Goal: Transaction & Acquisition: Book appointment/travel/reservation

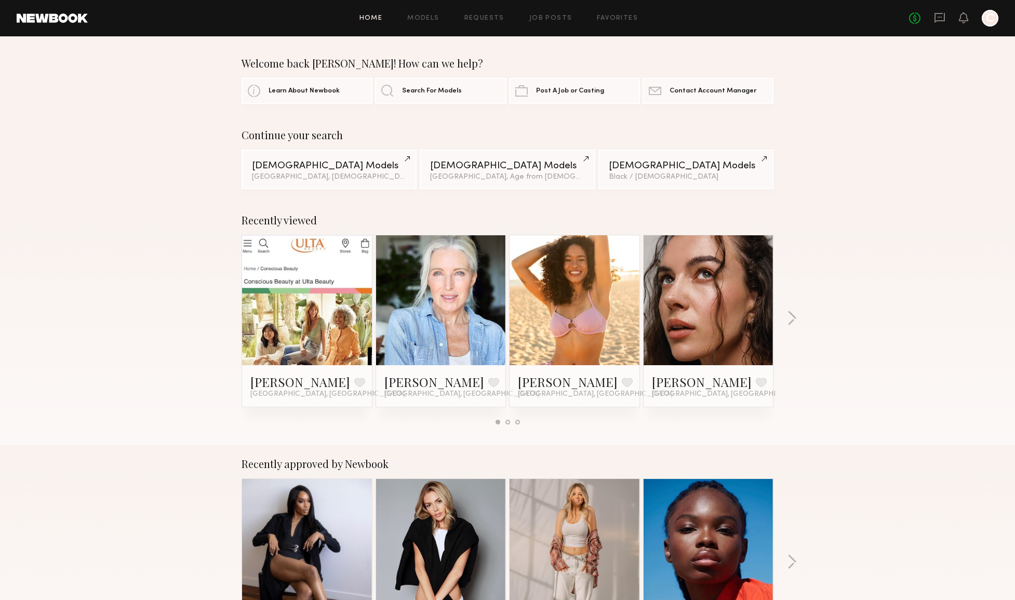
scroll to position [400, 0]
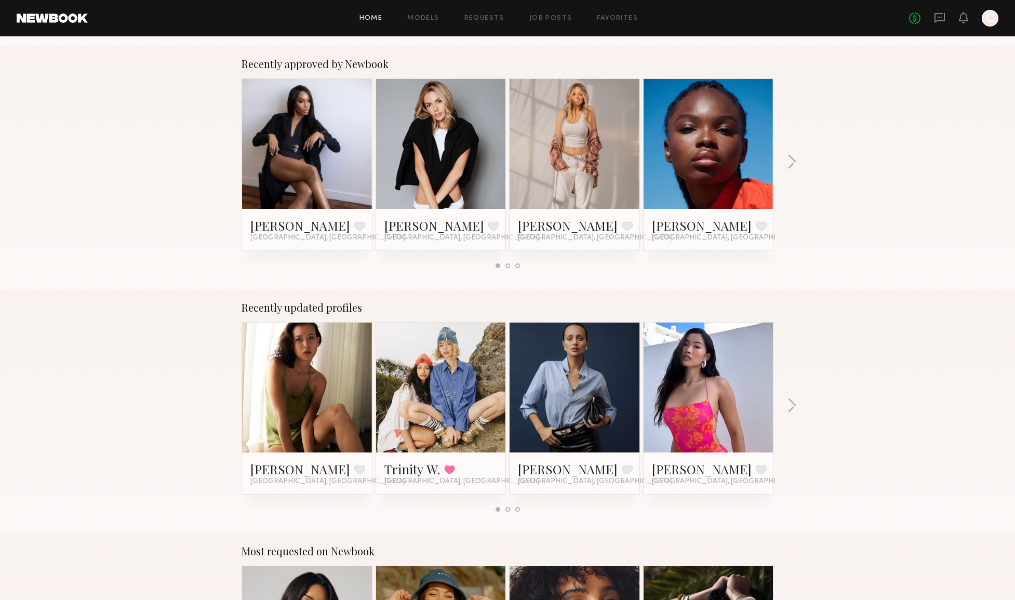
click at [449, 400] on link at bounding box center [440, 388] width 63 height 130
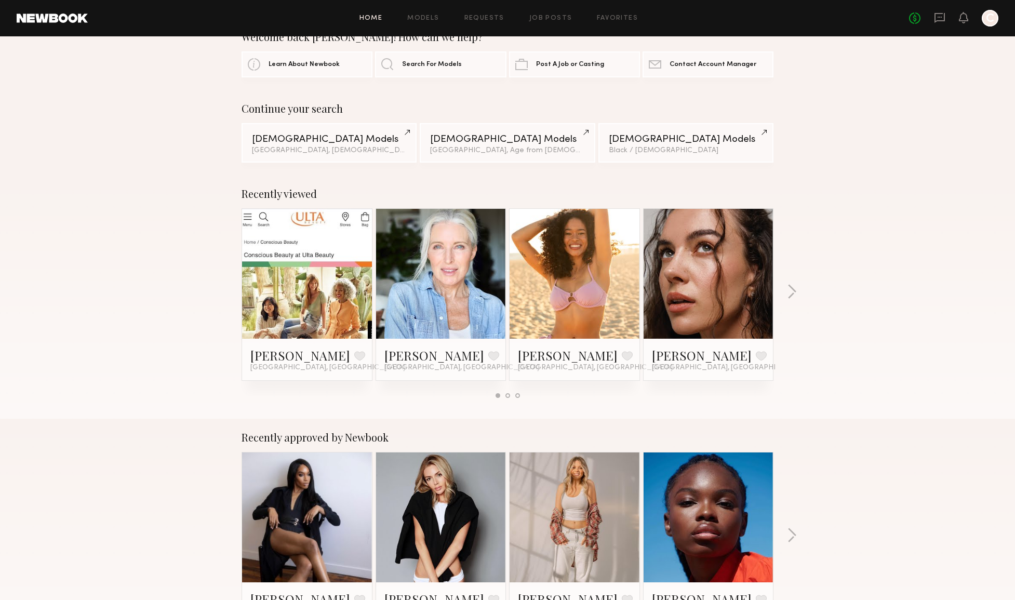
scroll to position [0, 0]
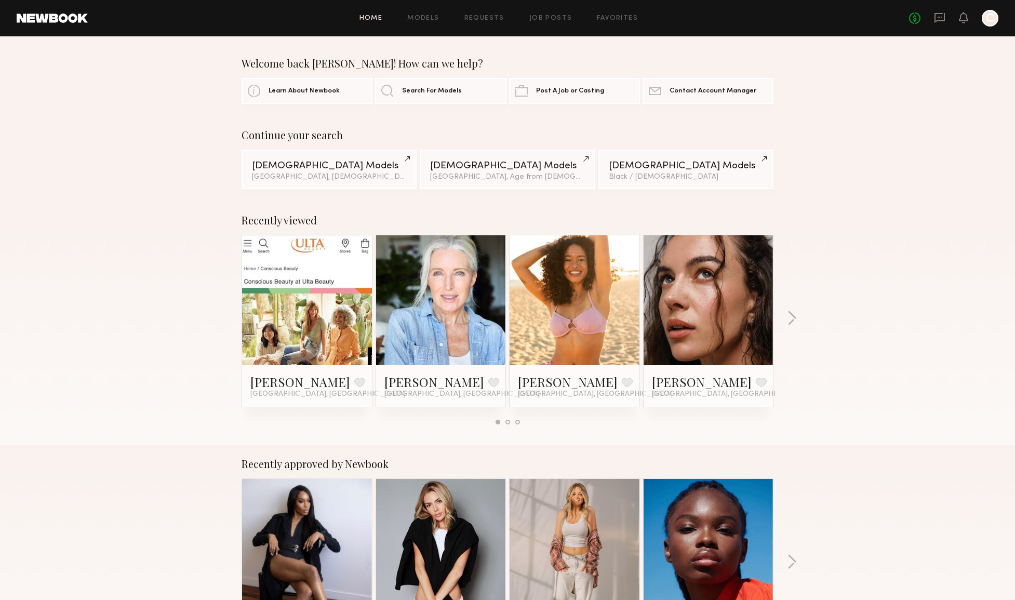
click at [856, 237] on div "Recently viewed Dominique S. Favorite Los Angeles, CA Lisa S. Favorite Los Ange…" at bounding box center [507, 324] width 1015 height 244
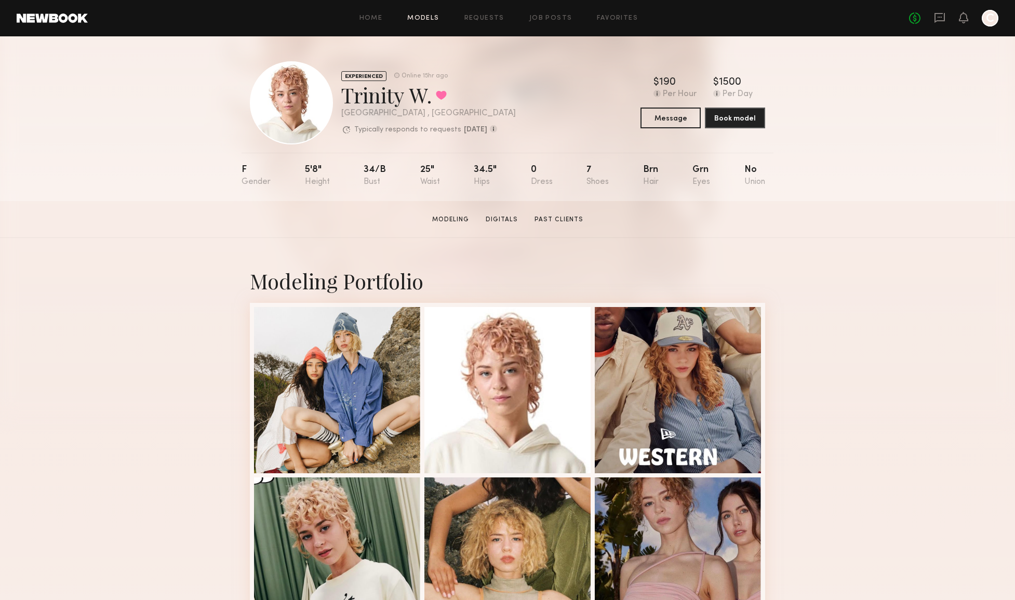
click at [432, 15] on link "Models" at bounding box center [423, 18] width 32 height 7
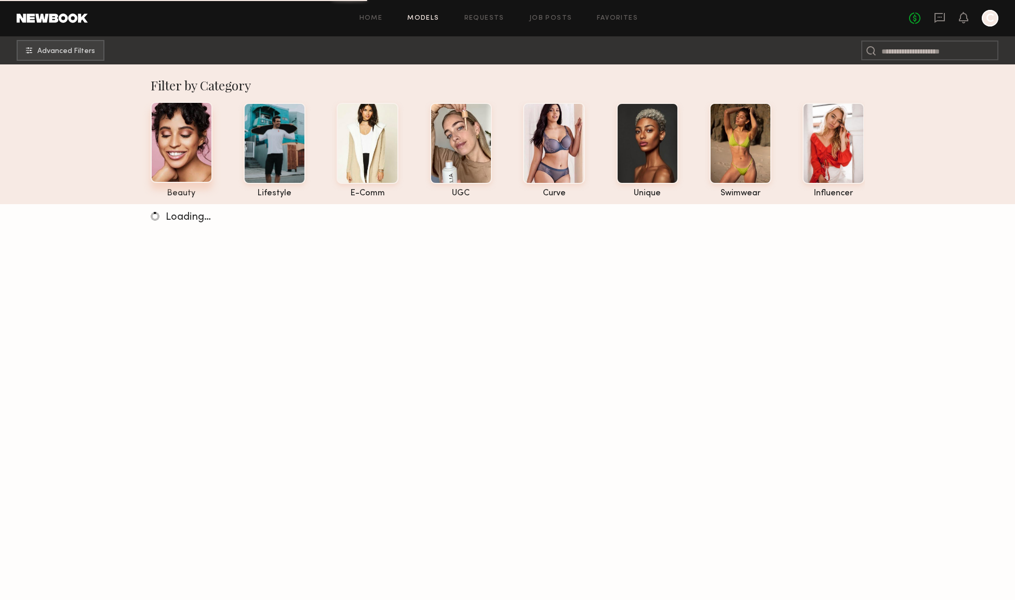
click at [188, 166] on div at bounding box center [182, 142] width 62 height 81
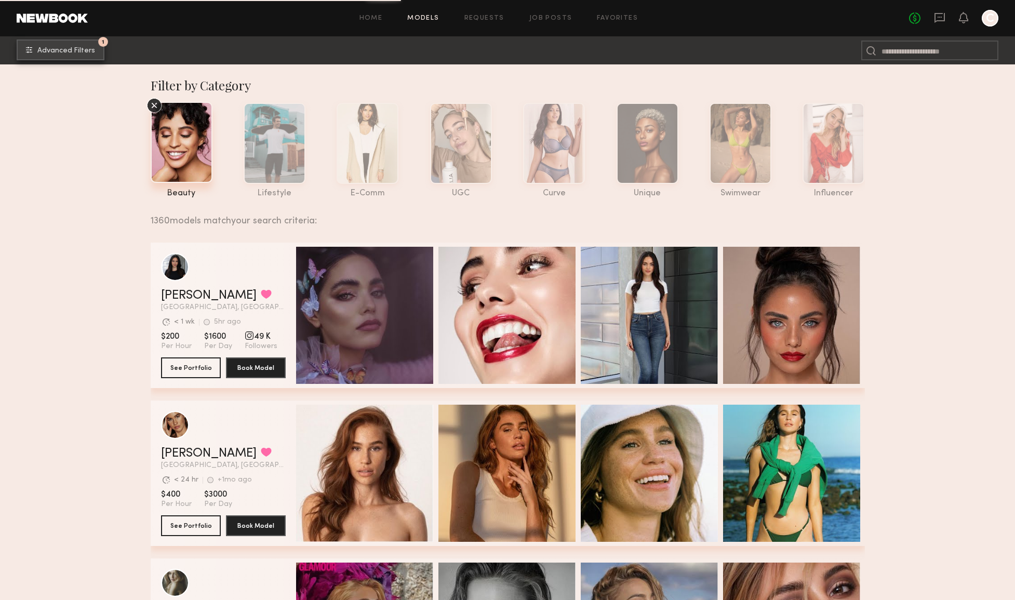
click at [76, 58] on button "1 Advanced Filters" at bounding box center [61, 49] width 88 height 21
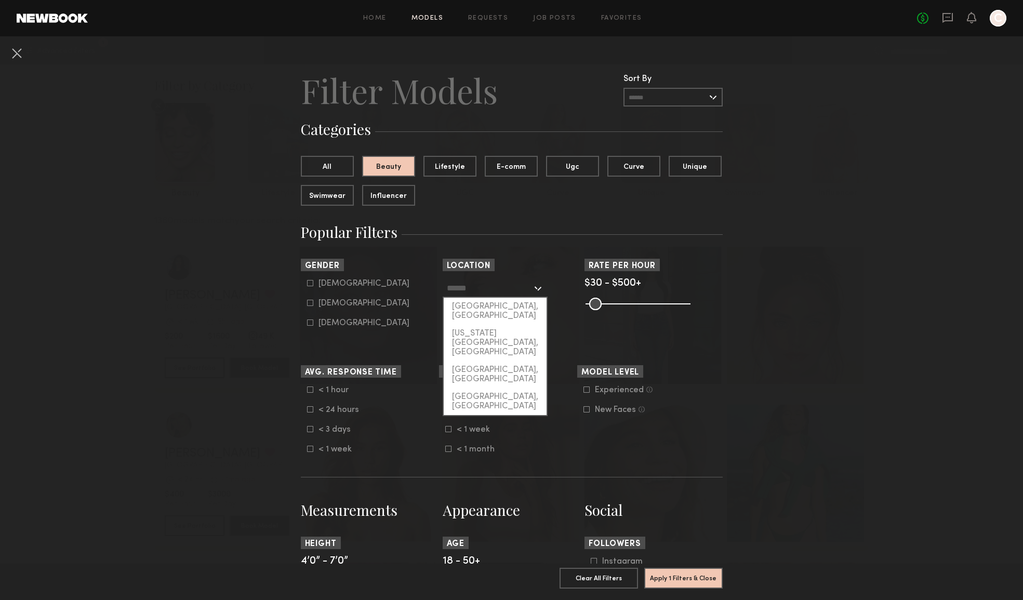
click at [475, 287] on input "text" at bounding box center [489, 288] width 85 height 18
click at [483, 304] on div "[GEOGRAPHIC_DATA], [GEOGRAPHIC_DATA]" at bounding box center [495, 311] width 103 height 27
type input "**********"
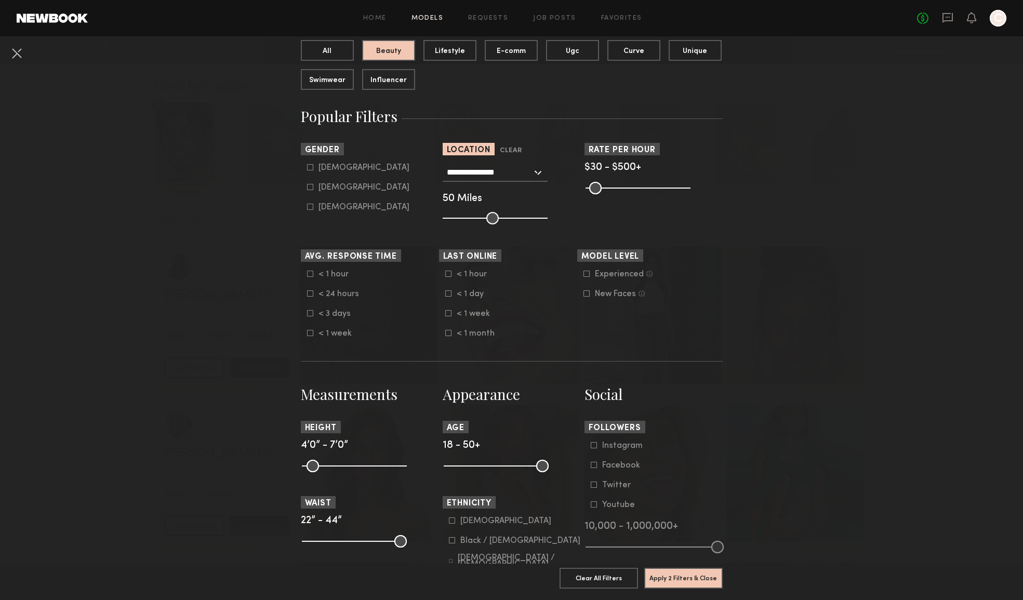
scroll to position [116, 0]
click at [325, 184] on div "Female" at bounding box center [363, 187] width 91 height 6
type input "**"
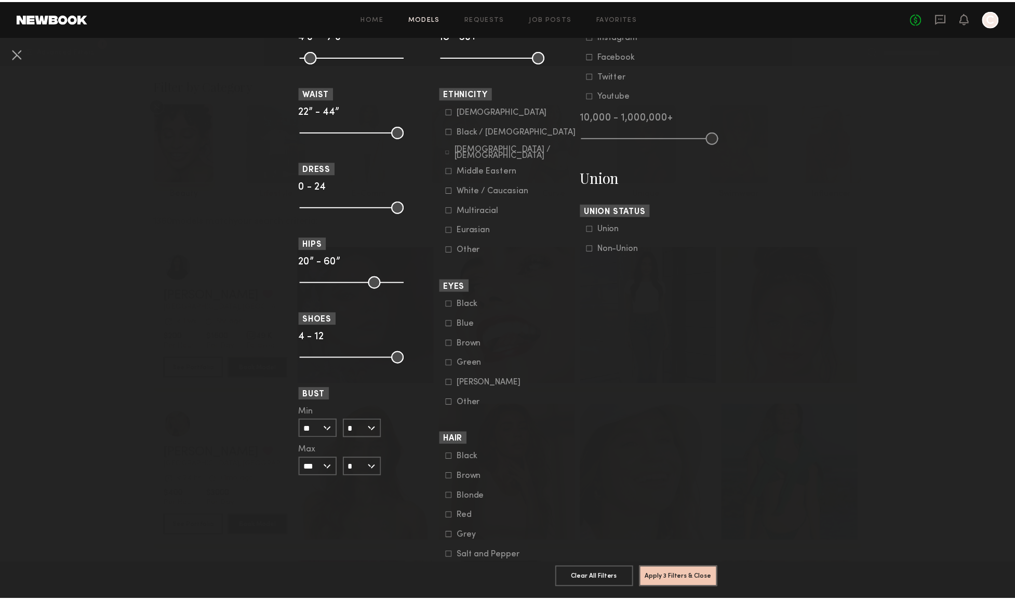
scroll to position [583, 0]
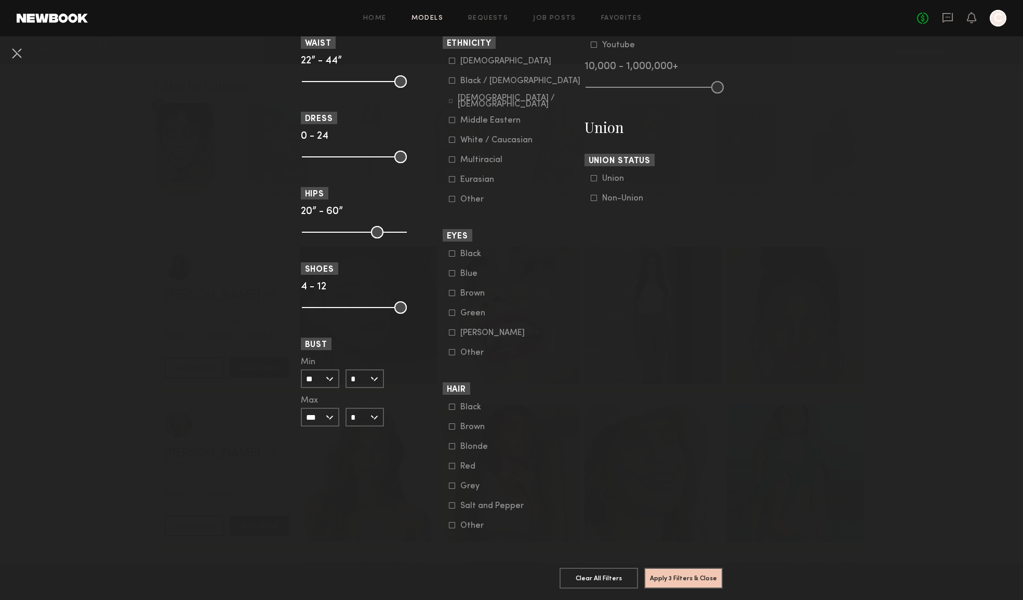
click at [449, 443] on icon at bounding box center [452, 446] width 6 height 6
click at [680, 570] on button "Apply 4 Filters & Close" at bounding box center [683, 577] width 78 height 21
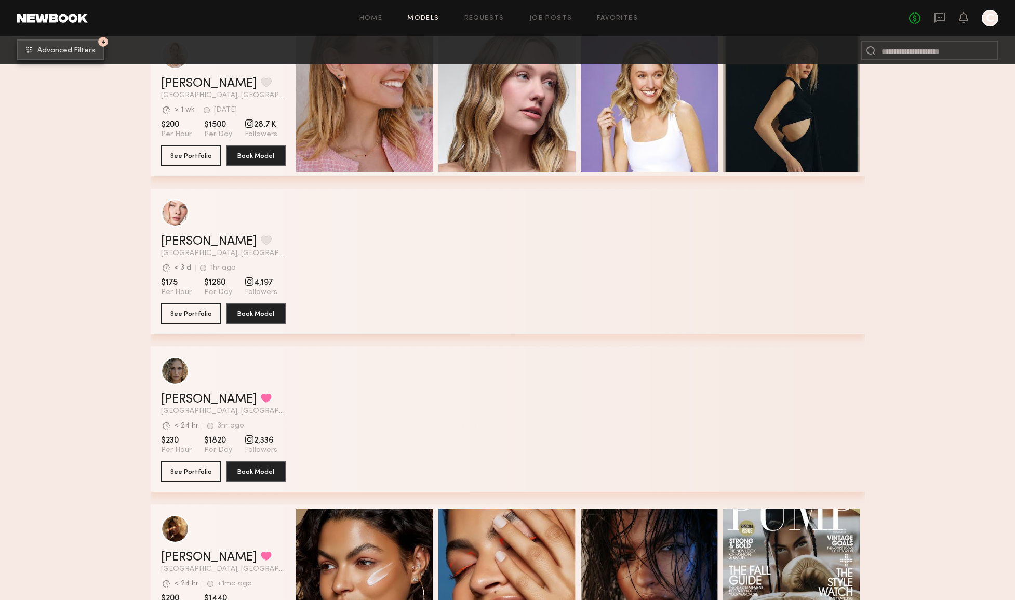
scroll to position [249, 0]
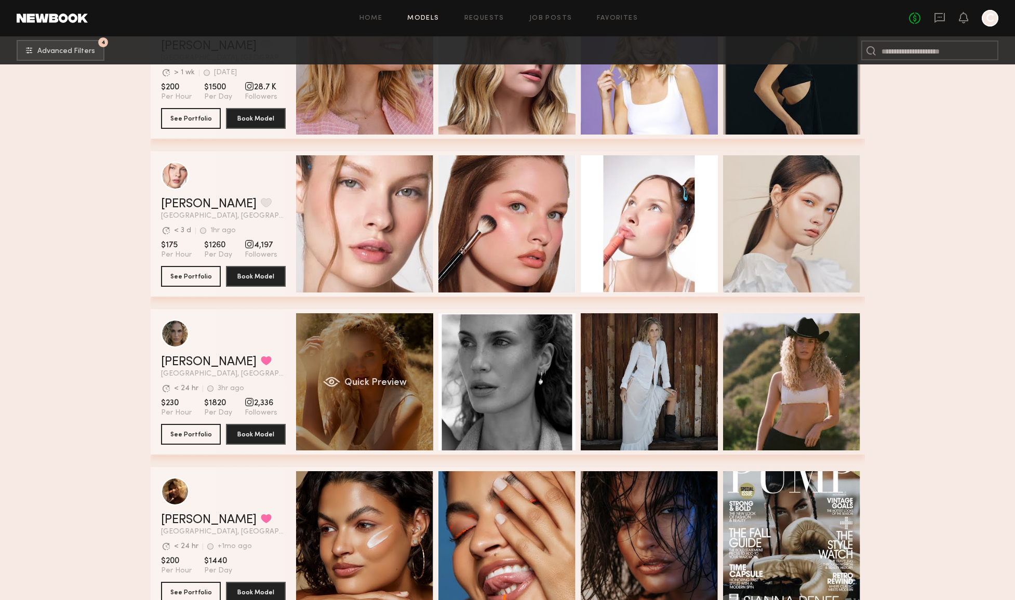
click at [386, 420] on div "Quick Preview" at bounding box center [364, 381] width 137 height 137
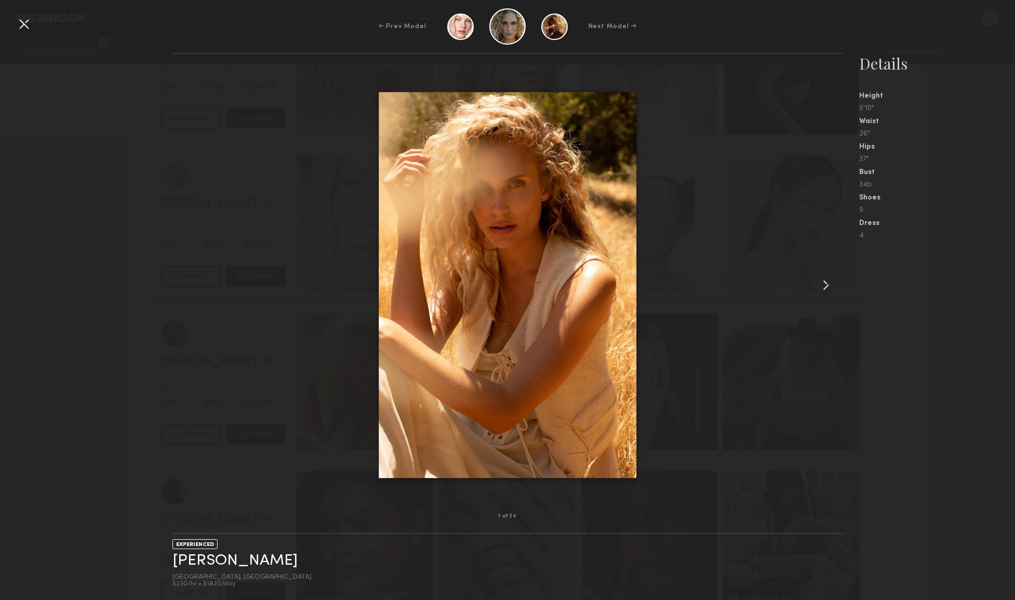
click at [829, 287] on common-icon at bounding box center [826, 285] width 17 height 17
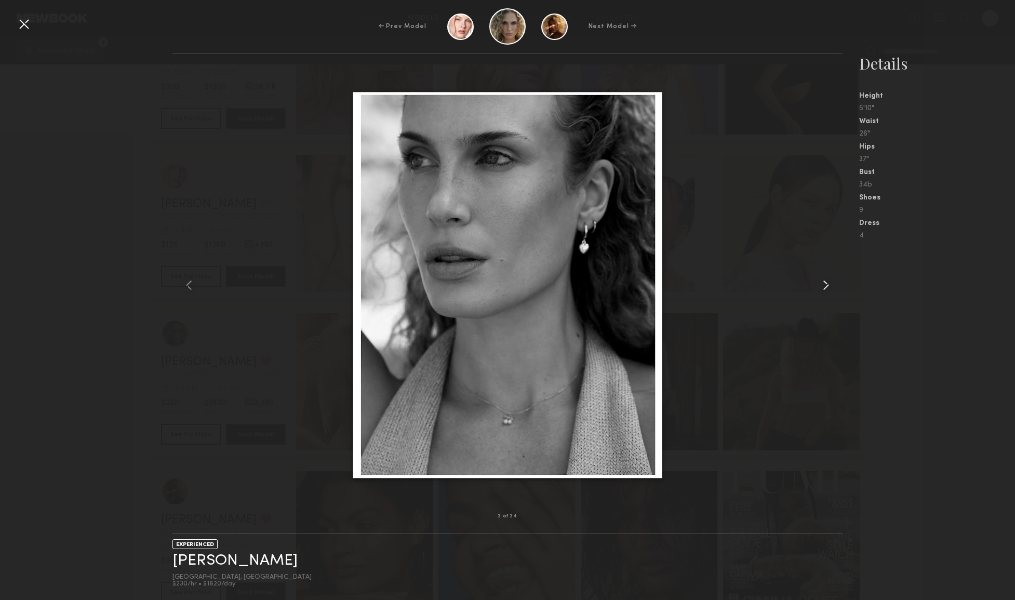
click at [829, 287] on common-icon at bounding box center [826, 285] width 17 height 17
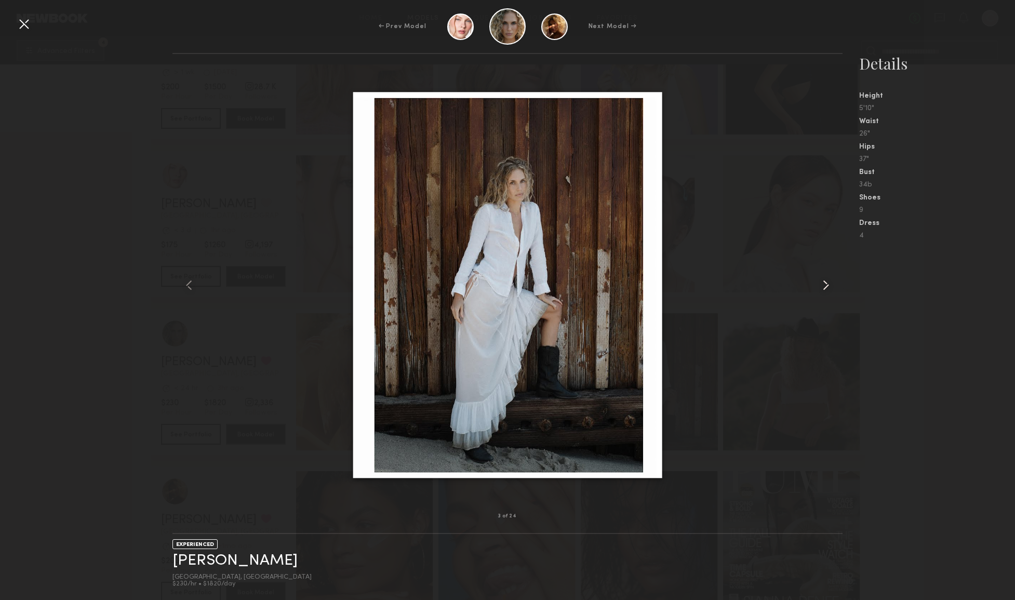
click at [829, 287] on common-icon at bounding box center [826, 285] width 17 height 17
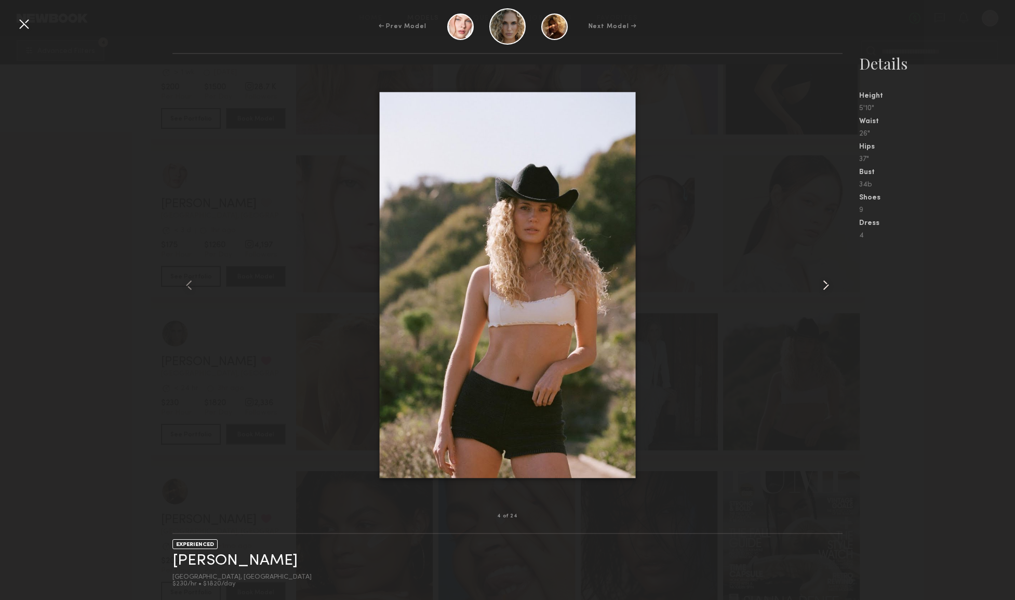
click at [829, 287] on common-icon at bounding box center [826, 285] width 17 height 17
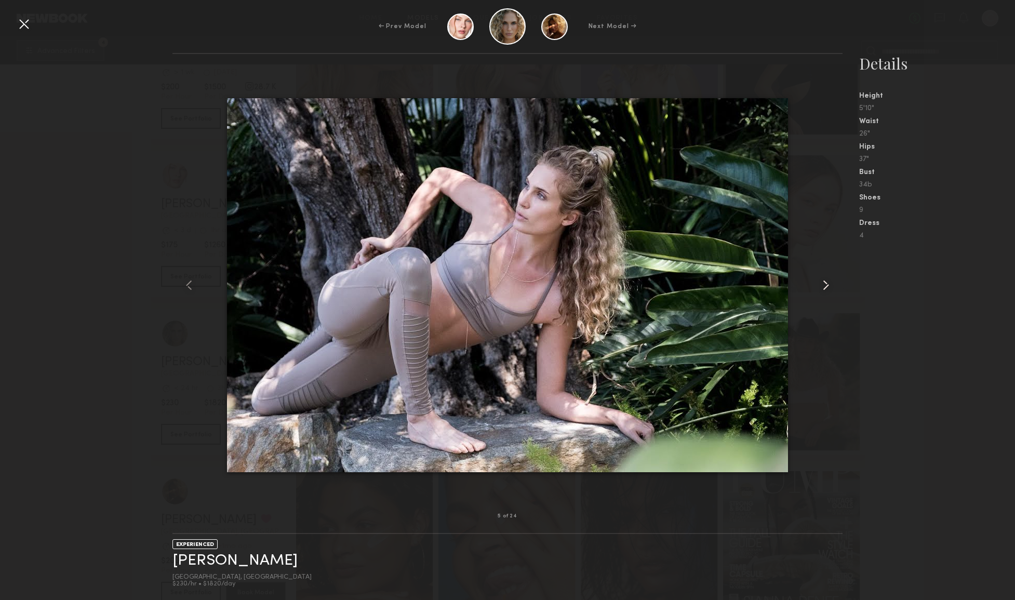
click at [829, 287] on common-icon at bounding box center [826, 285] width 17 height 17
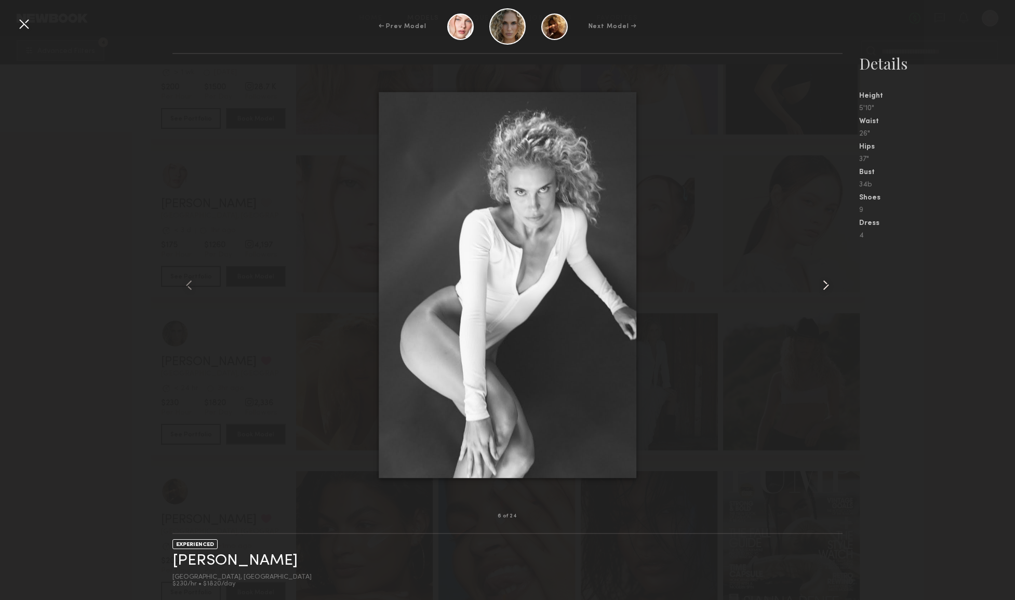
click at [829, 287] on common-icon at bounding box center [826, 285] width 17 height 17
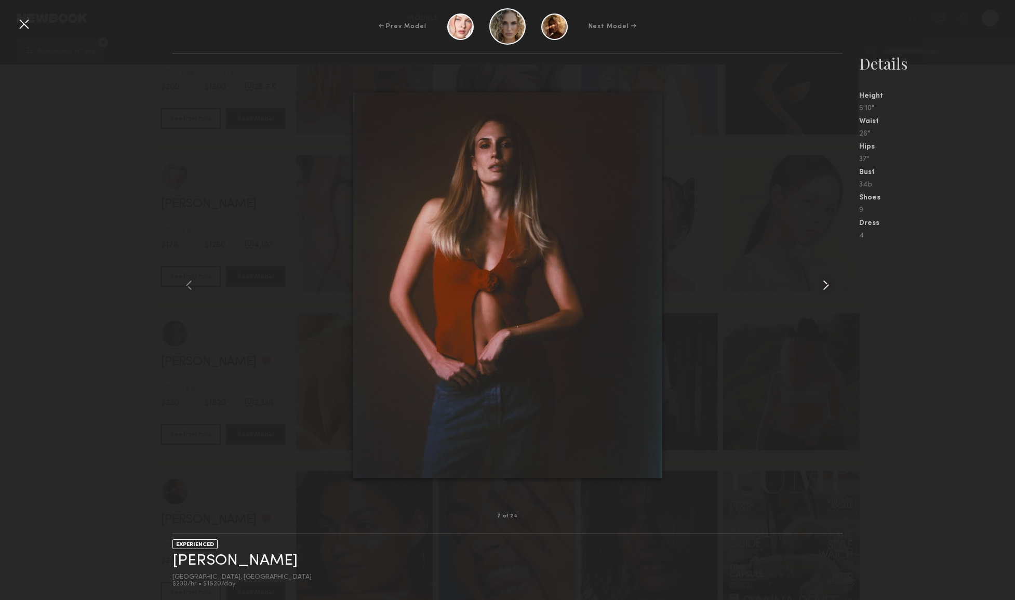
click at [829, 287] on common-icon at bounding box center [826, 285] width 17 height 17
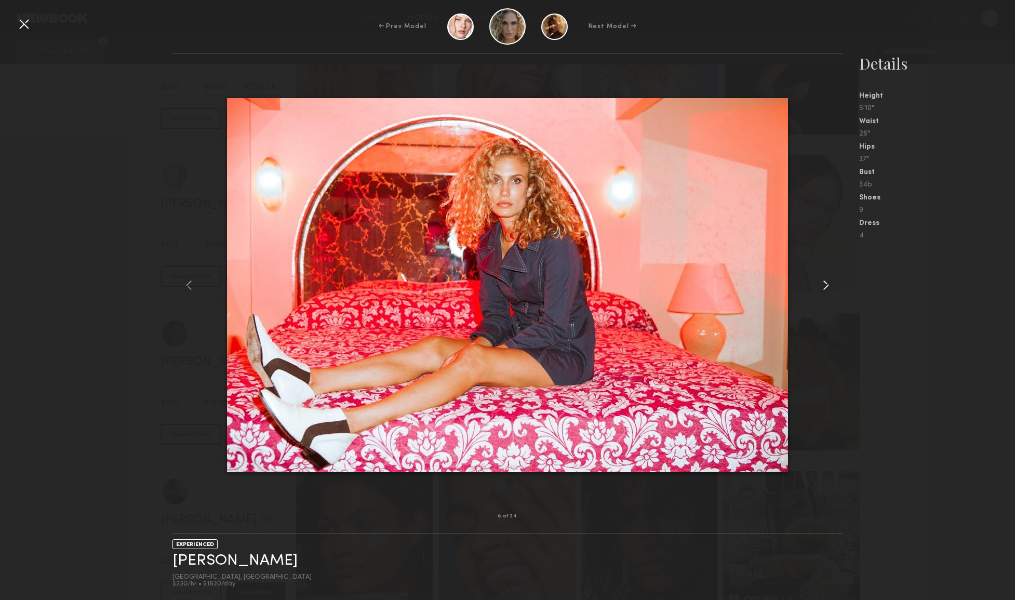
click at [828, 287] on common-icon at bounding box center [826, 285] width 17 height 17
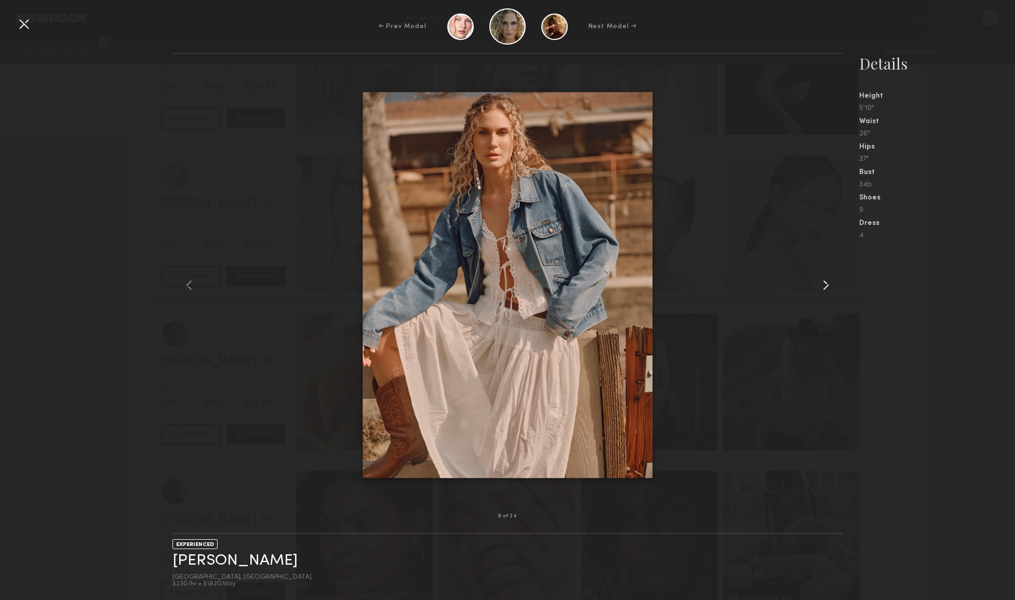
click at [828, 287] on common-icon at bounding box center [826, 285] width 17 height 17
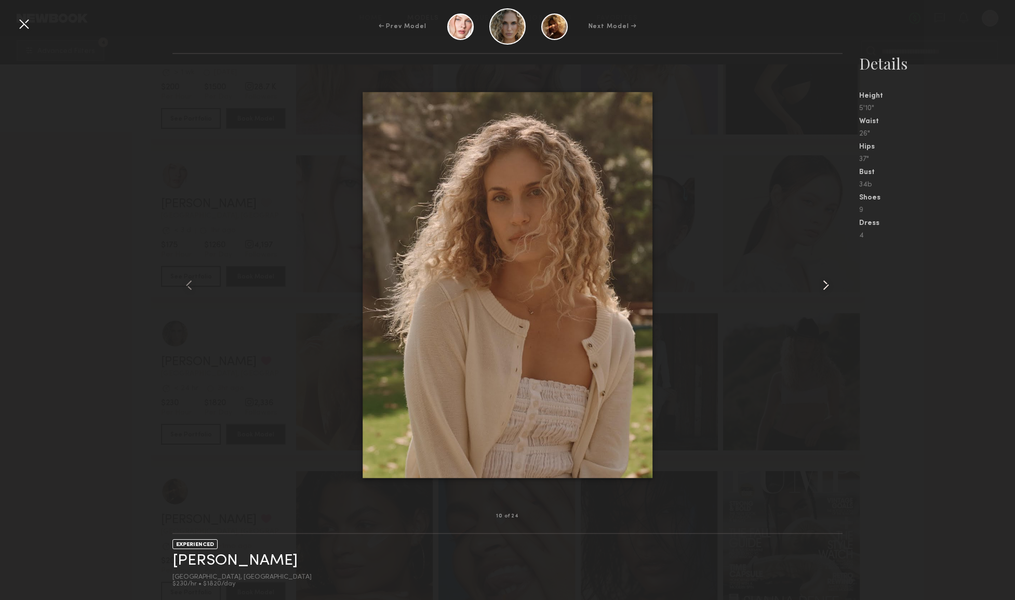
click at [828, 287] on common-icon at bounding box center [826, 285] width 17 height 17
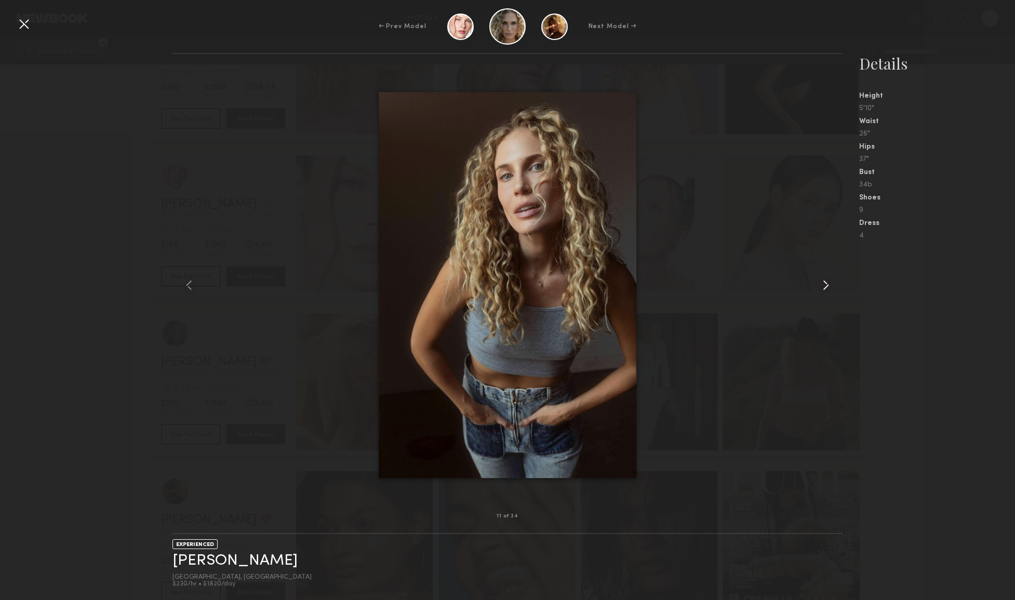
click at [828, 287] on common-icon at bounding box center [826, 285] width 17 height 17
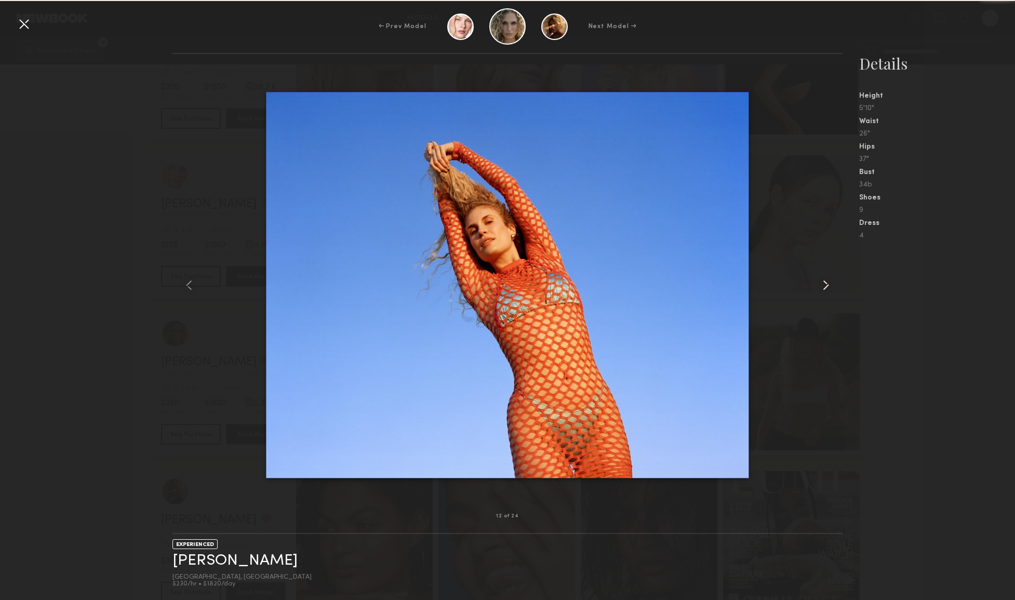
click at [827, 287] on common-icon at bounding box center [826, 285] width 17 height 17
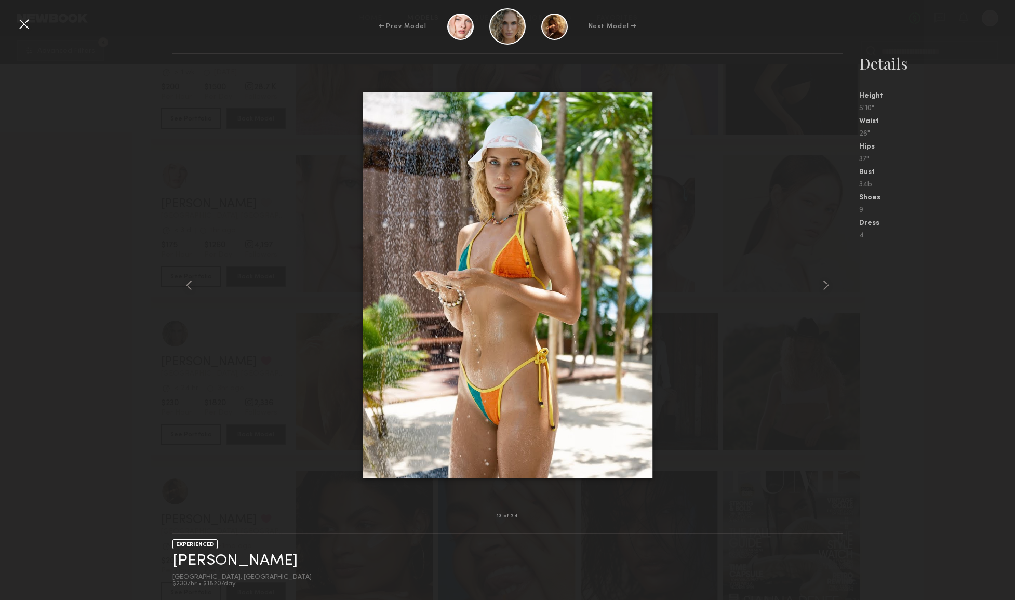
click at [19, 27] on div at bounding box center [24, 24] width 17 height 17
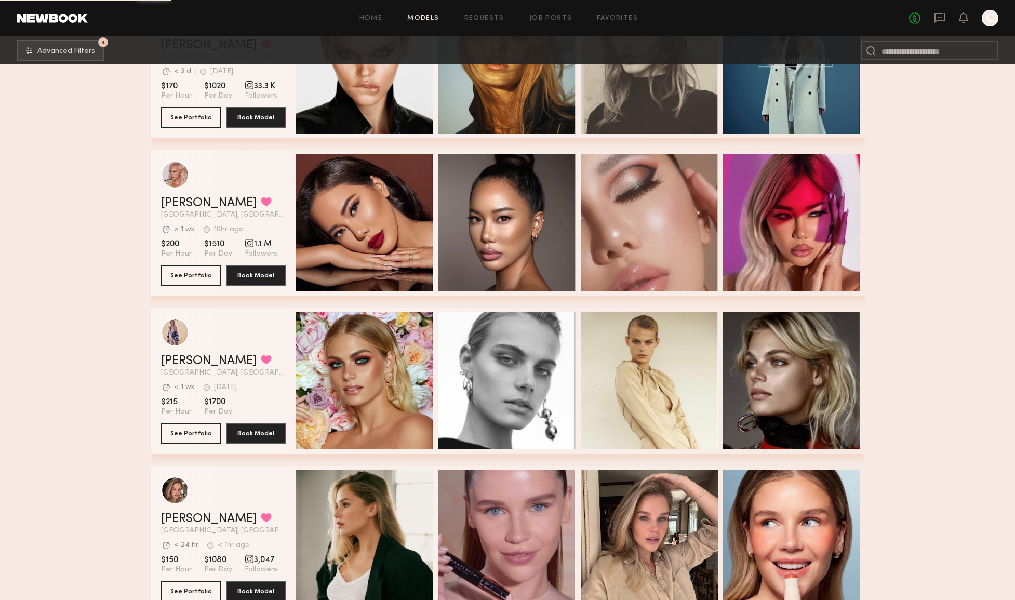
scroll to position [1564, 0]
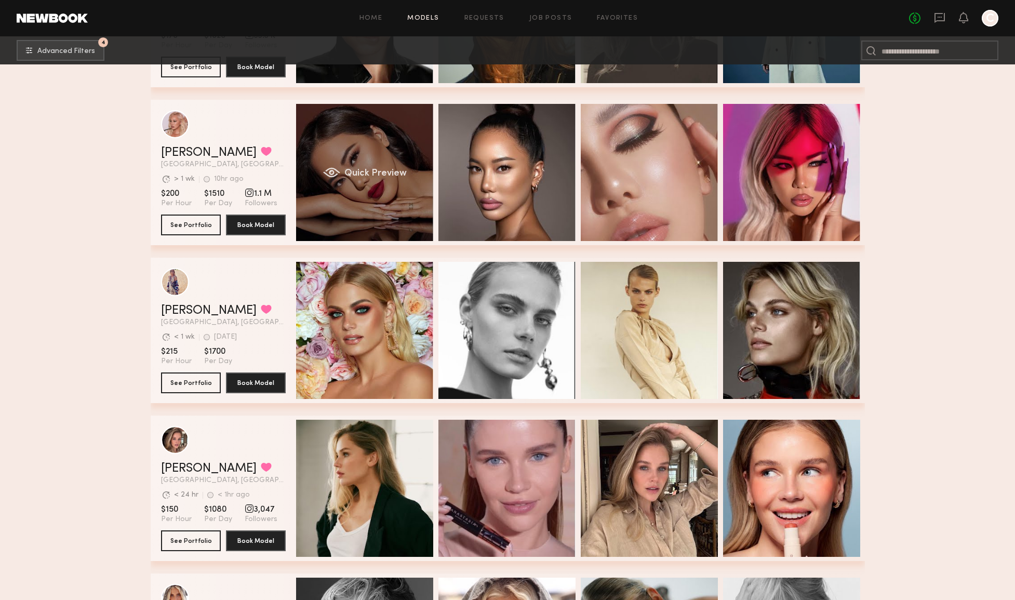
click at [370, 190] on div "Quick Preview" at bounding box center [364, 172] width 137 height 137
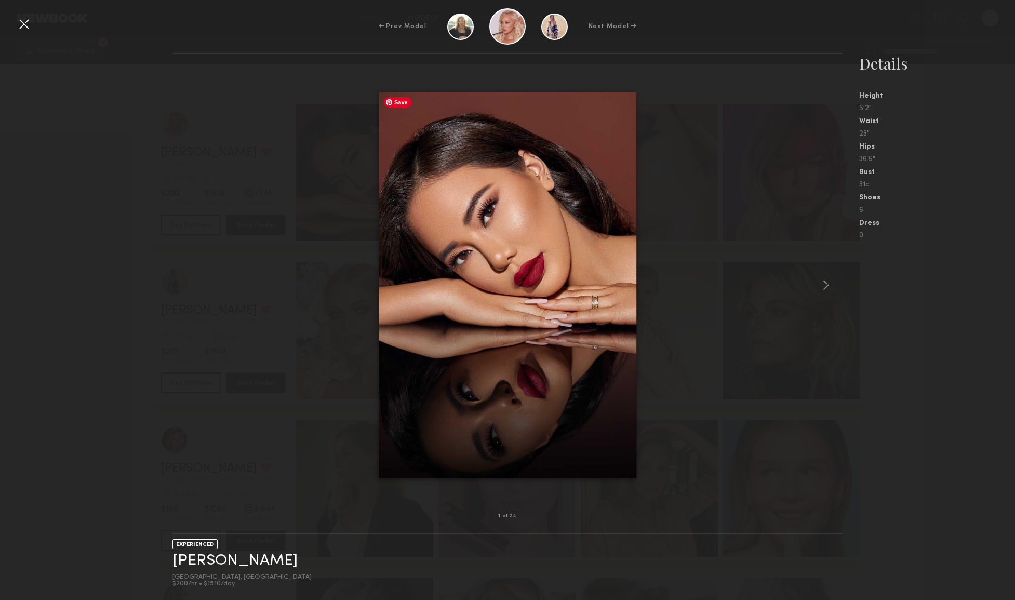
scroll to position [2101, 0]
click at [218, 554] on link "Anthia M." at bounding box center [234, 561] width 125 height 16
click at [709, 95] on div at bounding box center [507, 285] width 670 height 429
click at [16, 25] on div at bounding box center [24, 24] width 17 height 17
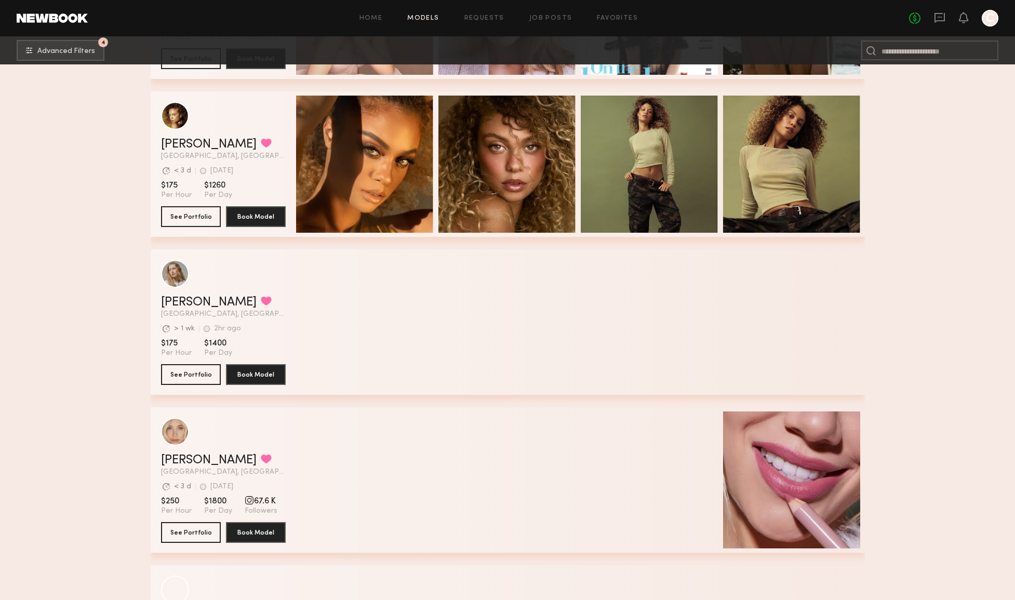
scroll to position [4811, 0]
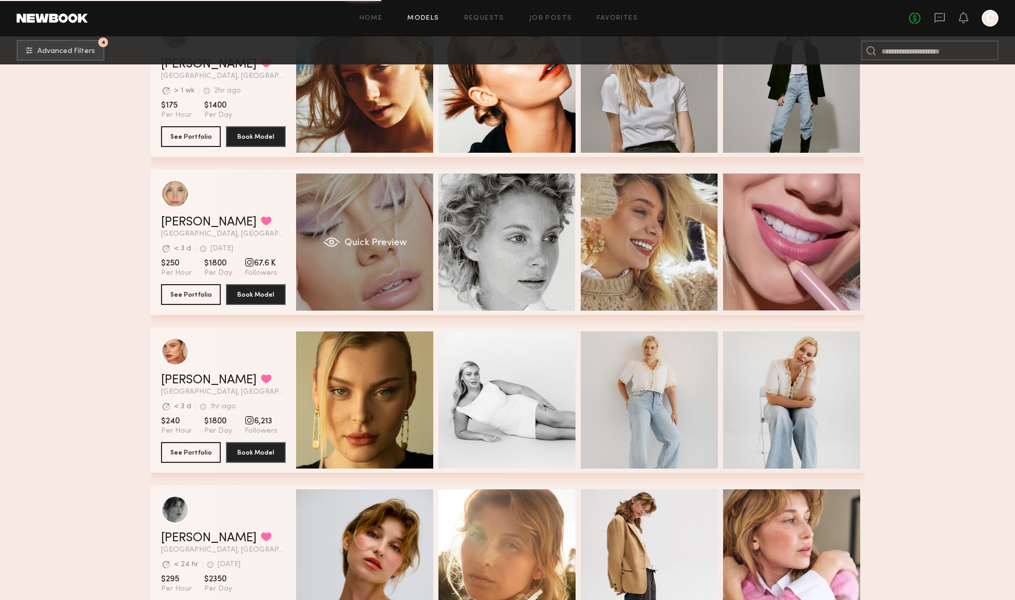
click at [381, 279] on div "Quick Preview" at bounding box center [364, 242] width 137 height 137
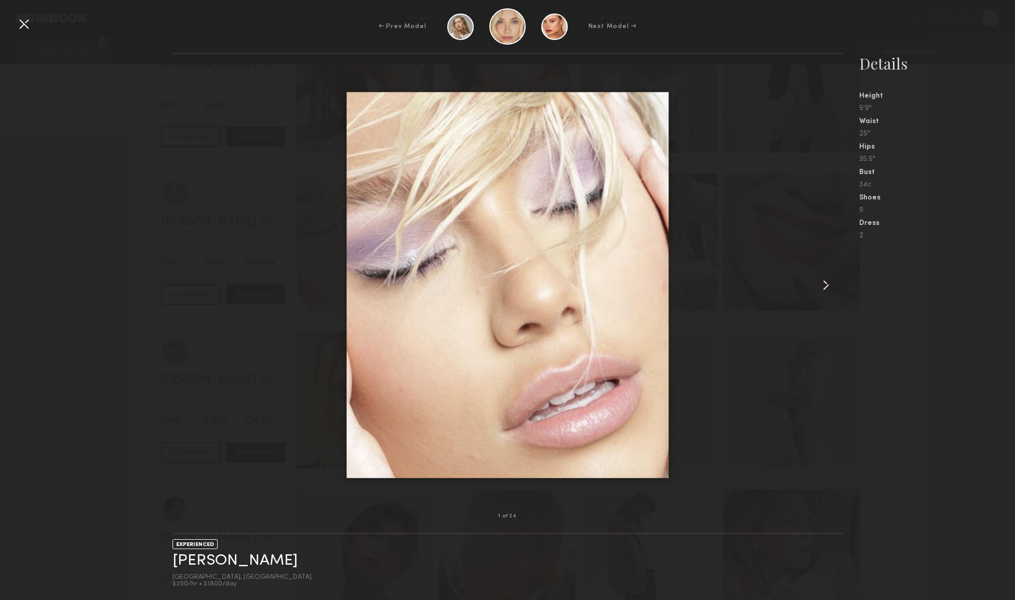
click at [818, 288] on common-icon at bounding box center [826, 285] width 17 height 17
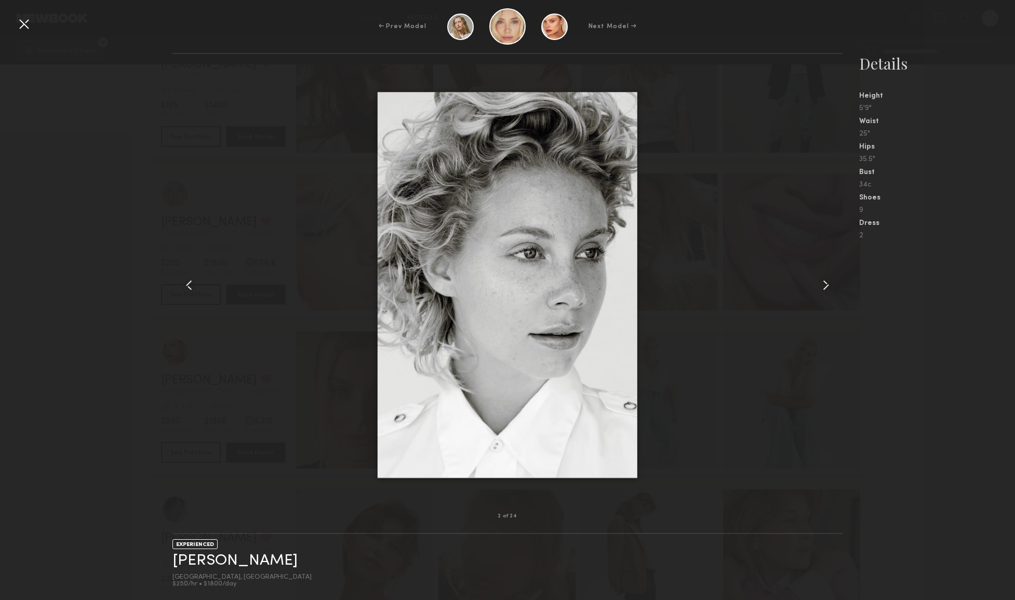
click at [818, 288] on common-icon at bounding box center [826, 285] width 17 height 17
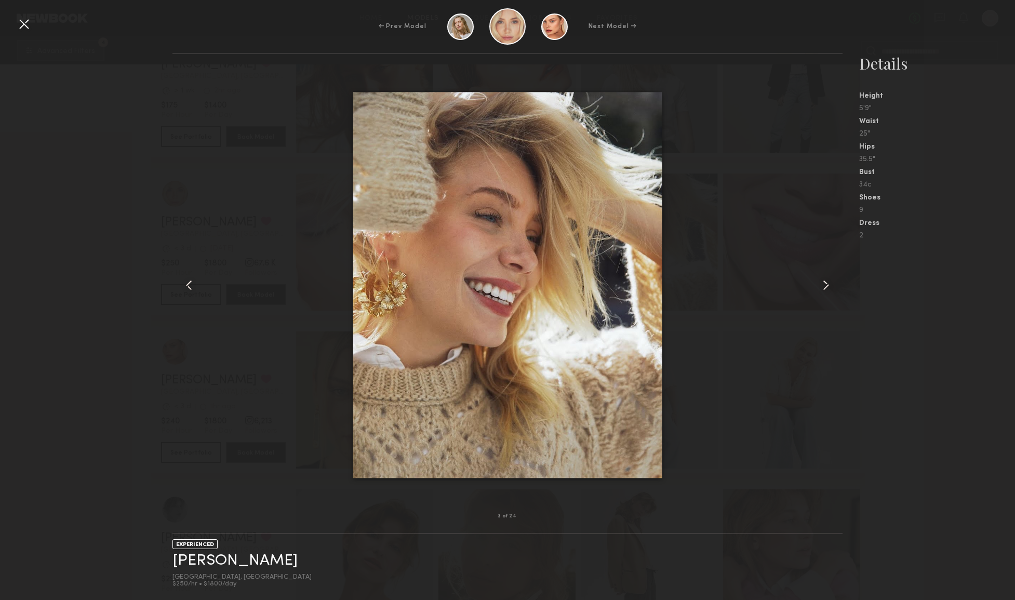
click at [818, 288] on common-icon at bounding box center [826, 285] width 17 height 17
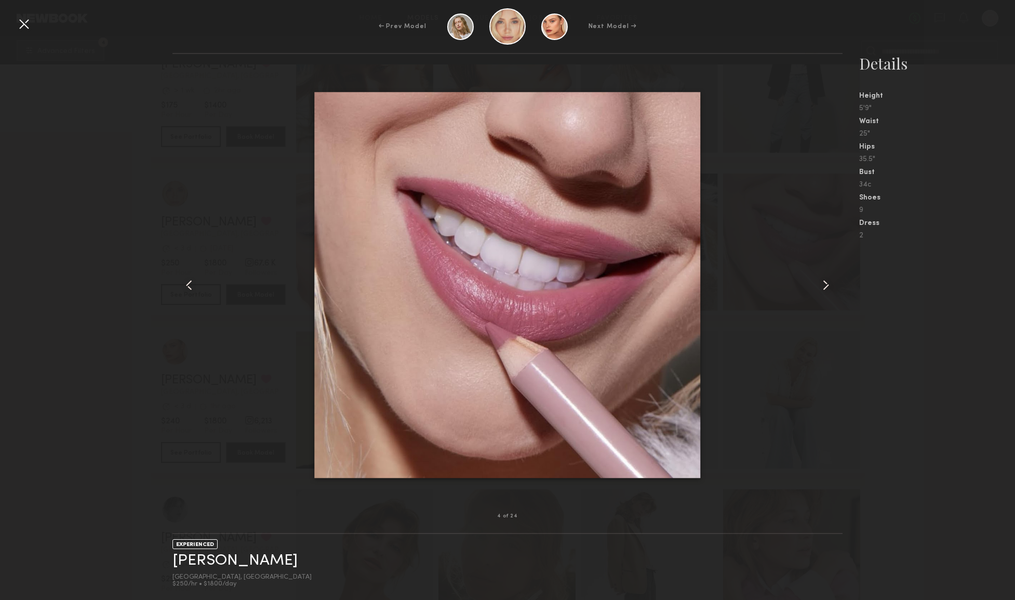
click at [818, 288] on common-icon at bounding box center [826, 285] width 17 height 17
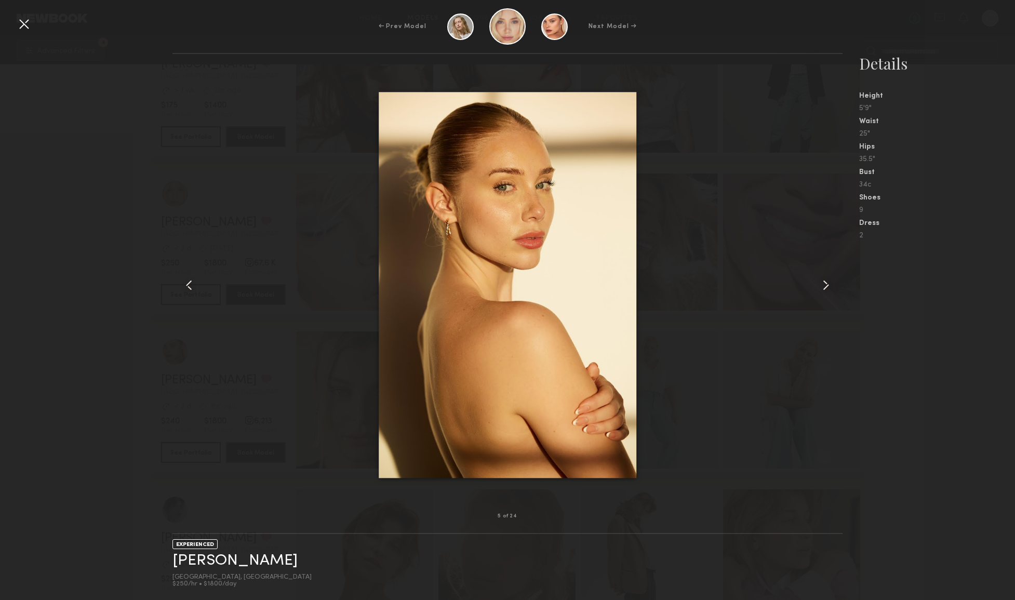
click at [818, 288] on common-icon at bounding box center [826, 285] width 17 height 17
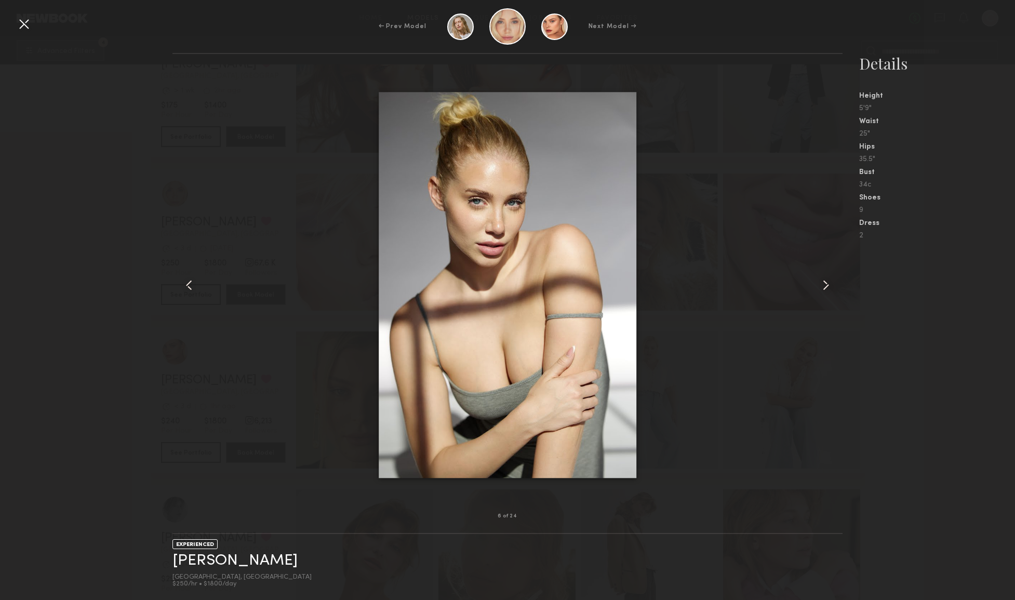
click at [818, 288] on common-icon at bounding box center [826, 285] width 17 height 17
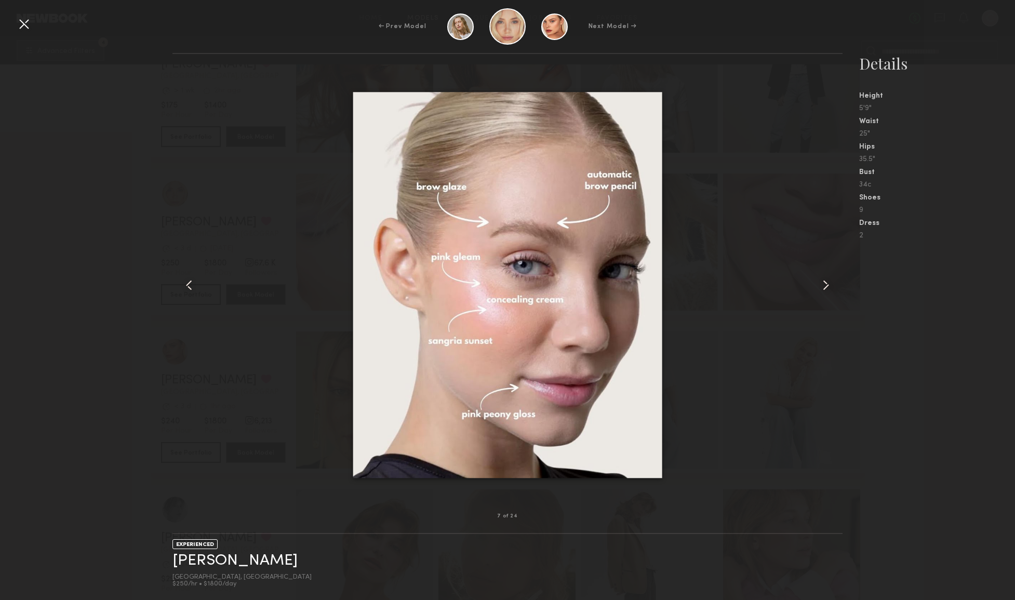
click at [818, 288] on common-icon at bounding box center [826, 285] width 17 height 17
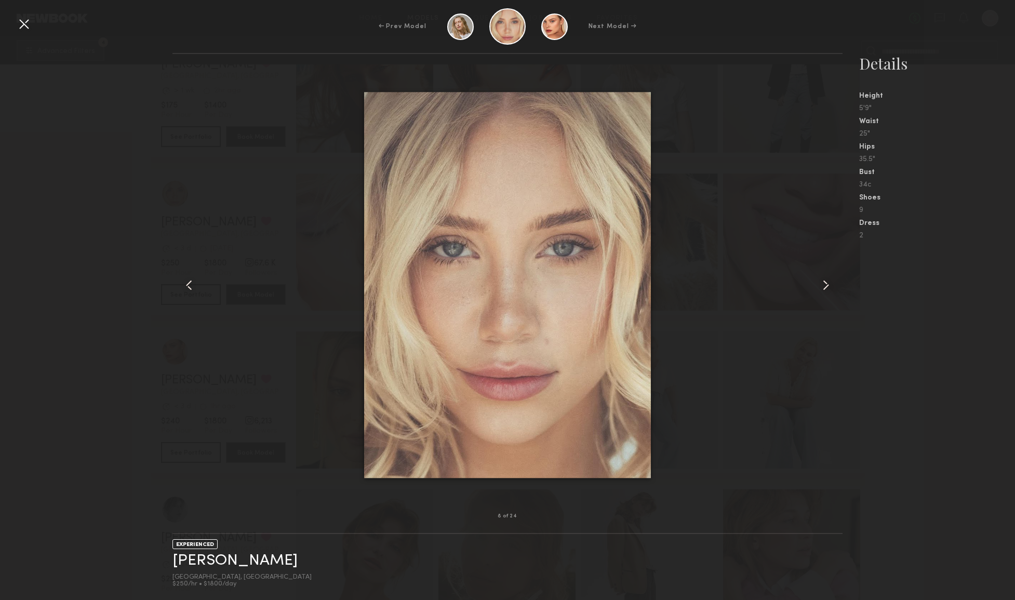
click at [818, 288] on common-icon at bounding box center [826, 285] width 17 height 17
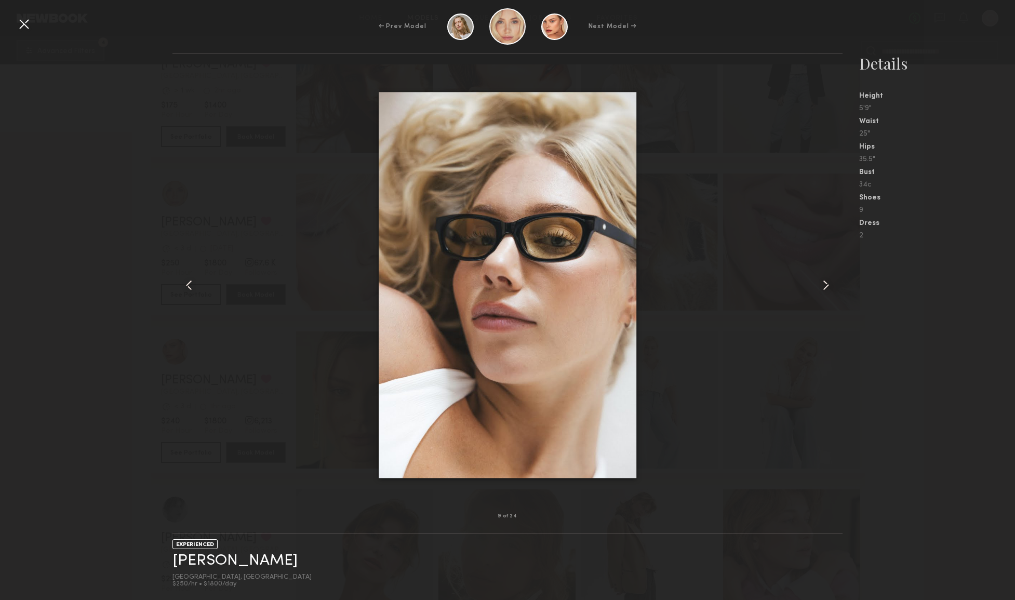
click at [818, 288] on common-icon at bounding box center [826, 285] width 17 height 17
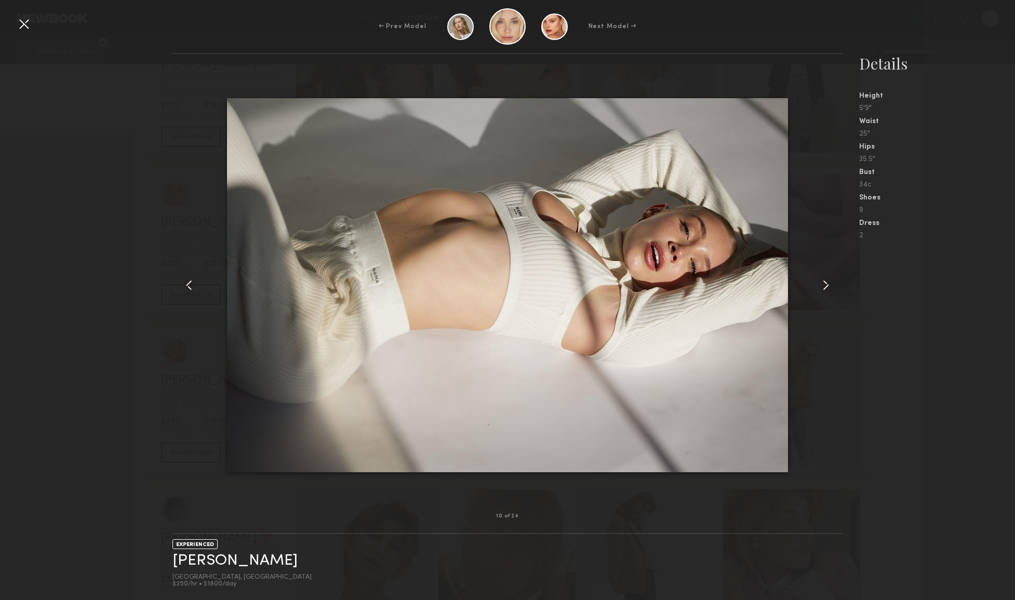
click at [818, 288] on common-icon at bounding box center [826, 285] width 17 height 17
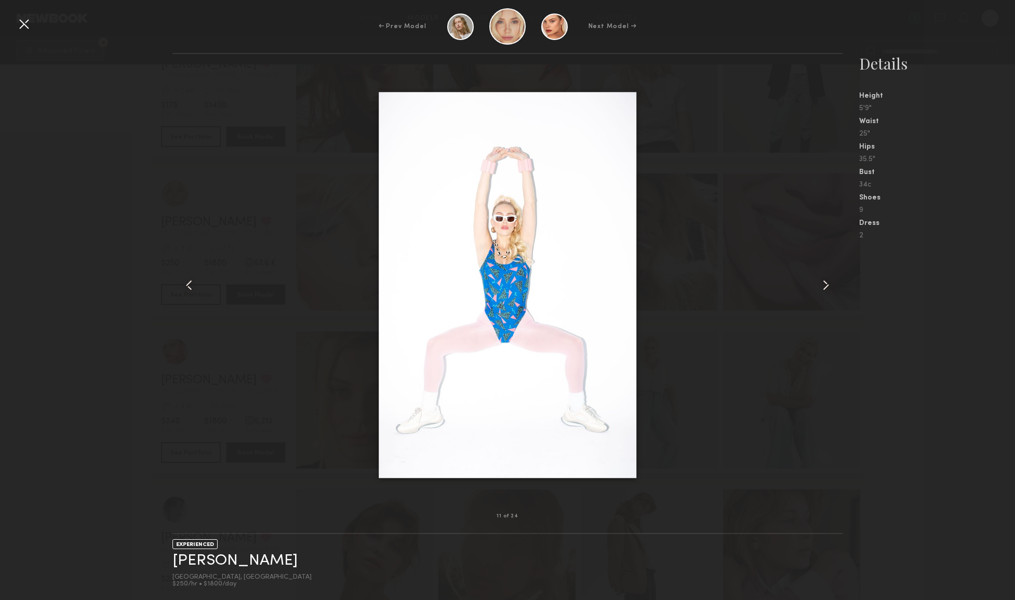
click at [34, 23] on div "← Prev Model Next Model →" at bounding box center [507, 26] width 1015 height 36
click at [18, 25] on div at bounding box center [24, 24] width 17 height 17
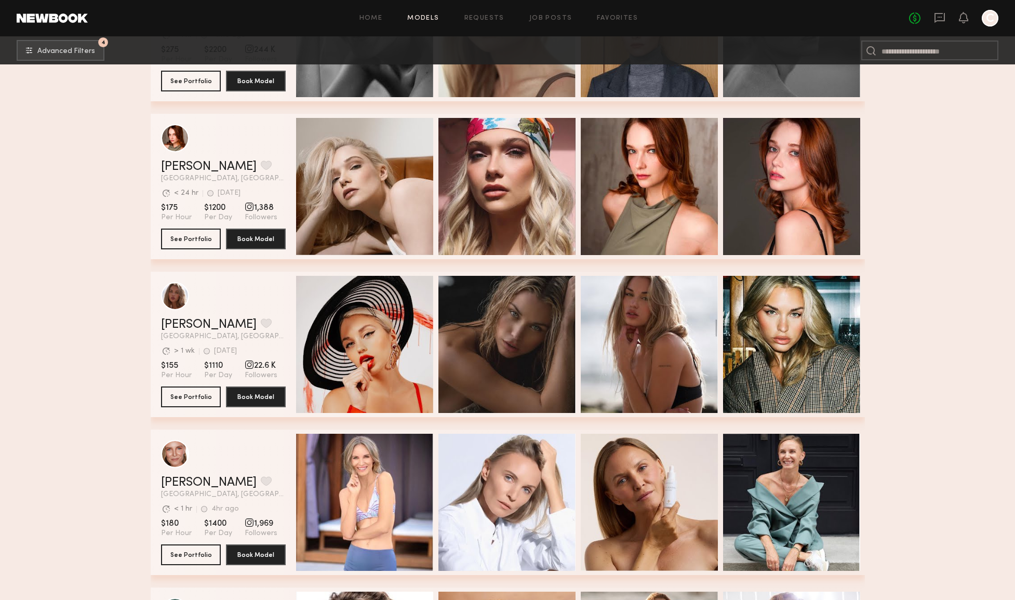
scroll to position [5896, 0]
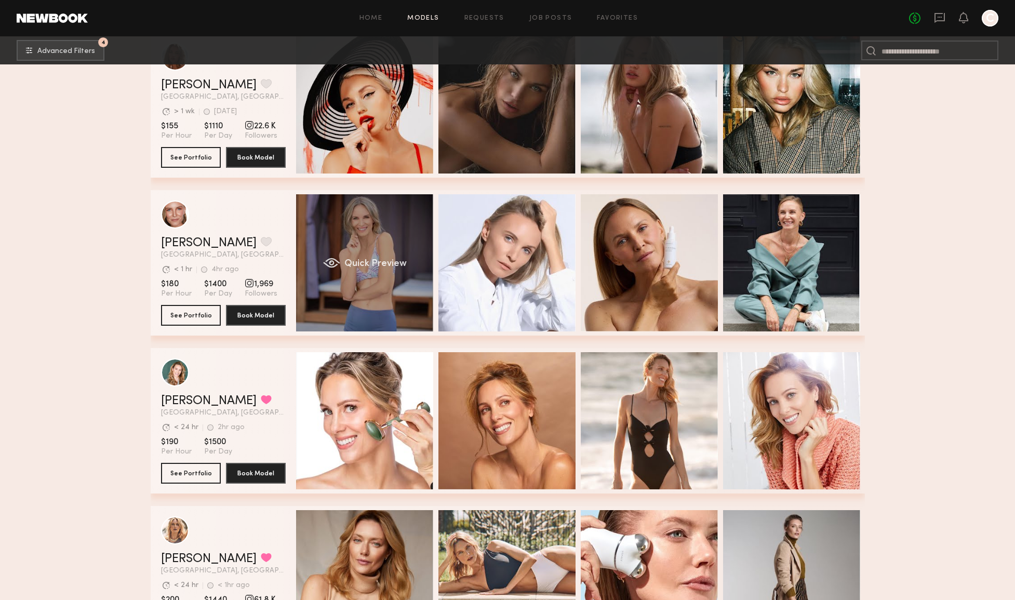
click at [390, 256] on div "Quick Preview" at bounding box center [364, 262] width 137 height 137
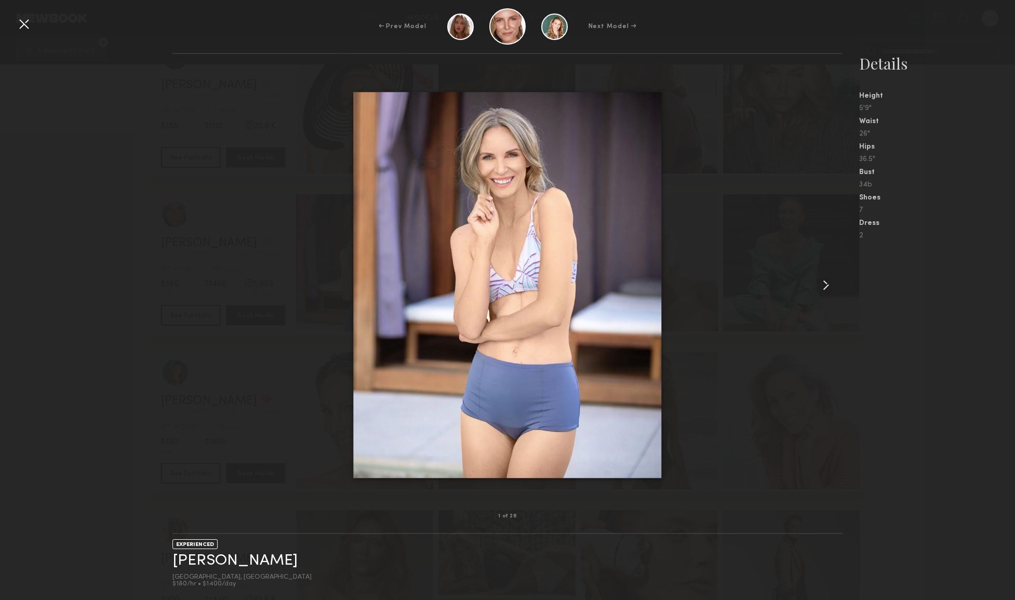
click at [825, 287] on common-icon at bounding box center [826, 285] width 17 height 17
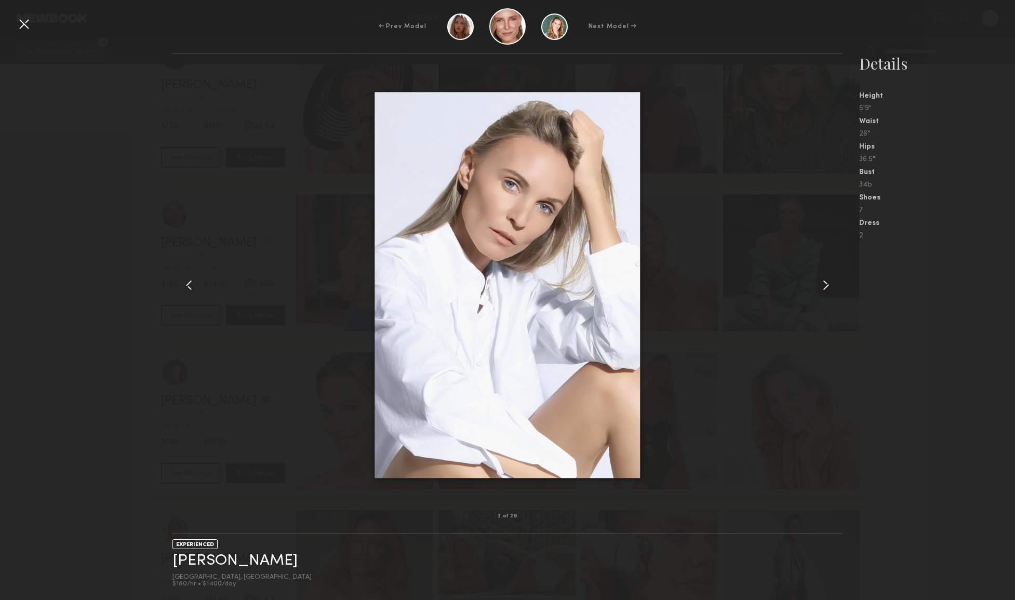
click at [825, 287] on common-icon at bounding box center [826, 285] width 17 height 17
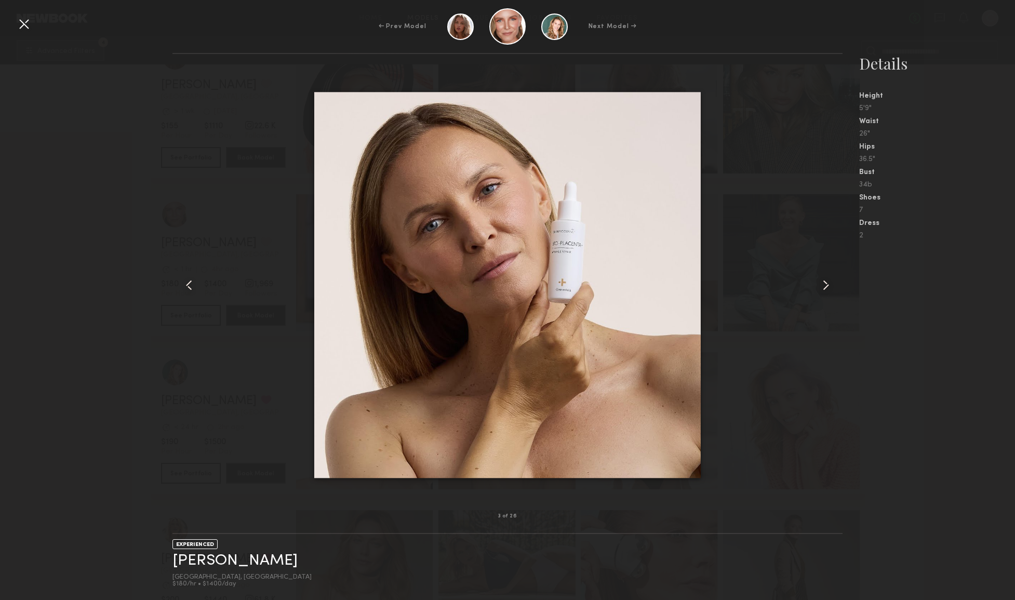
click at [825, 287] on common-icon at bounding box center [826, 285] width 17 height 17
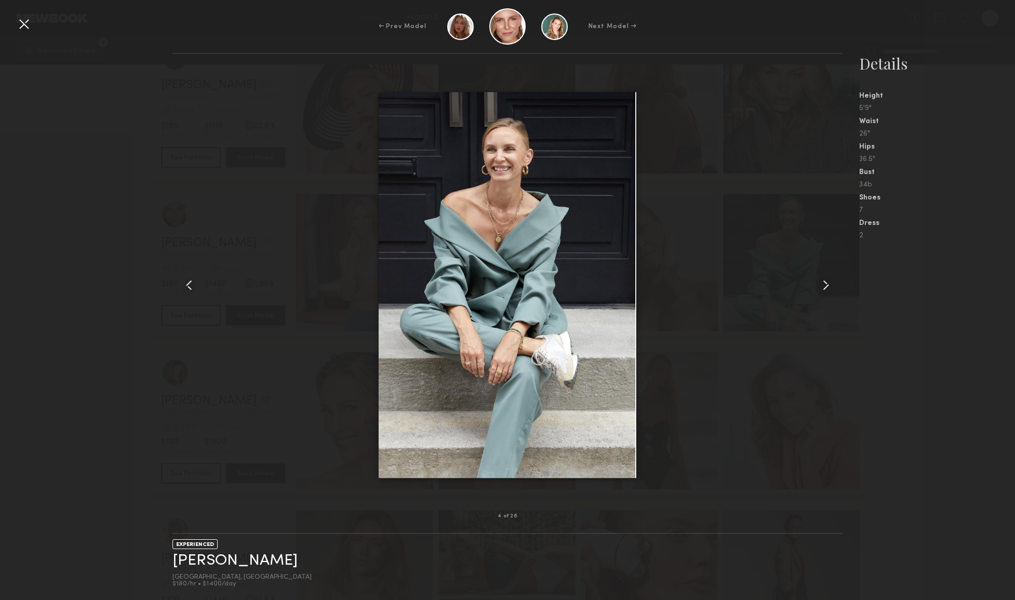
click at [825, 287] on common-icon at bounding box center [826, 285] width 17 height 17
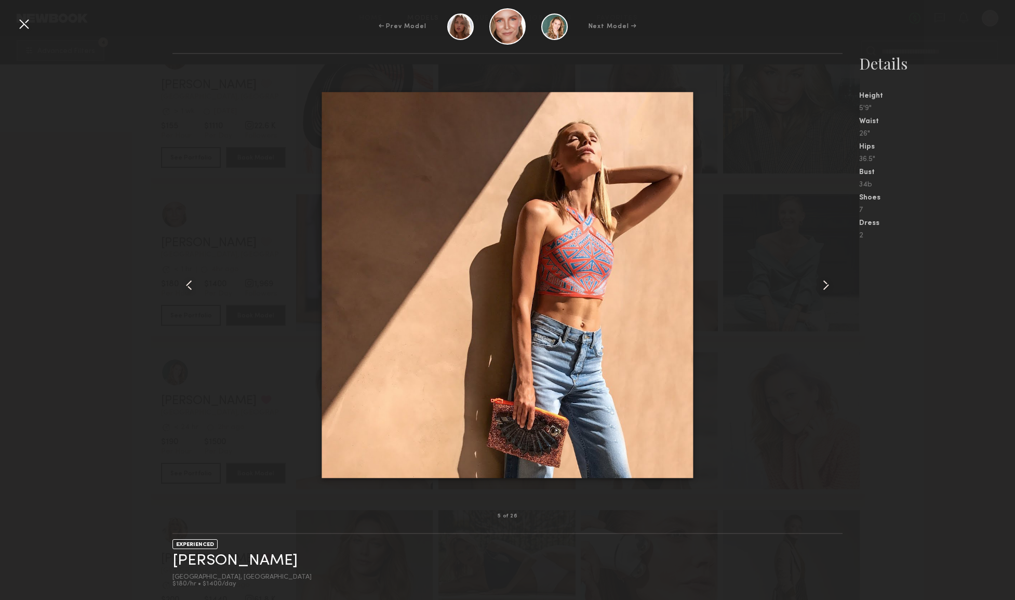
click at [825, 287] on common-icon at bounding box center [826, 285] width 17 height 17
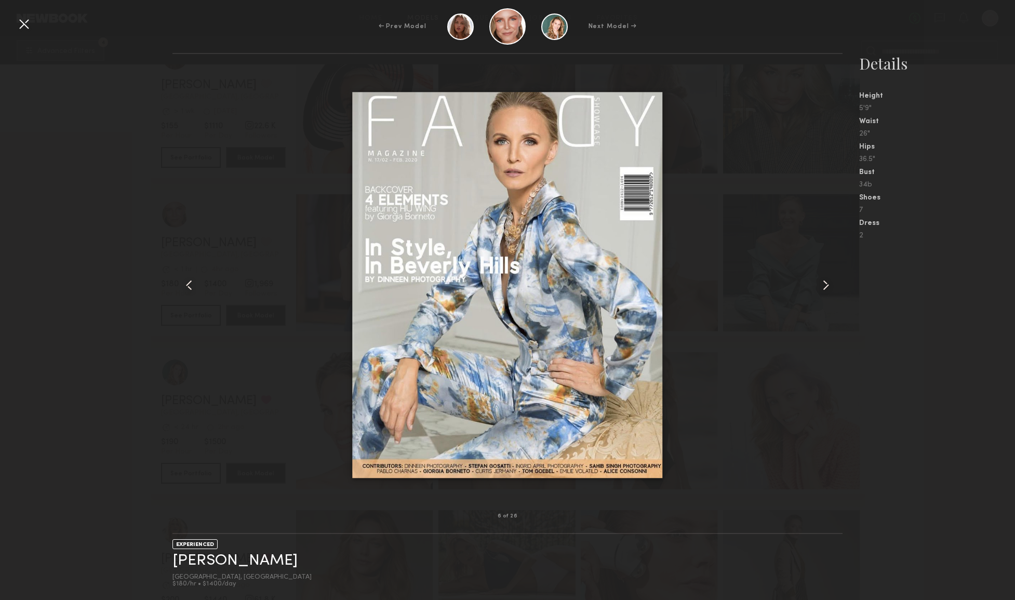
click at [825, 287] on common-icon at bounding box center [826, 285] width 17 height 17
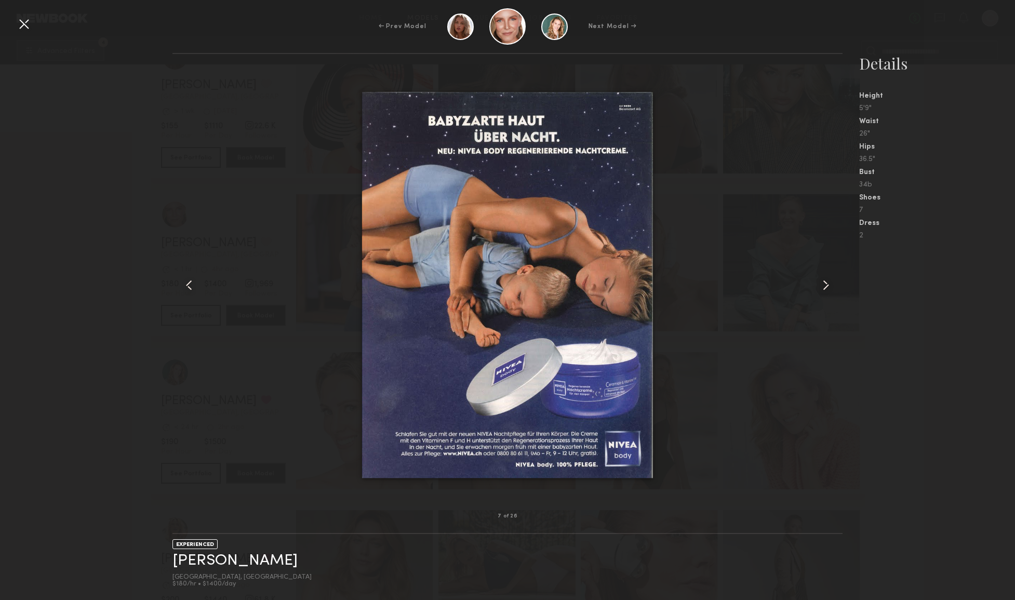
click at [825, 287] on common-icon at bounding box center [826, 285] width 17 height 17
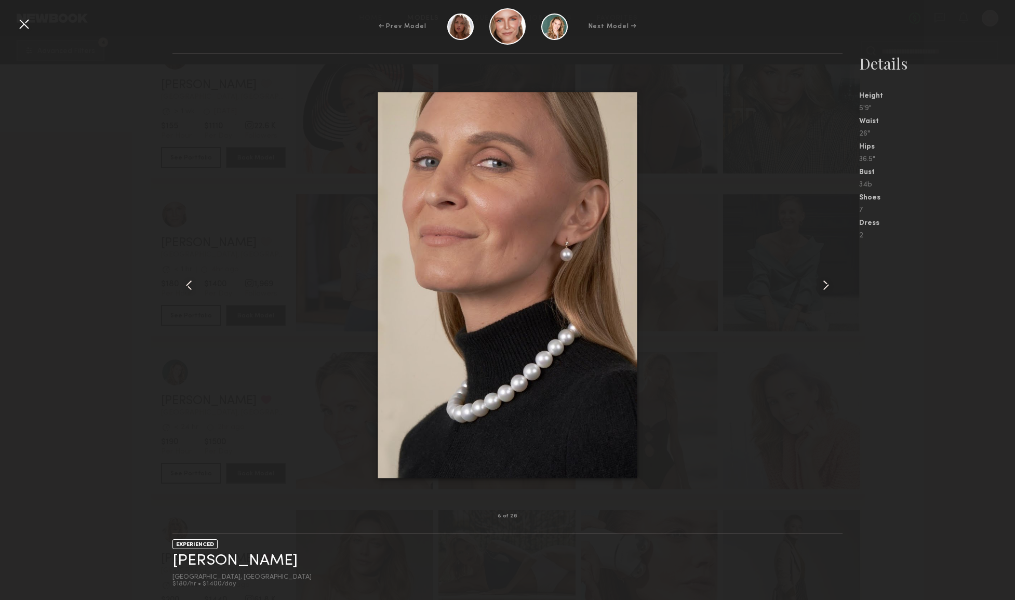
click at [825, 287] on common-icon at bounding box center [826, 285] width 17 height 17
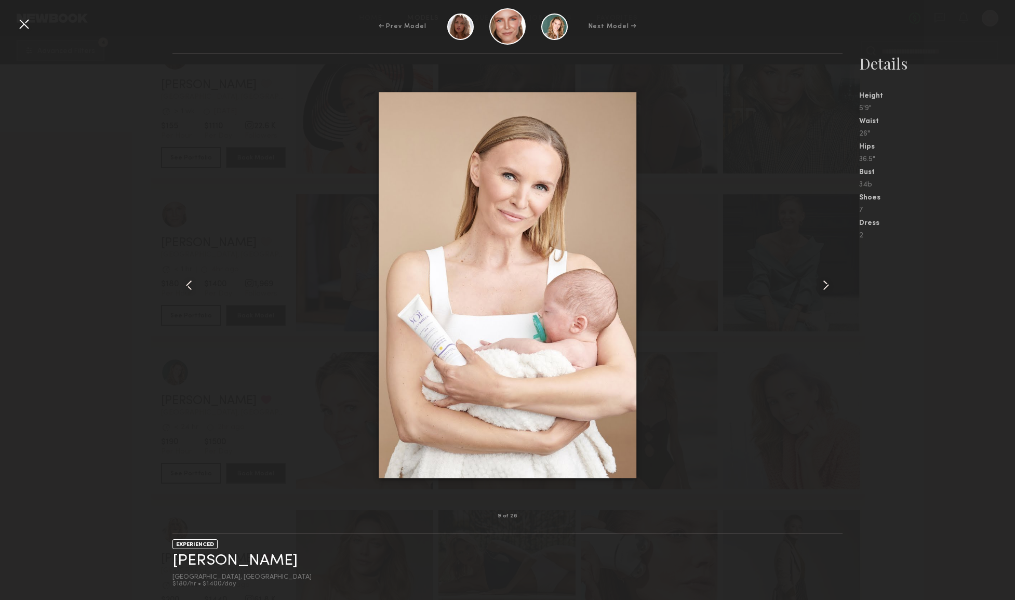
click at [825, 287] on common-icon at bounding box center [826, 285] width 17 height 17
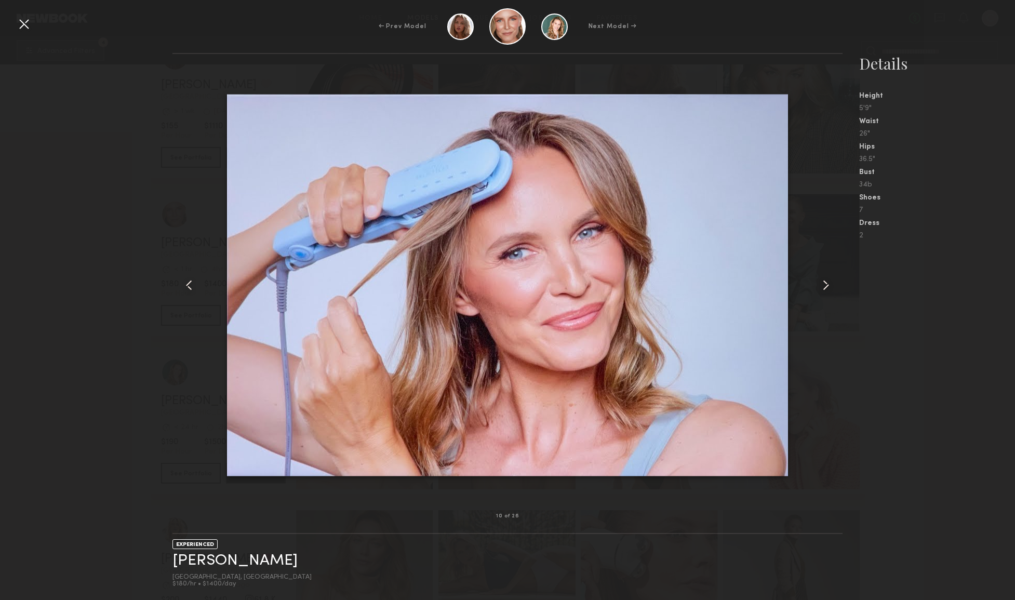
click at [902, 288] on nb-gallery-model-stats "Details Height 5'9" Waist 26" Hips 36.5" Bust 34b Shoes 7 Dress 2" at bounding box center [929, 326] width 172 height 547
click at [24, 25] on div at bounding box center [24, 24] width 17 height 17
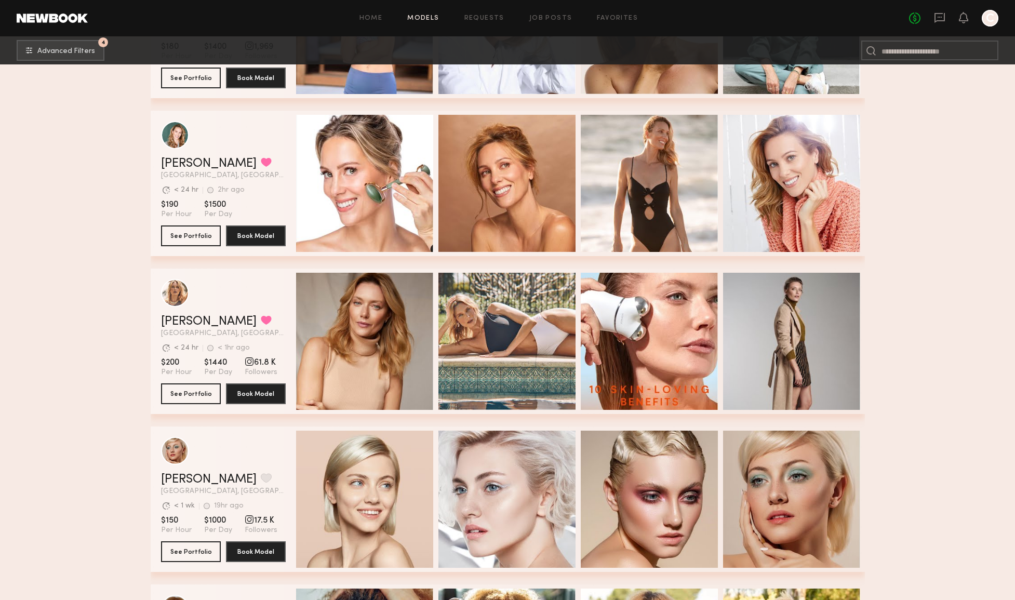
scroll to position [6250, 0]
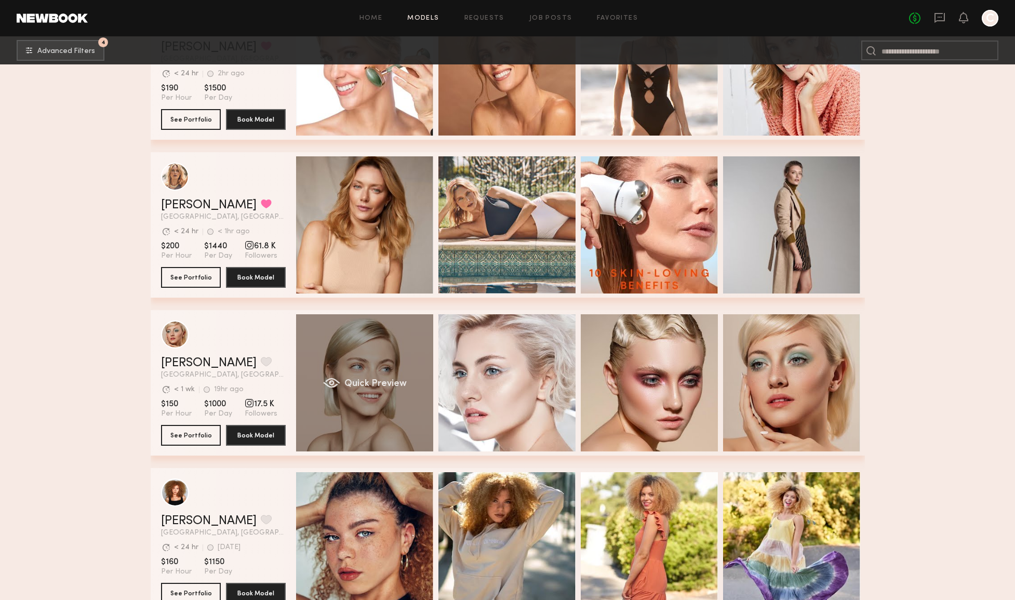
click at [345, 357] on div "Quick Preview" at bounding box center [364, 382] width 137 height 137
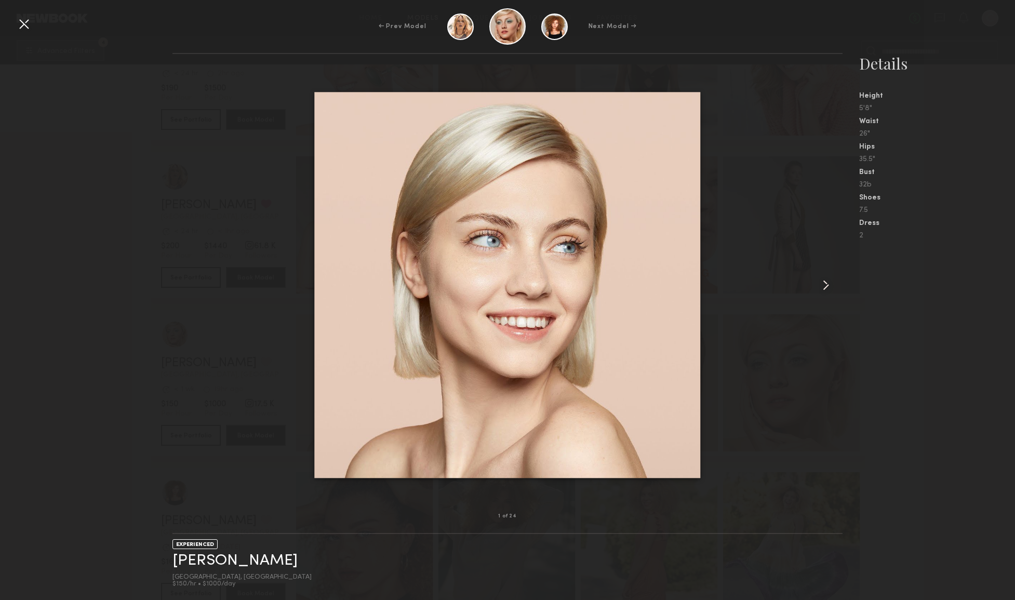
click at [828, 285] on common-icon at bounding box center [826, 285] width 17 height 17
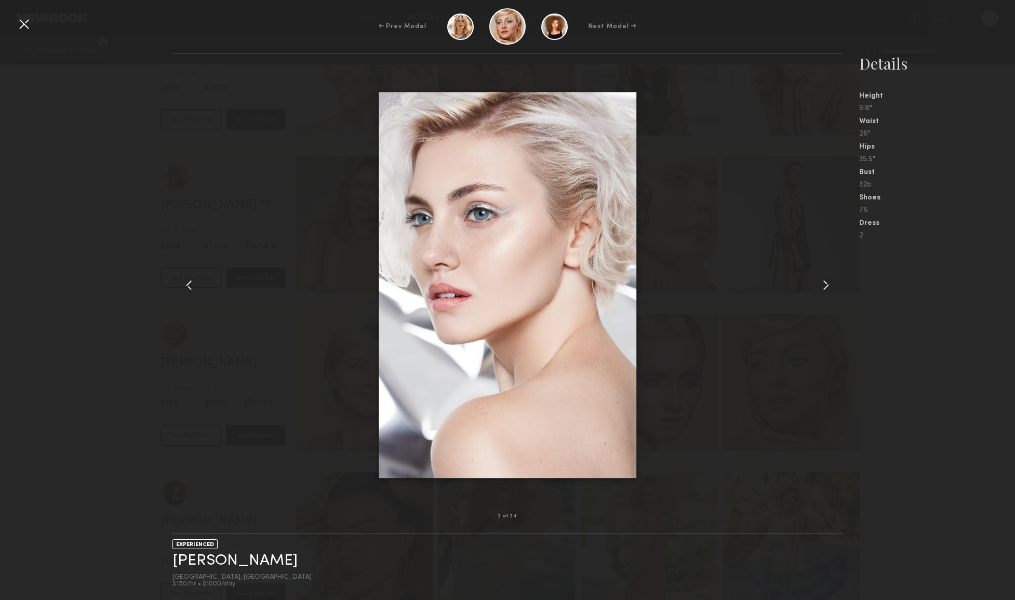
click at [828, 285] on common-icon at bounding box center [826, 285] width 17 height 17
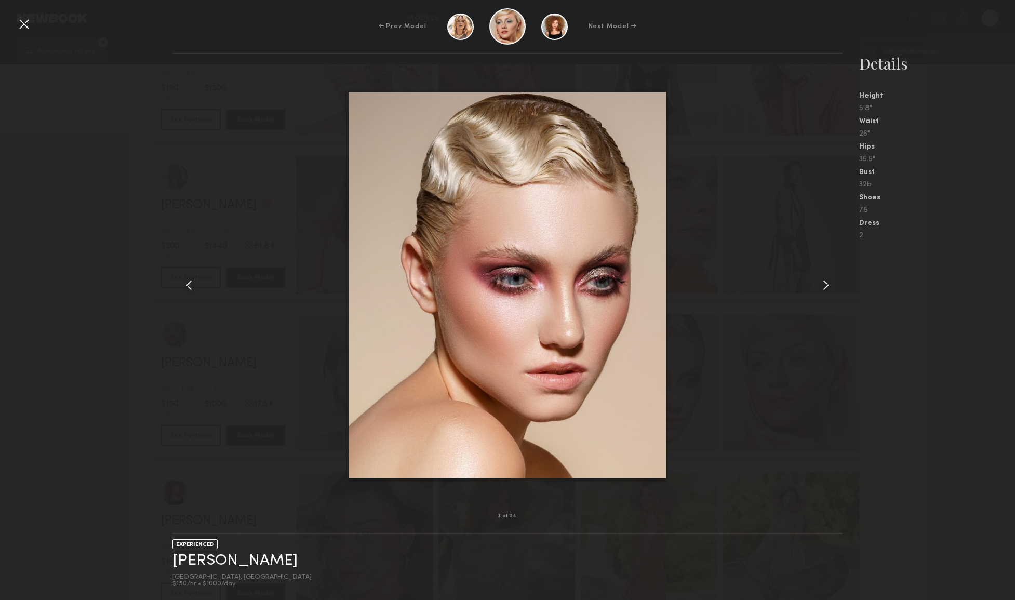
click at [828, 286] on common-icon at bounding box center [826, 285] width 17 height 17
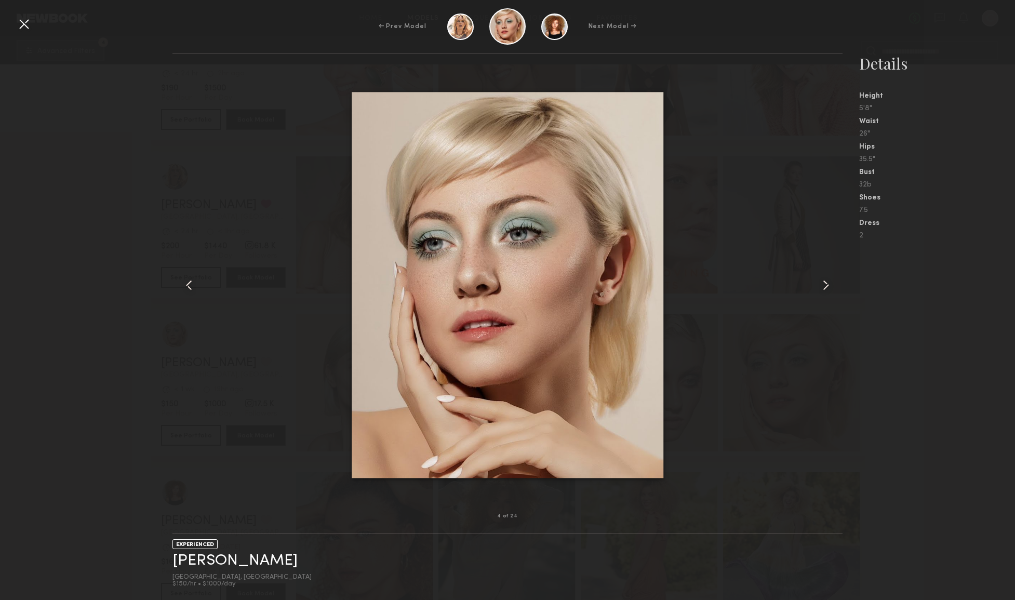
click at [828, 286] on common-icon at bounding box center [826, 285] width 17 height 17
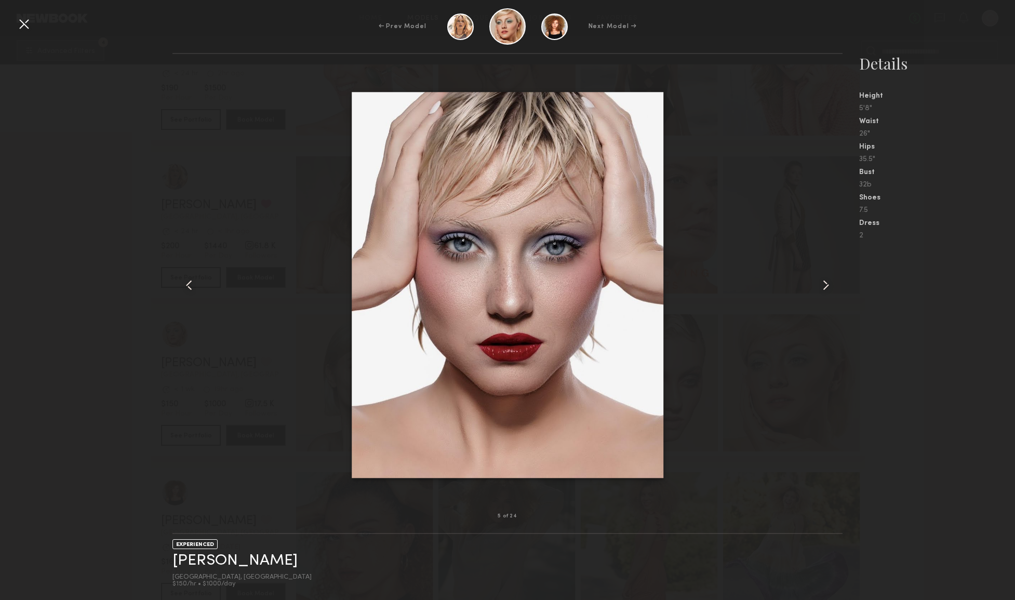
click at [828, 286] on common-icon at bounding box center [826, 285] width 17 height 17
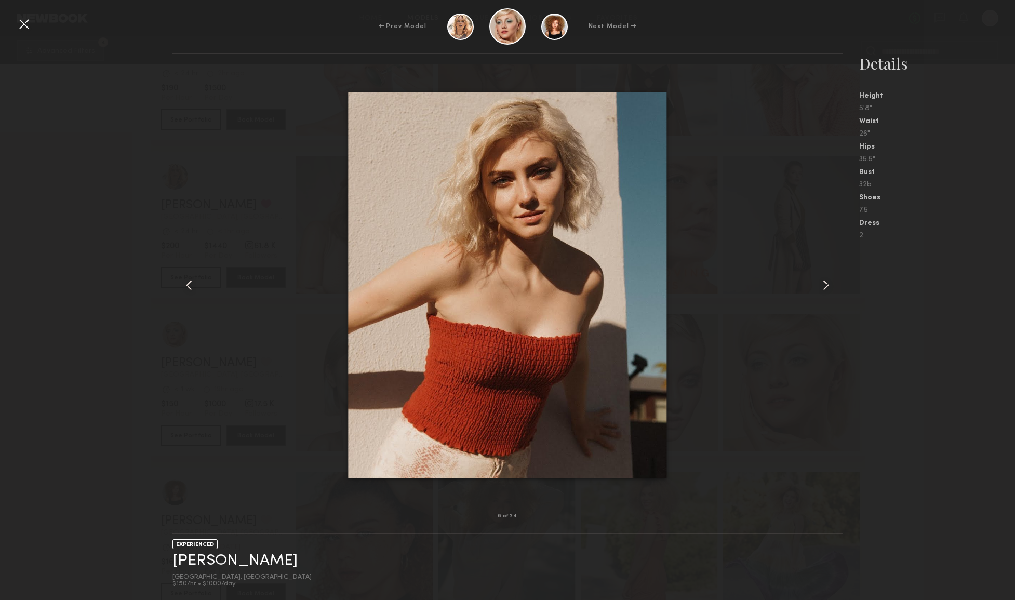
click at [828, 286] on common-icon at bounding box center [826, 285] width 17 height 17
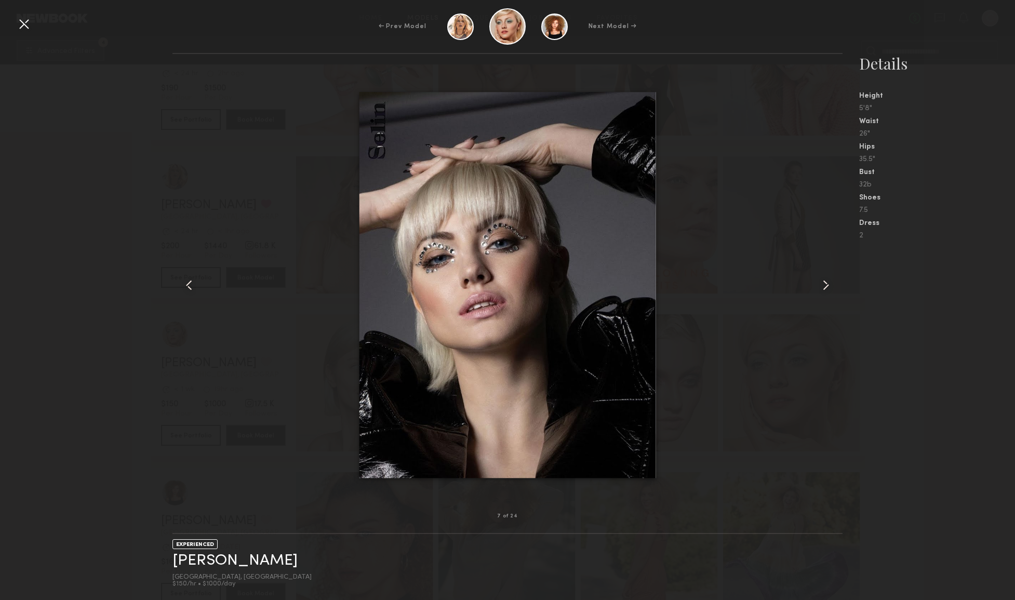
click at [828, 286] on common-icon at bounding box center [826, 285] width 17 height 17
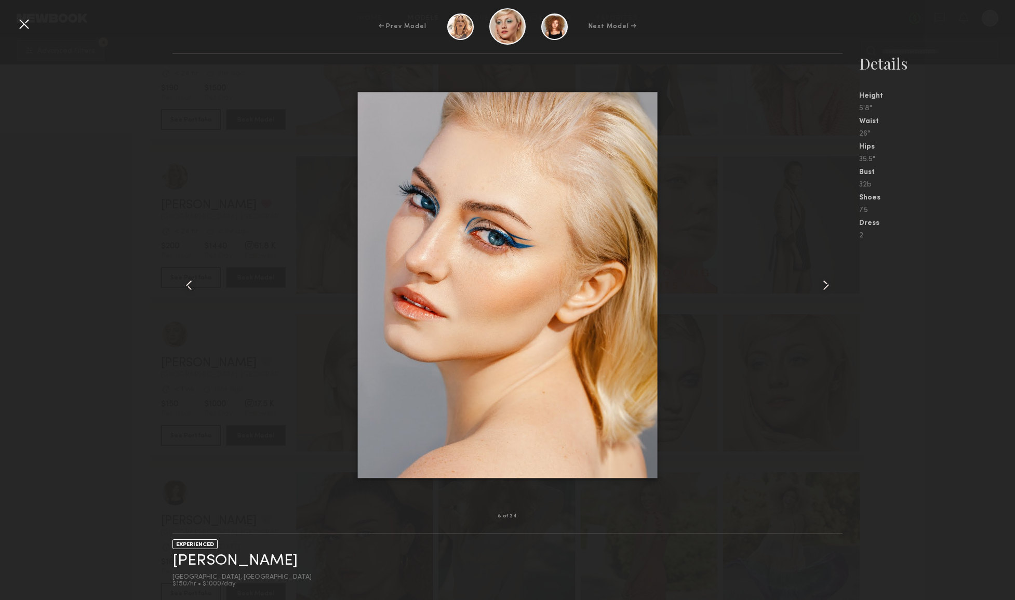
click at [828, 286] on common-icon at bounding box center [826, 285] width 17 height 17
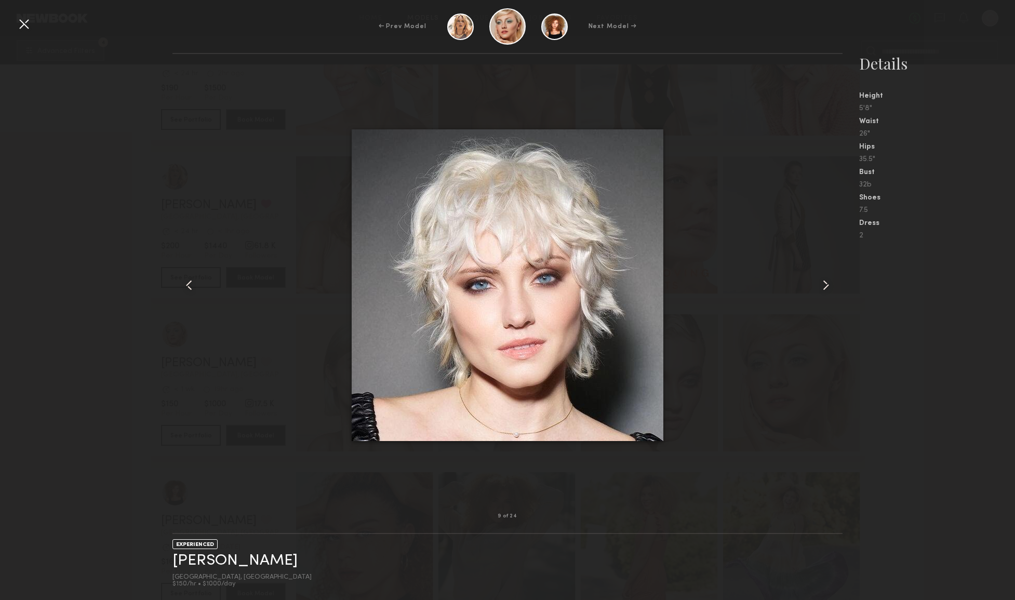
click at [828, 286] on common-icon at bounding box center [826, 285] width 17 height 17
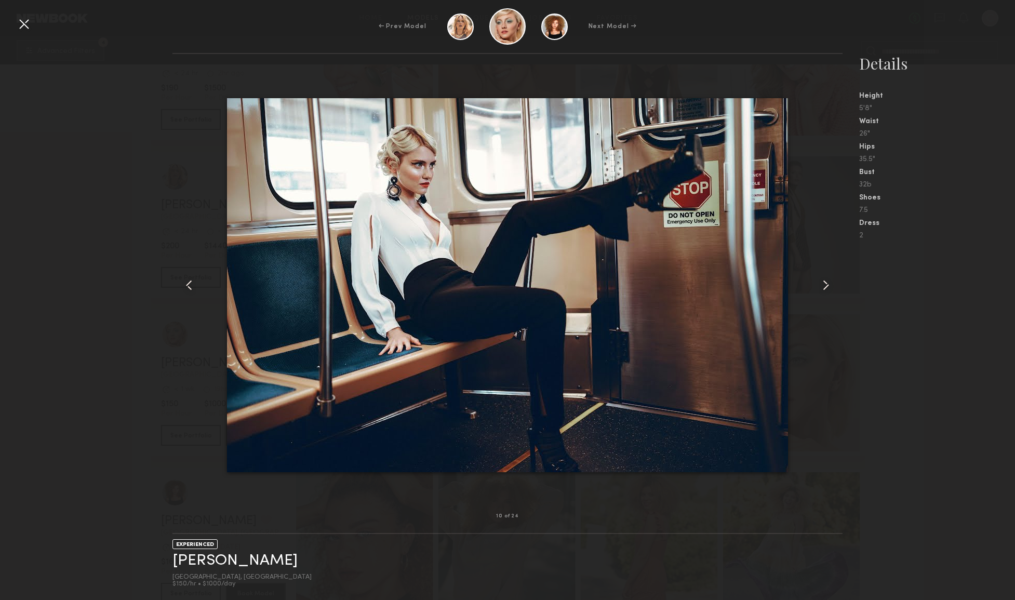
click at [828, 286] on common-icon at bounding box center [826, 285] width 17 height 17
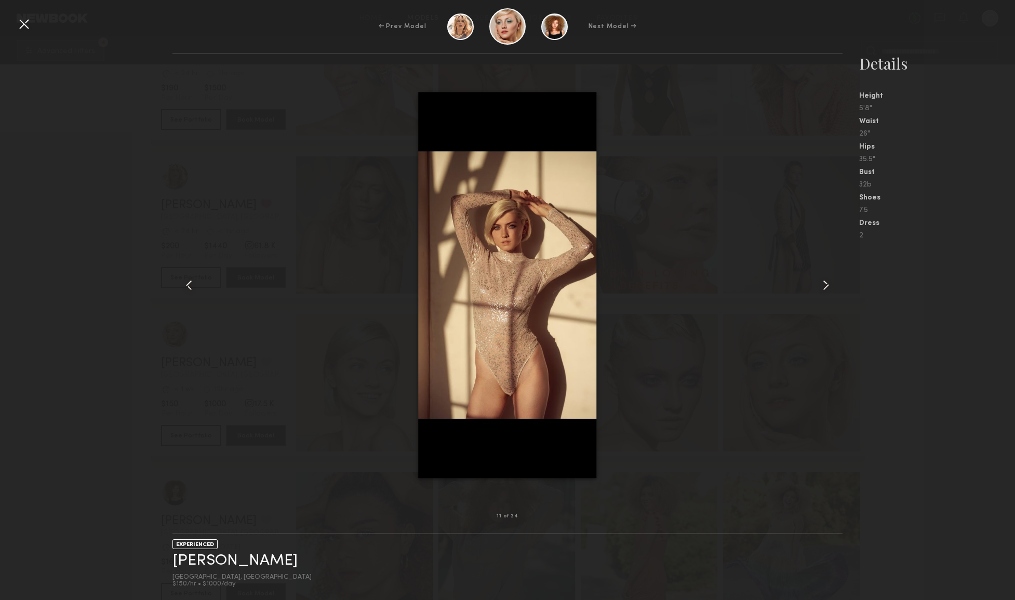
click at [828, 286] on common-icon at bounding box center [826, 285] width 17 height 17
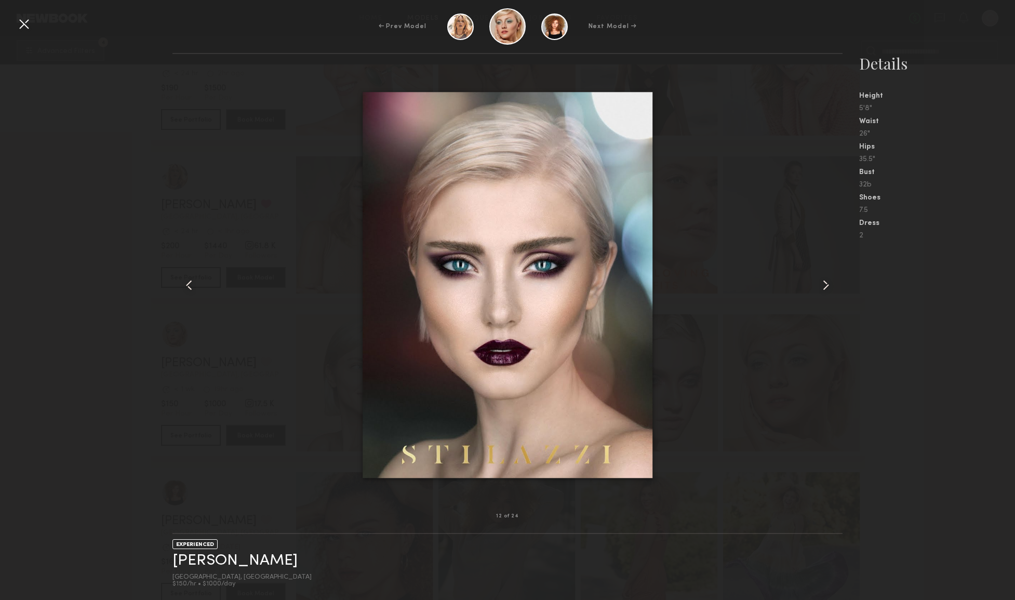
click at [828, 286] on common-icon at bounding box center [826, 285] width 17 height 17
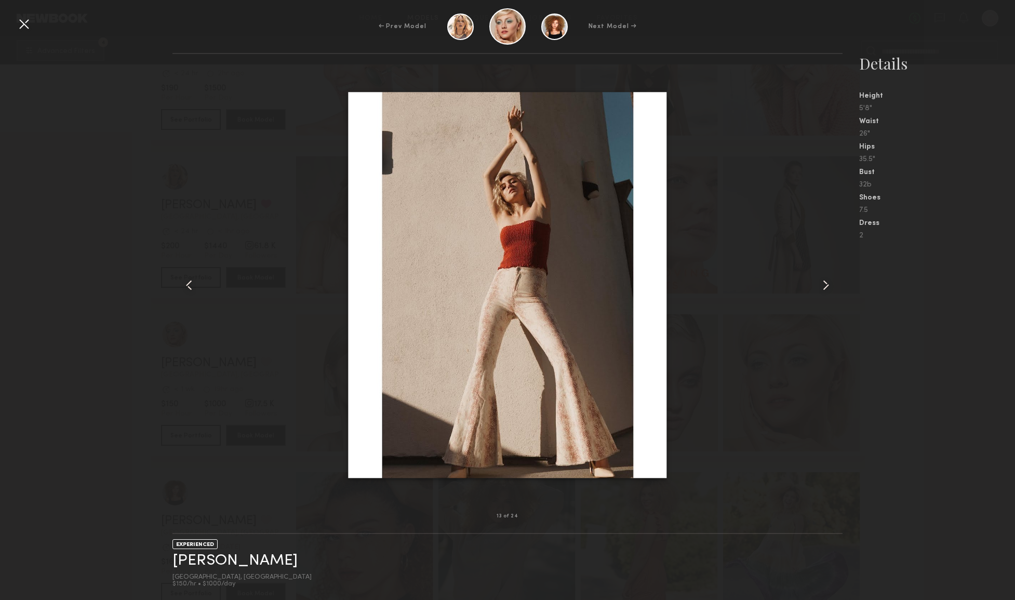
click at [828, 286] on common-icon at bounding box center [826, 285] width 17 height 17
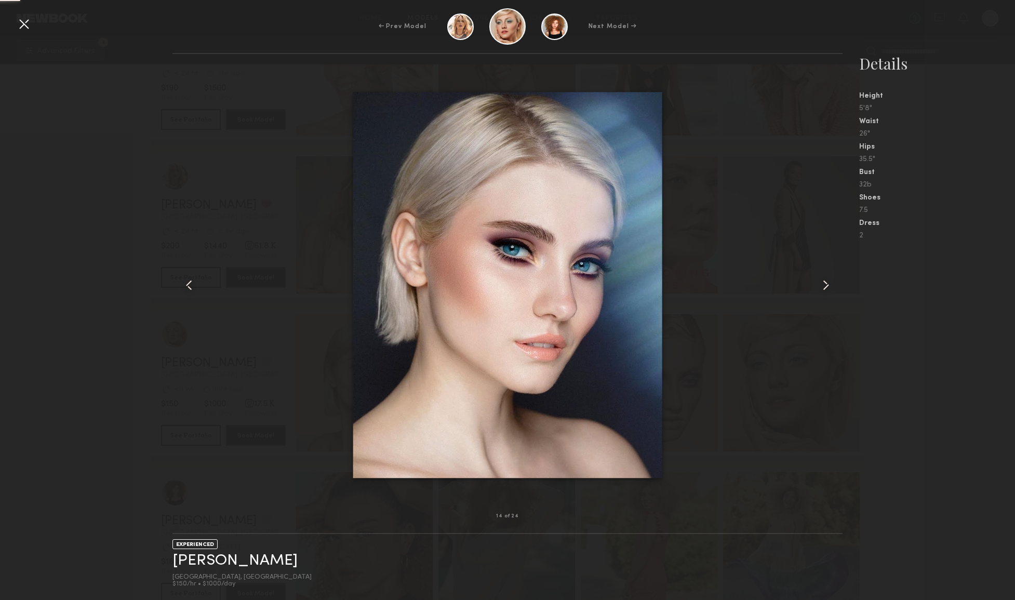
click at [828, 287] on common-icon at bounding box center [826, 285] width 17 height 17
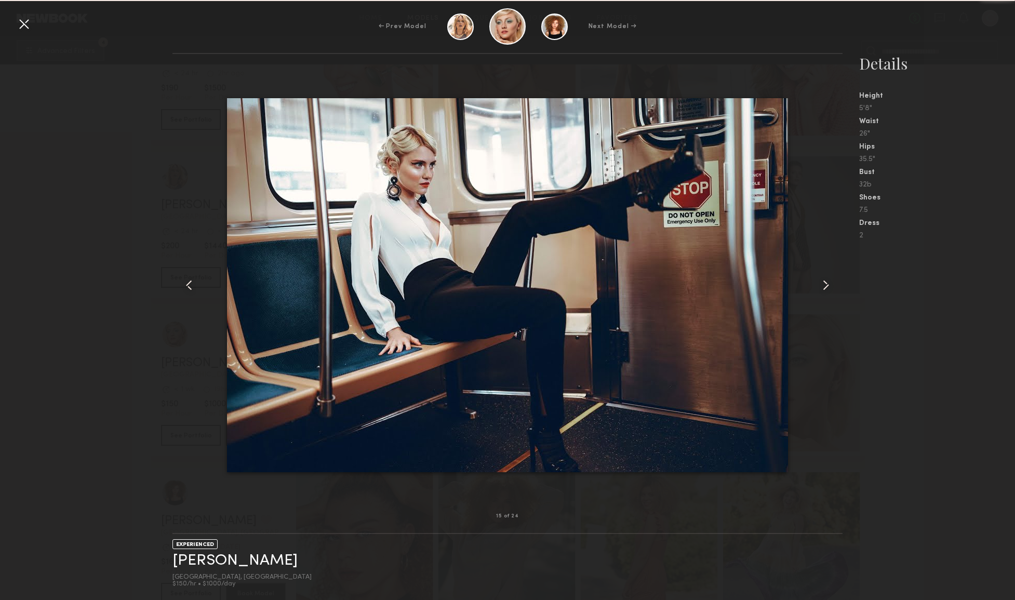
click at [828, 287] on common-icon at bounding box center [826, 285] width 17 height 17
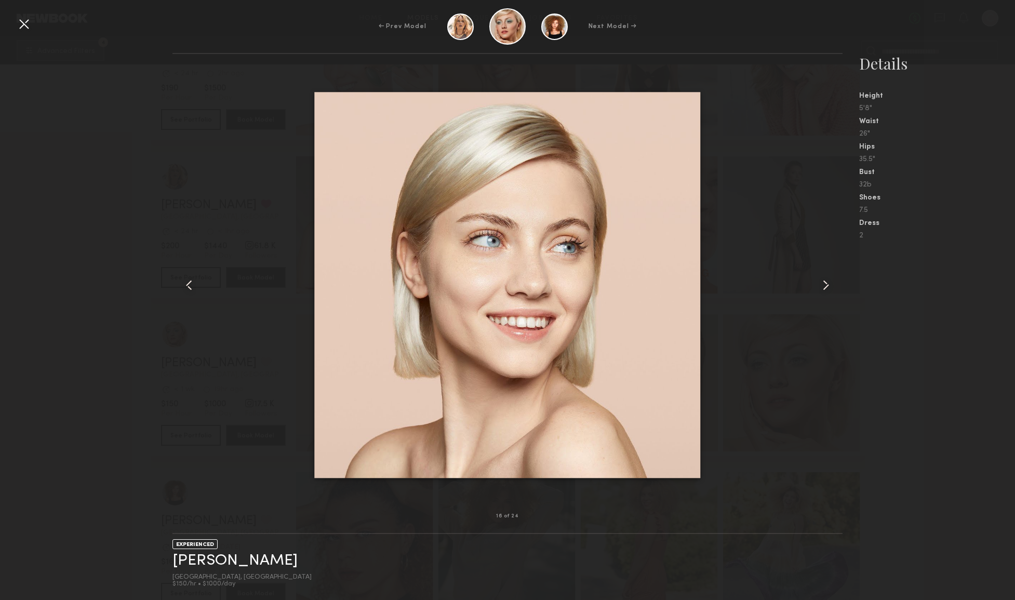
click at [24, 24] on div at bounding box center [24, 24] width 17 height 17
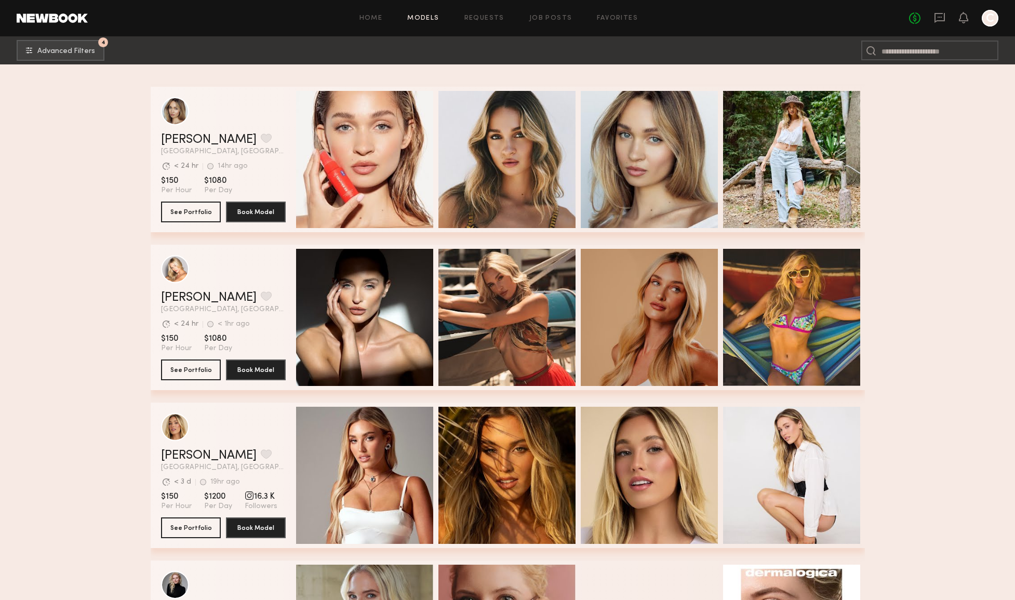
scroll to position [7513, 0]
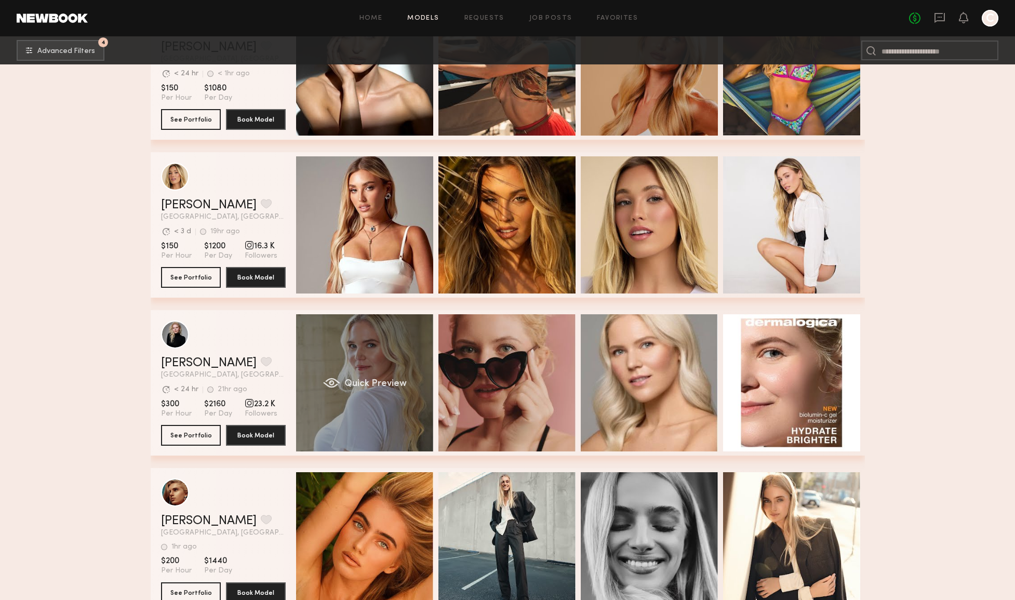
click at [367, 415] on div "Kelsey K. Favorite Los Angeles, CA Avg. request response time < 24 hr 21hr ago …" at bounding box center [508, 382] width 714 height 145
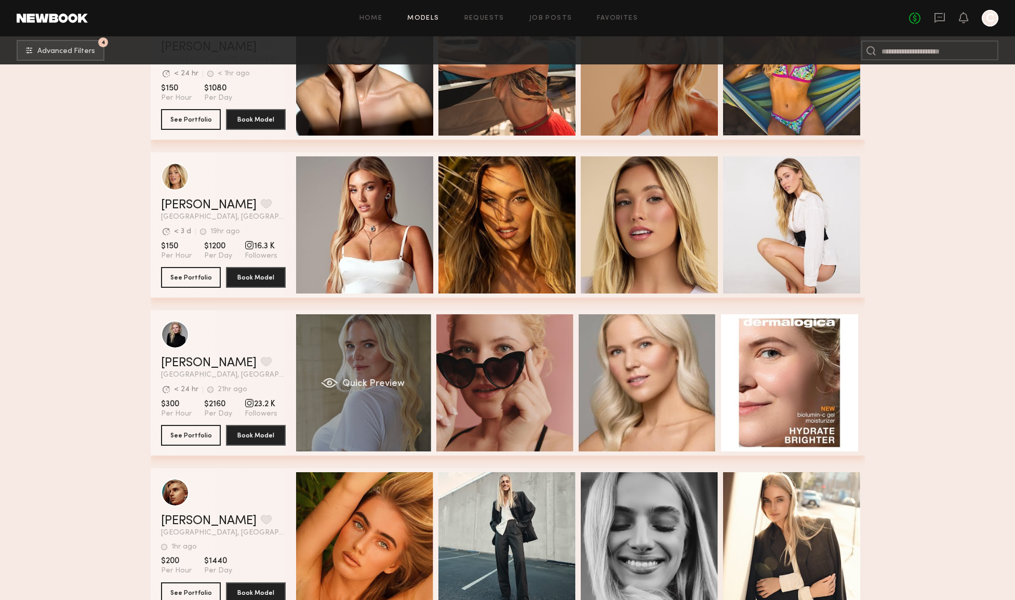
click at [375, 396] on div "Quick Preview" at bounding box center [362, 382] width 137 height 137
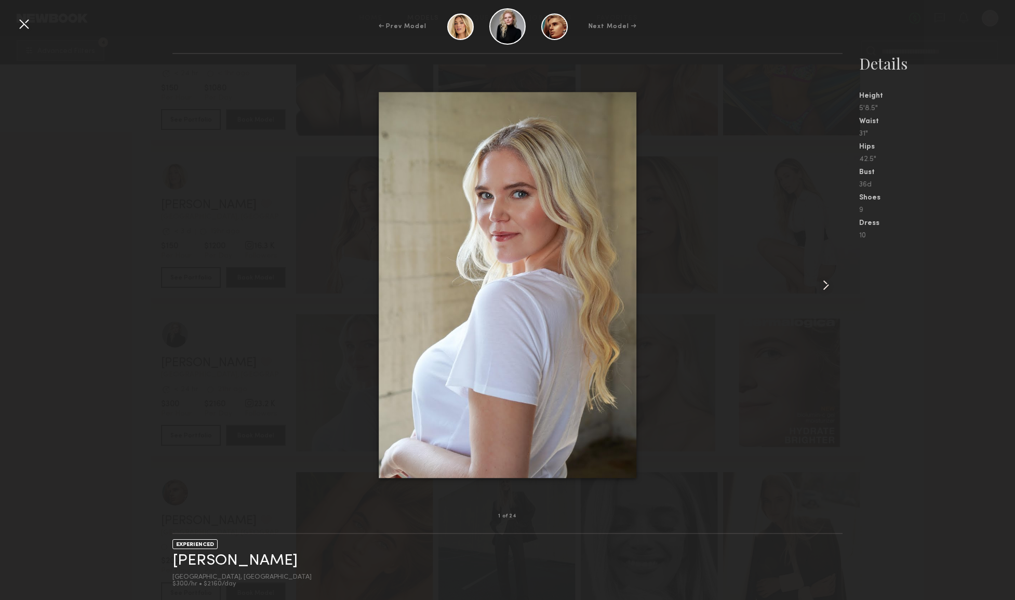
click at [827, 284] on common-icon at bounding box center [826, 285] width 17 height 17
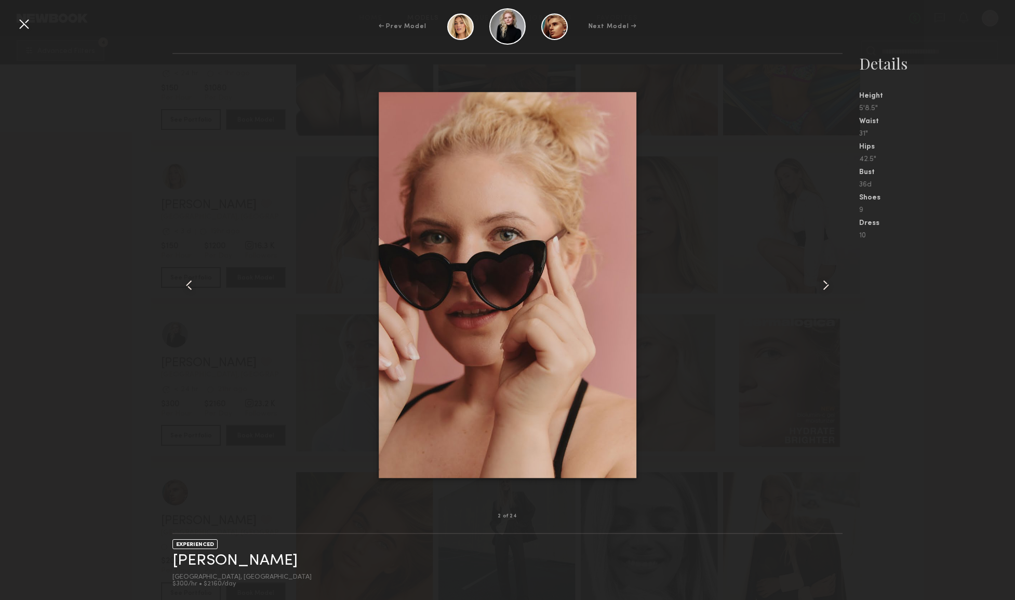
click at [826, 284] on common-icon at bounding box center [826, 285] width 17 height 17
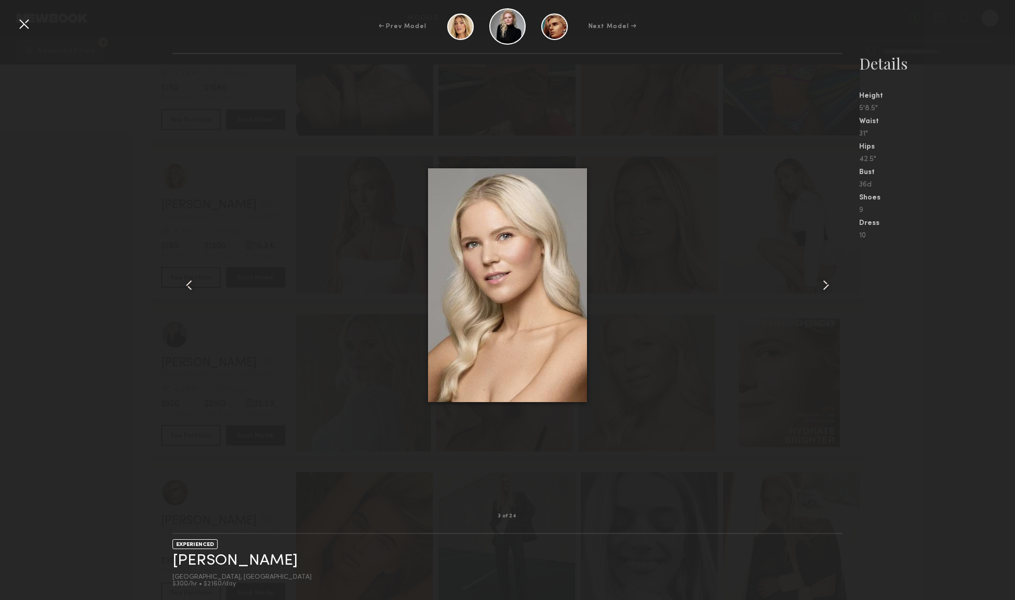
click at [826, 285] on common-icon at bounding box center [826, 285] width 17 height 17
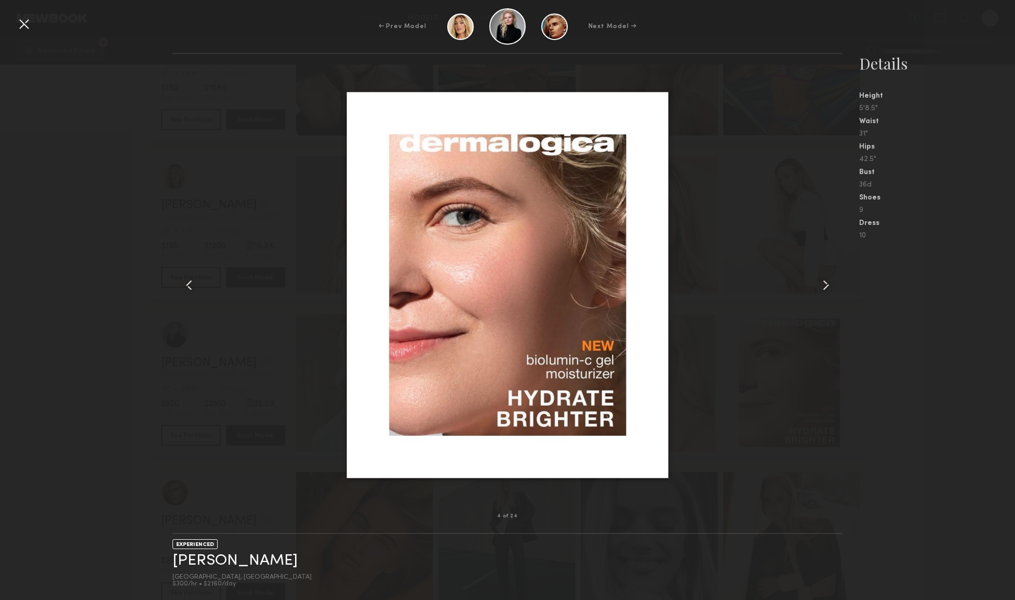
click at [825, 285] on common-icon at bounding box center [826, 285] width 17 height 17
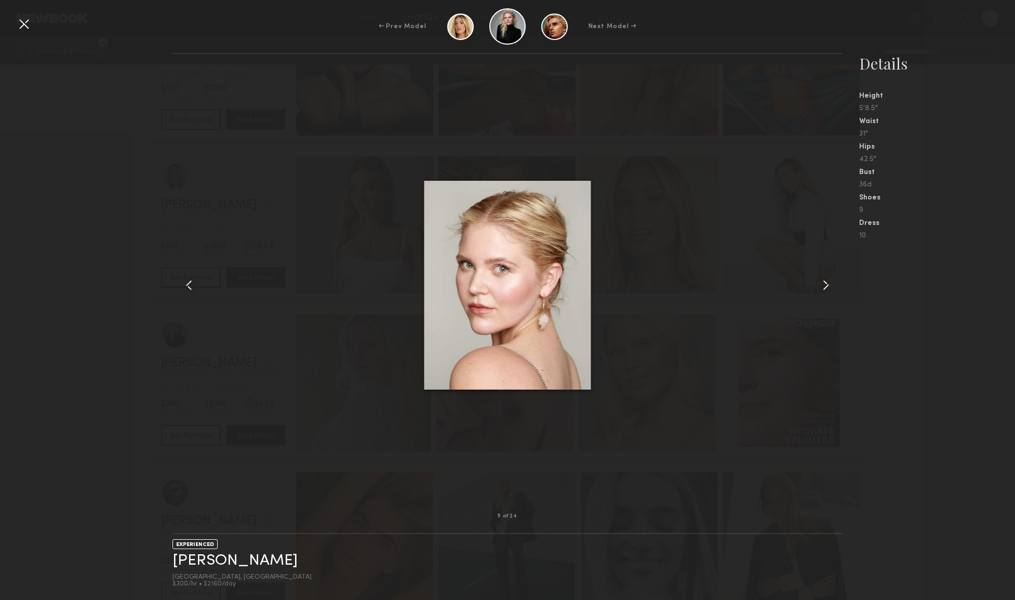
click at [825, 285] on common-icon at bounding box center [826, 285] width 17 height 17
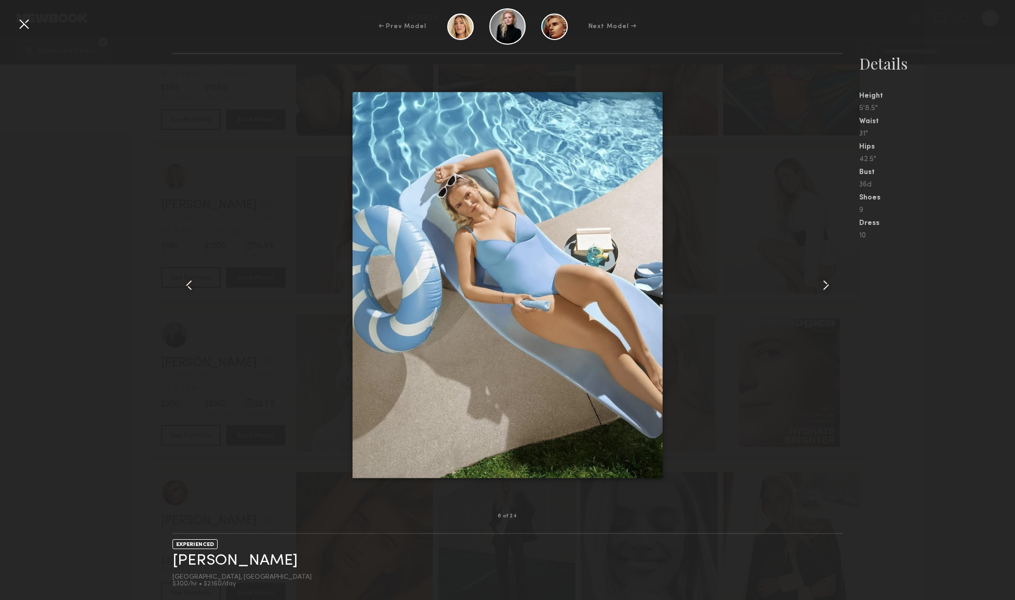
click at [825, 285] on common-icon at bounding box center [826, 285] width 17 height 17
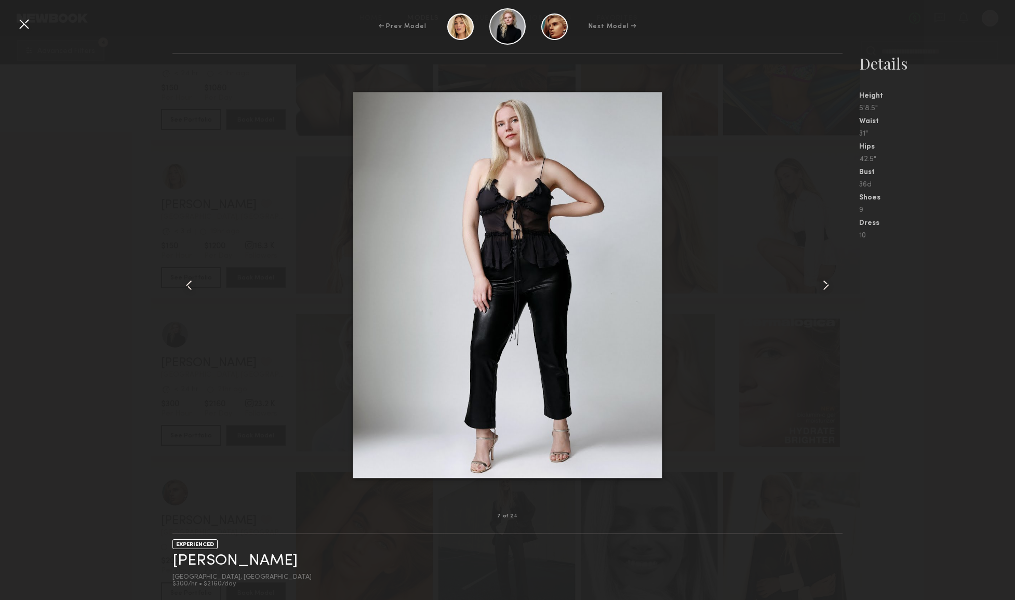
click at [825, 285] on common-icon at bounding box center [826, 285] width 17 height 17
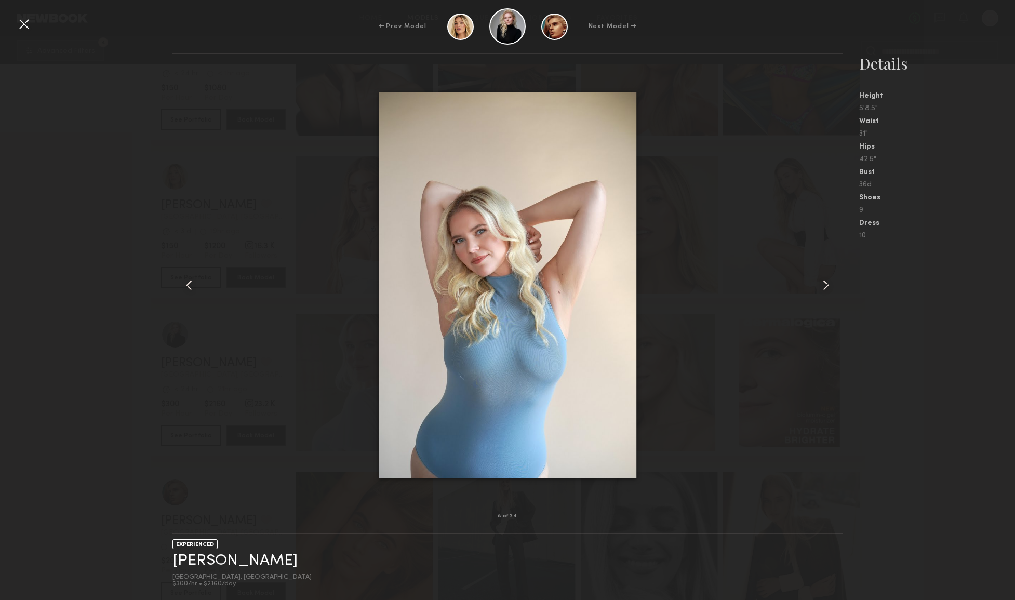
click at [825, 285] on common-icon at bounding box center [826, 285] width 17 height 17
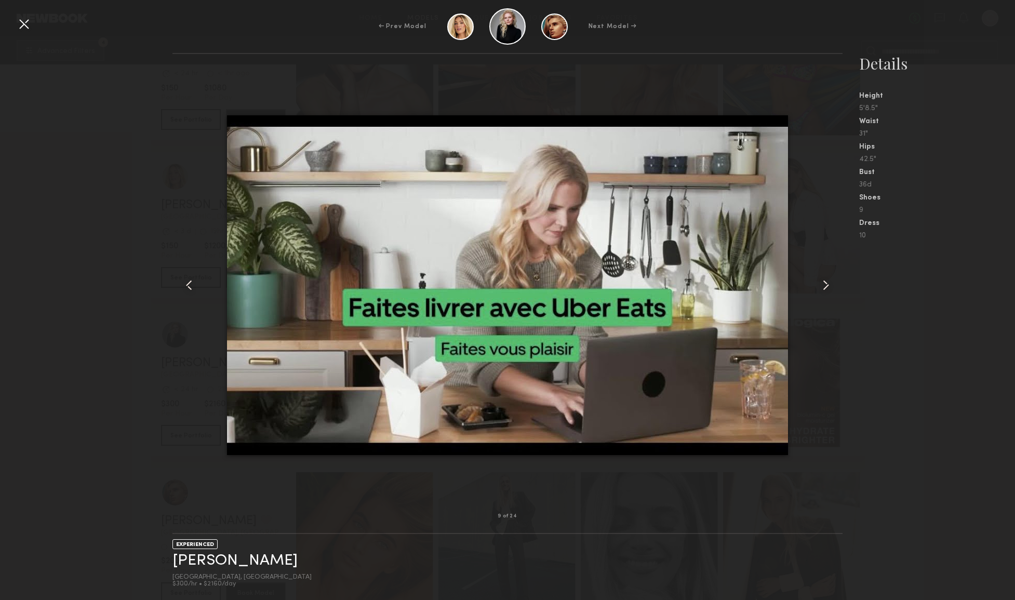
click at [825, 286] on common-icon at bounding box center [826, 285] width 17 height 17
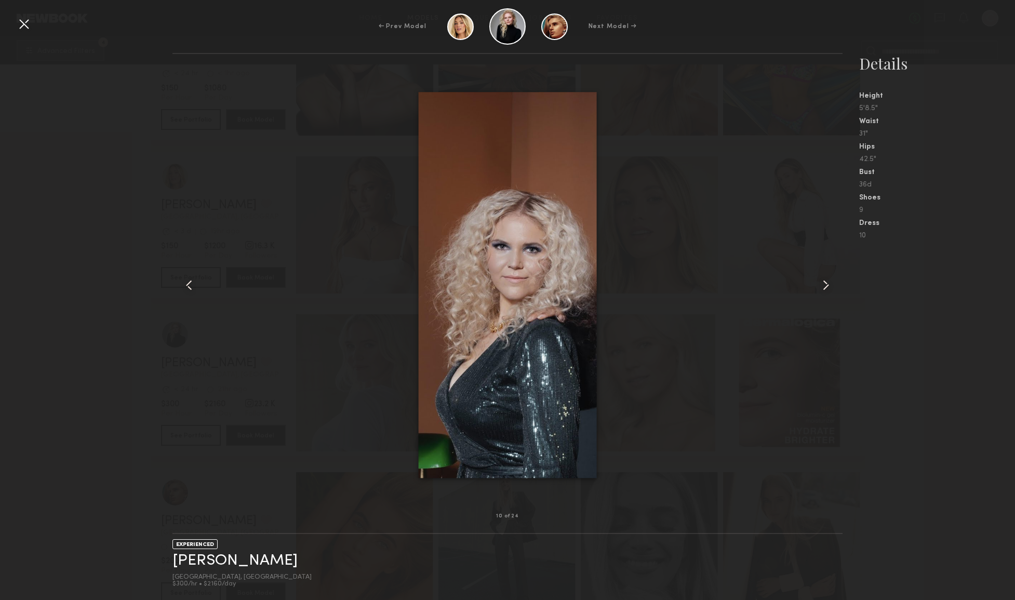
click at [939, 372] on nb-gallery-model-stats "Details Height 5'8.5" Waist 31" Hips 42.5" Bust 36d Shoes 9 Dress 10" at bounding box center [929, 326] width 172 height 547
click at [21, 19] on div at bounding box center [24, 24] width 17 height 17
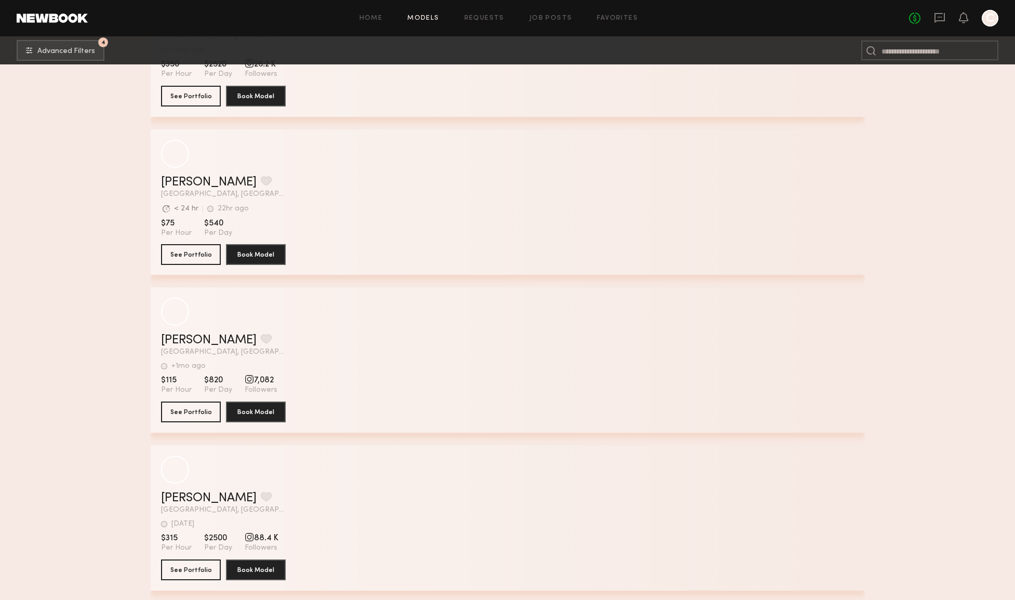
scroll to position [15590, 0]
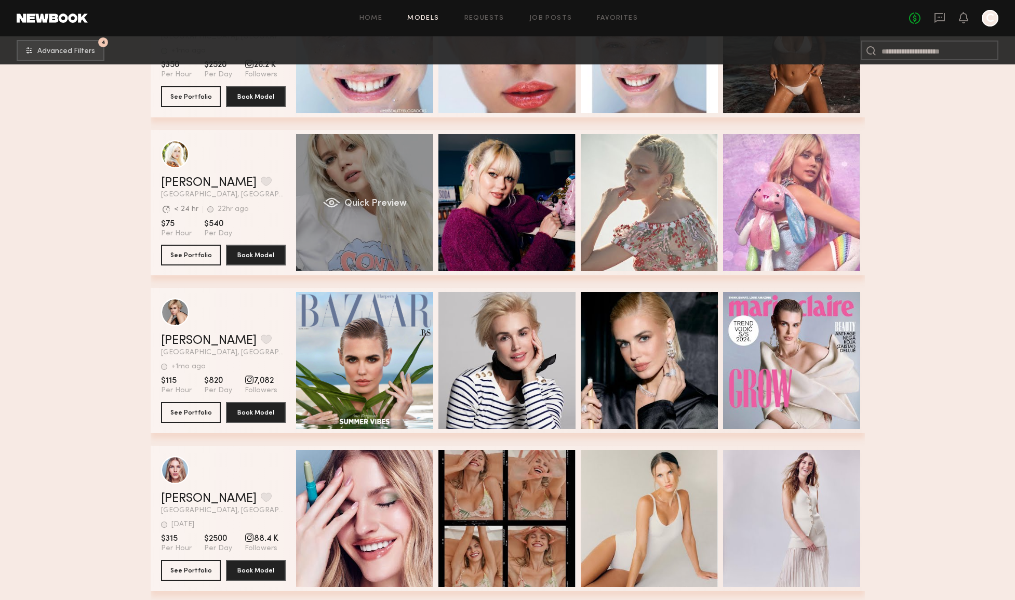
click at [367, 254] on div "Quick Preview" at bounding box center [364, 202] width 137 height 137
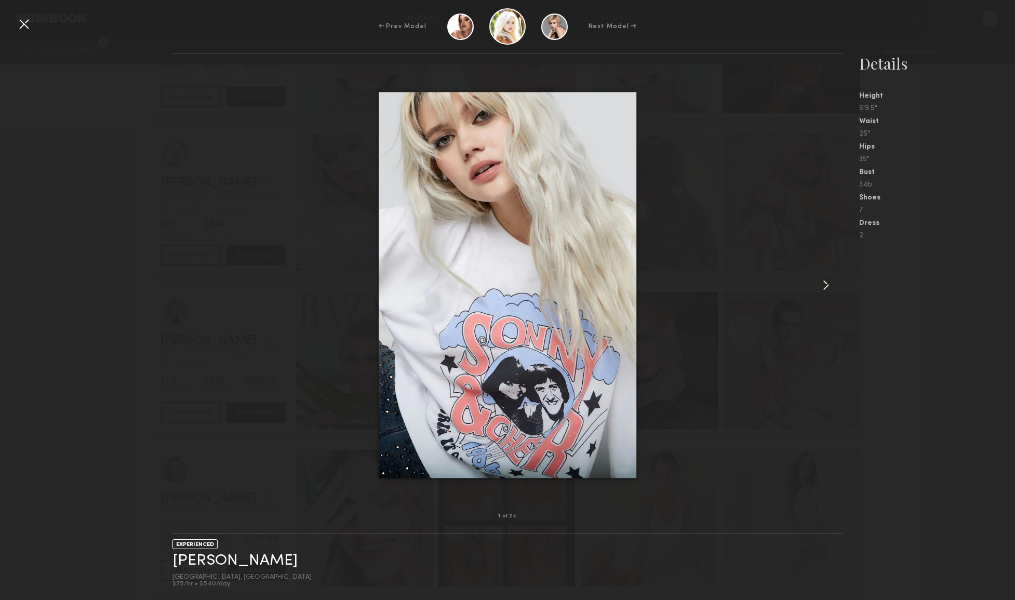
click at [836, 283] on div at bounding box center [829, 285] width 27 height 429
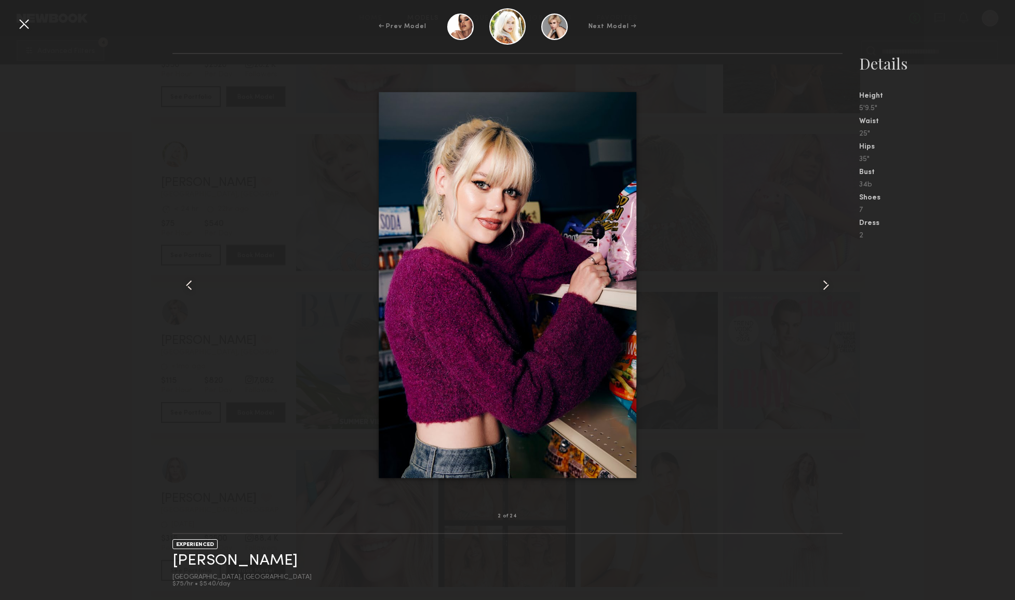
click at [836, 283] on div at bounding box center [829, 285] width 27 height 429
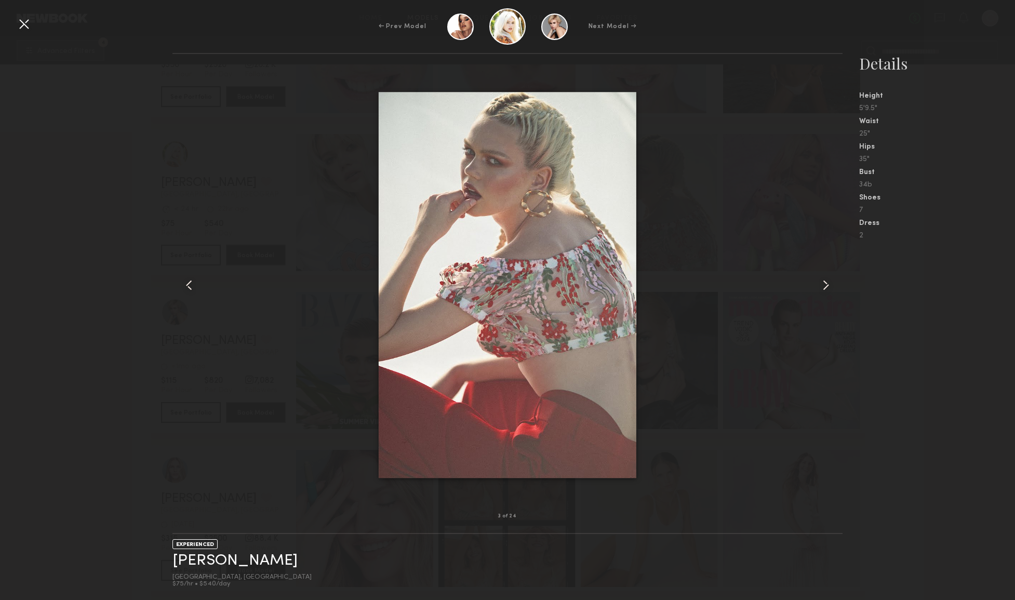
click at [836, 283] on div at bounding box center [829, 285] width 27 height 429
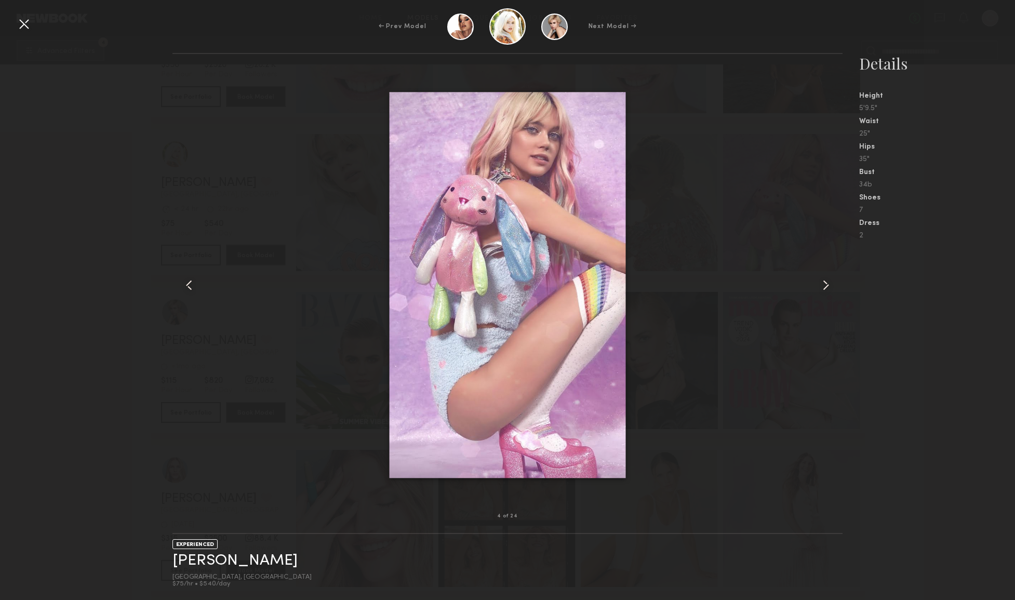
click at [836, 283] on div at bounding box center [829, 285] width 27 height 429
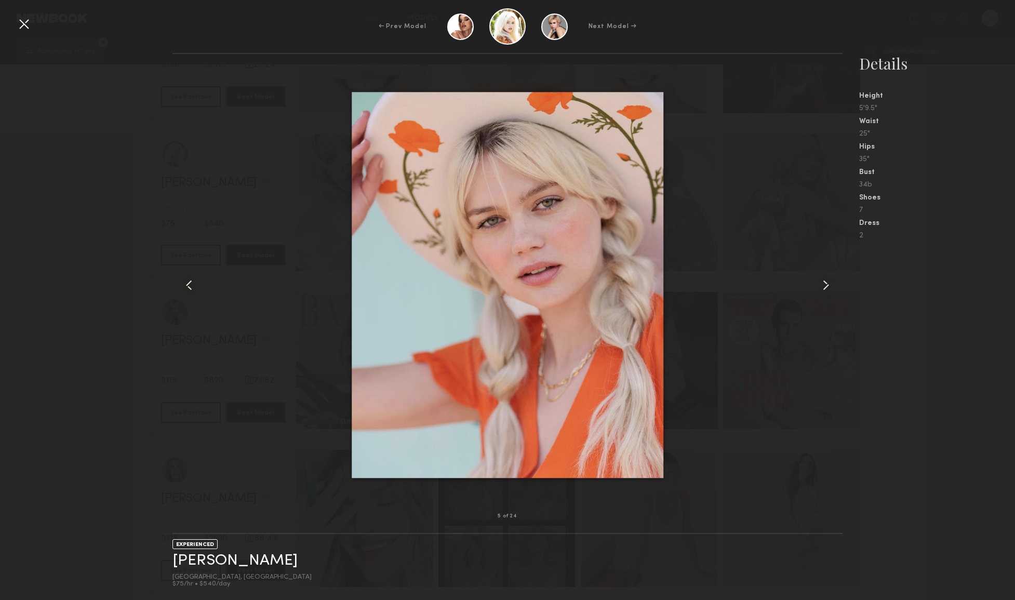
click at [836, 283] on div at bounding box center [829, 285] width 27 height 429
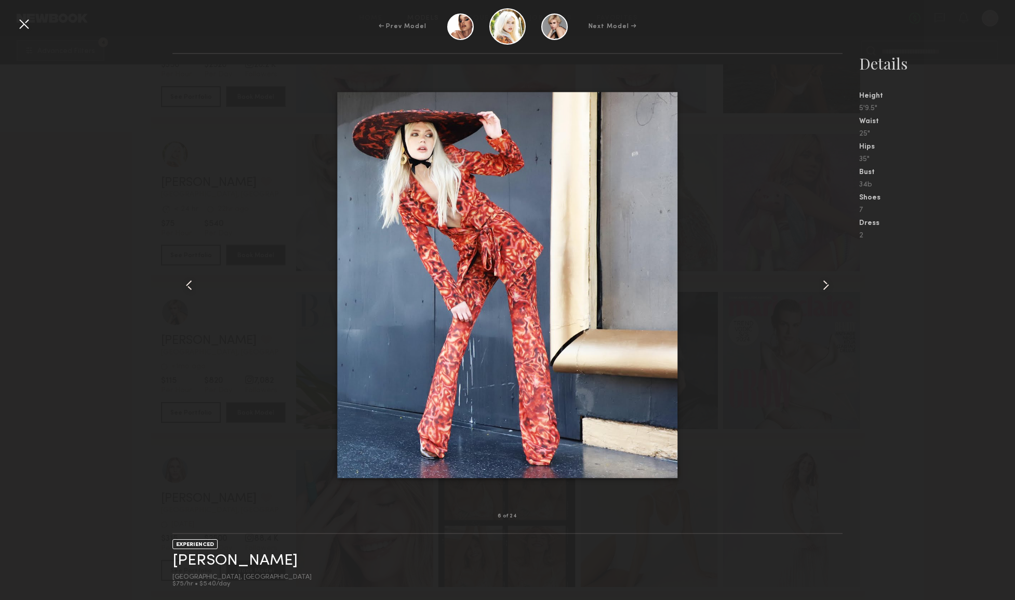
click at [836, 283] on div at bounding box center [829, 285] width 27 height 429
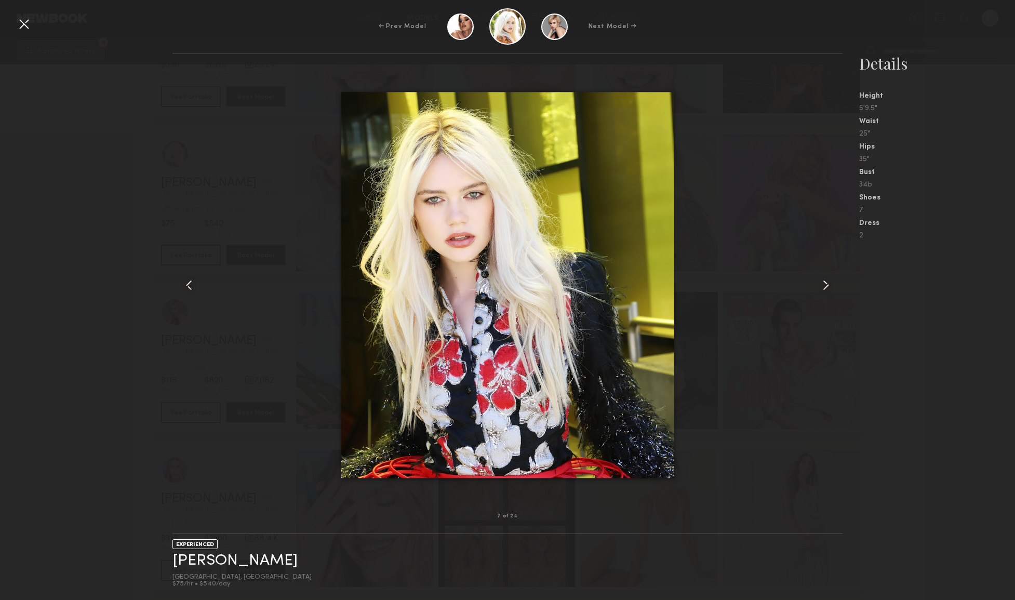
click at [836, 283] on div at bounding box center [829, 285] width 27 height 429
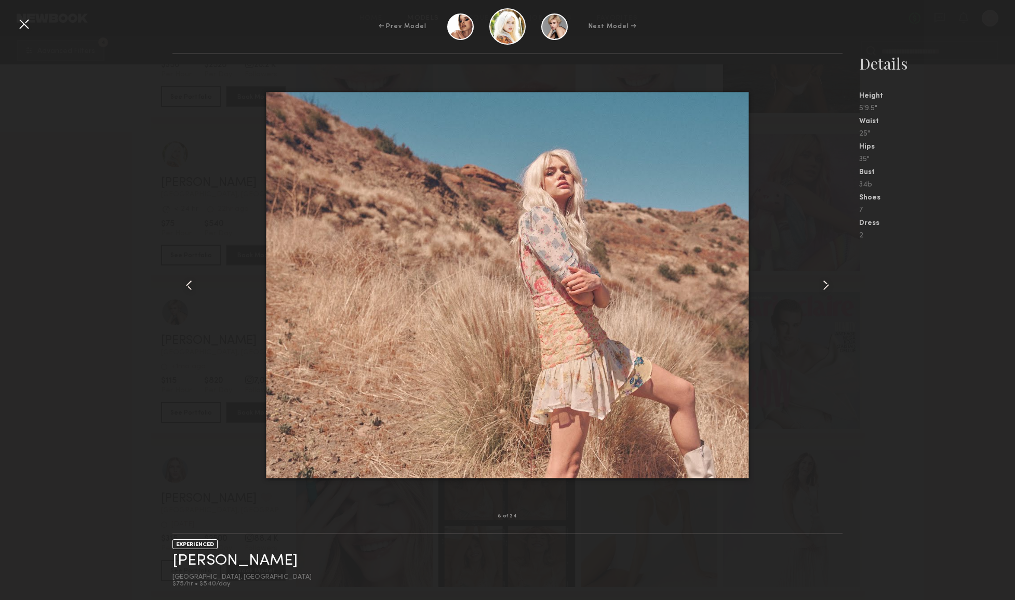
click at [836, 283] on div at bounding box center [829, 285] width 27 height 429
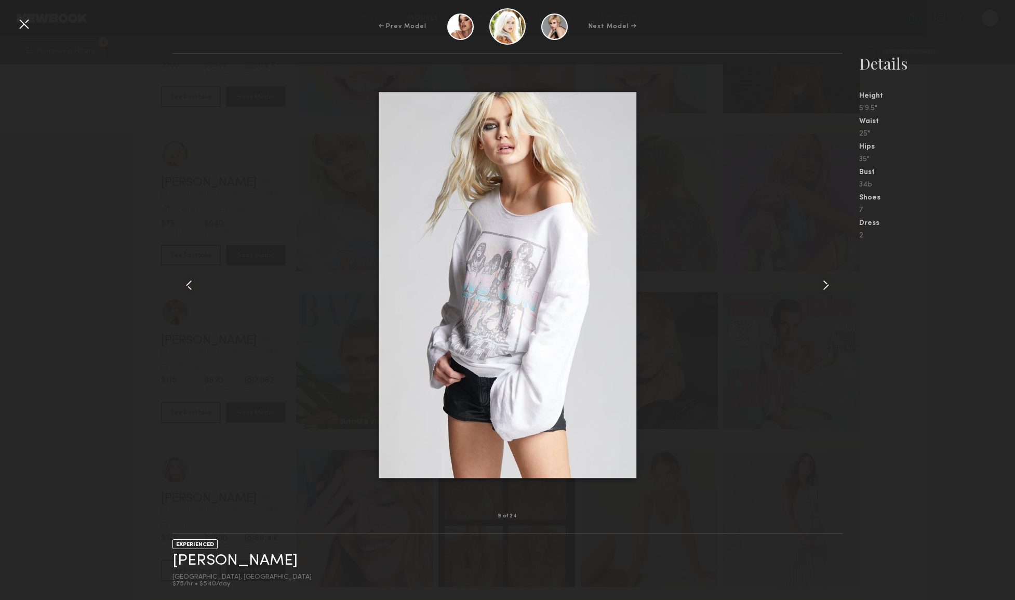
click at [836, 283] on div at bounding box center [829, 285] width 27 height 429
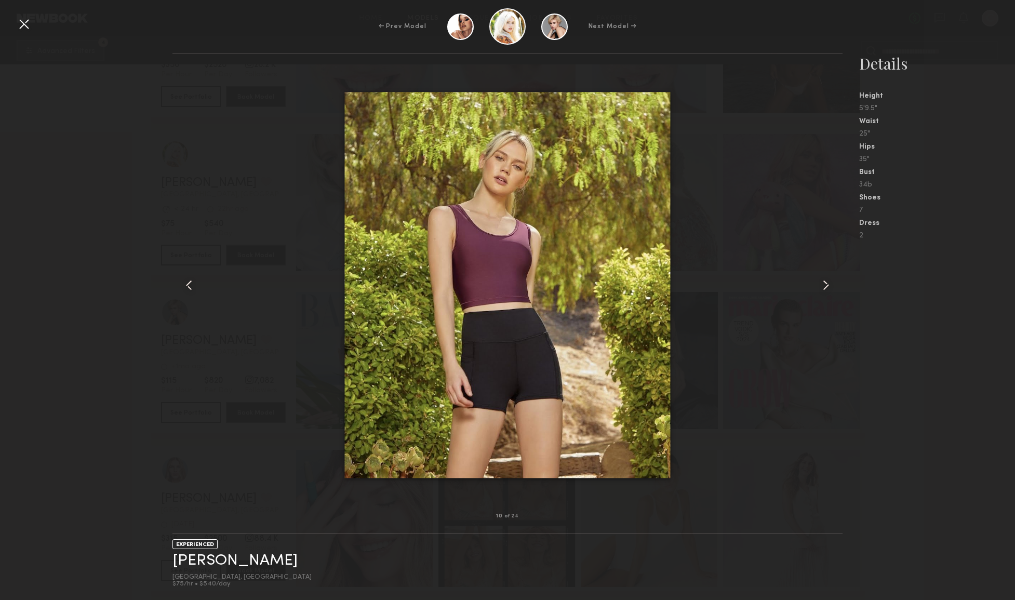
click at [22, 24] on div at bounding box center [24, 24] width 17 height 17
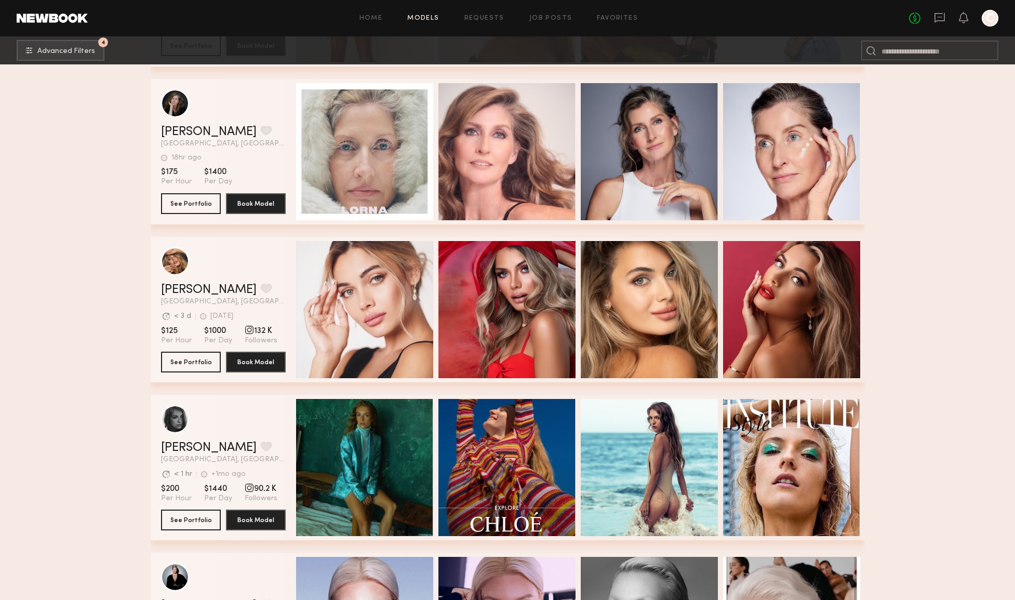
scroll to position [17983, 0]
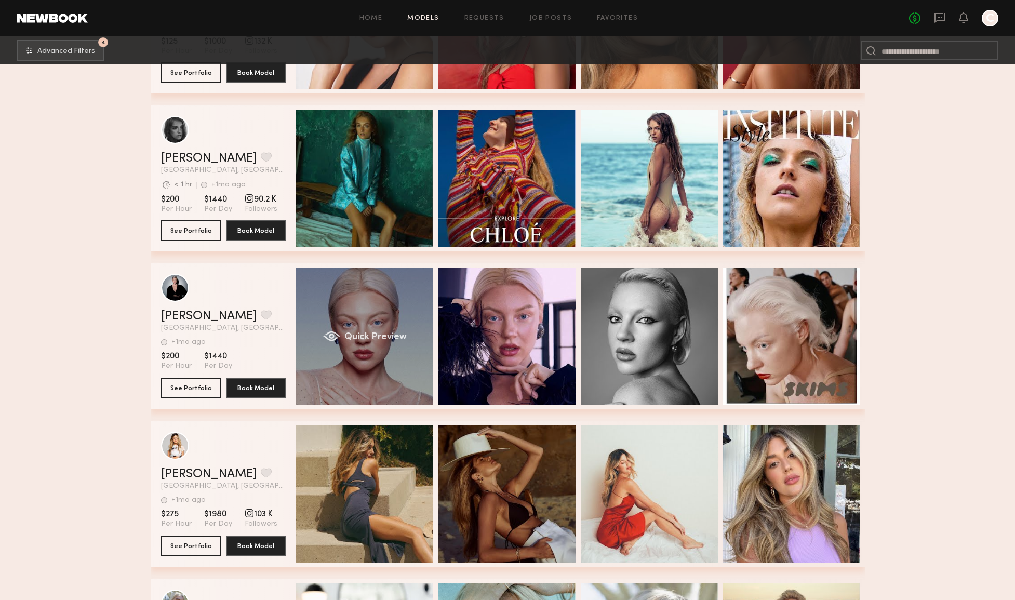
click at [344, 367] on div "Quick Preview" at bounding box center [364, 336] width 137 height 137
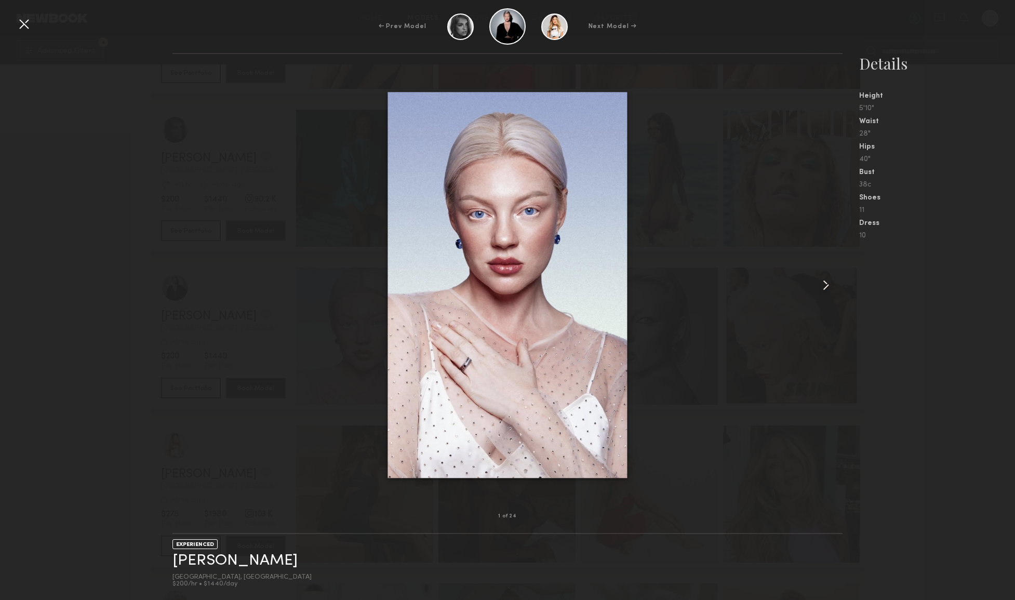
click at [825, 283] on common-icon at bounding box center [826, 285] width 17 height 17
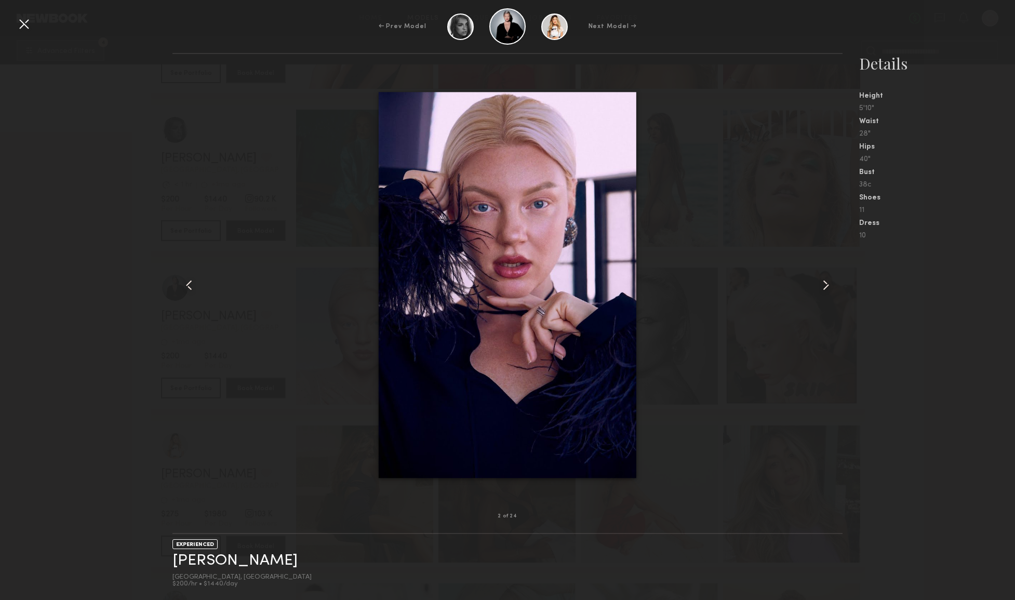
click at [822, 284] on common-icon at bounding box center [826, 285] width 17 height 17
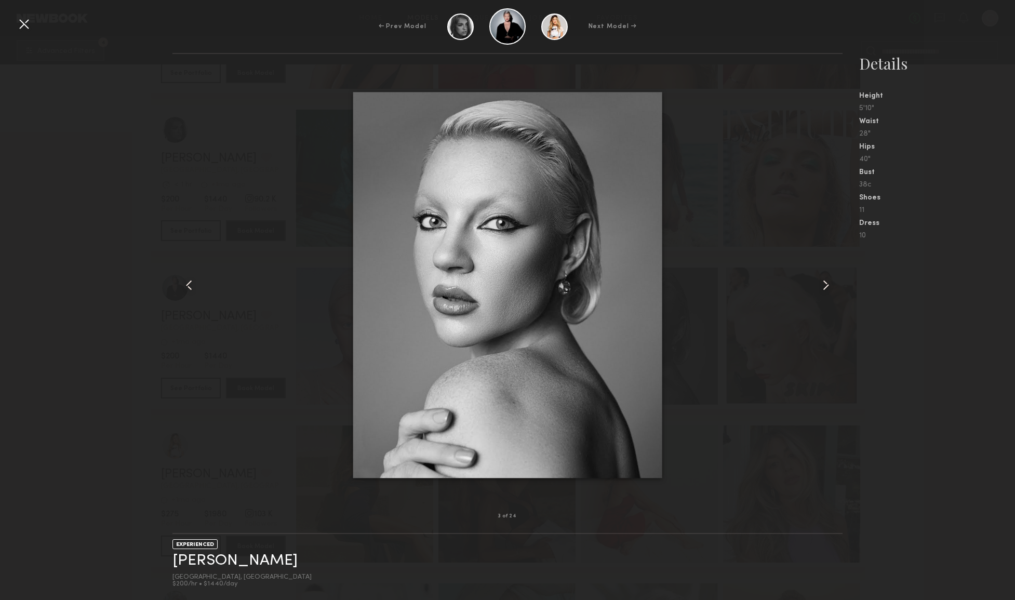
click at [822, 284] on common-icon at bounding box center [826, 285] width 17 height 17
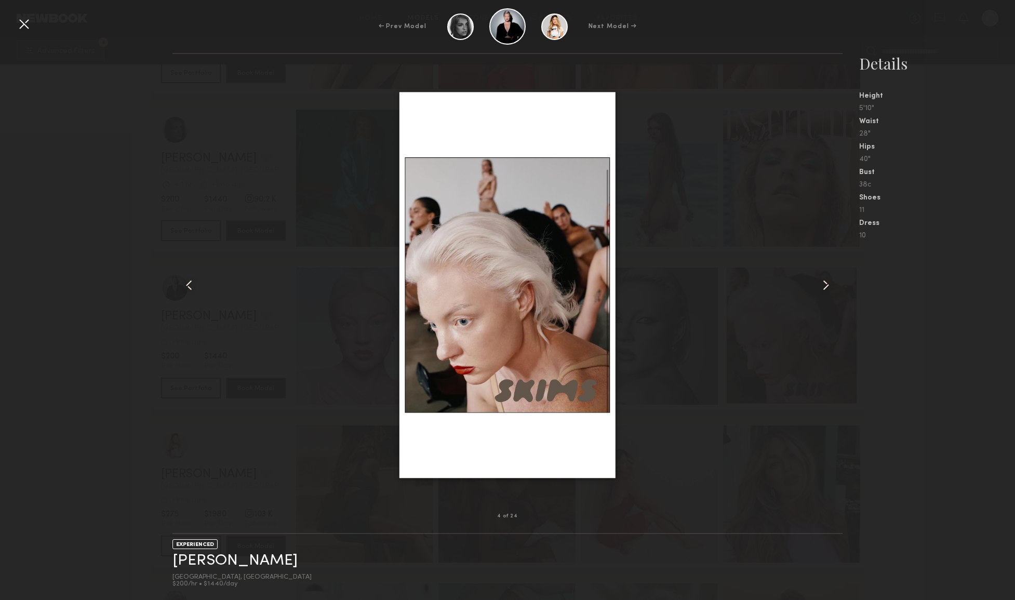
click at [822, 284] on common-icon at bounding box center [826, 285] width 17 height 17
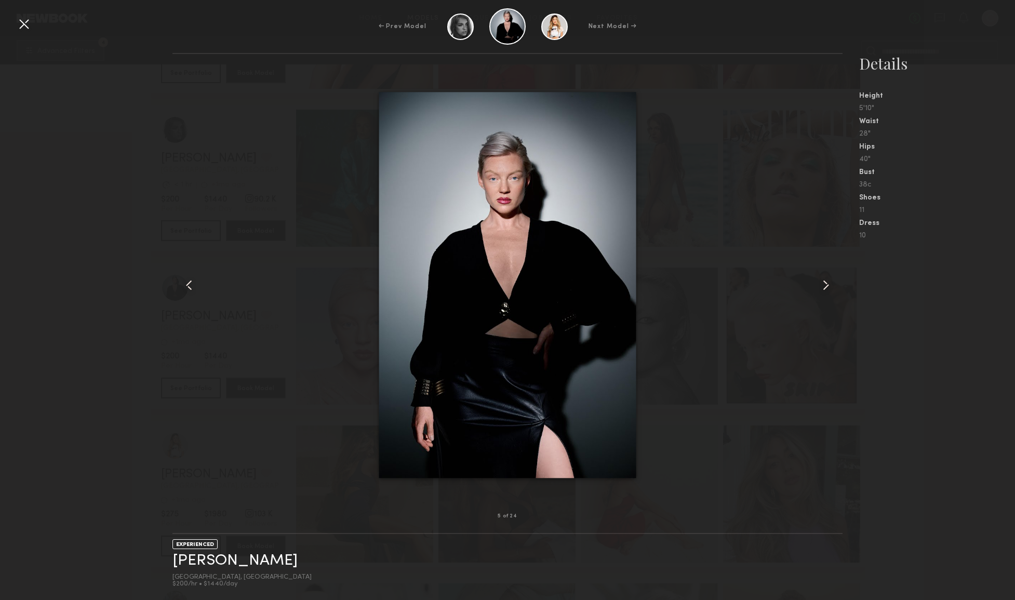
click at [822, 284] on common-icon at bounding box center [826, 285] width 17 height 17
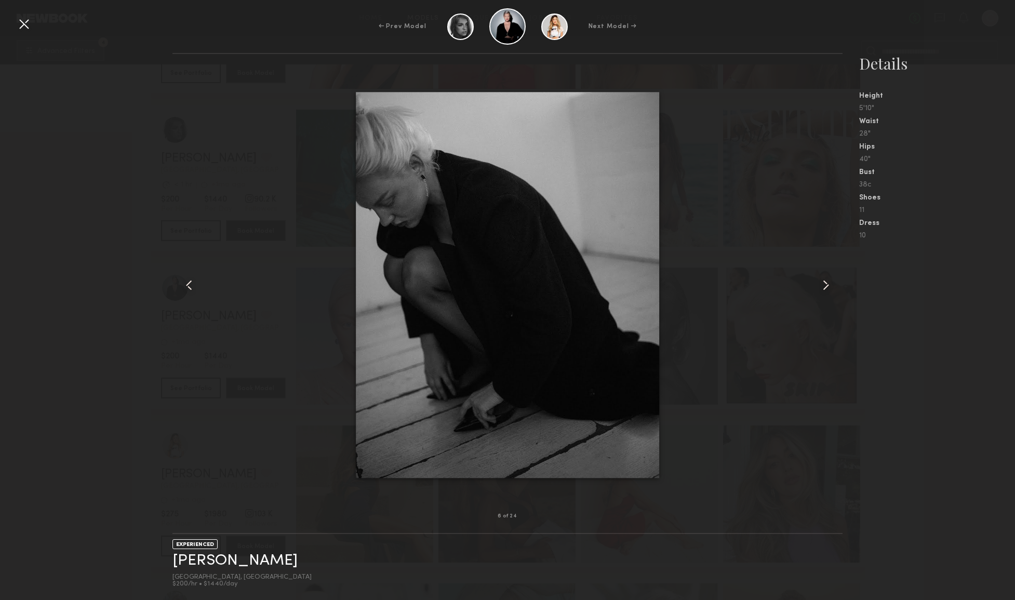
click at [822, 284] on common-icon at bounding box center [826, 285] width 17 height 17
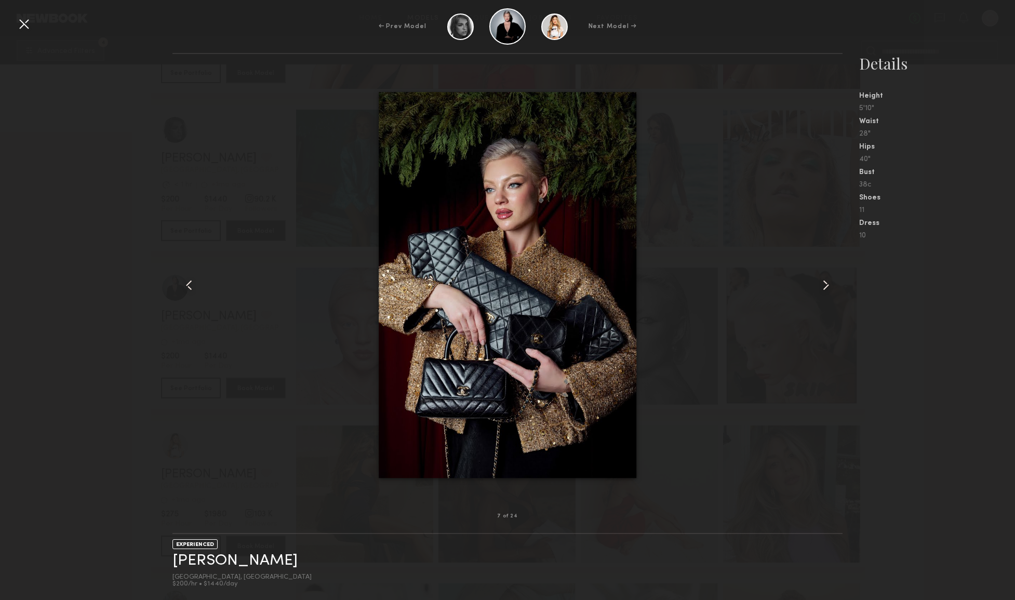
click at [822, 284] on common-icon at bounding box center [826, 285] width 17 height 17
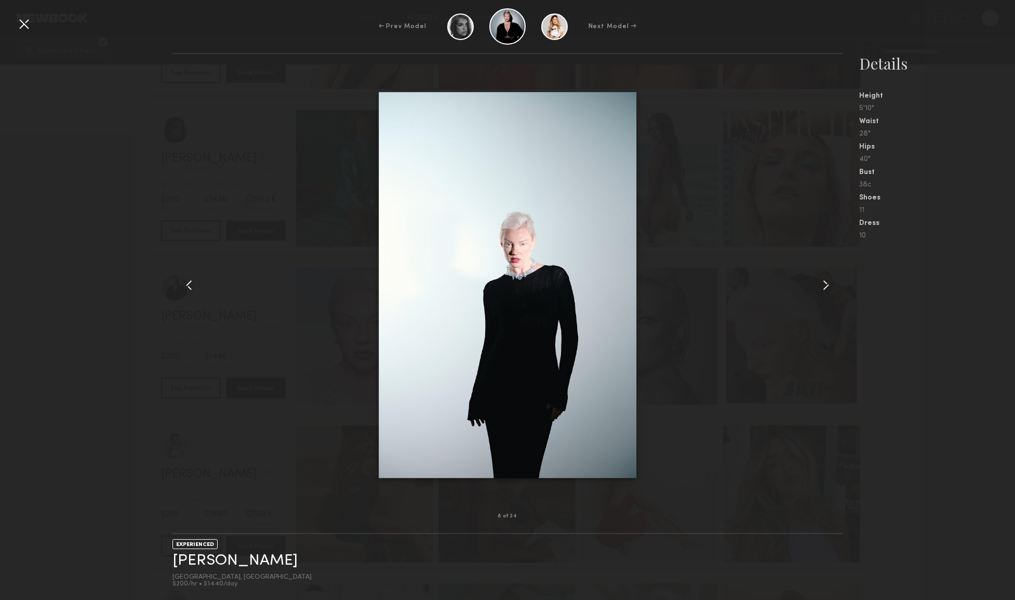
click at [822, 284] on common-icon at bounding box center [826, 285] width 17 height 17
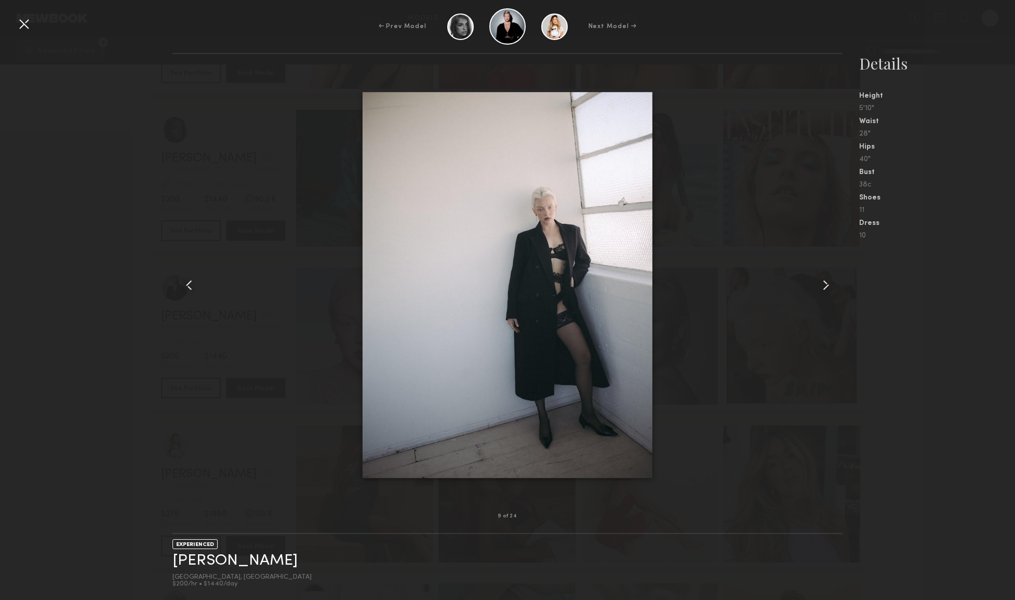
click at [23, 28] on div at bounding box center [24, 24] width 17 height 17
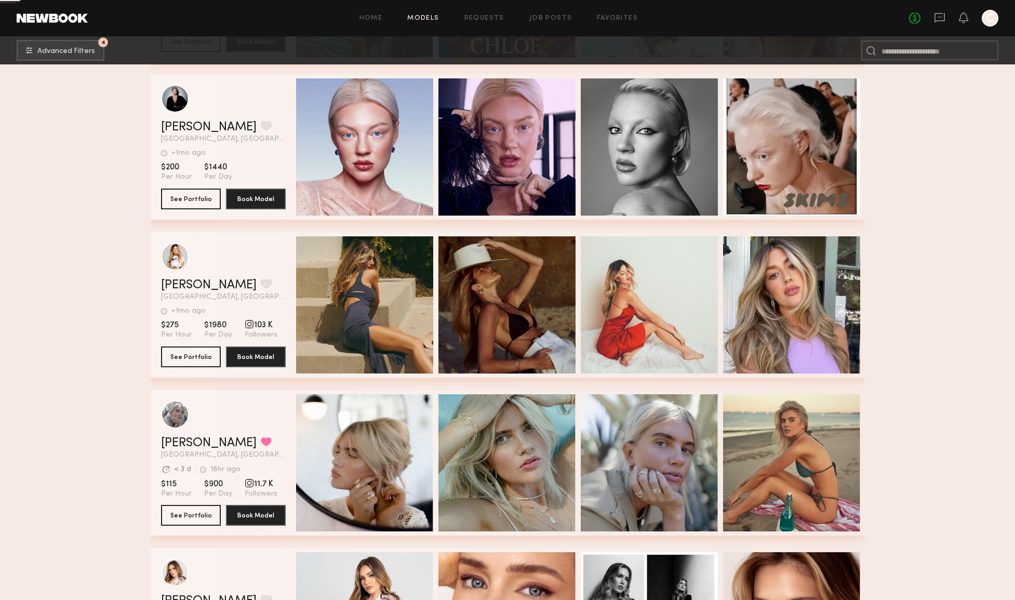
scroll to position [18212, 0]
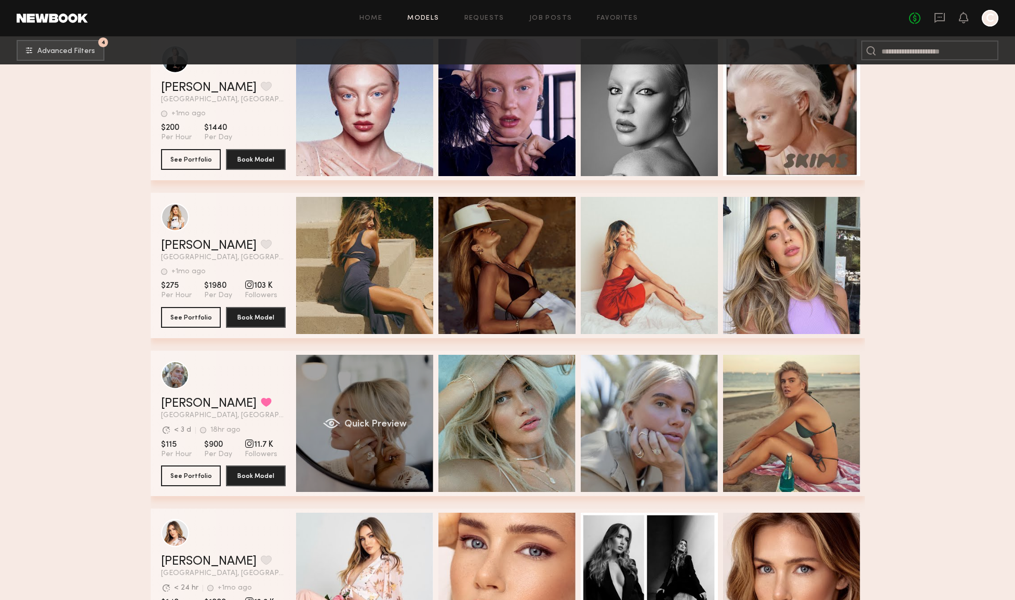
click at [330, 456] on div "Quick Preview" at bounding box center [364, 423] width 137 height 137
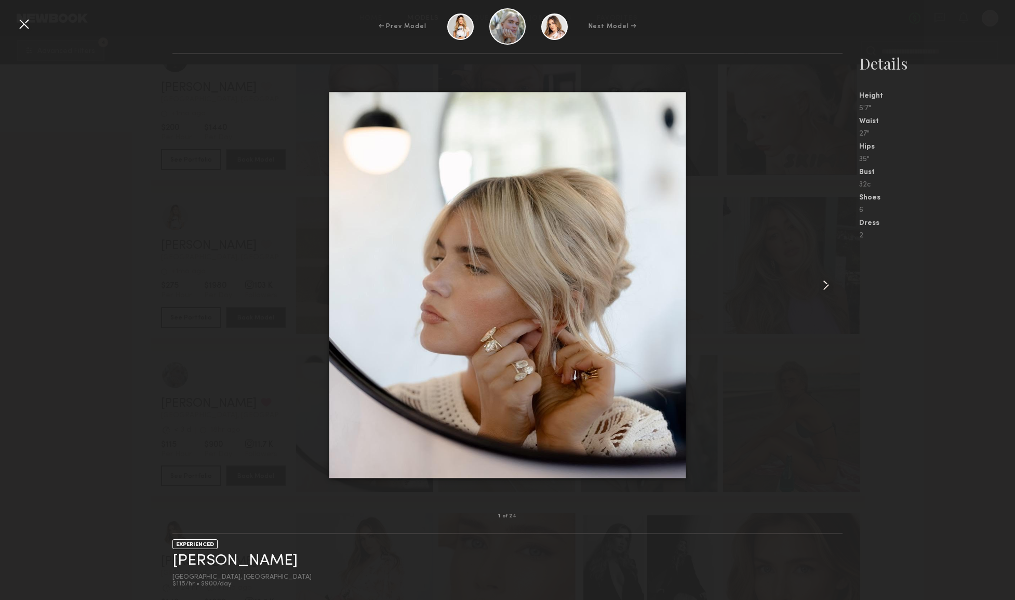
click at [829, 288] on common-icon at bounding box center [826, 285] width 17 height 17
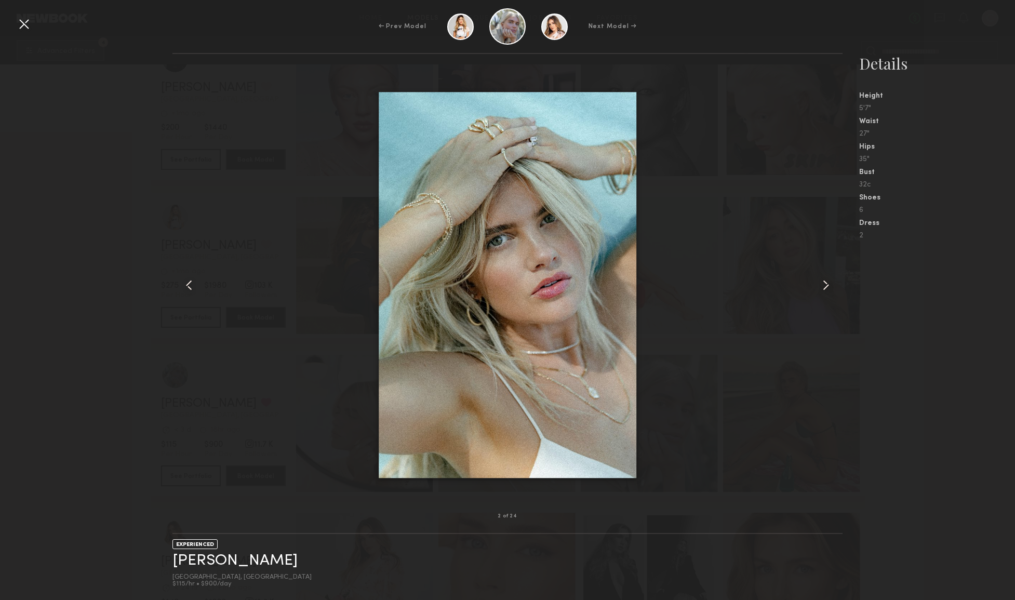
click at [829, 288] on common-icon at bounding box center [826, 285] width 17 height 17
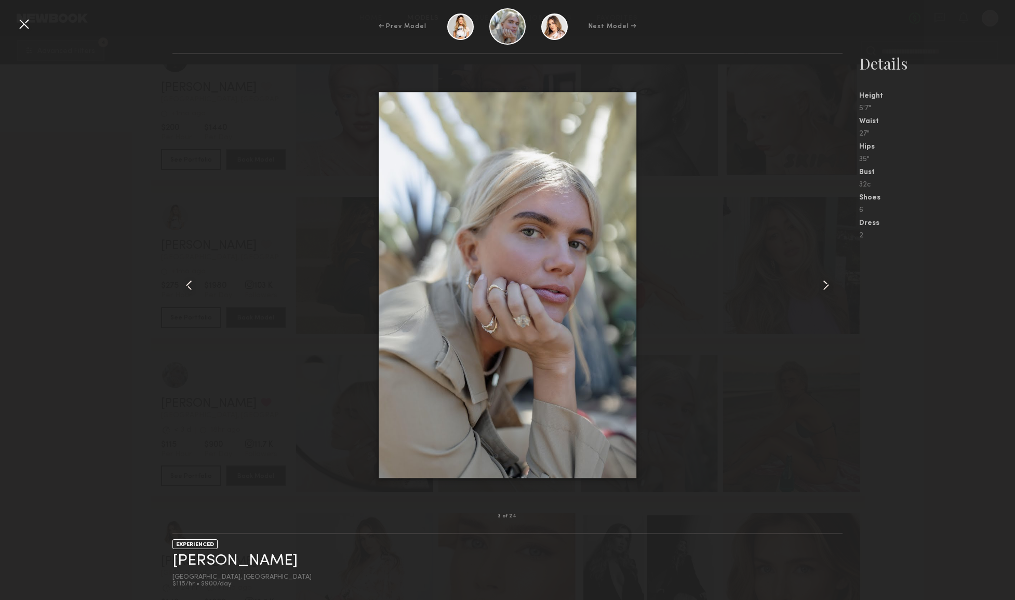
click at [829, 288] on common-icon at bounding box center [826, 285] width 17 height 17
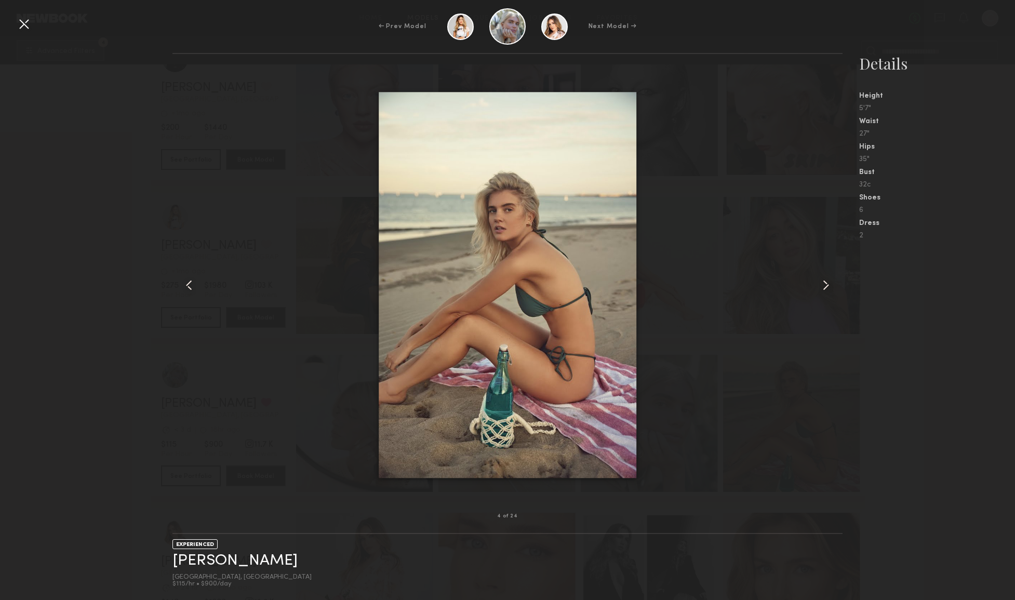
click at [829, 288] on common-icon at bounding box center [826, 285] width 17 height 17
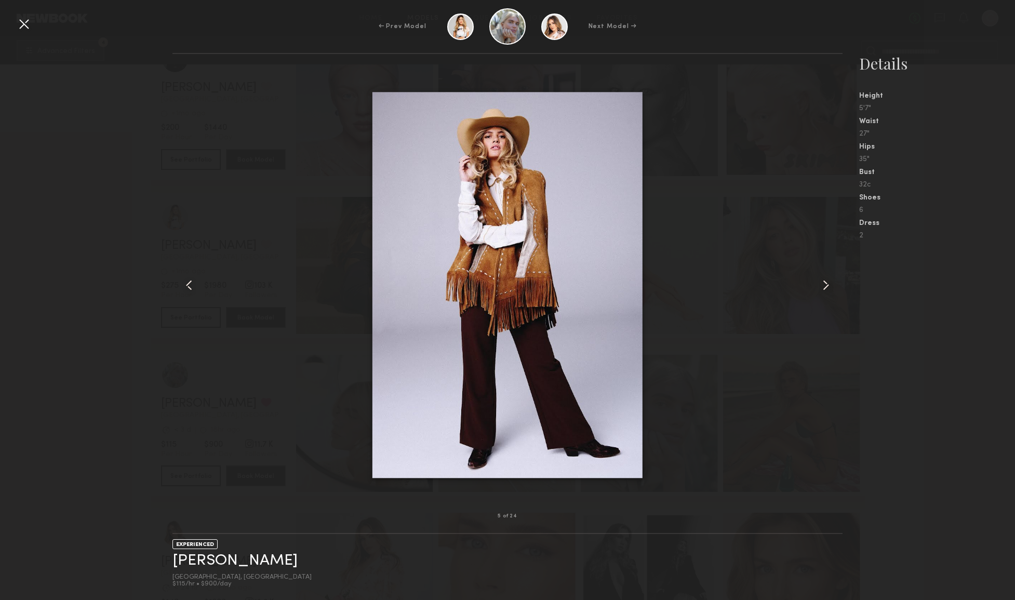
click at [829, 288] on common-icon at bounding box center [826, 285] width 17 height 17
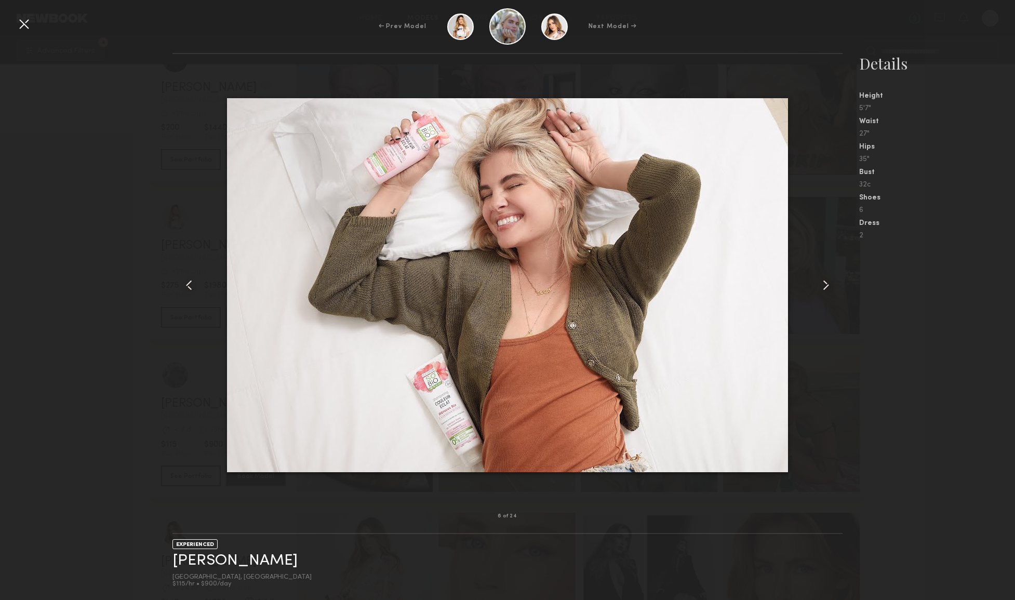
click at [829, 288] on common-icon at bounding box center [826, 285] width 17 height 17
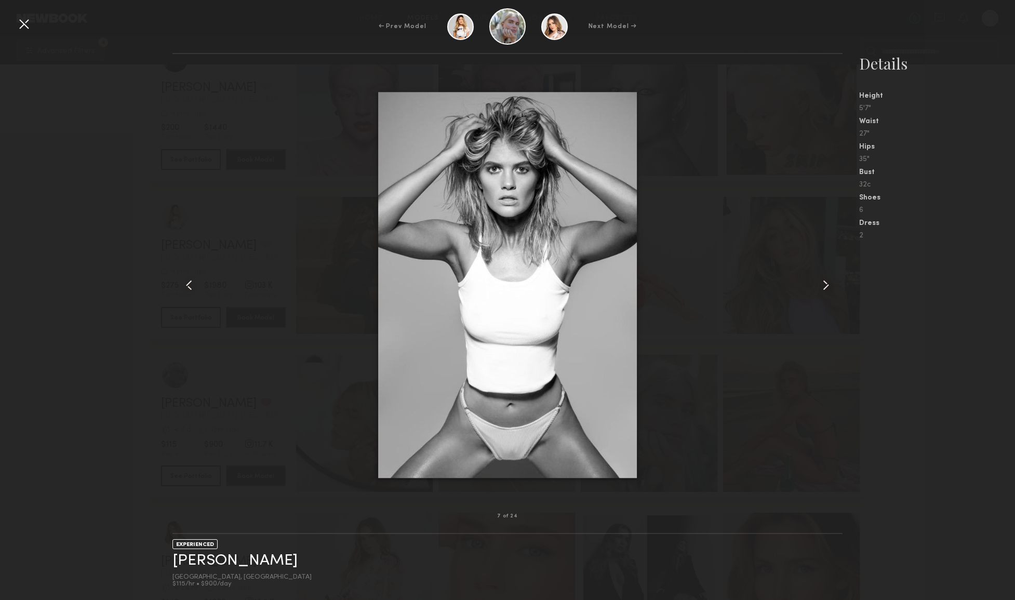
click at [829, 288] on common-icon at bounding box center [826, 285] width 17 height 17
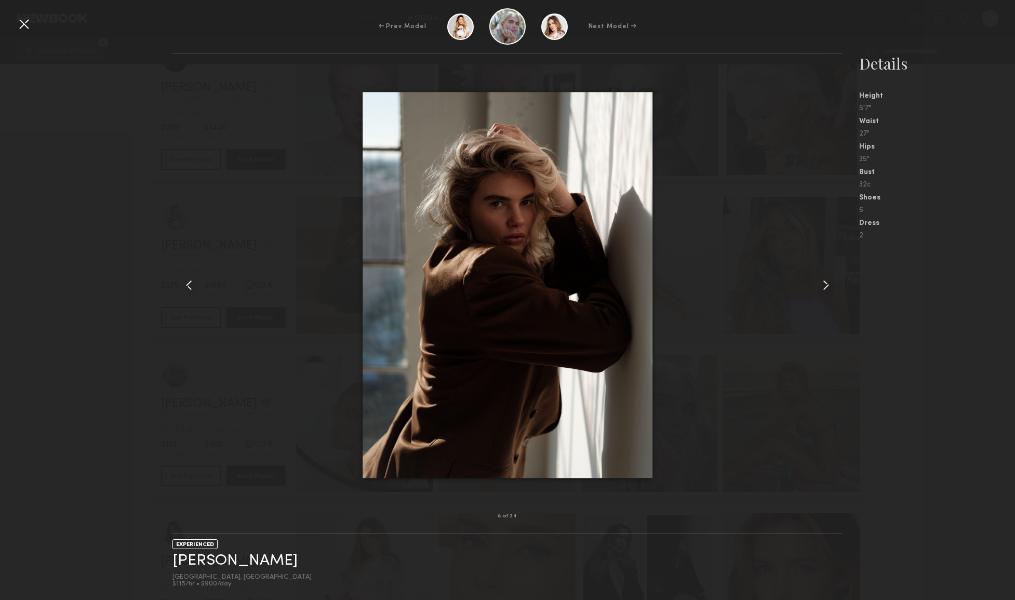
click at [829, 288] on common-icon at bounding box center [826, 285] width 17 height 17
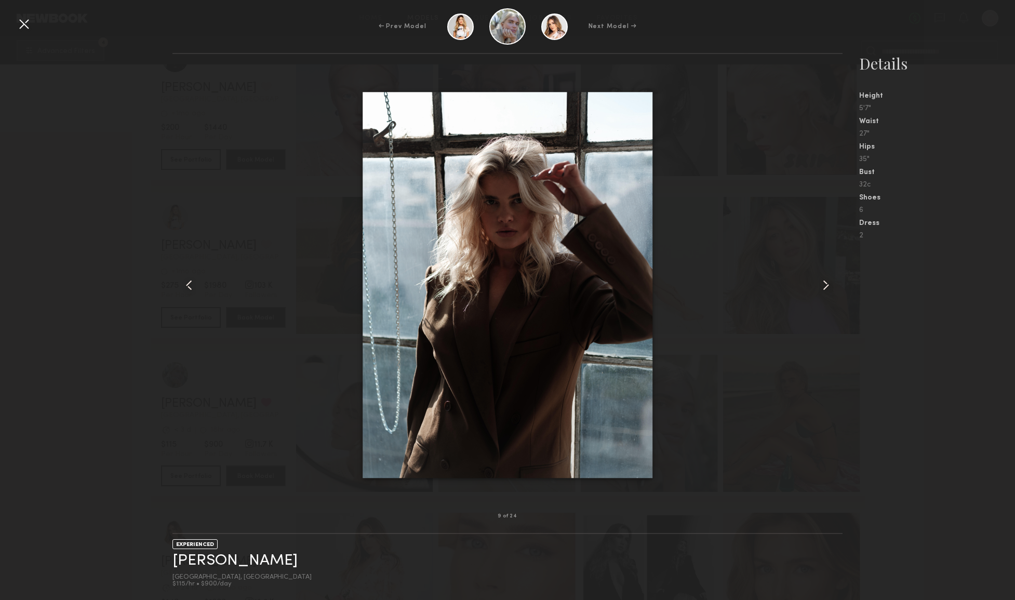
click at [829, 288] on common-icon at bounding box center [826, 285] width 17 height 17
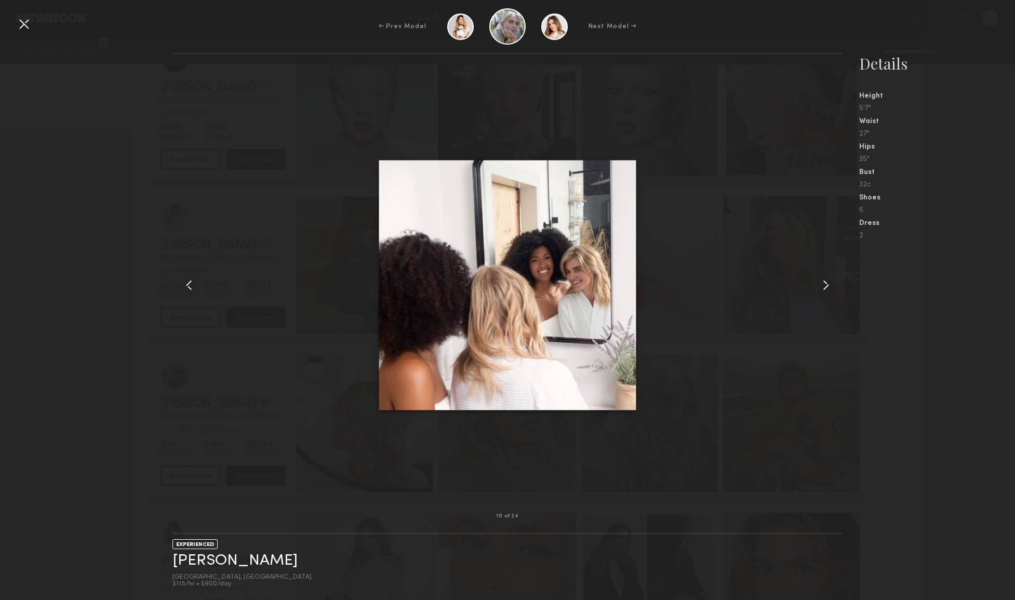
click at [829, 288] on common-icon at bounding box center [826, 285] width 17 height 17
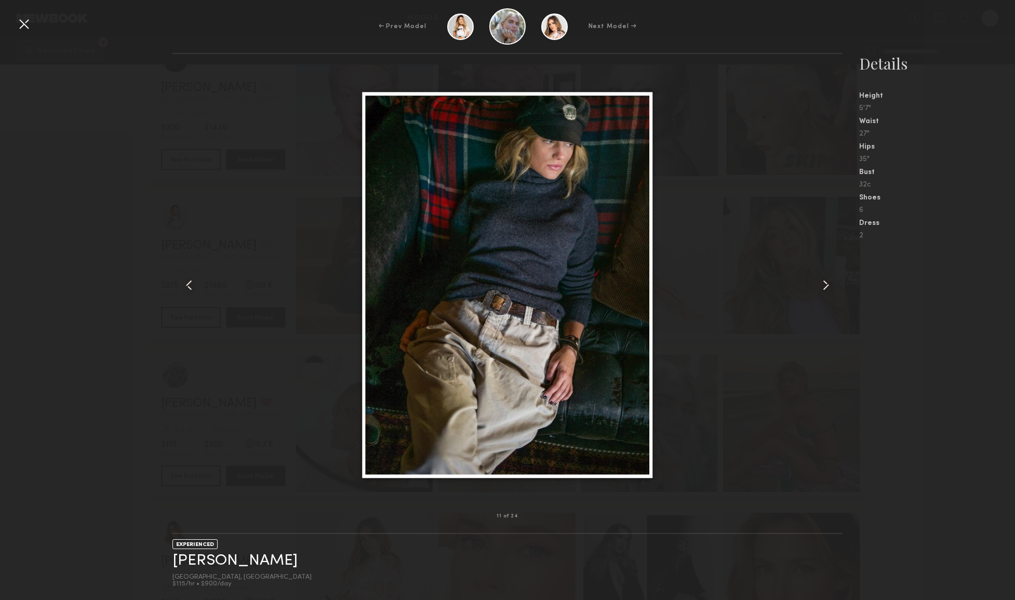
click at [829, 288] on common-icon at bounding box center [826, 285] width 17 height 17
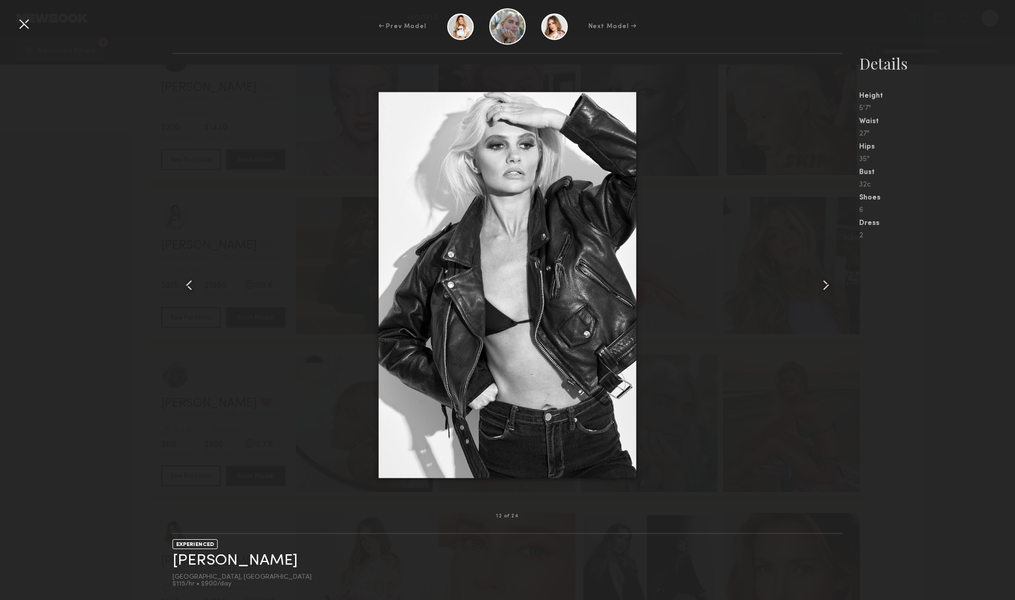
click at [829, 288] on common-icon at bounding box center [826, 285] width 17 height 17
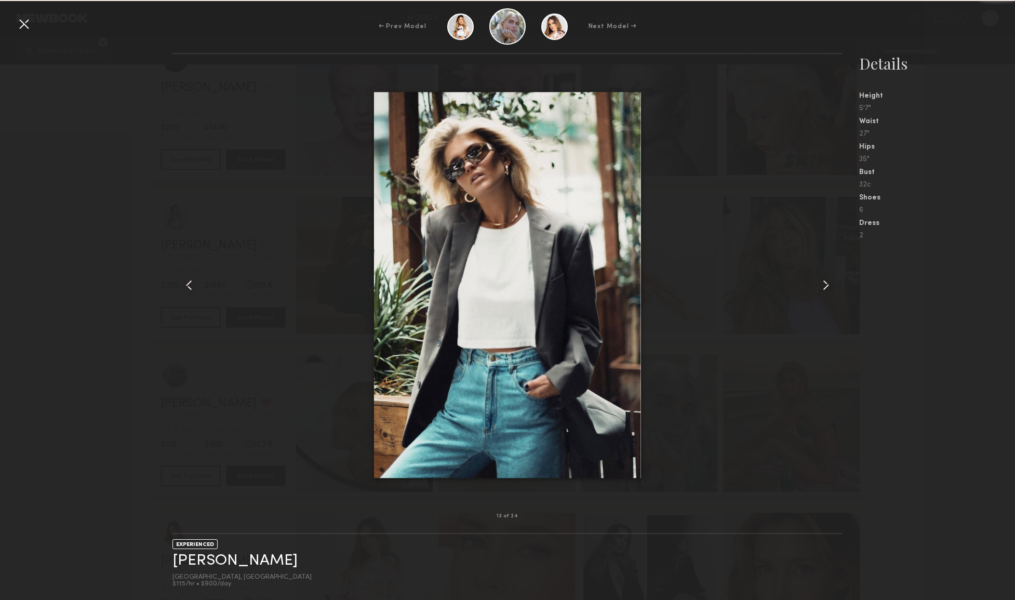
click at [829, 288] on common-icon at bounding box center [826, 285] width 17 height 17
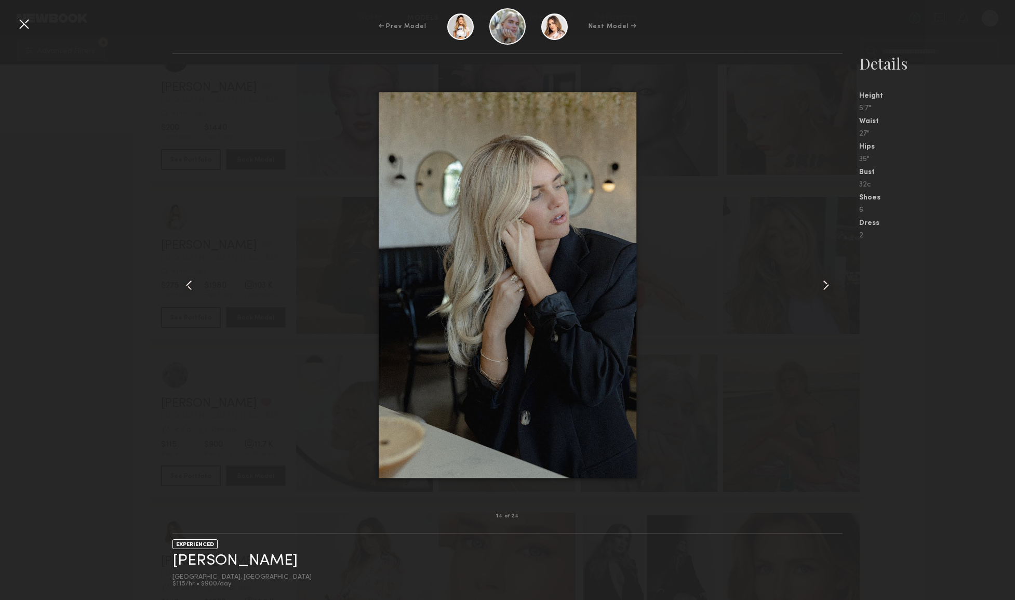
click at [829, 288] on common-icon at bounding box center [826, 285] width 17 height 17
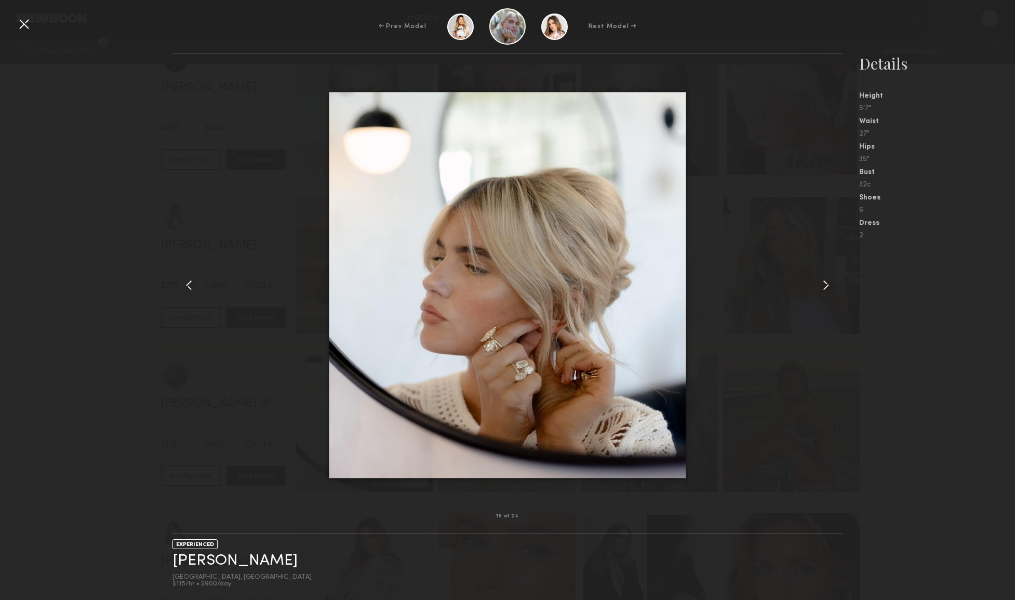
click at [829, 288] on common-icon at bounding box center [826, 285] width 17 height 17
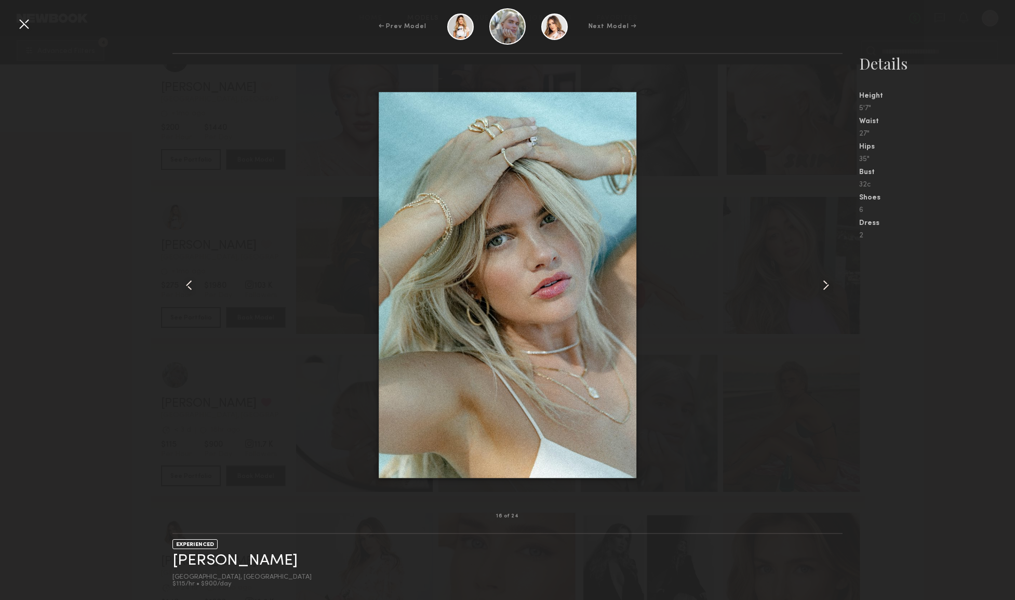
click at [913, 392] on nb-gallery-model-stats "Details Height 5'7" Waist 27" Hips 35" Bust 32c Shoes 6 Dress 2" at bounding box center [929, 326] width 172 height 547
click at [30, 22] on div at bounding box center [24, 24] width 17 height 17
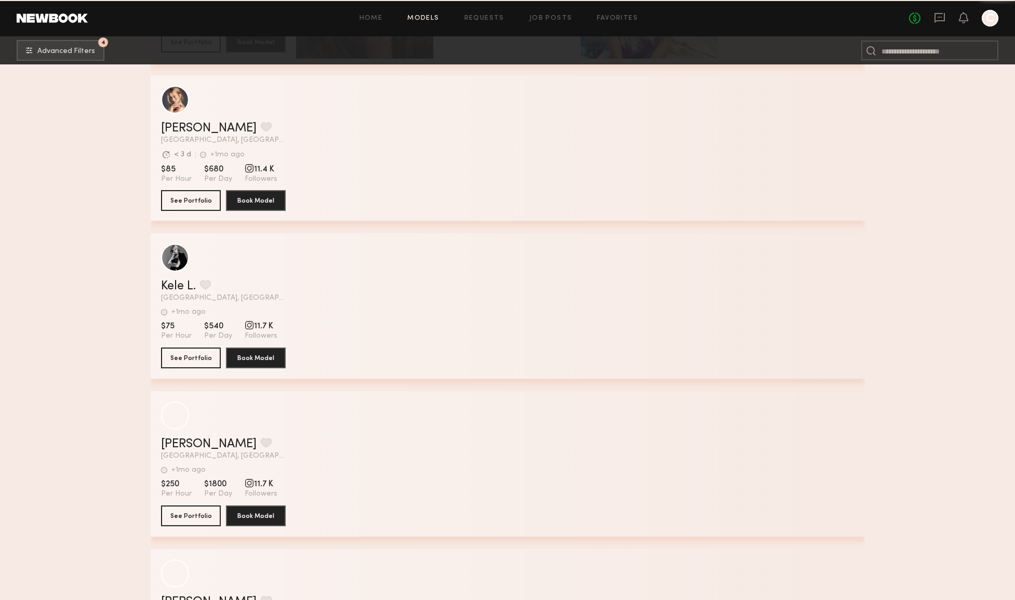
scroll to position [22806, 0]
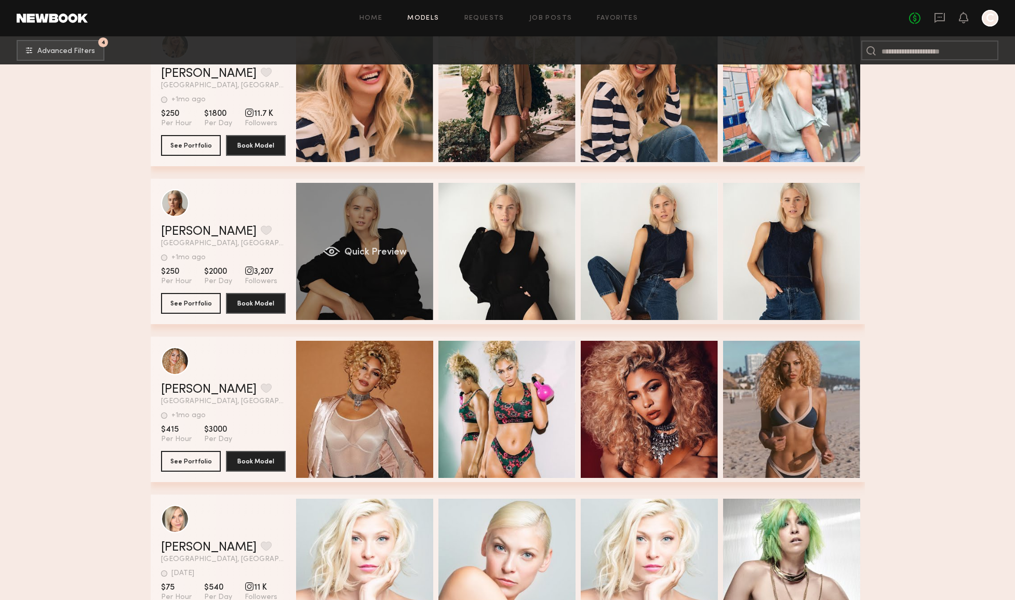
click at [350, 276] on div "Quick Preview" at bounding box center [364, 251] width 137 height 137
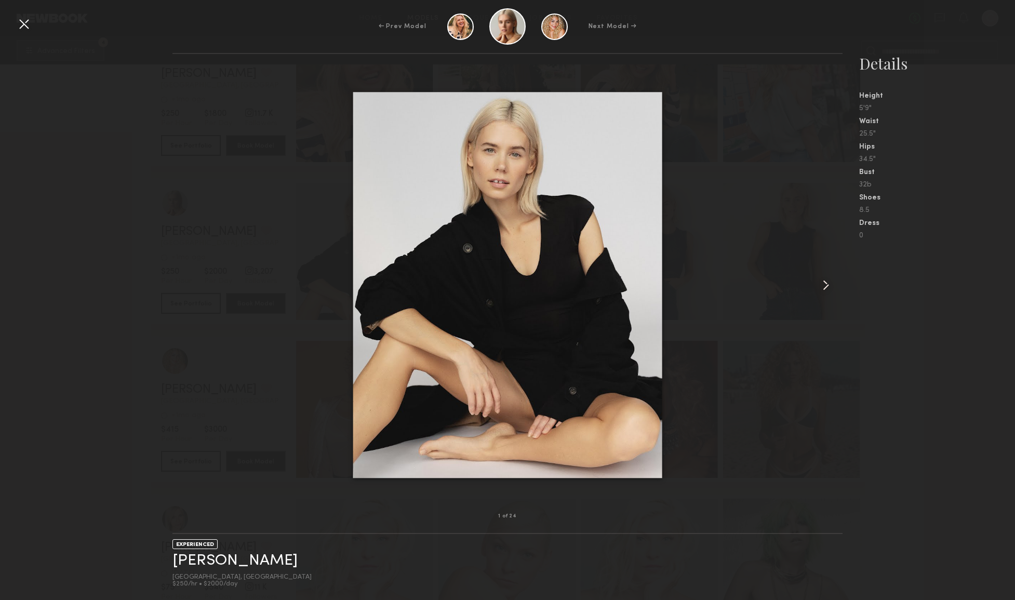
click at [822, 283] on common-icon at bounding box center [826, 285] width 17 height 17
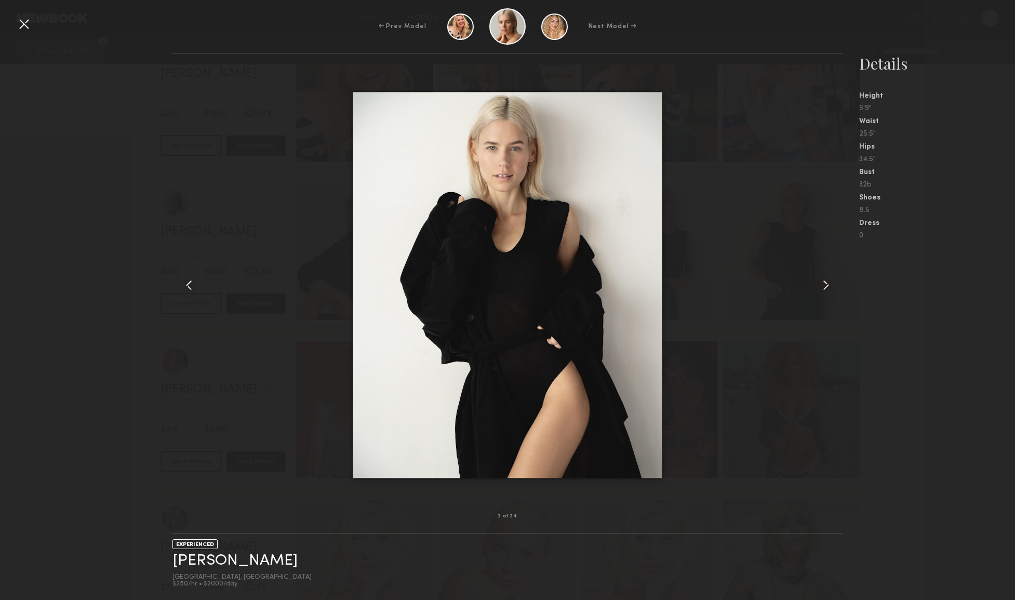
click at [831, 284] on common-icon at bounding box center [826, 285] width 17 height 17
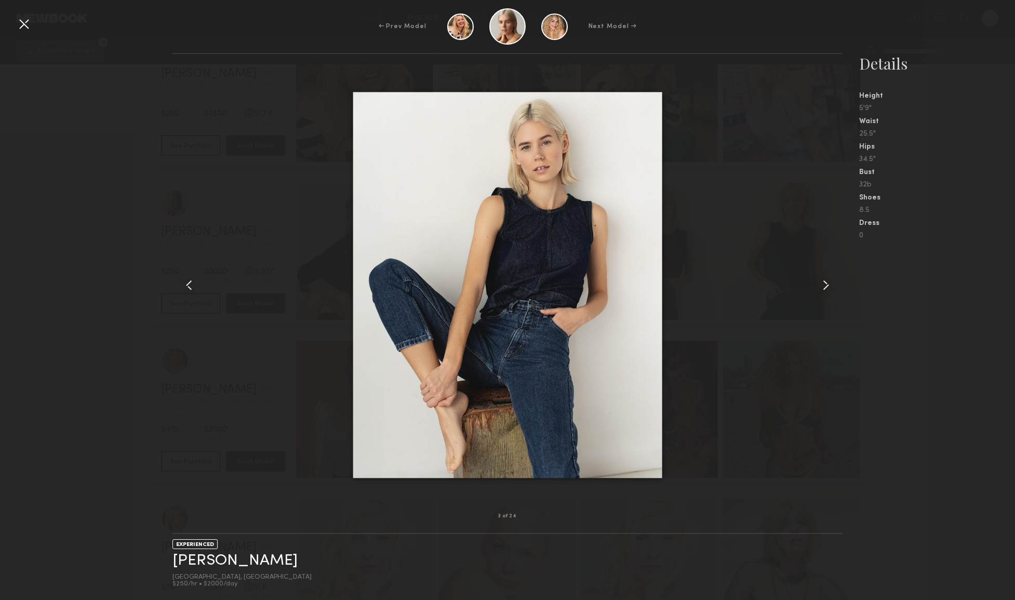
click at [831, 284] on common-icon at bounding box center [826, 285] width 17 height 17
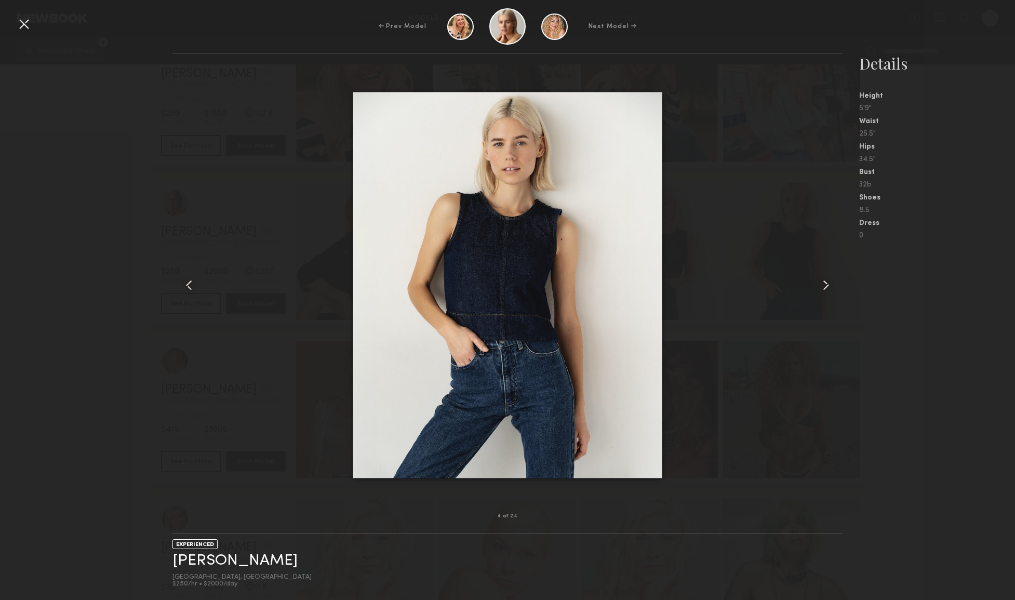
click at [831, 284] on common-icon at bounding box center [826, 285] width 17 height 17
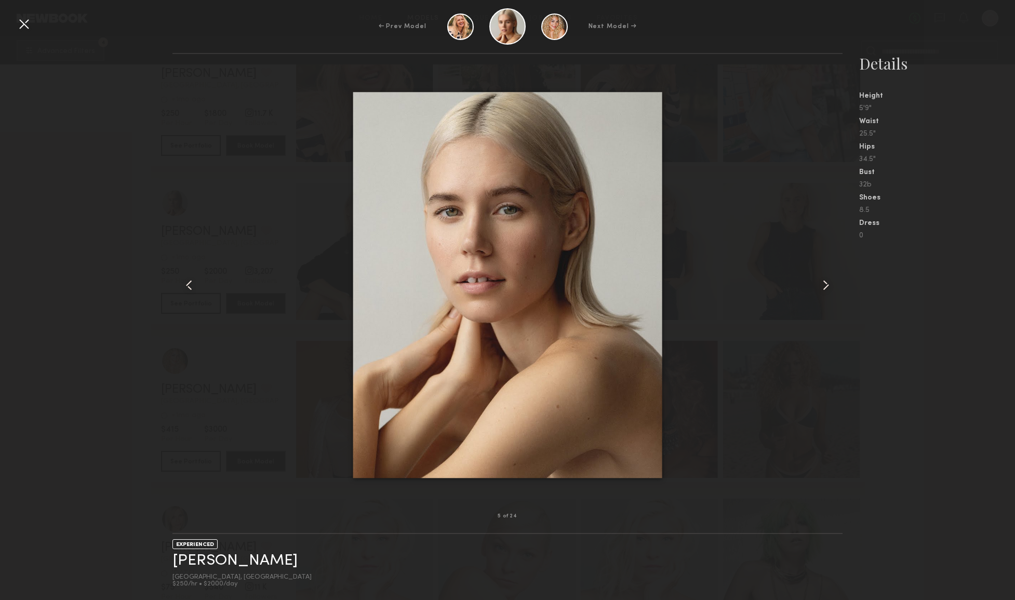
click at [831, 285] on common-icon at bounding box center [826, 285] width 17 height 17
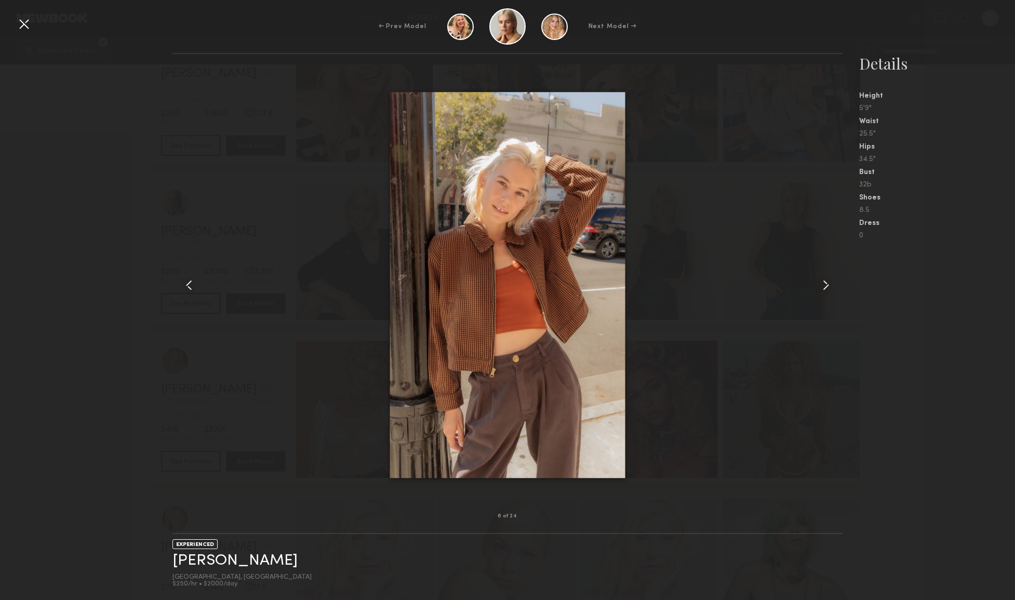
click at [831, 285] on common-icon at bounding box center [826, 285] width 17 height 17
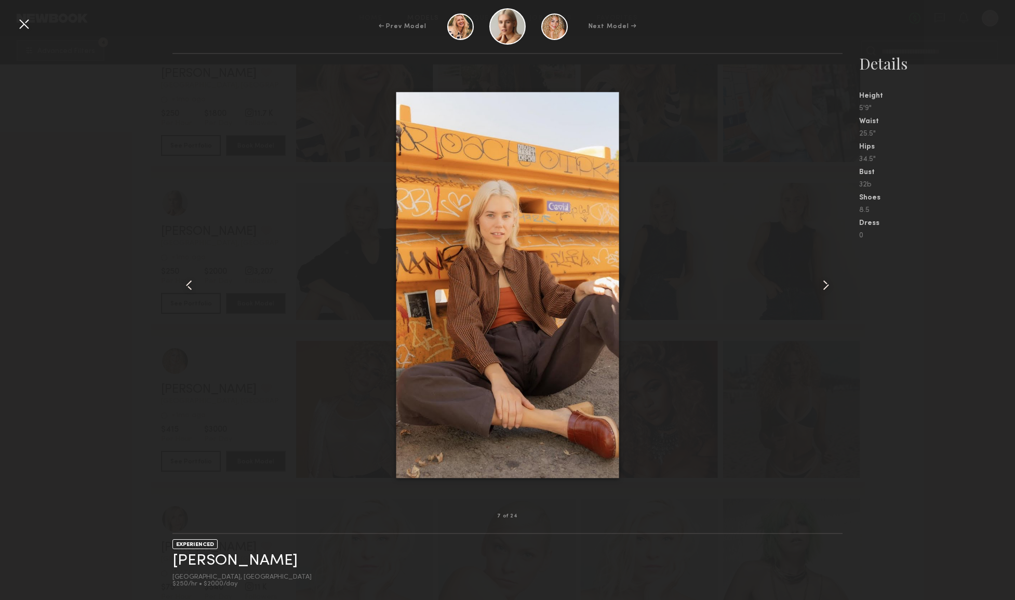
click at [831, 285] on common-icon at bounding box center [826, 285] width 17 height 17
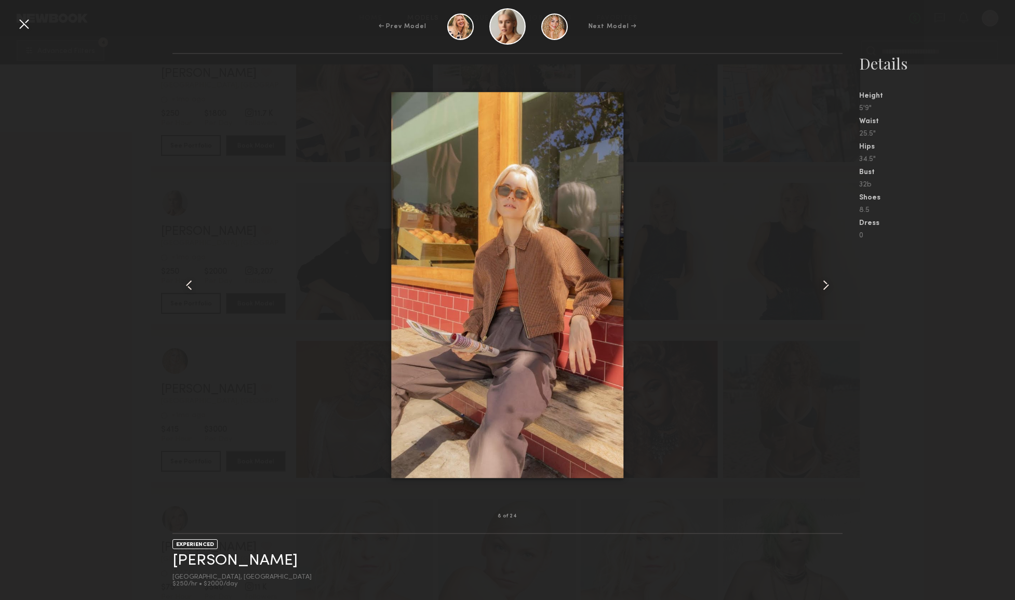
click at [831, 285] on common-icon at bounding box center [826, 285] width 17 height 17
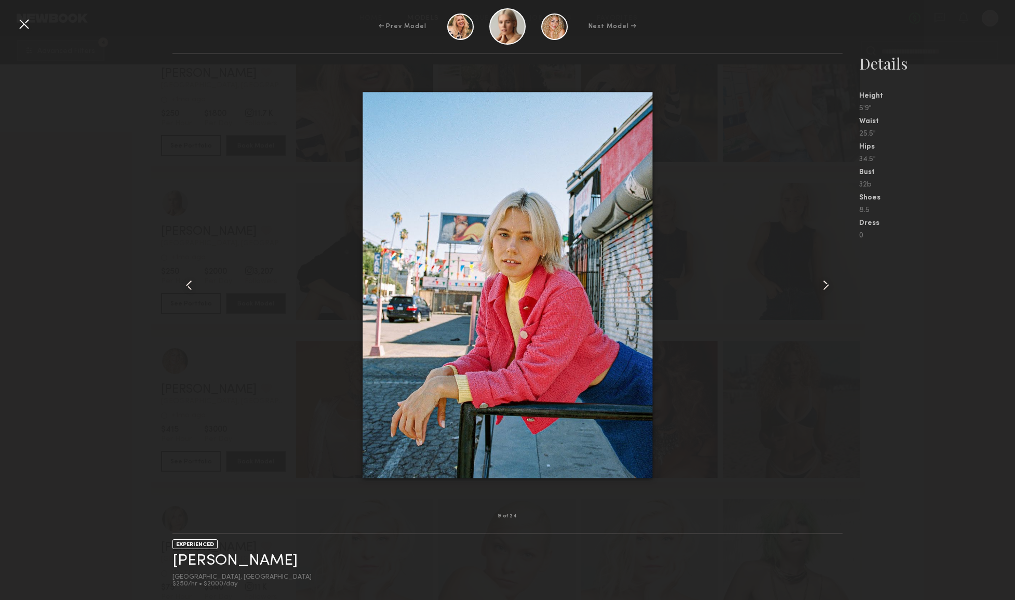
click at [831, 285] on common-icon at bounding box center [826, 285] width 17 height 17
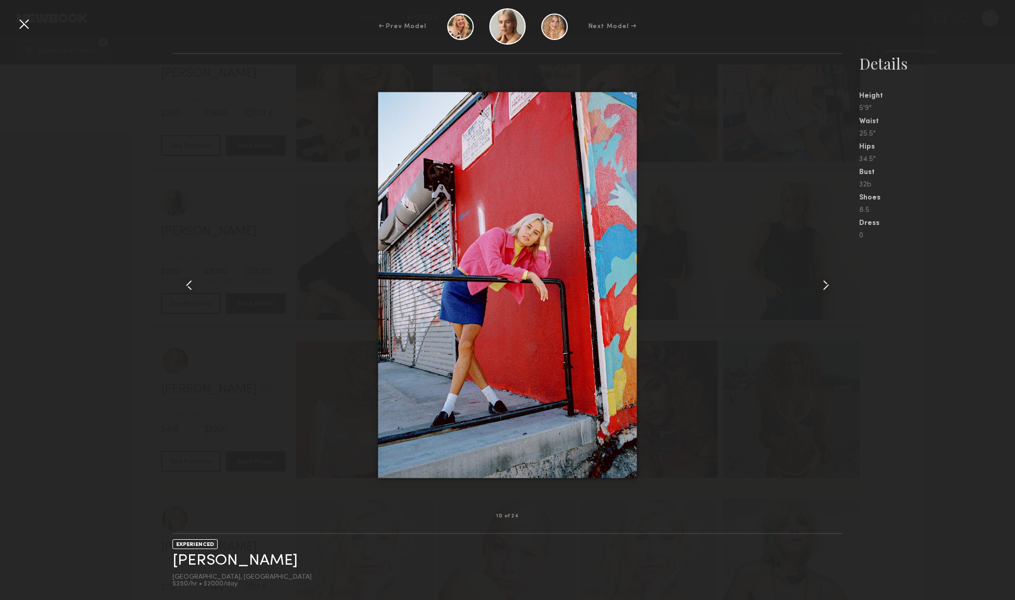
click at [831, 285] on common-icon at bounding box center [826, 285] width 17 height 17
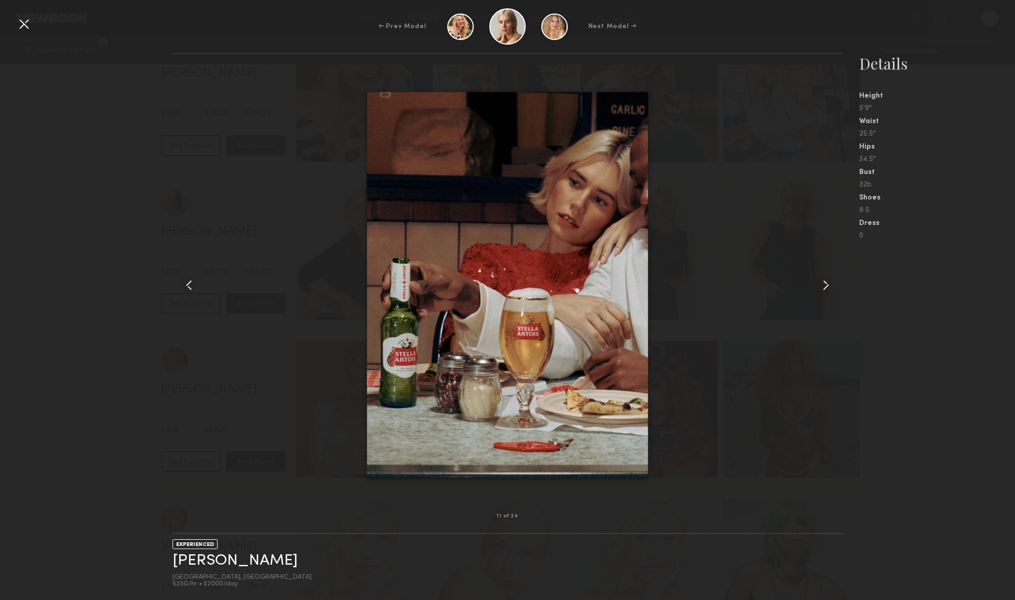
click at [911, 299] on nb-gallery-model-stats "Details Height 5'9" Waist 25.5" Hips 34.5" Bust 32b Shoes 8.5 Dress 0" at bounding box center [929, 326] width 172 height 547
click at [158, 168] on div "11 of 24 EXPERIENCED Madeline S. Los Angeles, CA $250/hr • $2000/day Details He…" at bounding box center [507, 326] width 1015 height 547
click at [28, 24] on div at bounding box center [24, 24] width 17 height 17
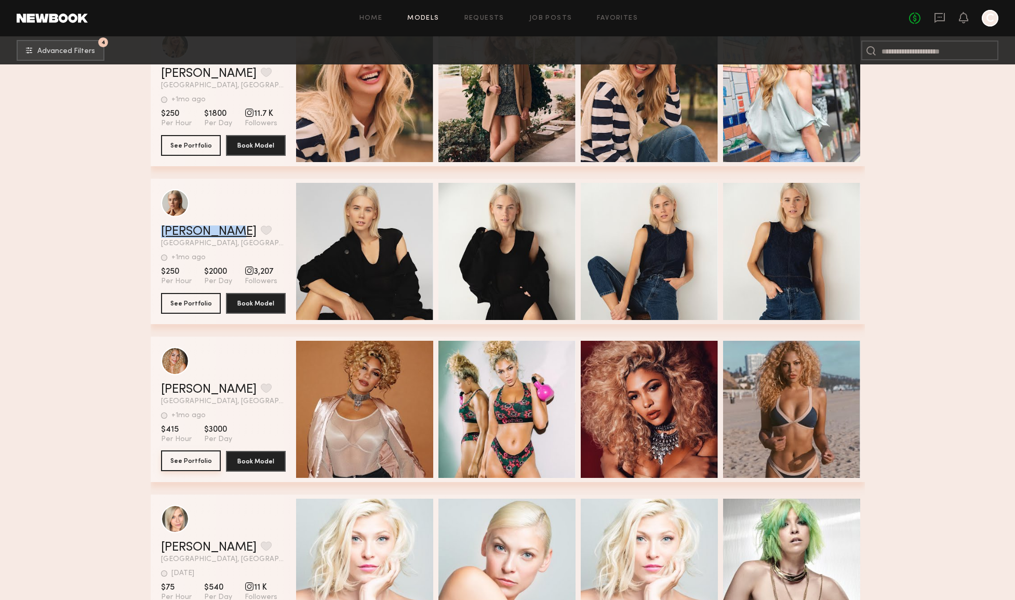
scroll to position [22916, 0]
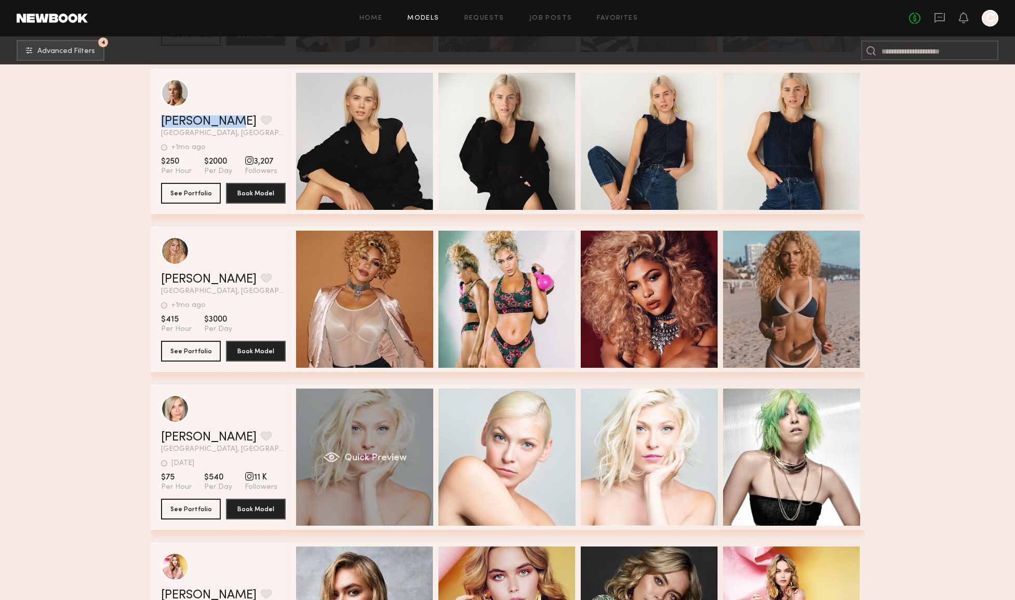
click at [401, 487] on div "Quick Preview" at bounding box center [364, 457] width 137 height 137
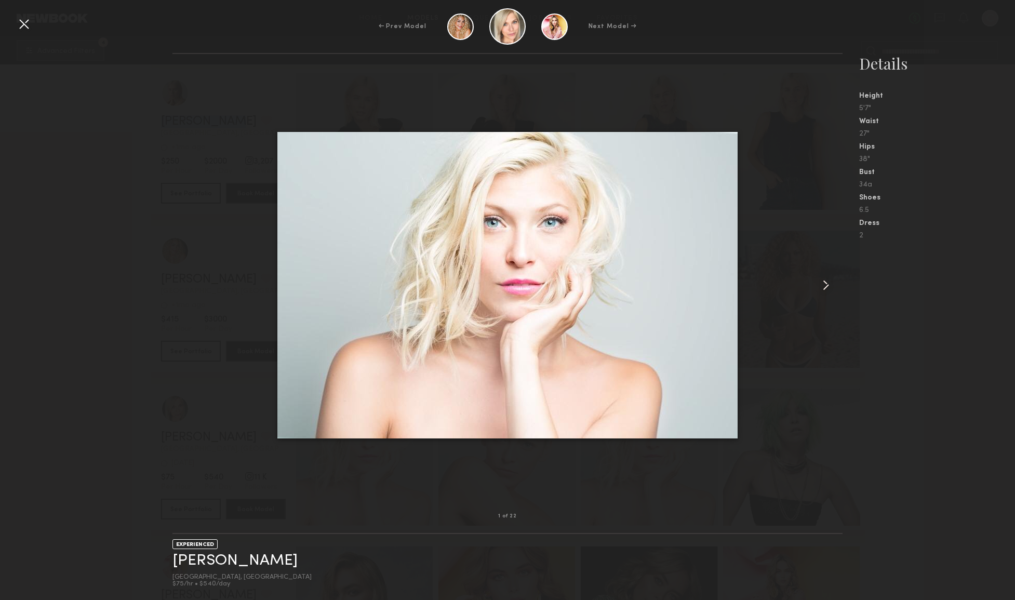
click at [827, 287] on common-icon at bounding box center [826, 285] width 17 height 17
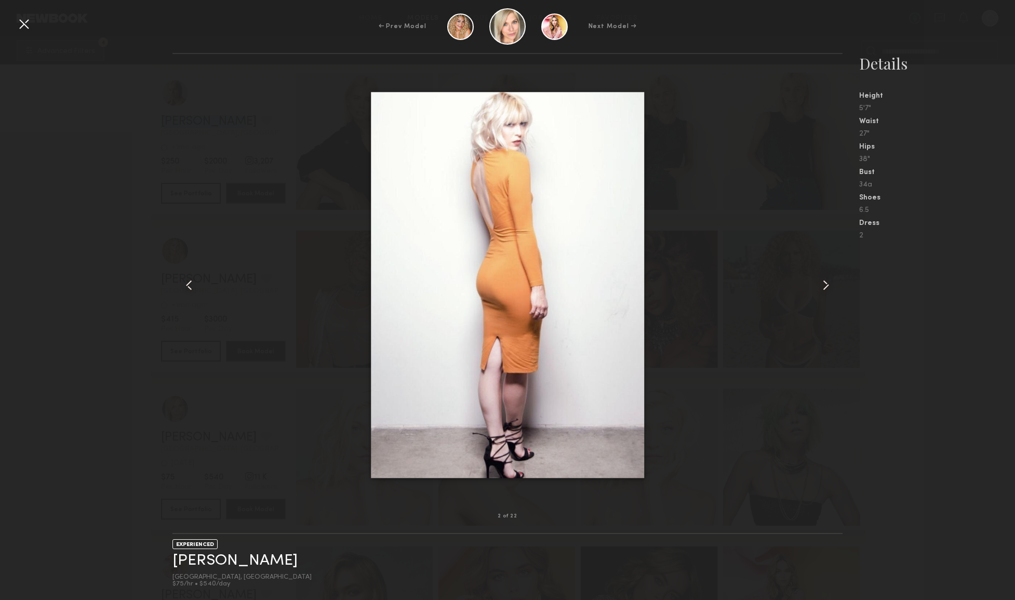
click at [827, 287] on common-icon at bounding box center [826, 285] width 17 height 17
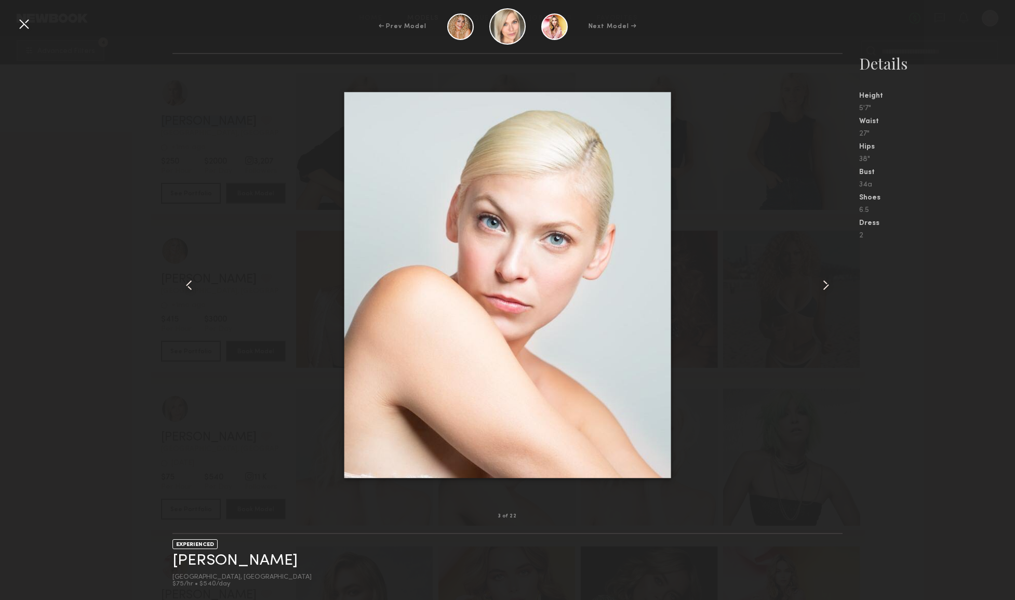
click at [827, 287] on common-icon at bounding box center [826, 285] width 17 height 17
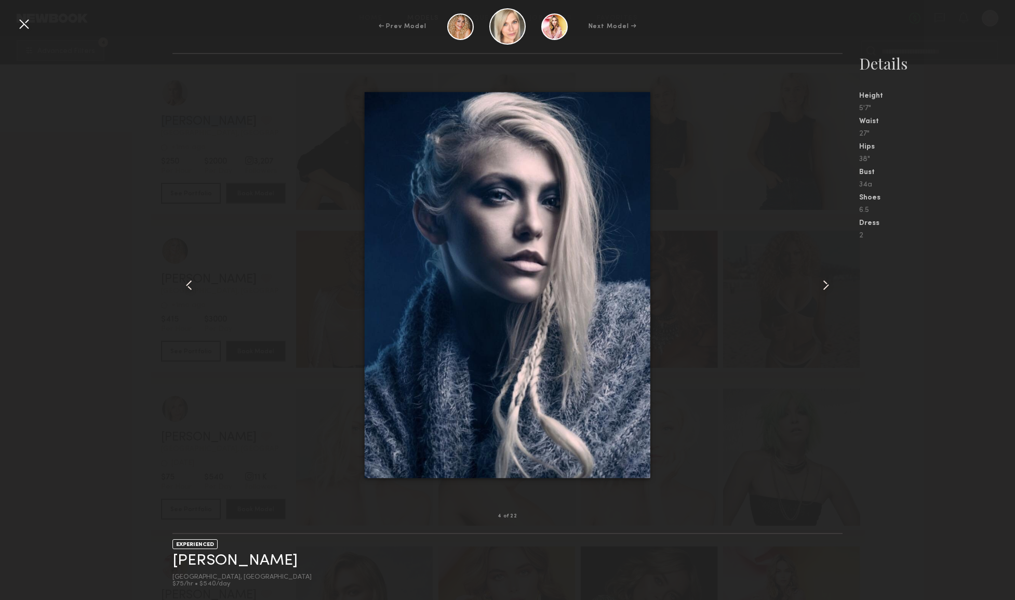
click at [827, 287] on common-icon at bounding box center [826, 285] width 17 height 17
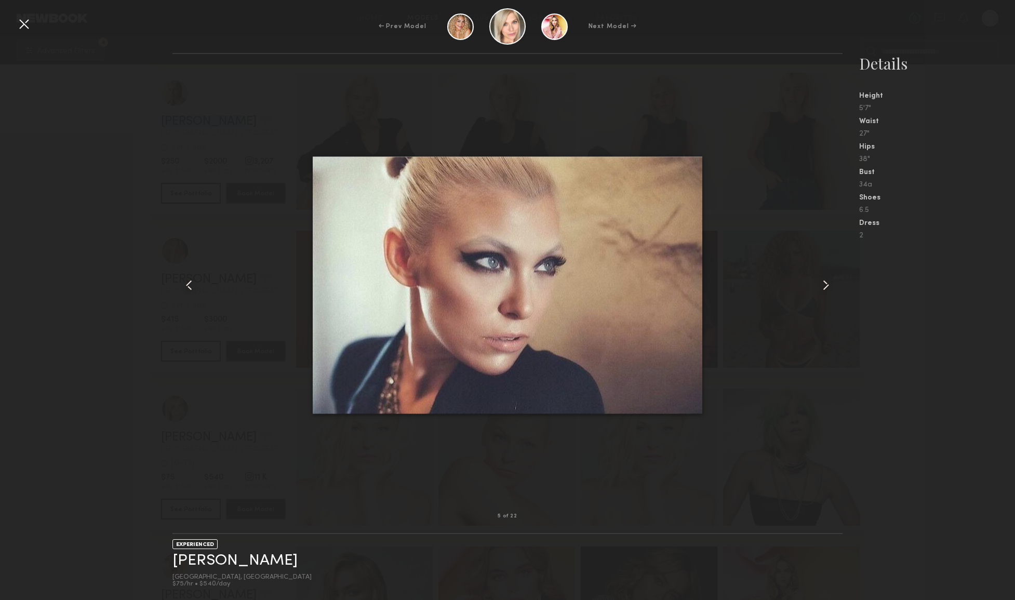
click at [827, 287] on common-icon at bounding box center [826, 285] width 17 height 17
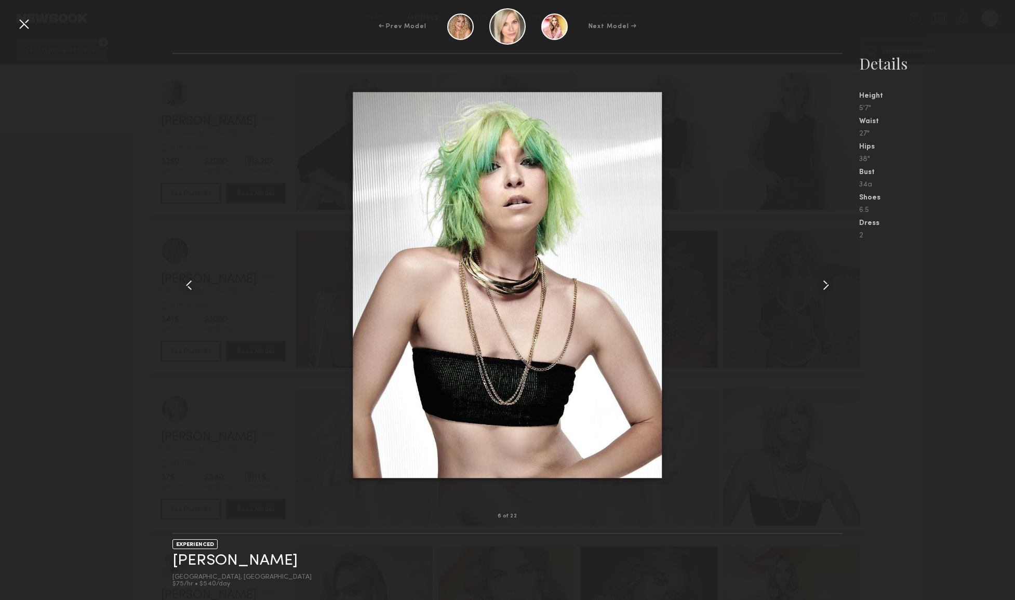
click at [827, 287] on common-icon at bounding box center [826, 285] width 17 height 17
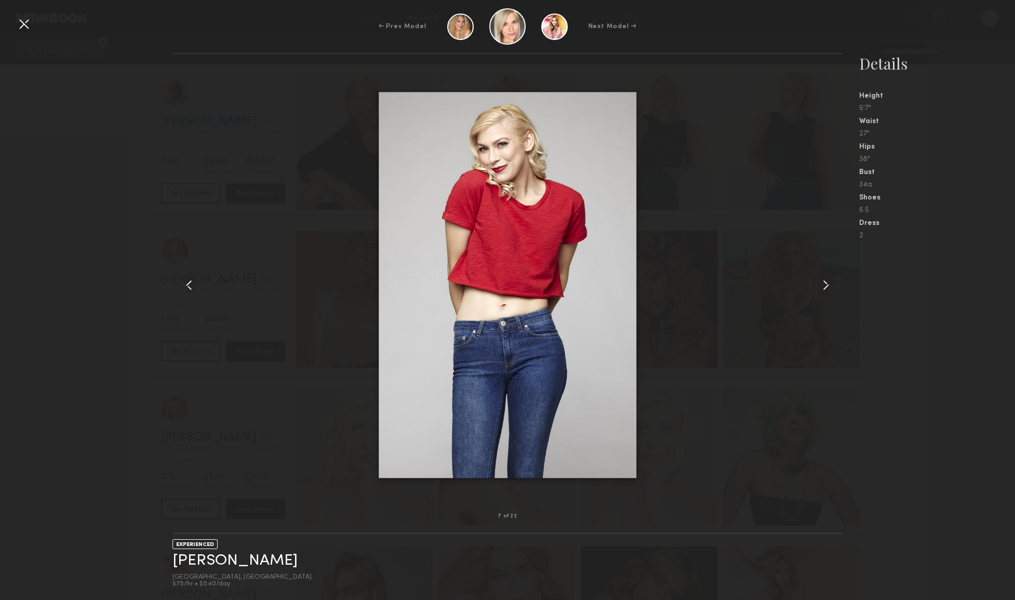
click at [826, 287] on common-icon at bounding box center [826, 285] width 17 height 17
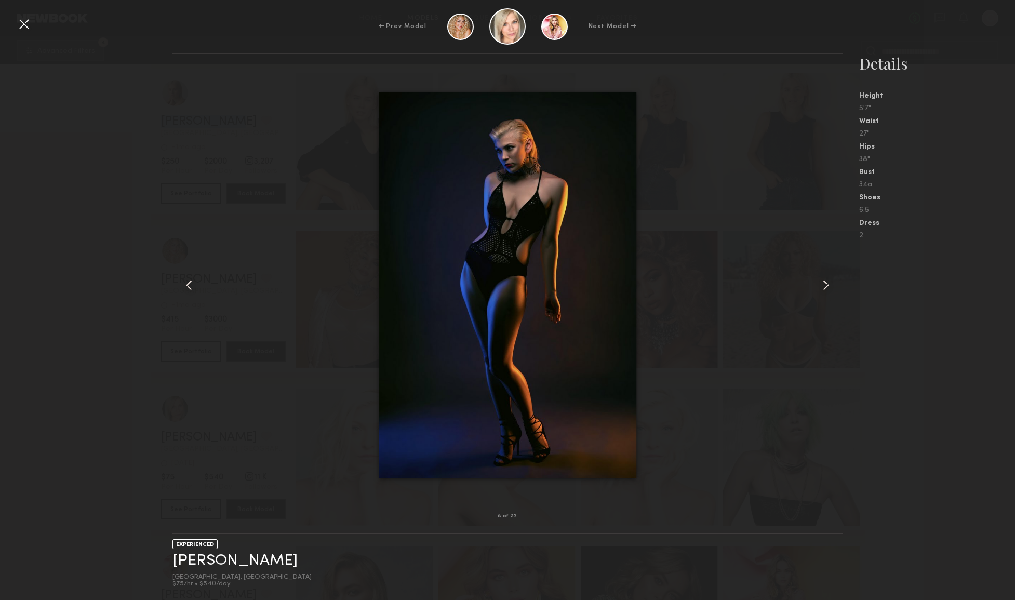
click at [826, 287] on common-icon at bounding box center [826, 285] width 17 height 17
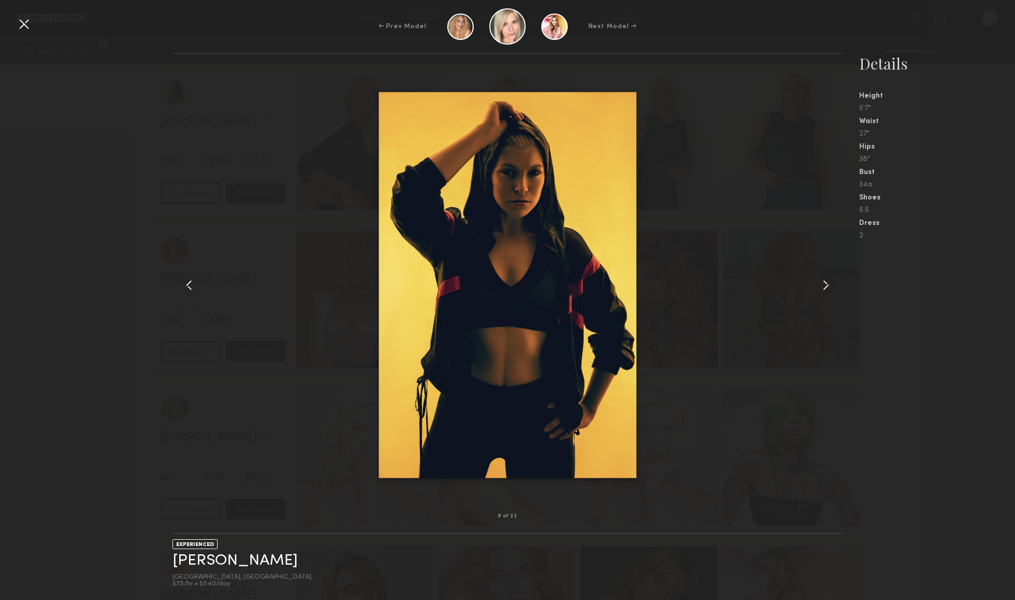
click at [915, 321] on nb-gallery-model-stats "Details Height 5'7" Waist 27" Hips 38" Bust 34a Shoes 6.5 Dress 2" at bounding box center [929, 326] width 172 height 547
click at [17, 24] on div at bounding box center [24, 24] width 17 height 17
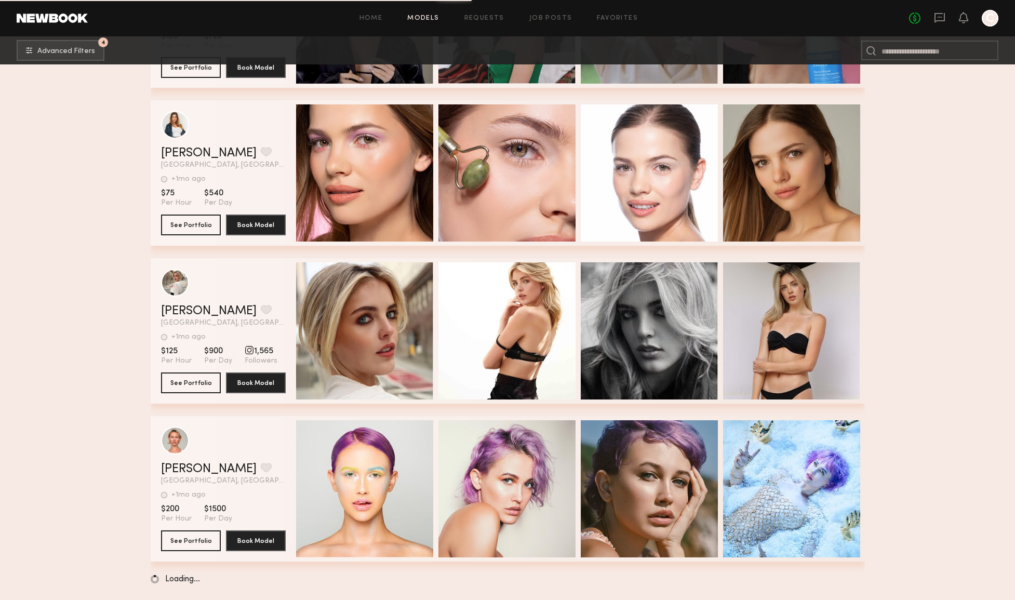
scroll to position [26201, 0]
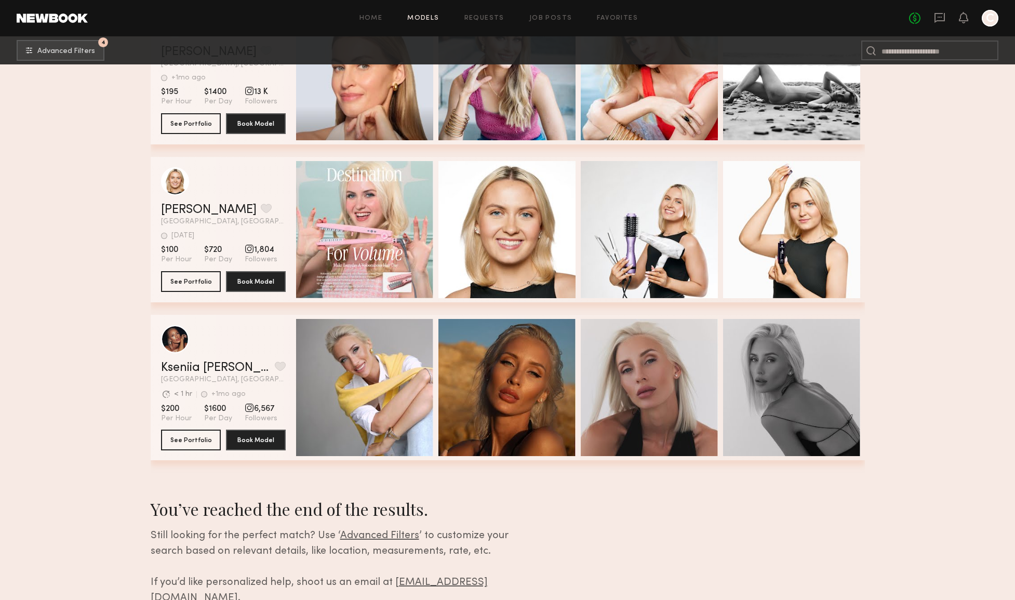
scroll to position [27918, 0]
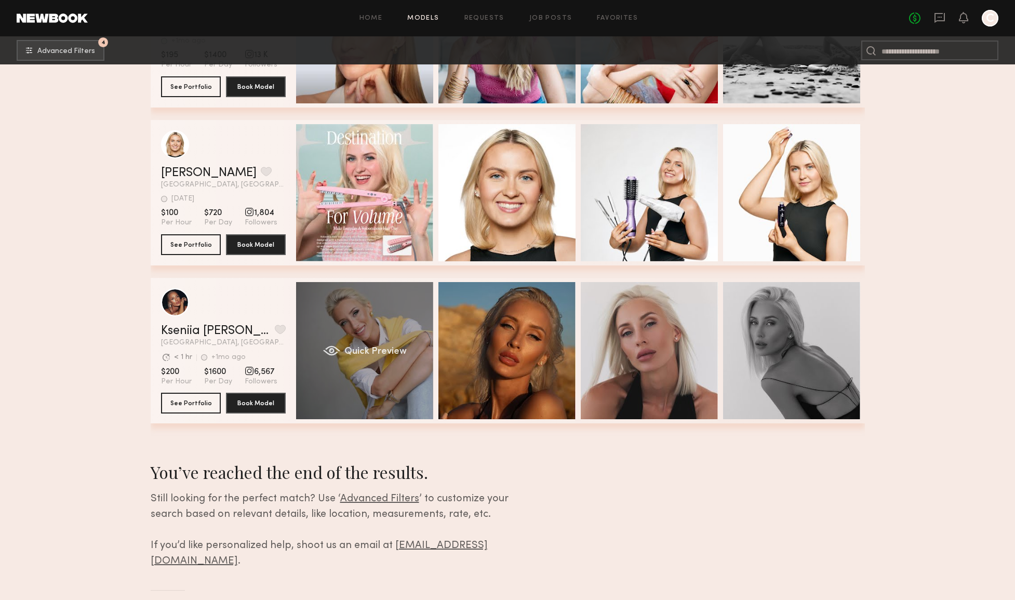
click at [369, 329] on div "Quick Preview" at bounding box center [364, 350] width 137 height 137
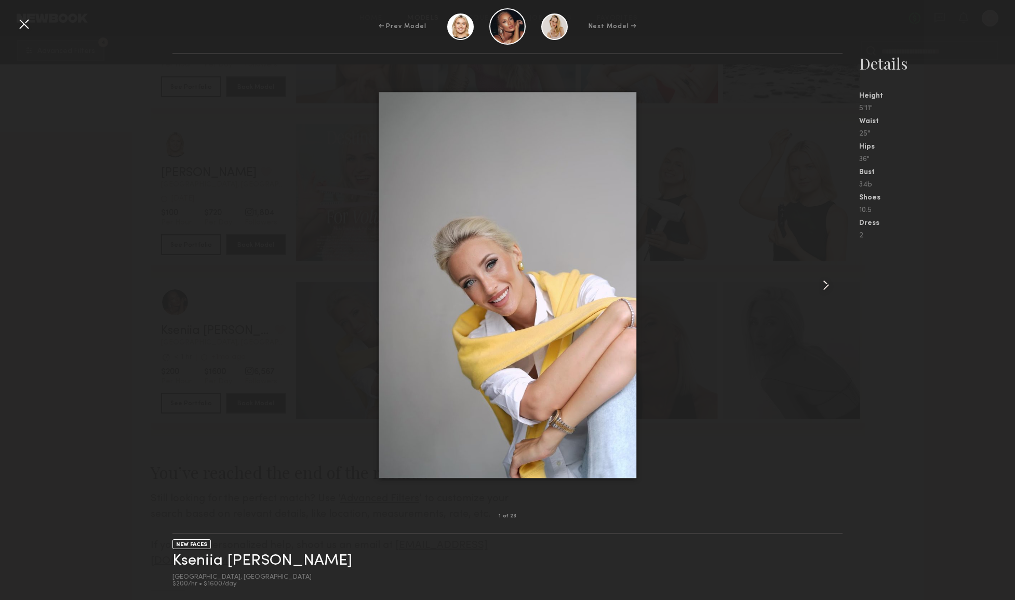
click at [825, 286] on common-icon at bounding box center [826, 285] width 17 height 17
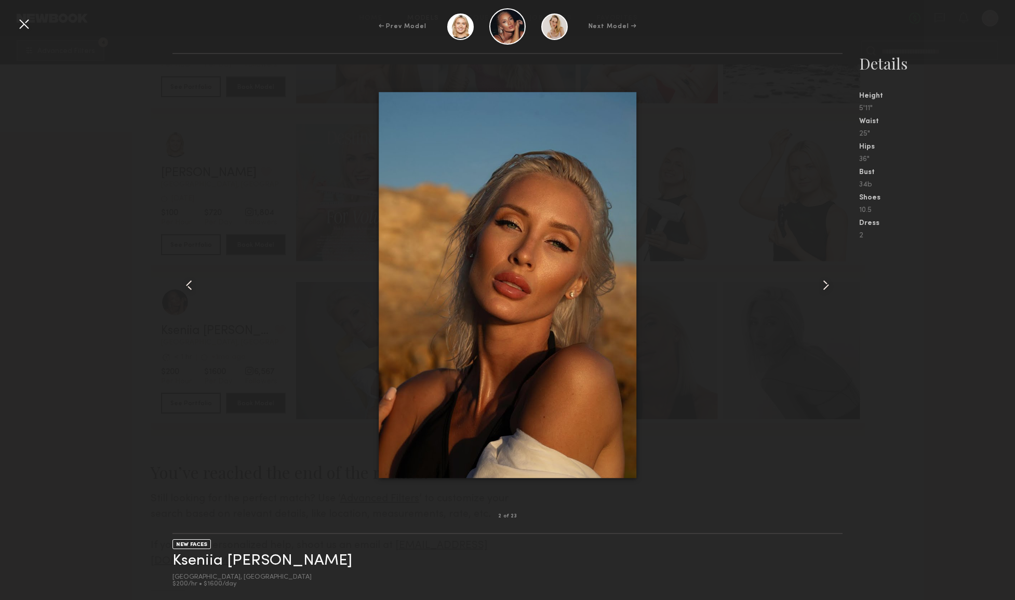
click at [825, 286] on common-icon at bounding box center [826, 285] width 17 height 17
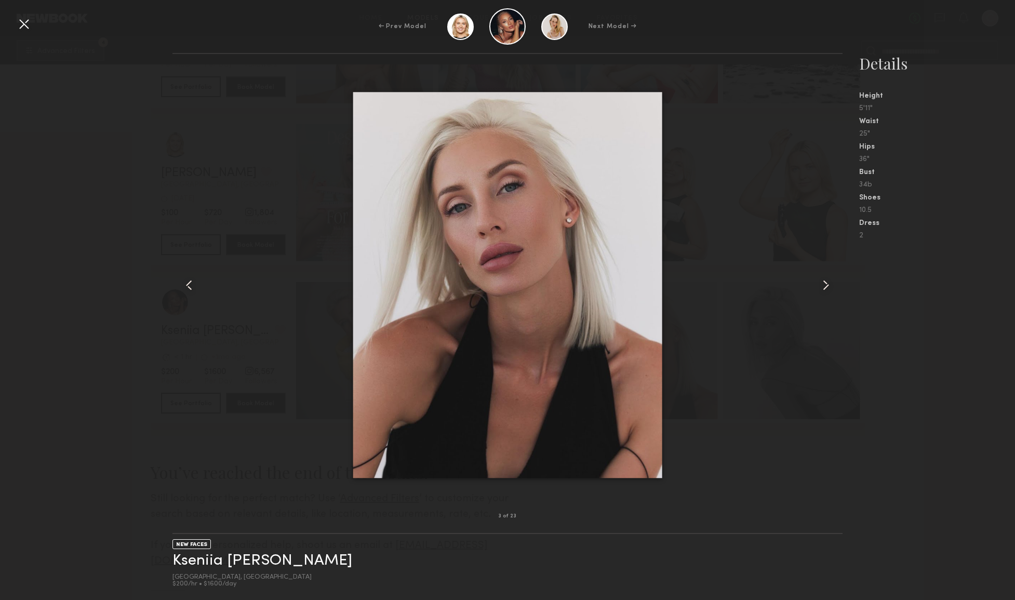
click at [825, 286] on common-icon at bounding box center [826, 285] width 17 height 17
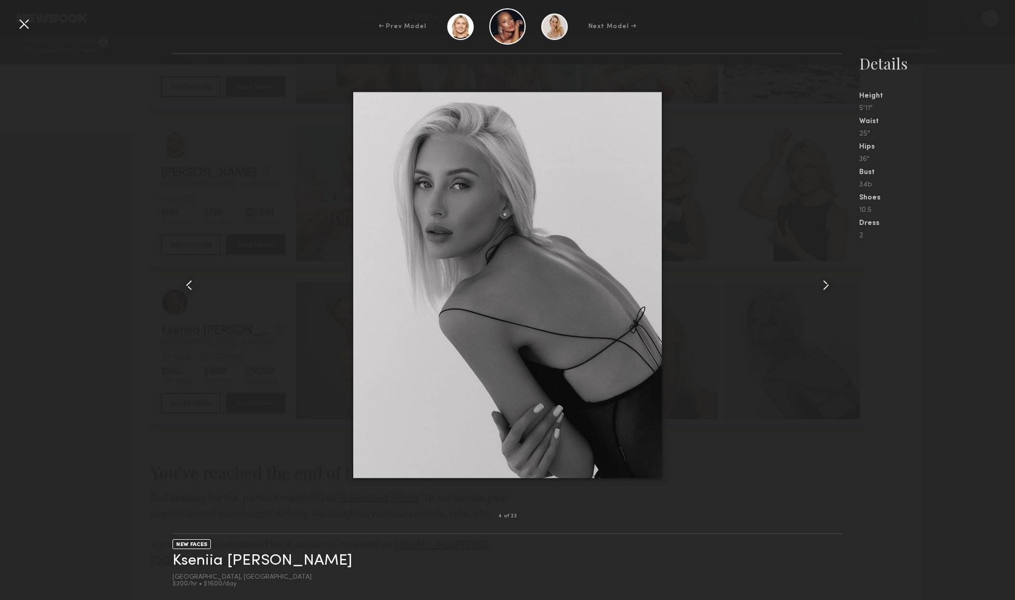
click at [825, 286] on common-icon at bounding box center [826, 285] width 17 height 17
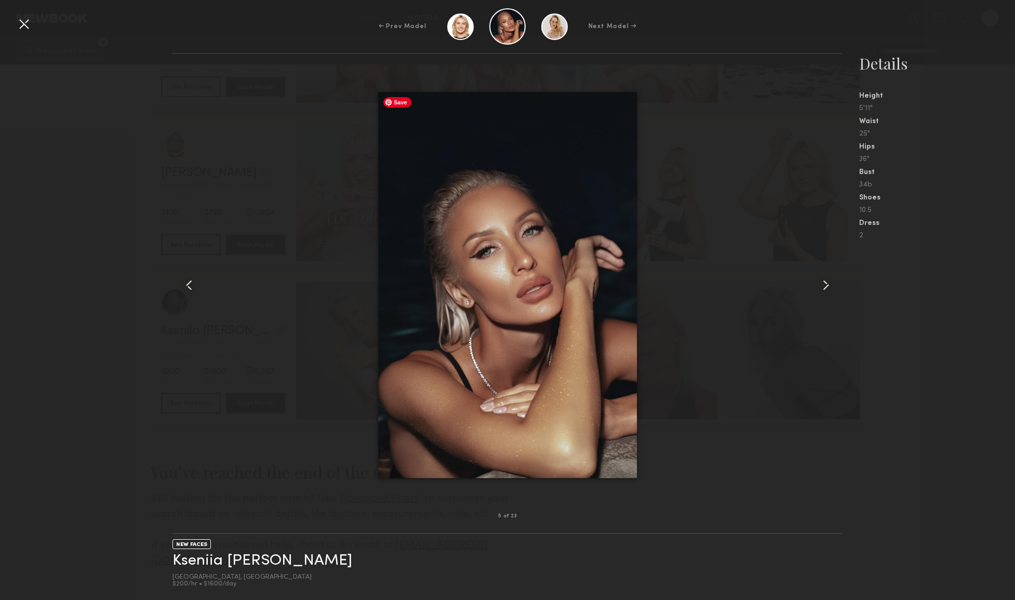
click at [209, 228] on div at bounding box center [507, 285] width 670 height 429
click at [18, 23] on div at bounding box center [24, 24] width 17 height 17
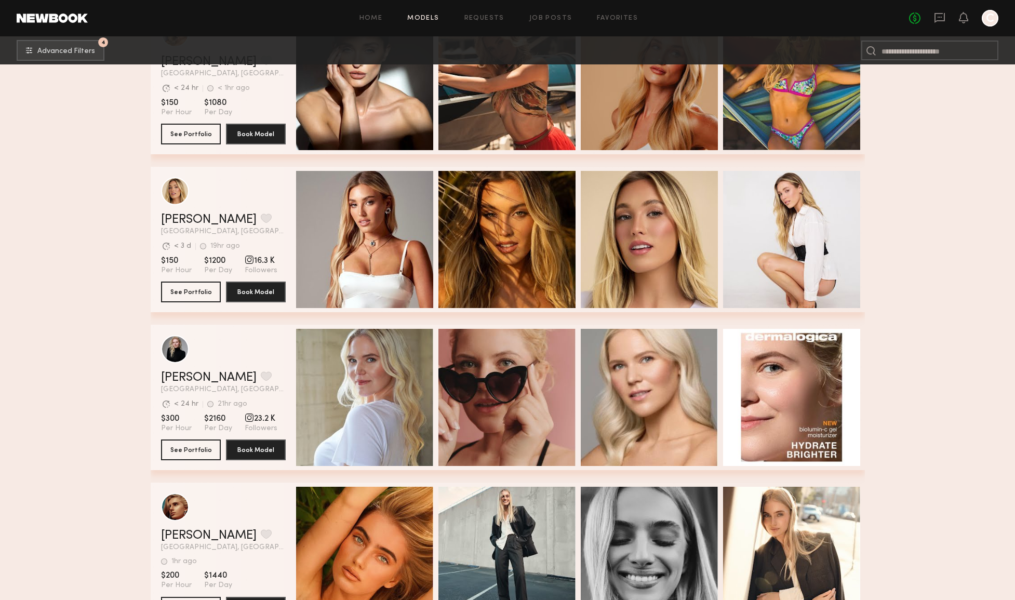
scroll to position [6467, 0]
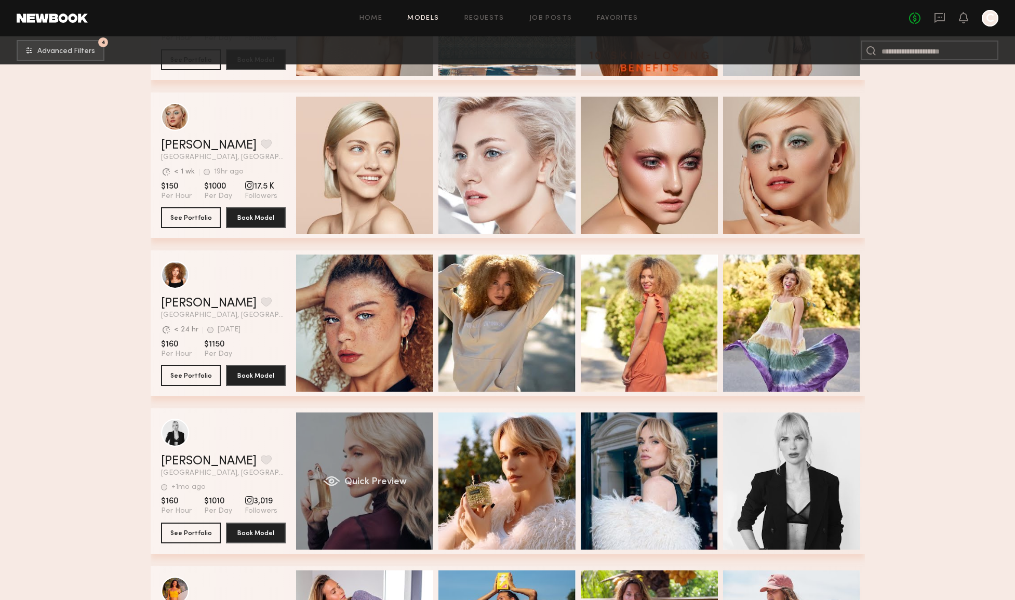
click at [361, 481] on span "Quick Preview" at bounding box center [375, 481] width 62 height 9
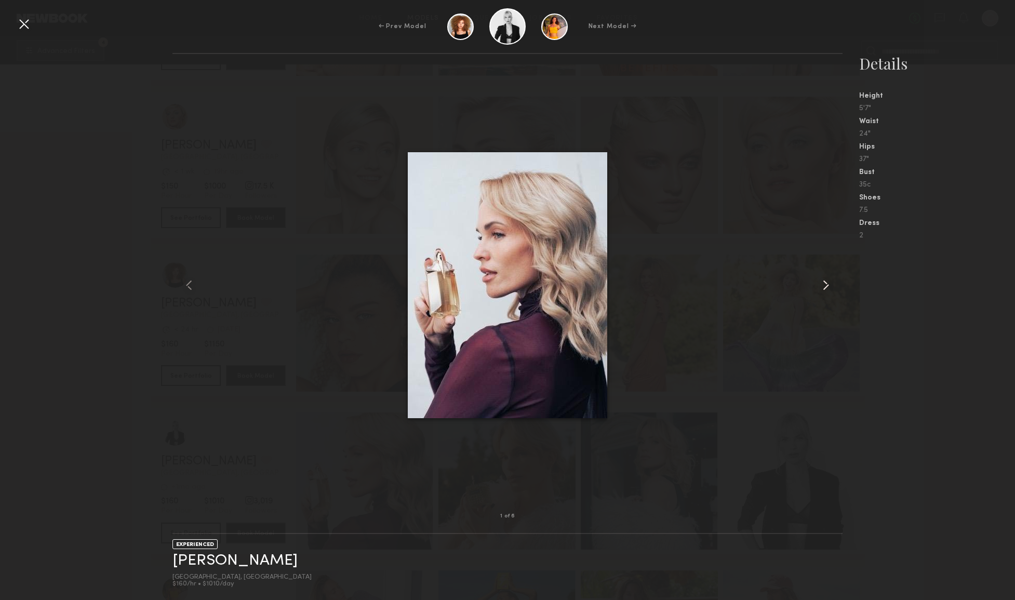
click at [824, 289] on common-icon at bounding box center [826, 285] width 17 height 17
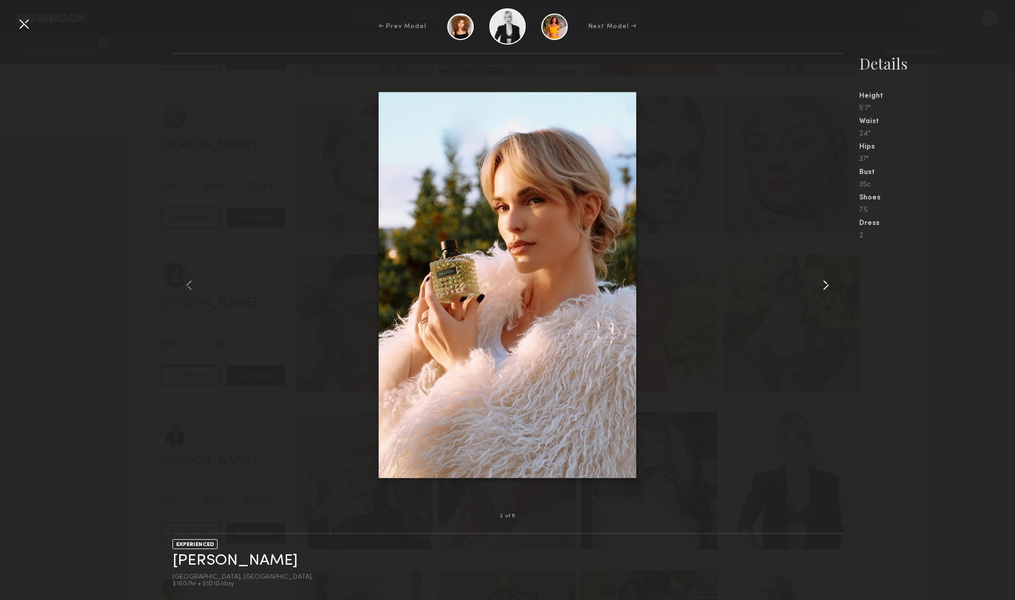
click at [824, 289] on common-icon at bounding box center [826, 285] width 17 height 17
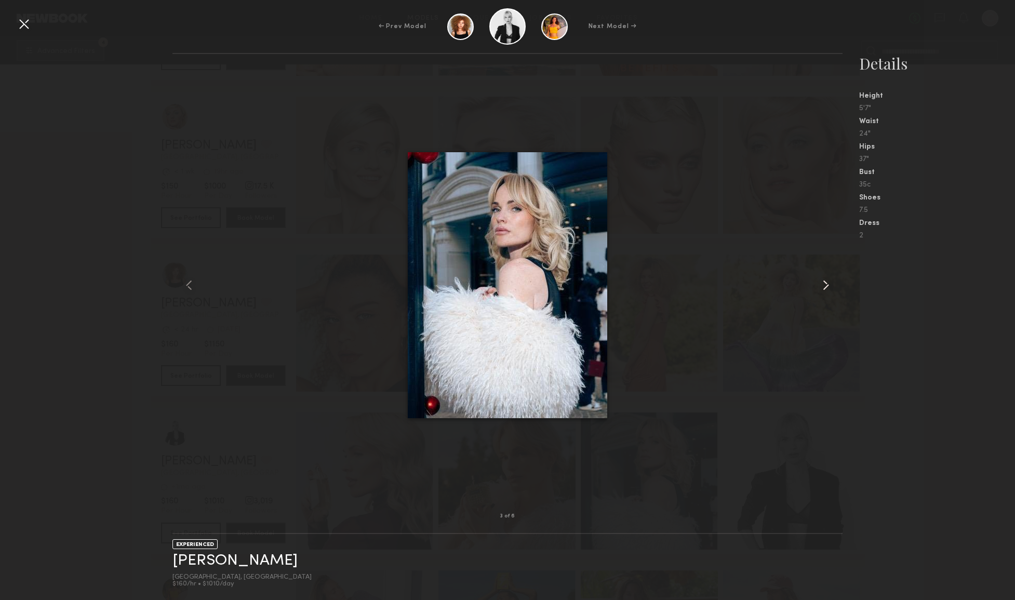
click at [824, 289] on common-icon at bounding box center [826, 285] width 17 height 17
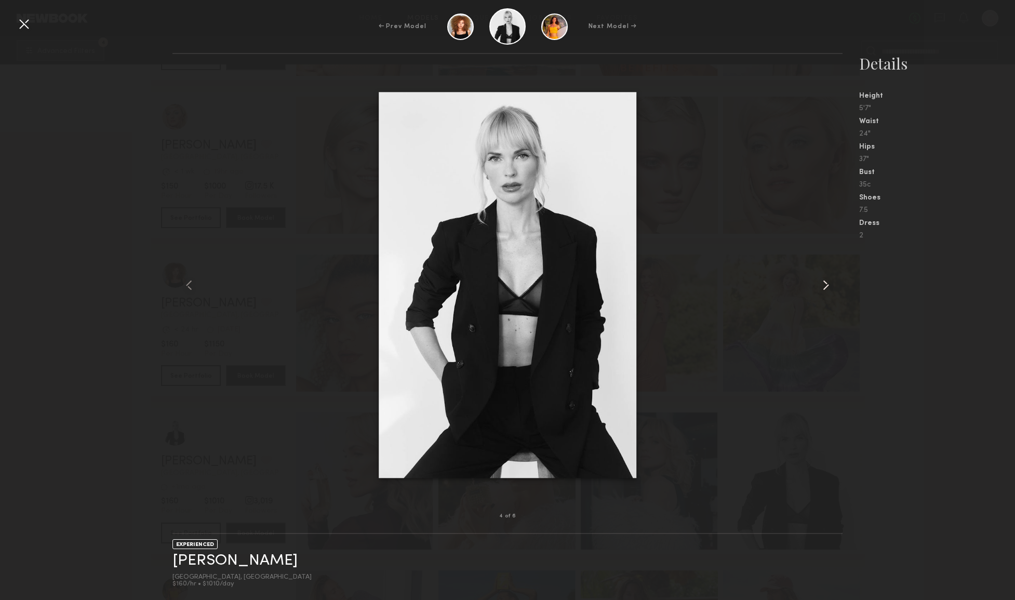
click at [824, 289] on common-icon at bounding box center [826, 285] width 17 height 17
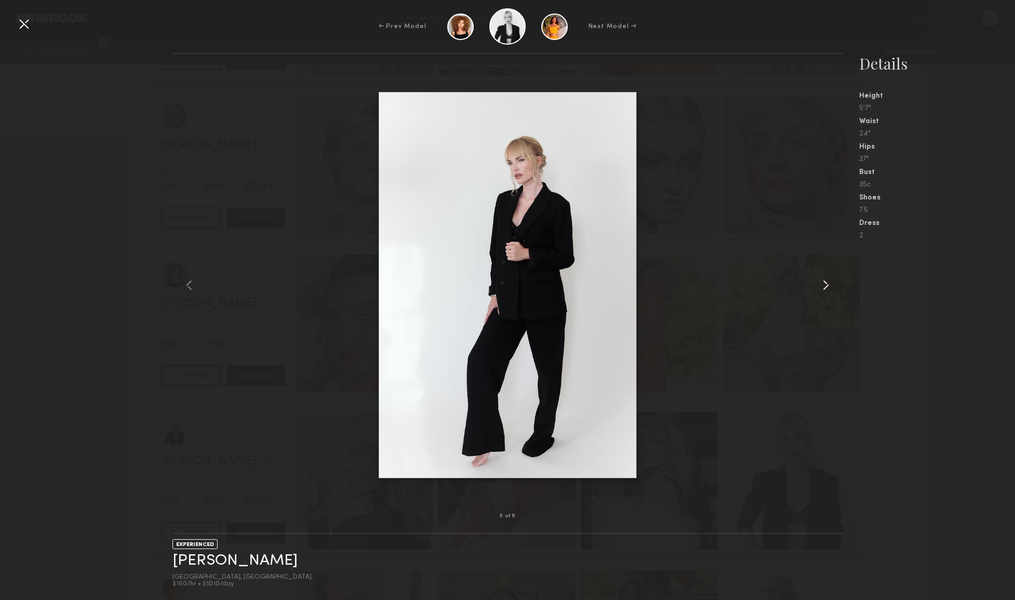
click at [824, 289] on common-icon at bounding box center [826, 285] width 17 height 17
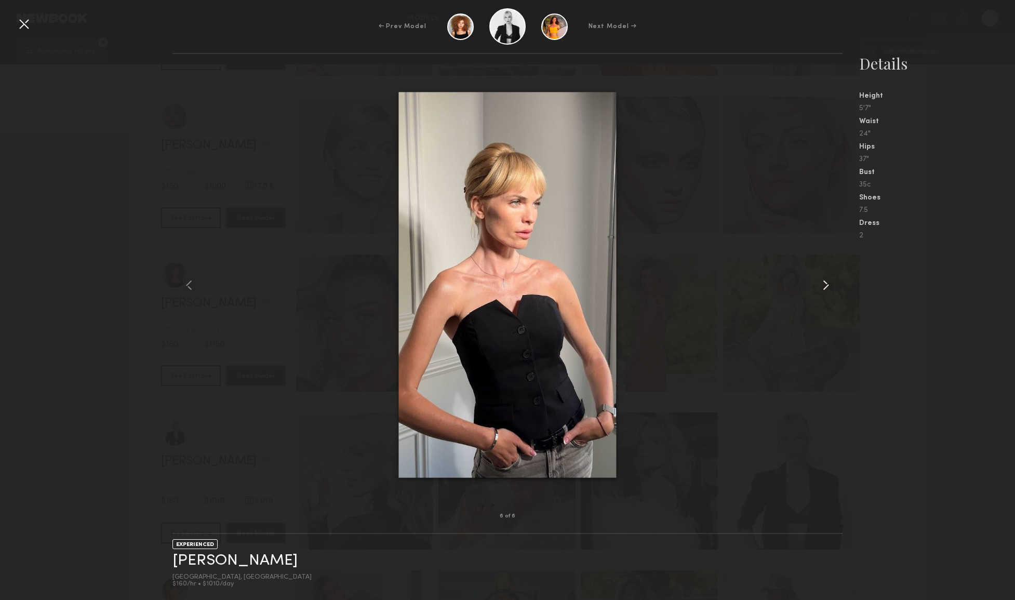
click at [824, 289] on common-icon at bounding box center [826, 285] width 17 height 17
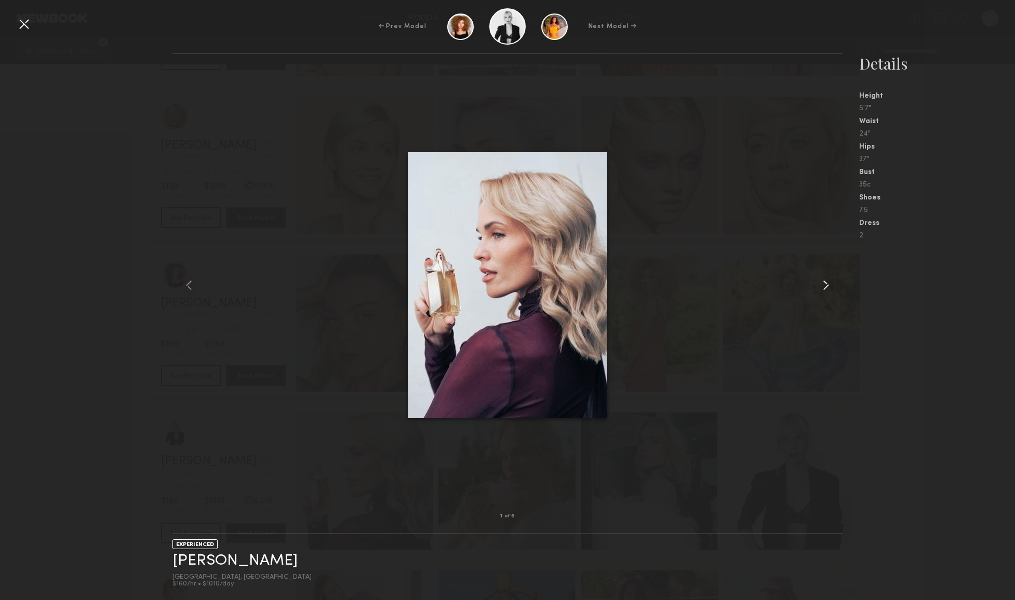
click at [823, 289] on common-icon at bounding box center [826, 285] width 17 height 17
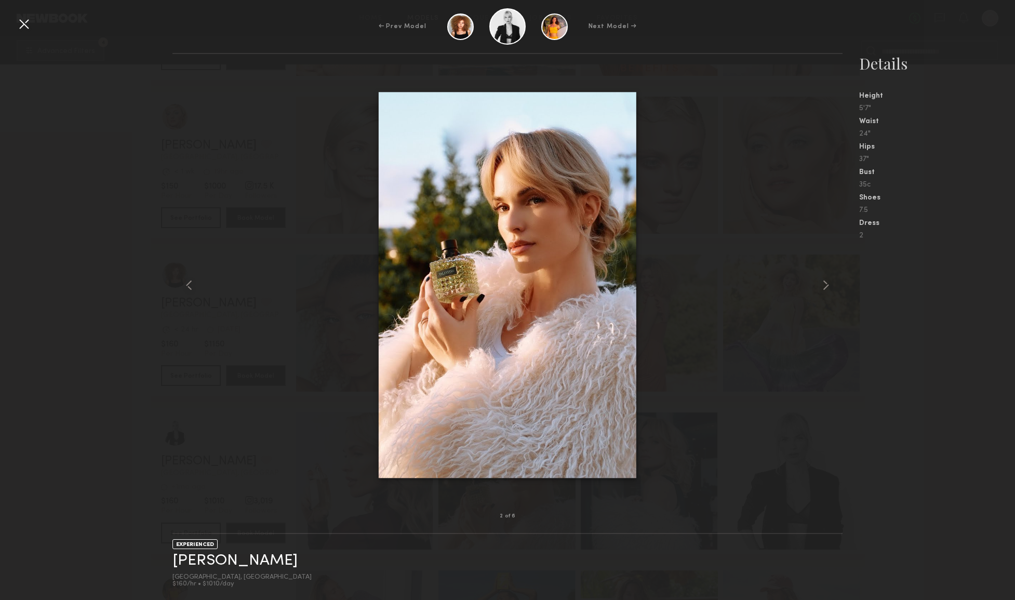
click at [930, 339] on nb-gallery-model-stats "Details Height 5'7" Waist 24" Hips 37" Bust 35c Shoes 7.5 Dress 2" at bounding box center [929, 326] width 172 height 547
click at [24, 23] on div at bounding box center [24, 24] width 17 height 17
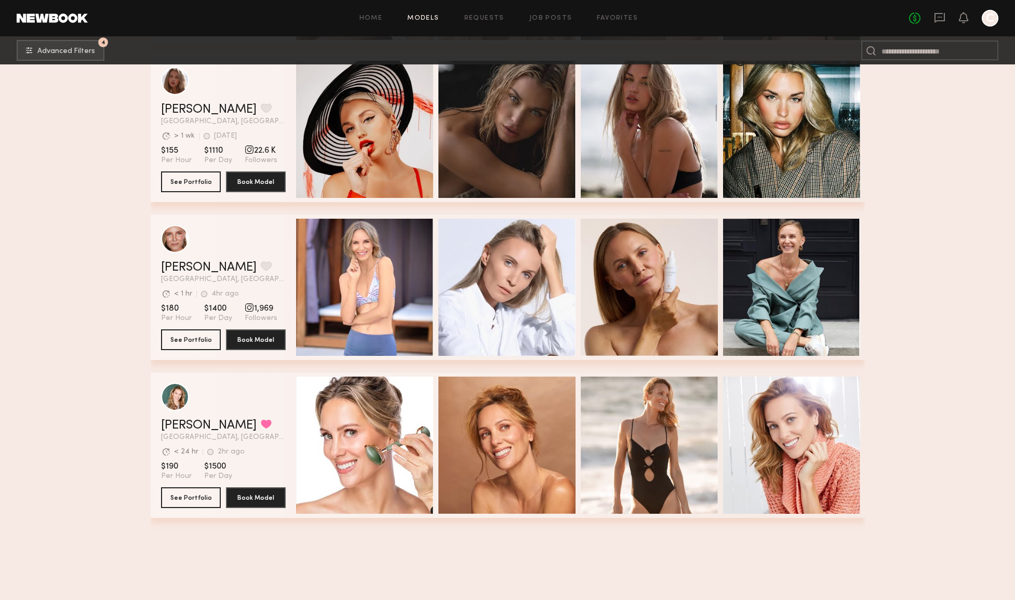
scroll to position [5454, 0]
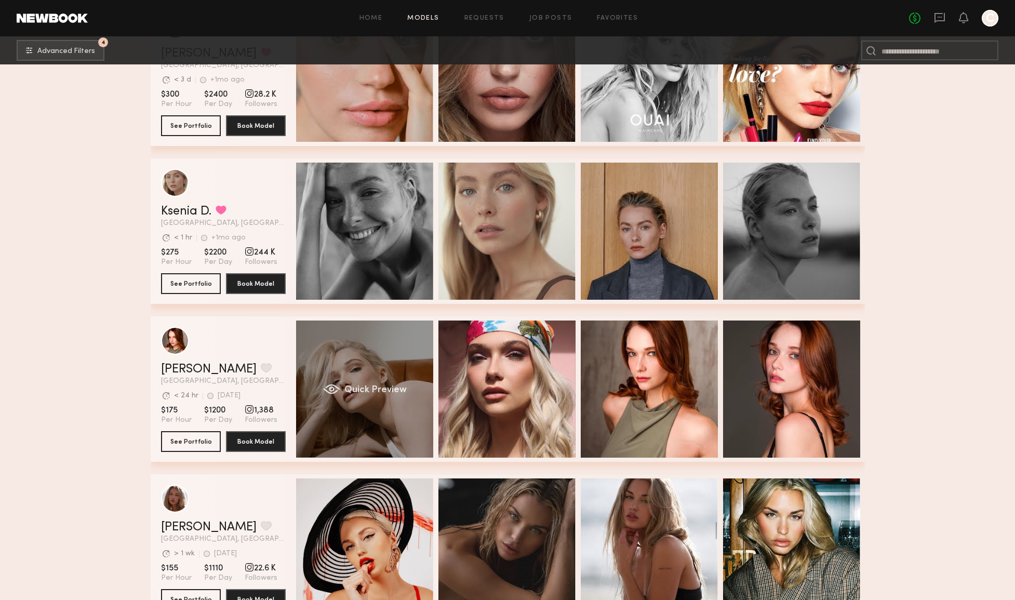
click at [346, 408] on div "Quick Preview" at bounding box center [364, 389] width 137 height 137
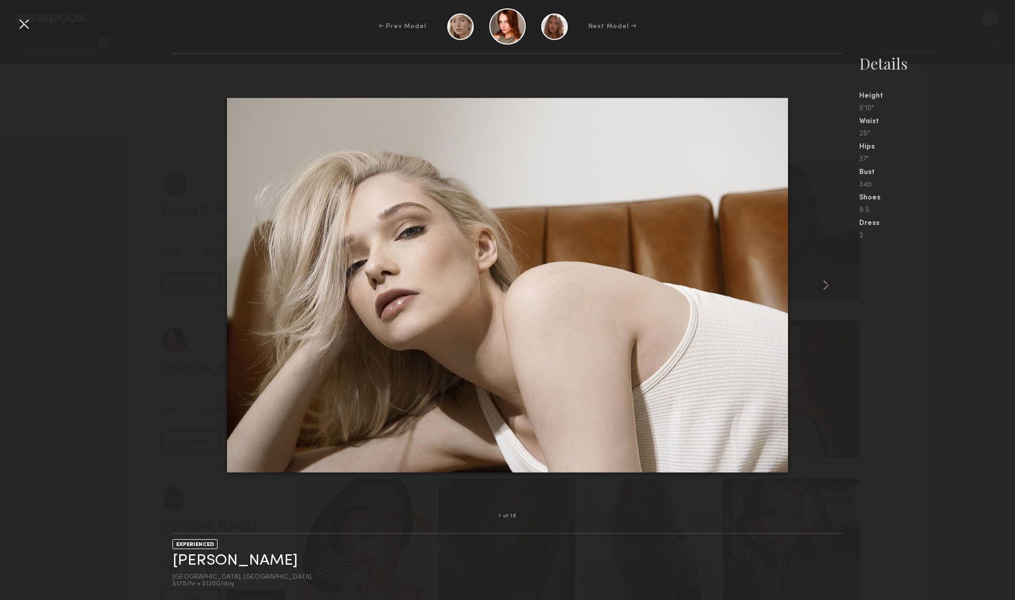
scroll to position [5892, 0]
click at [192, 566] on link "Katie F." at bounding box center [234, 561] width 125 height 16
click at [24, 27] on div at bounding box center [24, 24] width 17 height 17
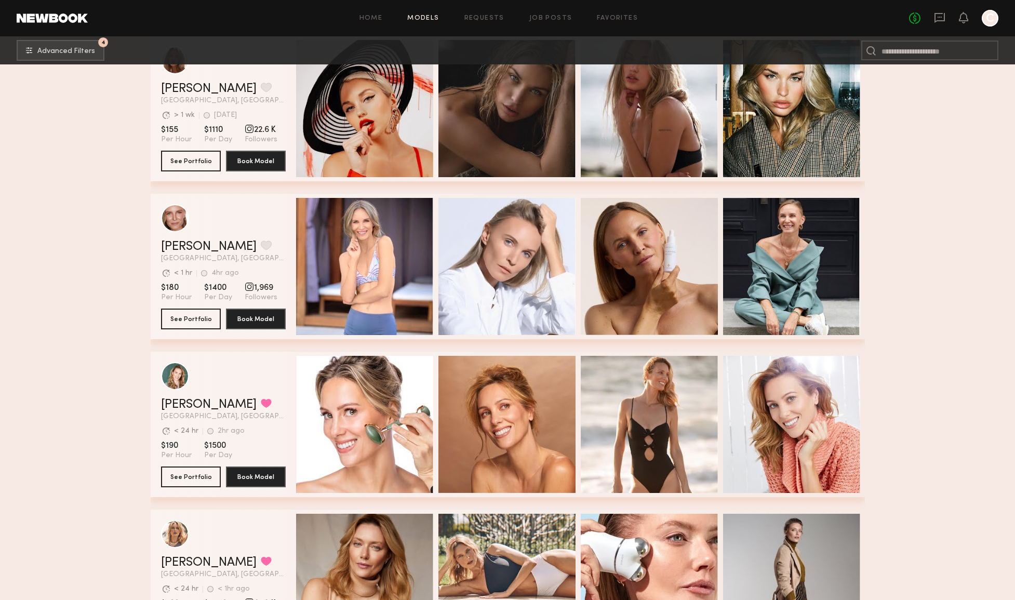
scroll to position [5867, 0]
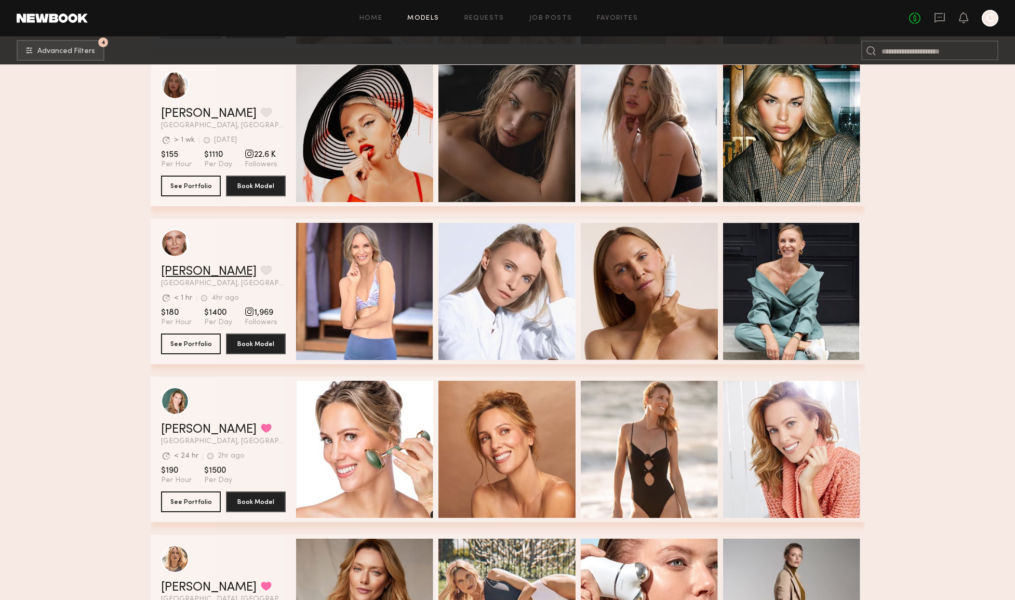
click at [197, 271] on link "Gordana S." at bounding box center [209, 271] width 96 height 12
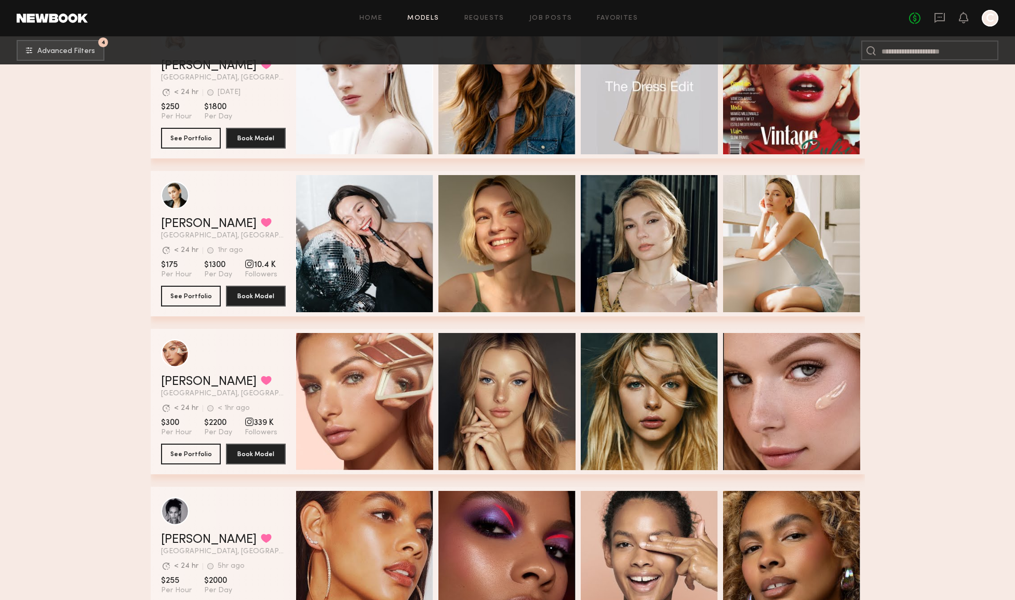
scroll to position [2732, 0]
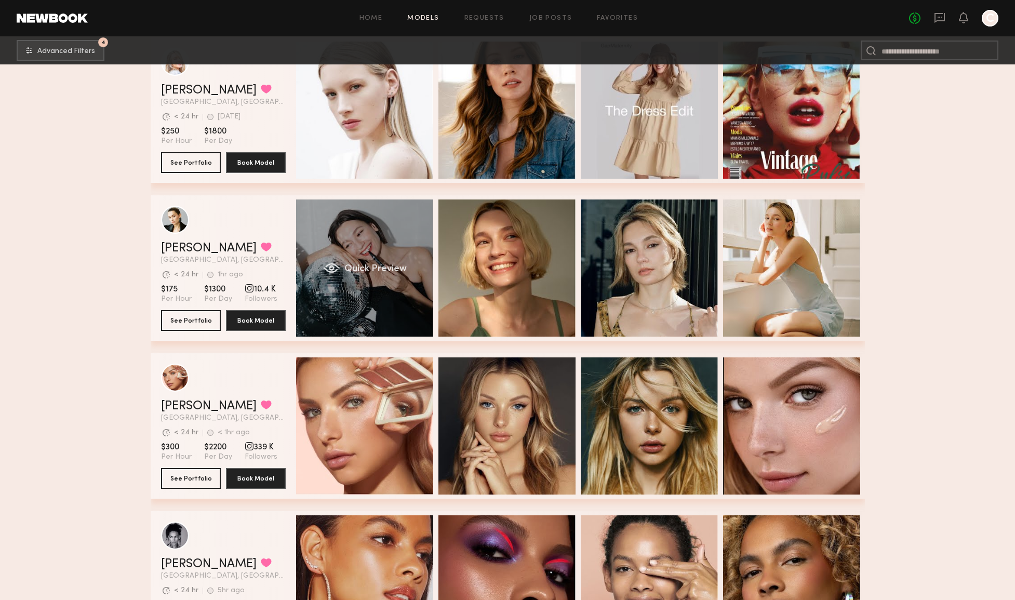
click at [387, 288] on div "Quick Preview" at bounding box center [364, 267] width 137 height 137
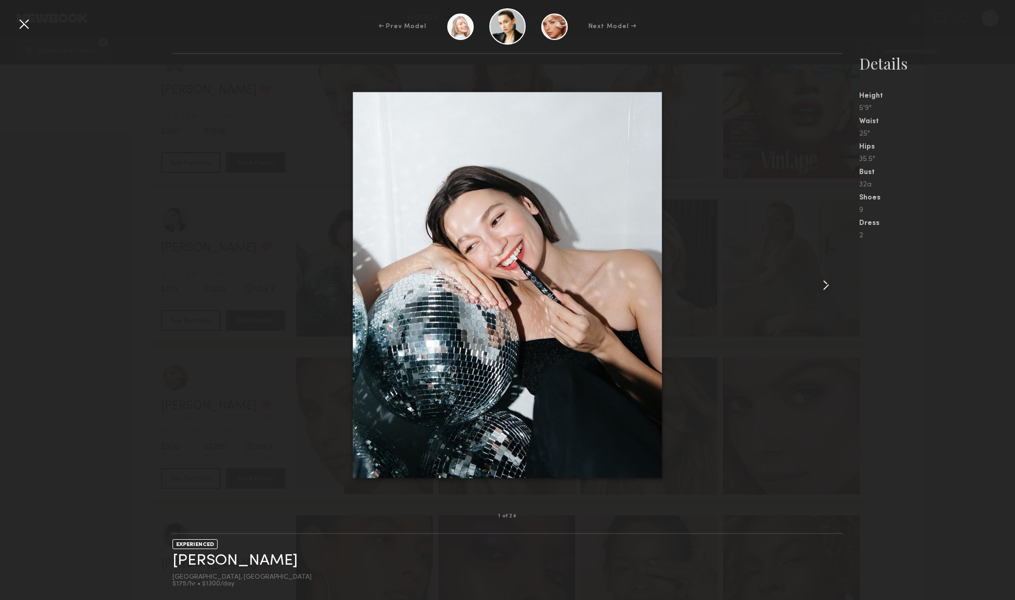
click at [828, 283] on common-icon at bounding box center [826, 285] width 17 height 17
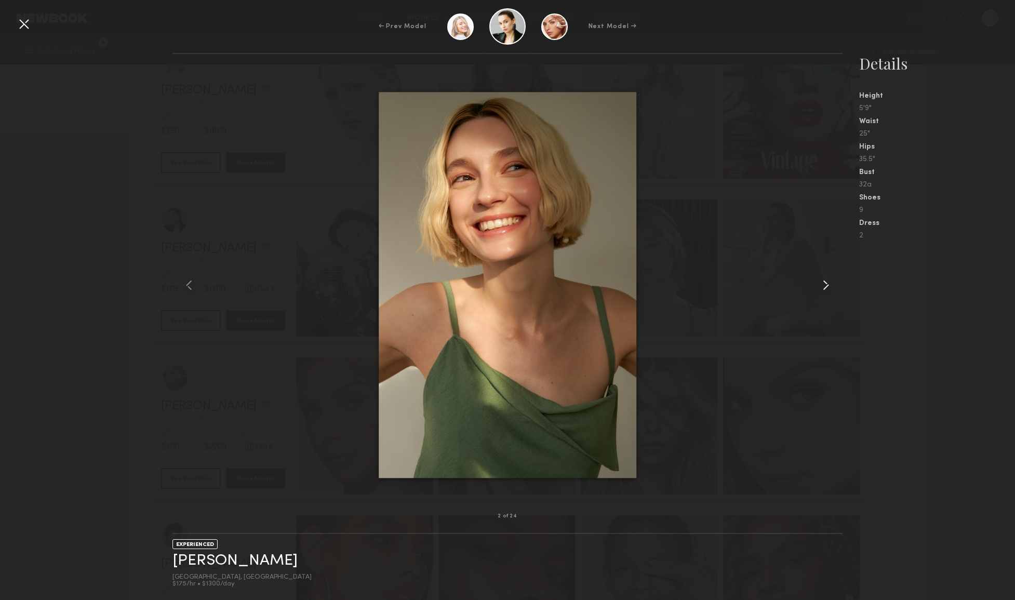
click at [828, 283] on common-icon at bounding box center [826, 285] width 17 height 17
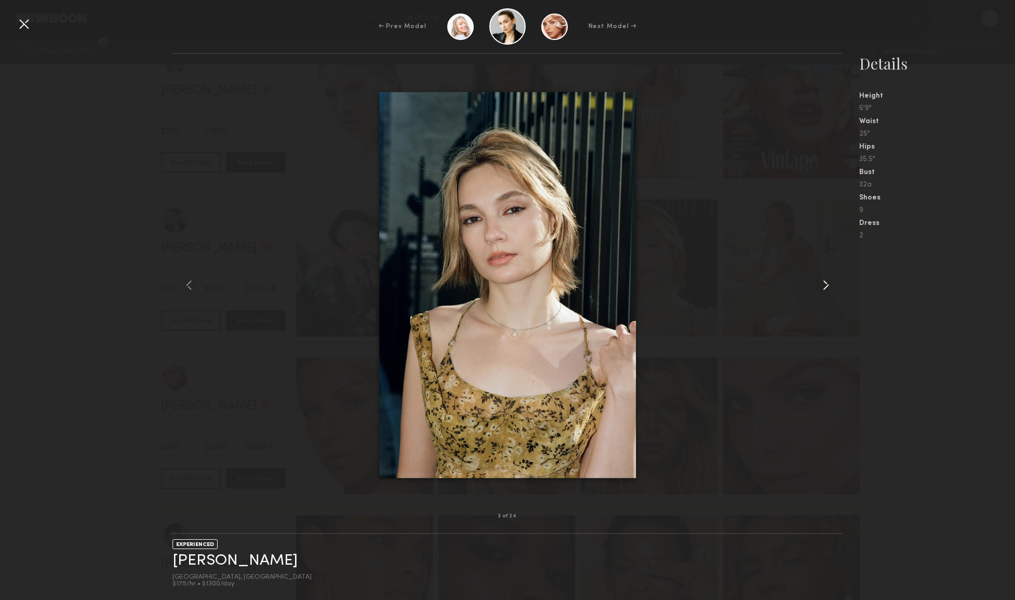
click at [828, 283] on common-icon at bounding box center [826, 285] width 17 height 17
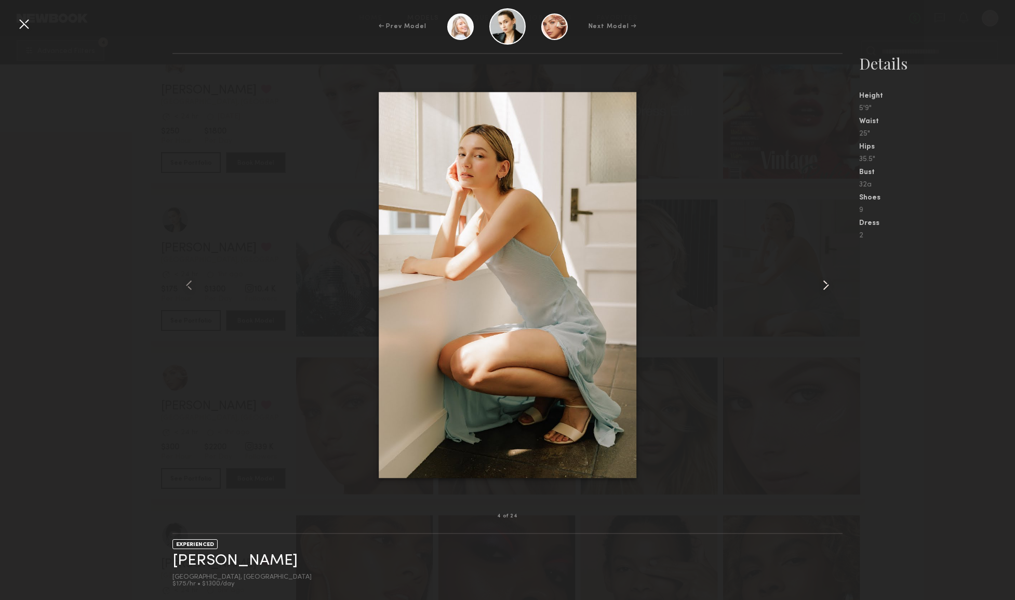
click at [828, 284] on common-icon at bounding box center [826, 285] width 17 height 17
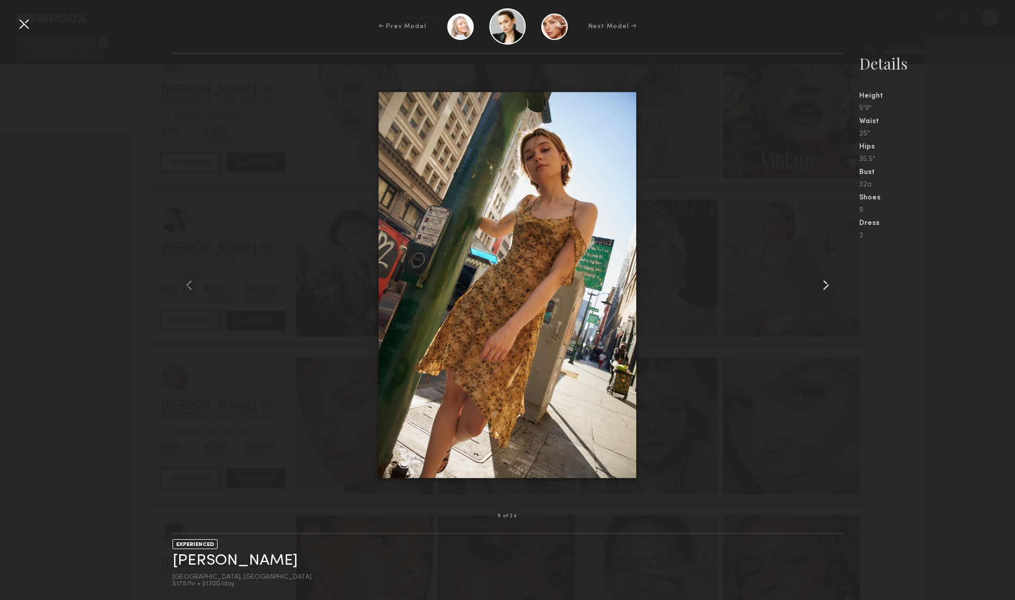
click at [827, 284] on common-icon at bounding box center [826, 285] width 17 height 17
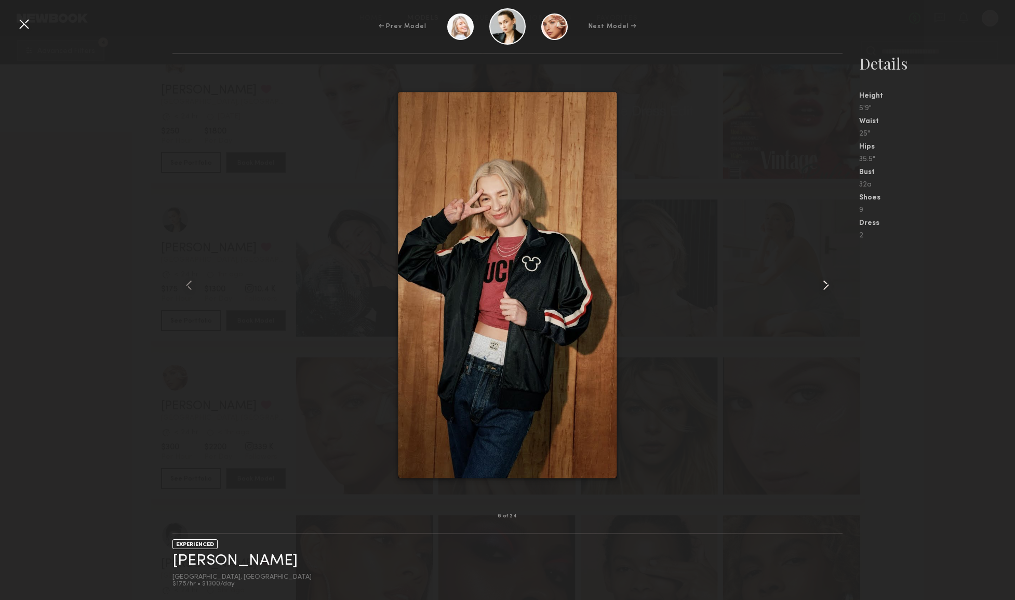
click at [827, 284] on common-icon at bounding box center [826, 285] width 17 height 17
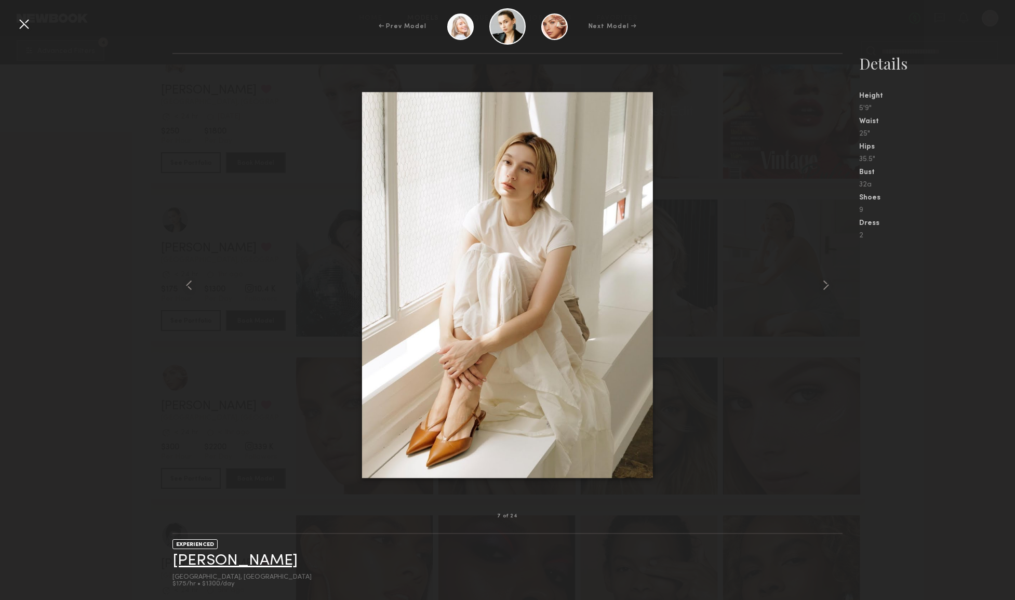
click at [211, 562] on link "Yuliia K." at bounding box center [234, 561] width 125 height 16
click at [32, 23] on div "← Prev Model Next Model → 7 of 24 EXPERIENCED Yuliia K. Los Angeles, CA $175/hr…" at bounding box center [507, 300] width 1015 height 600
click at [29, 24] on div at bounding box center [24, 24] width 17 height 17
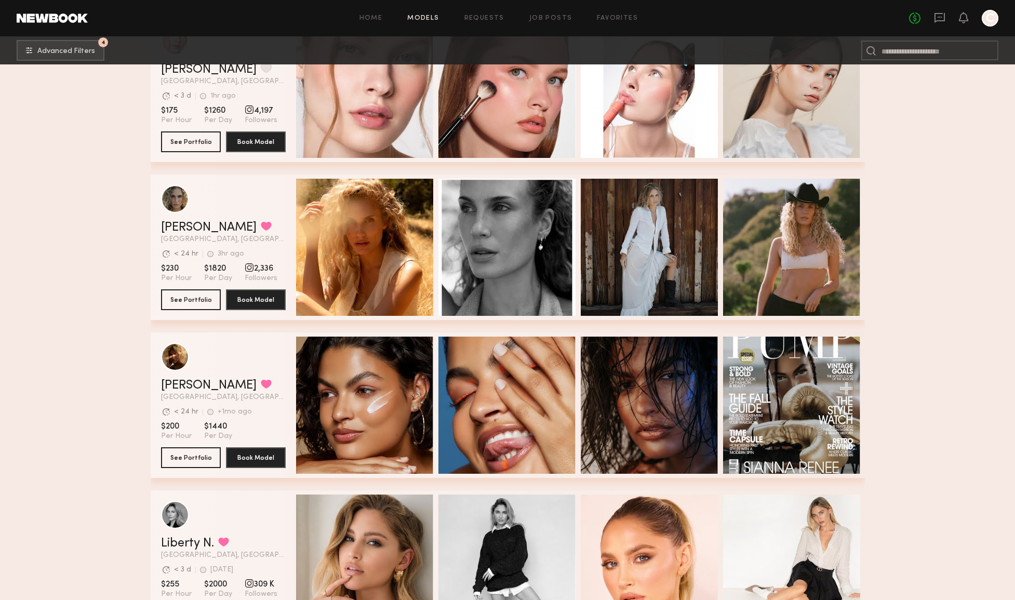
scroll to position [374, 0]
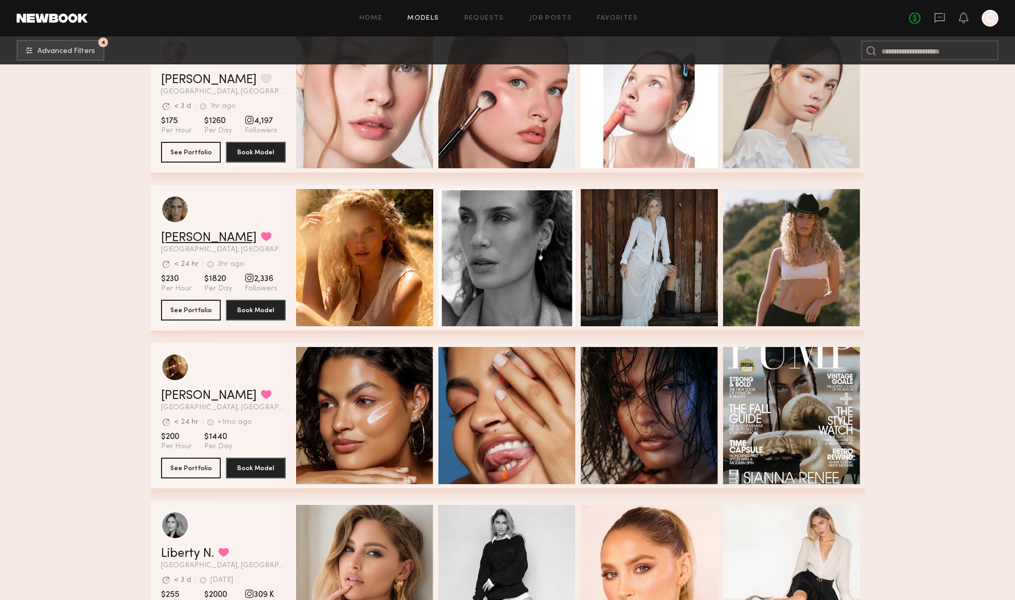
click at [175, 234] on link "Bailey K." at bounding box center [209, 238] width 96 height 12
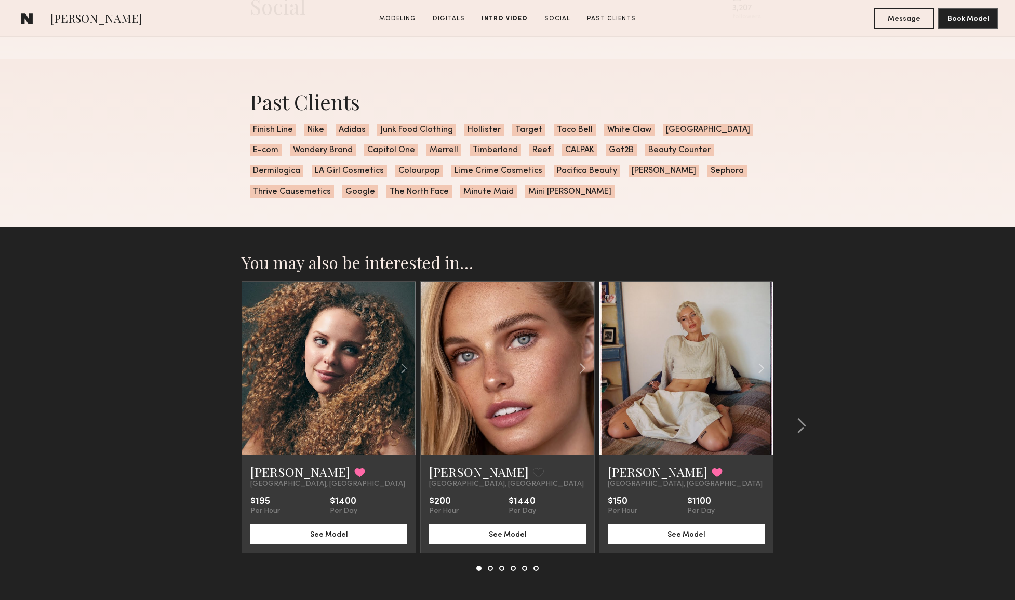
scroll to position [1932, 0]
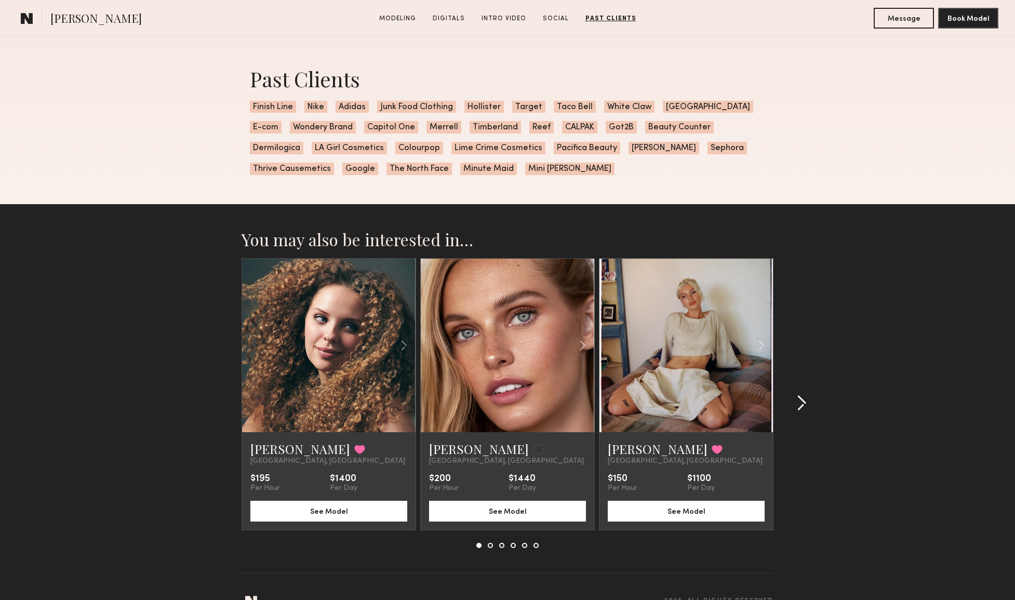
click at [803, 400] on common-icon at bounding box center [801, 403] width 10 height 17
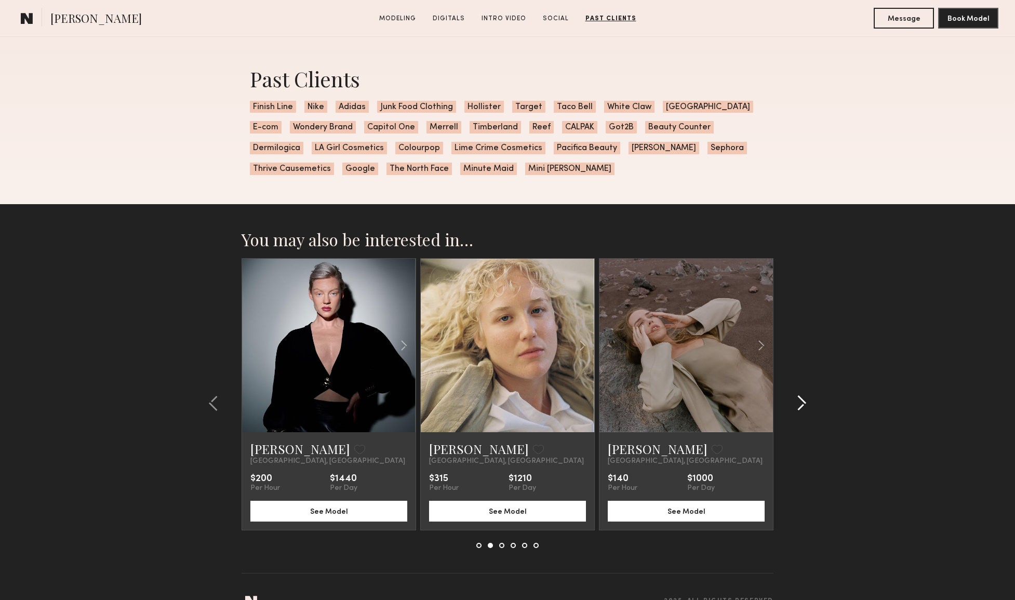
click at [803, 400] on common-icon at bounding box center [801, 403] width 10 height 17
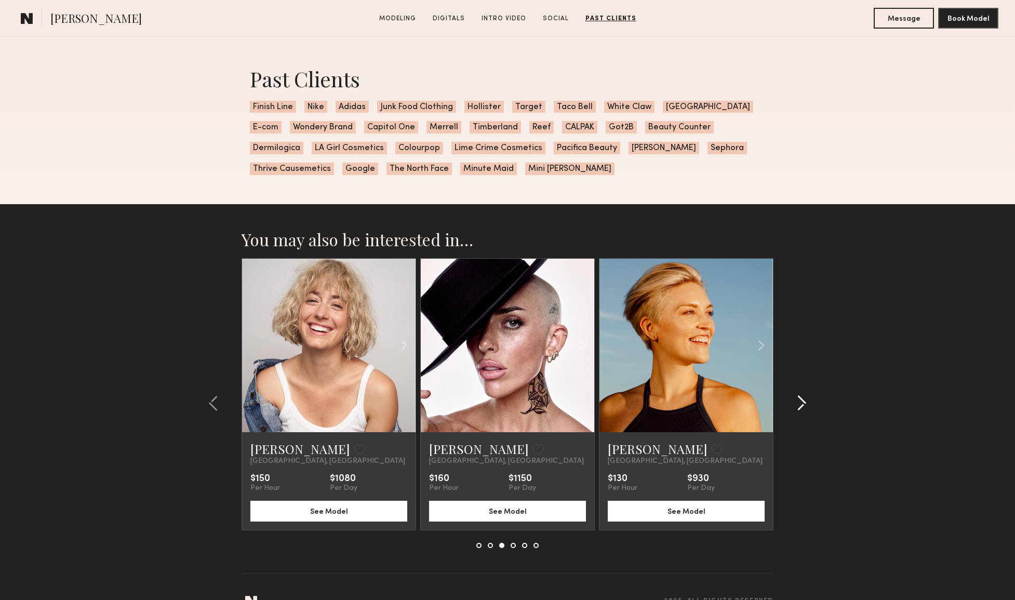
click at [803, 400] on common-icon at bounding box center [801, 403] width 10 height 17
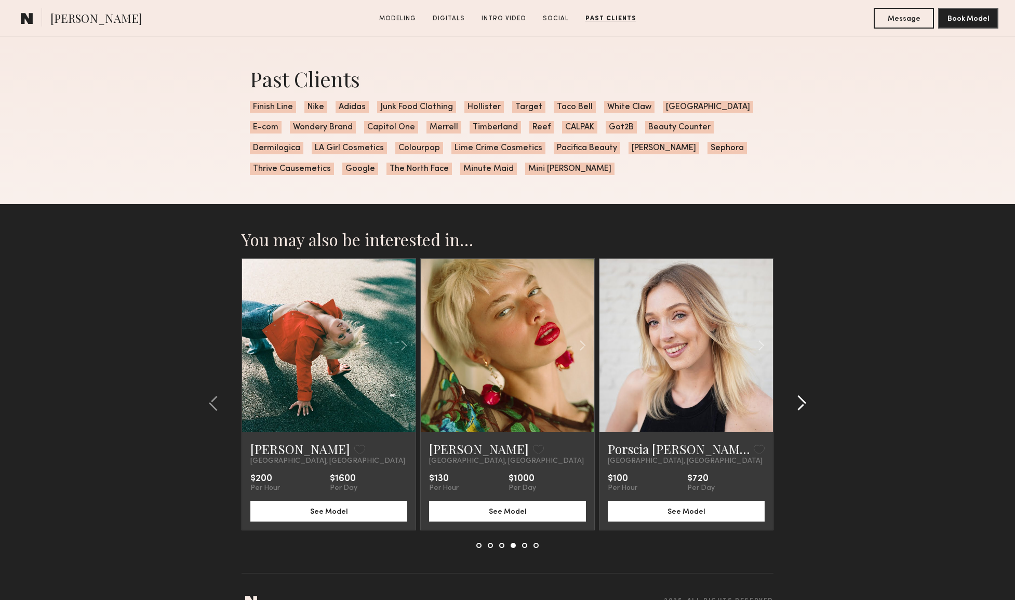
click at [800, 401] on common-icon at bounding box center [801, 403] width 10 height 17
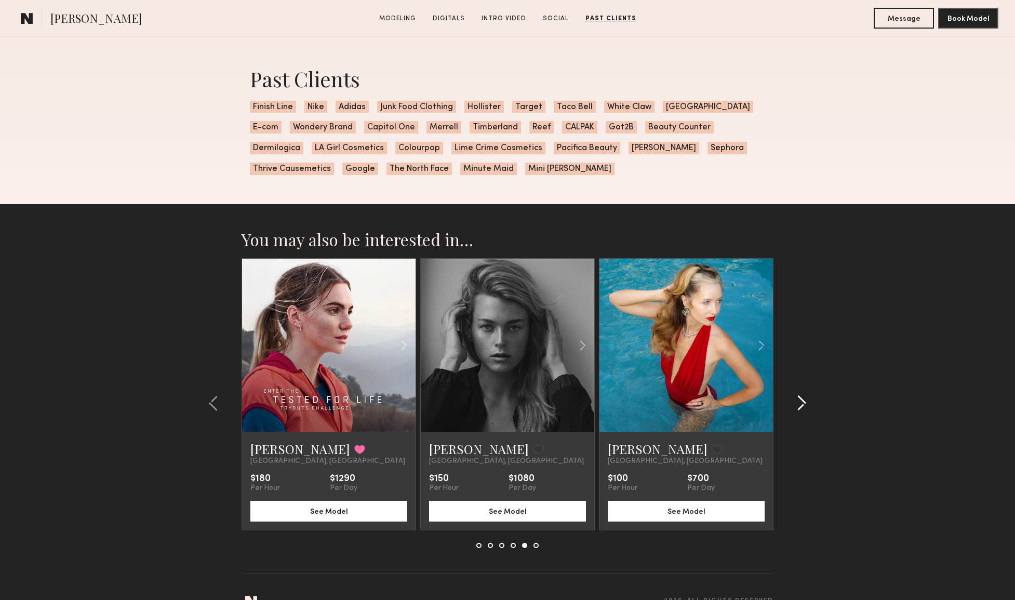
click at [801, 401] on common-icon at bounding box center [801, 403] width 10 height 17
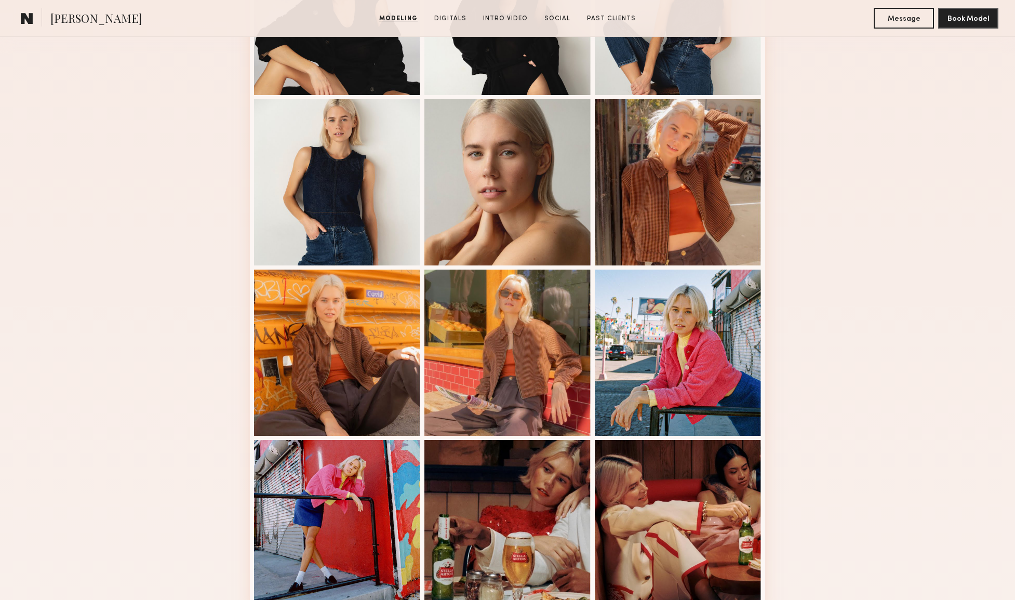
scroll to position [495, 0]
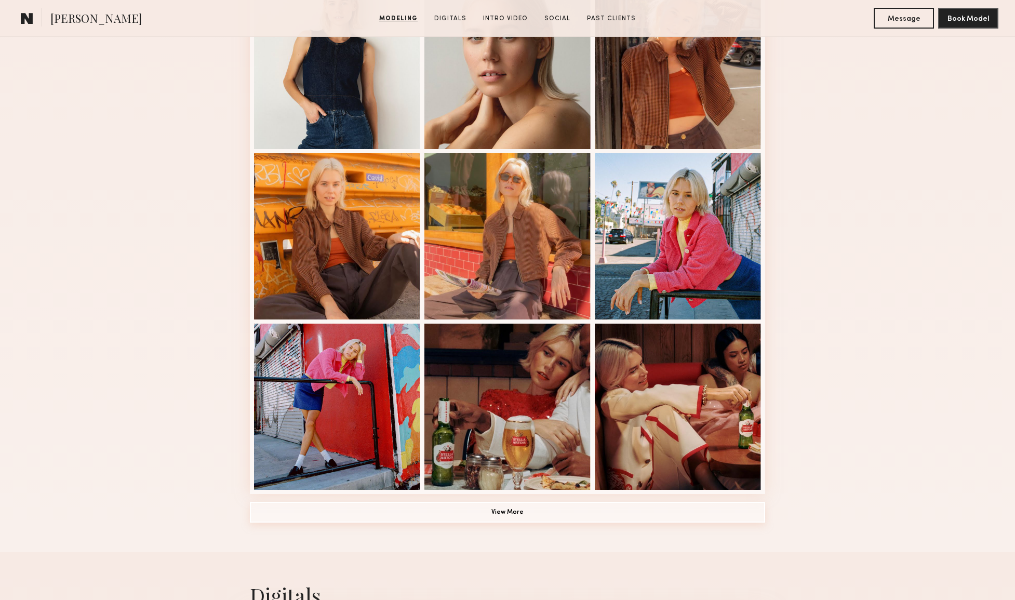
click at [576, 516] on button "View More" at bounding box center [507, 512] width 515 height 21
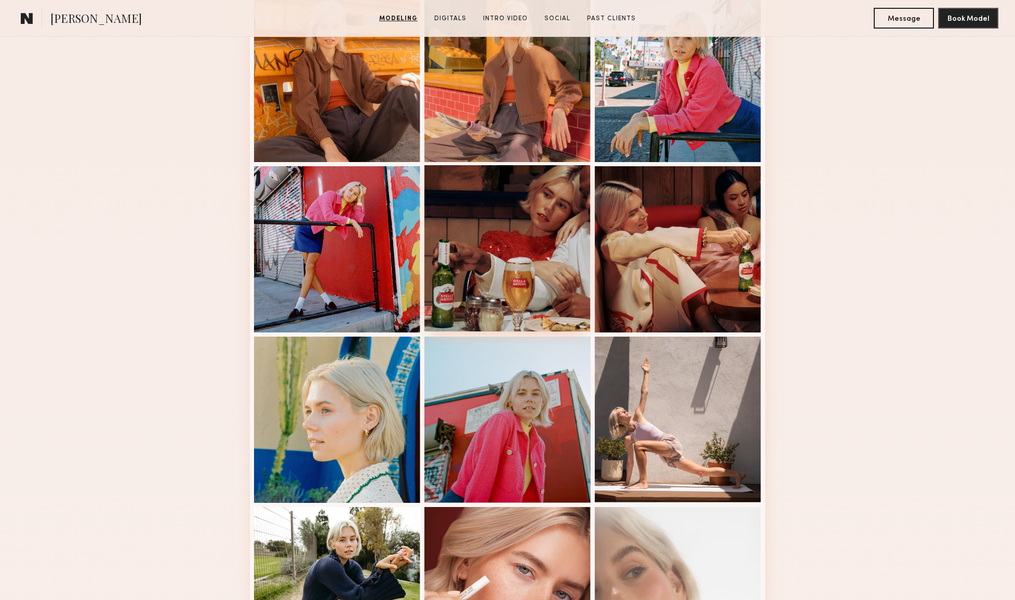
scroll to position [891, 0]
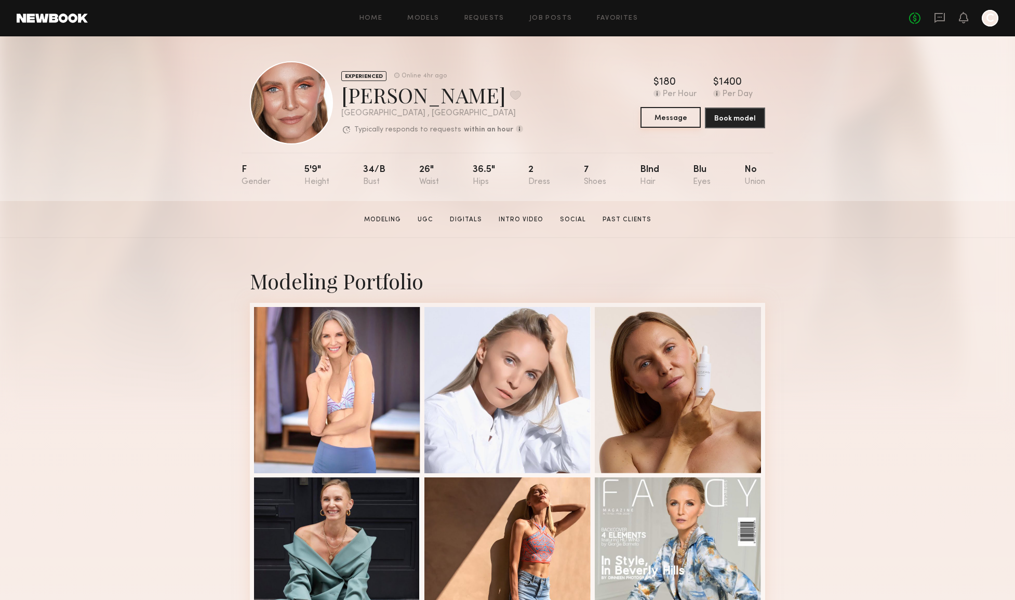
click at [675, 115] on button "Message" at bounding box center [671, 117] width 60 height 21
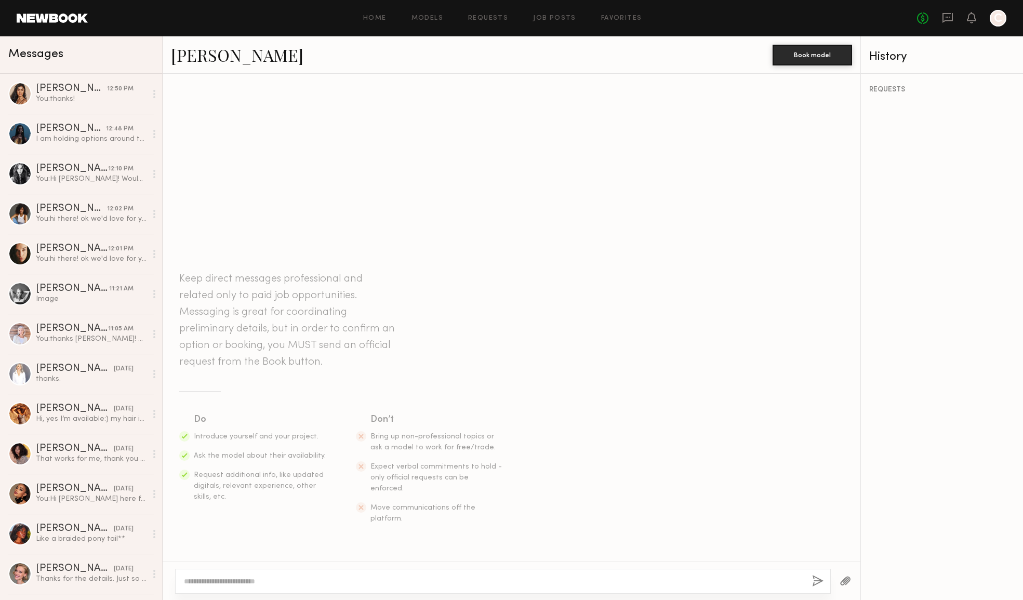
click at [263, 579] on textarea at bounding box center [494, 581] width 620 height 10
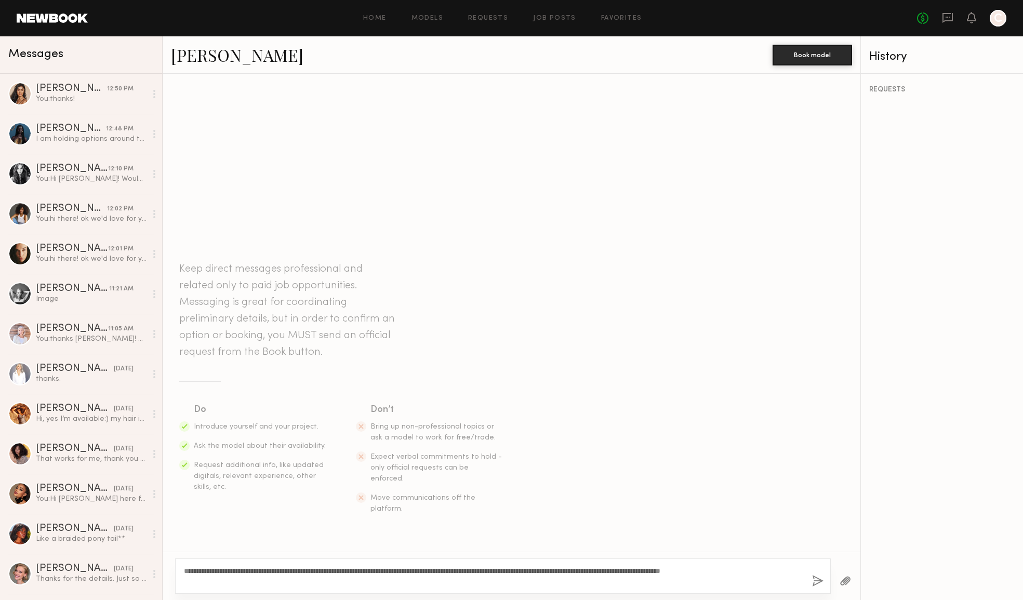
type textarea "**********"
click at [821, 581] on button "button" at bounding box center [817, 581] width 11 height 13
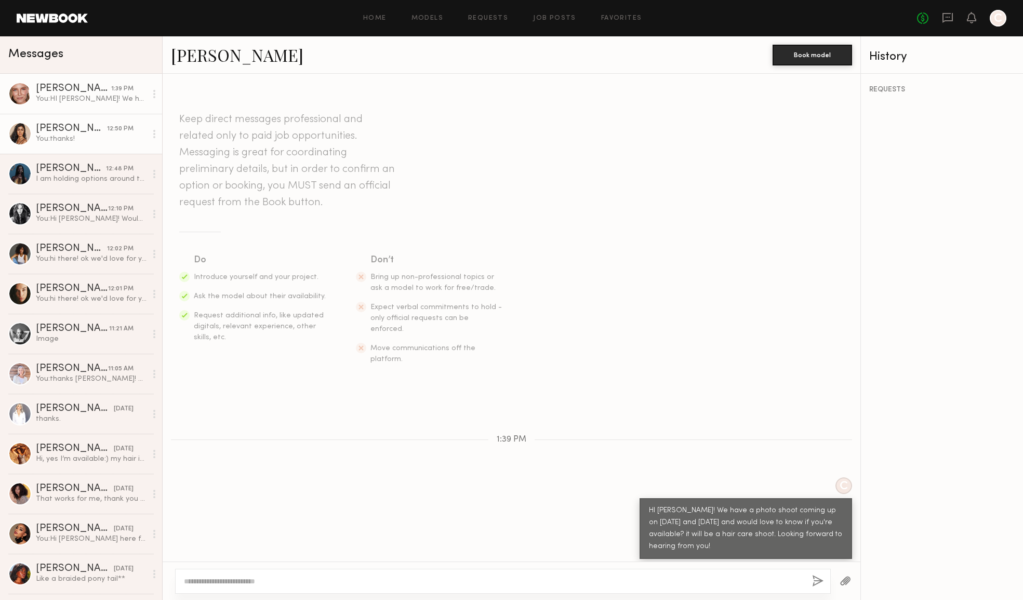
click at [64, 137] on div "You: thanks!" at bounding box center [91, 139] width 111 height 10
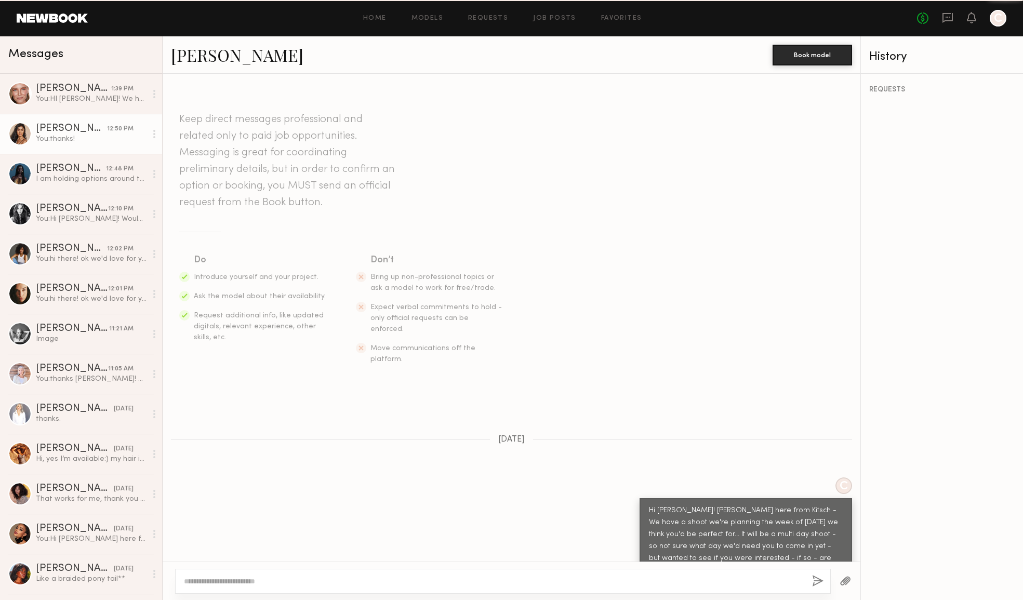
scroll to position [412, 0]
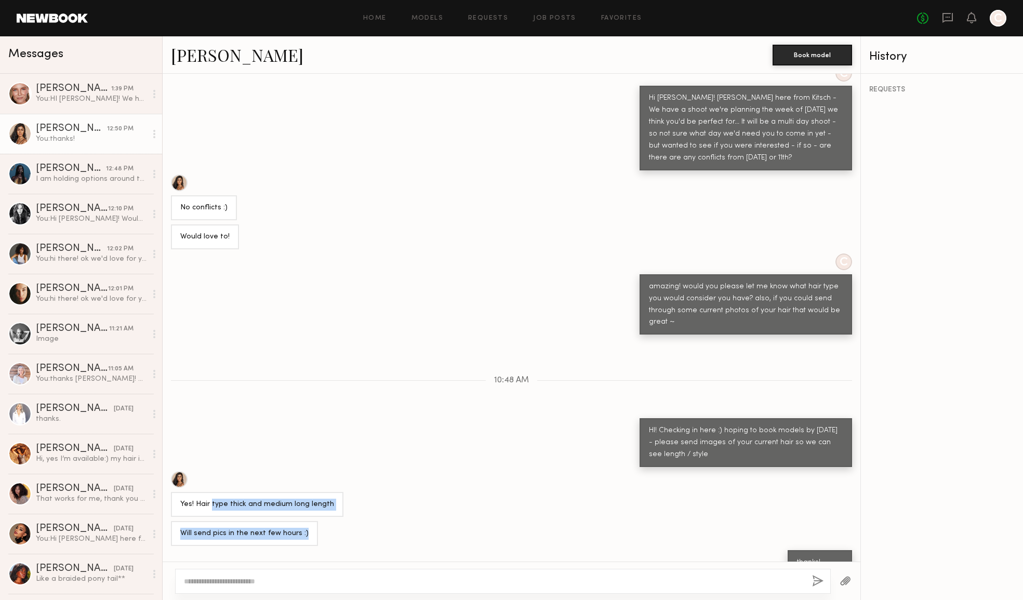
drag, startPoint x: 211, startPoint y: 478, endPoint x: 314, endPoint y: 514, distance: 108.4
click at [314, 514] on div "Keep direct messages professional and related only to paid job opportunities. M…" at bounding box center [512, 318] width 698 height 488
click at [364, 521] on div "Will send pics in the next few hours :)" at bounding box center [512, 533] width 698 height 25
drag, startPoint x: 310, startPoint y: 510, endPoint x: 321, endPoint y: 513, distance: 11.3
click at [321, 513] on div "Keep direct messages professional and related only to paid job opportunities. M…" at bounding box center [512, 318] width 698 height 488
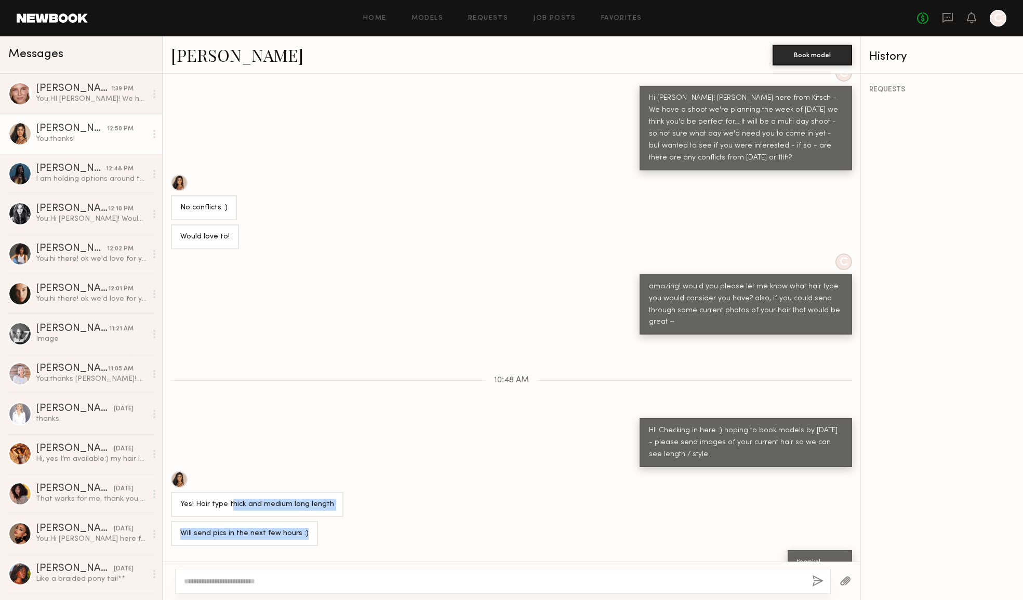
click at [321, 521] on div "Will send pics in the next few hours :)" at bounding box center [512, 533] width 698 height 25
drag, startPoint x: 274, startPoint y: 506, endPoint x: 177, endPoint y: 481, distance: 100.8
click at [173, 481] on div "Keep direct messages professional and related only to paid job opportunities. M…" at bounding box center [512, 318] width 698 height 488
click at [385, 498] on div "Keep direct messages professional and related only to paid job opportunities. M…" at bounding box center [512, 318] width 698 height 488
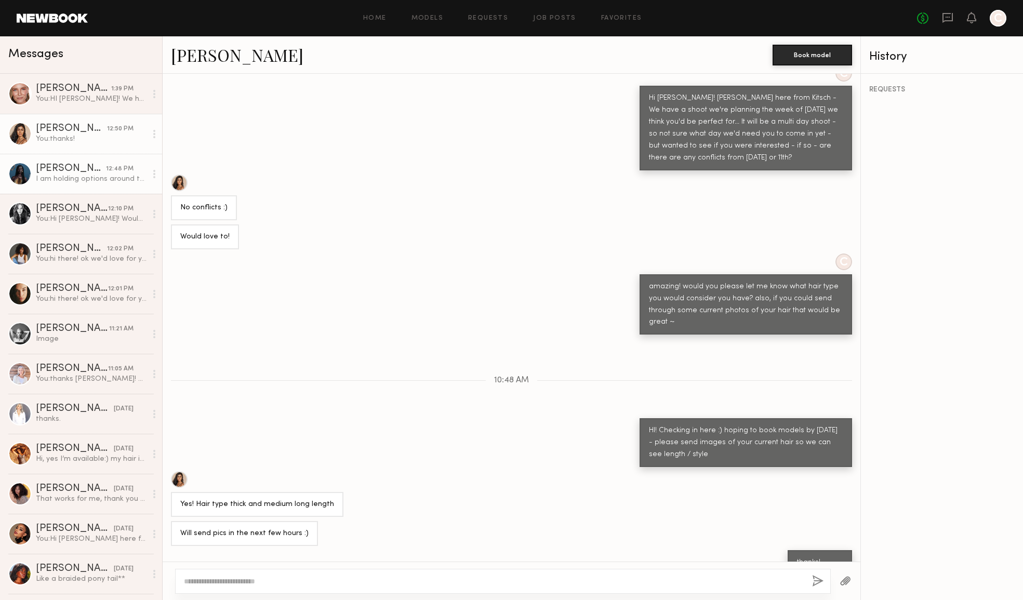
click at [103, 183] on div "I am holding options around that time, so I will keep in touch!" at bounding box center [91, 179] width 111 height 10
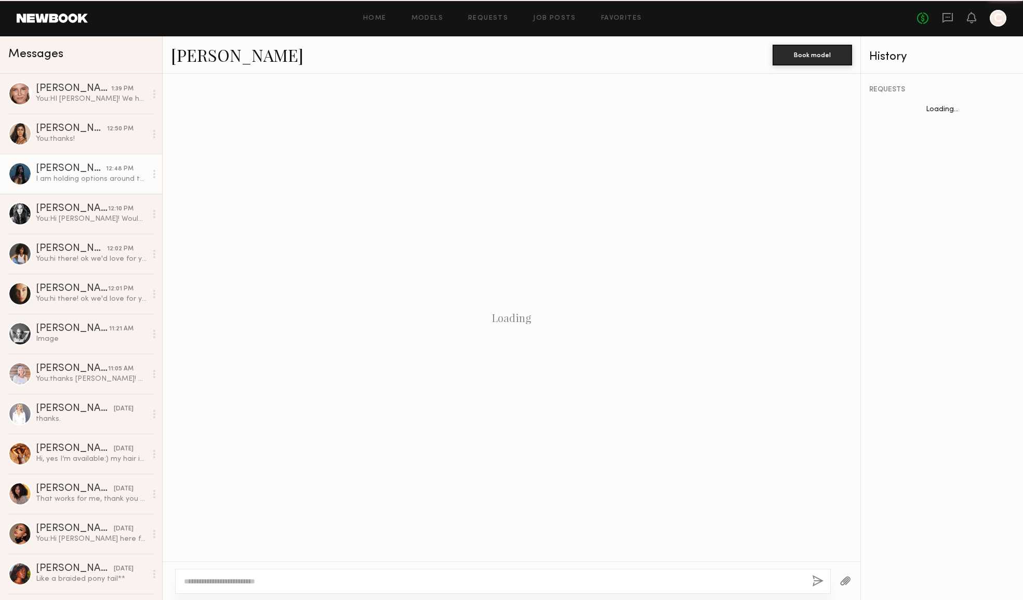
scroll to position [128, 0]
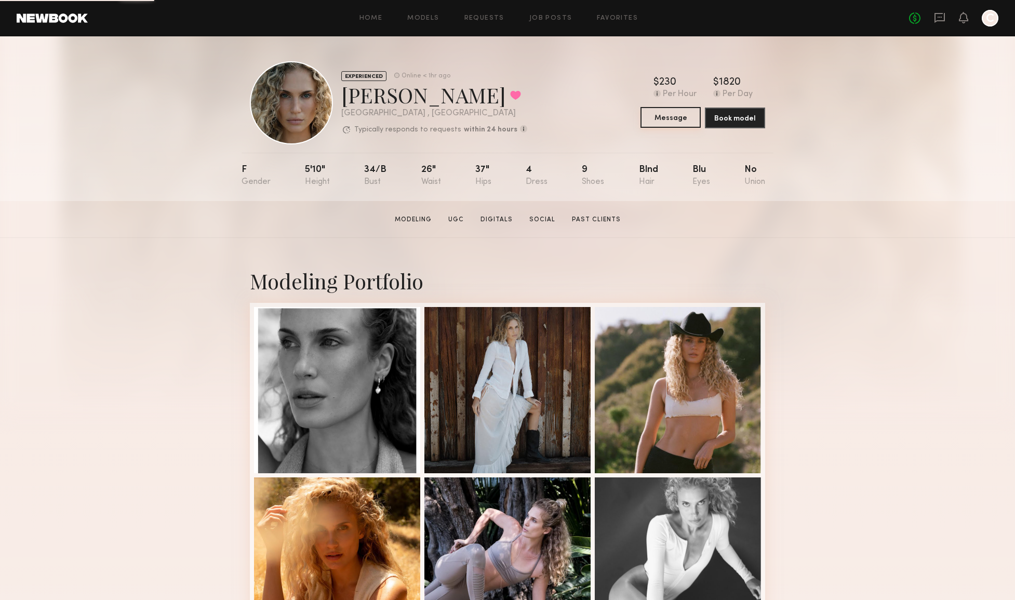
click at [676, 119] on button "Message" at bounding box center [671, 117] width 60 height 21
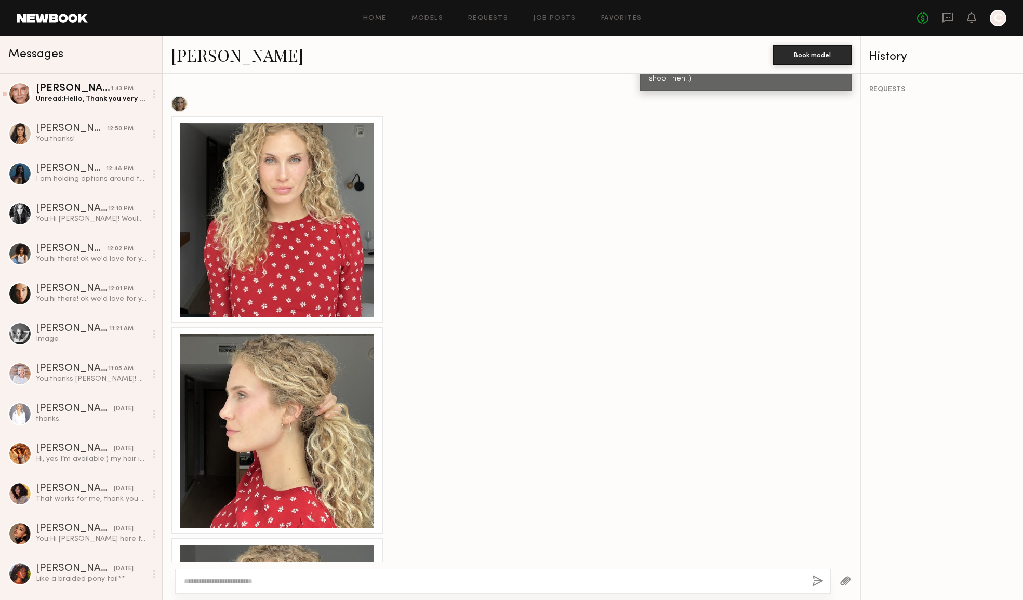
scroll to position [983, 0]
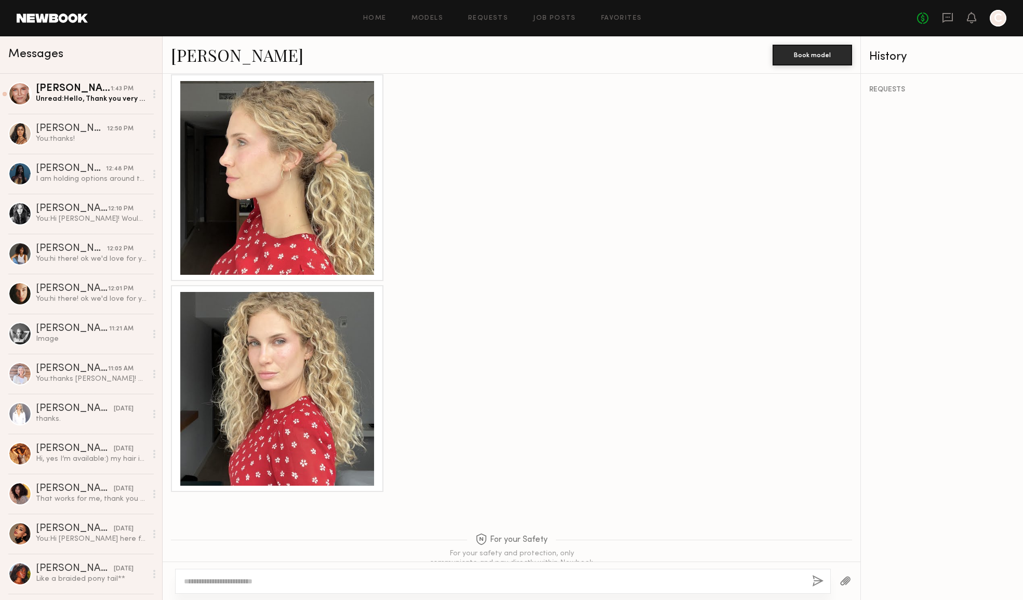
click at [458, 577] on textarea at bounding box center [494, 581] width 620 height 10
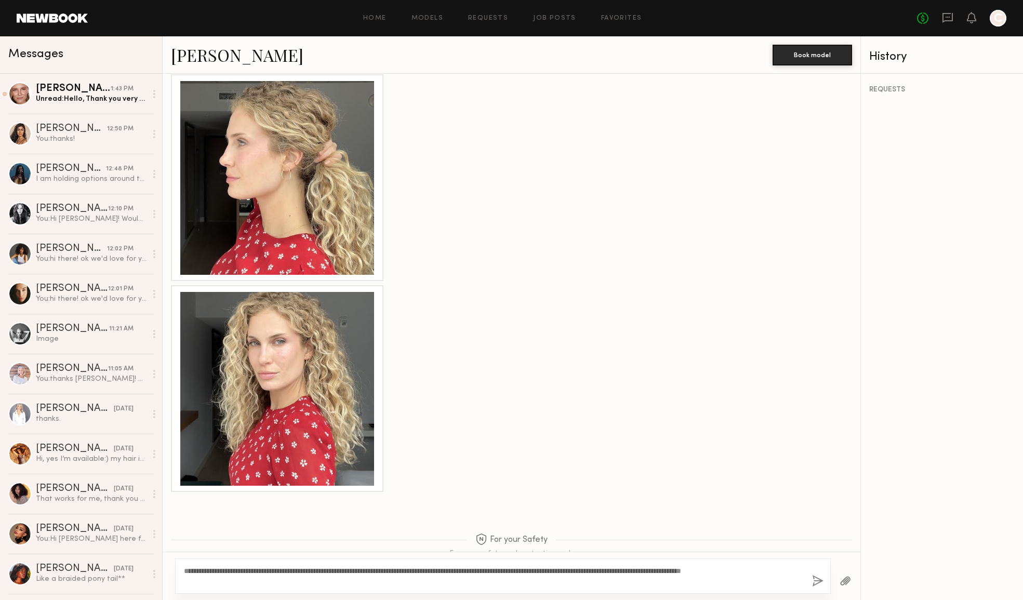
type textarea "**********"
click at [816, 581] on button "button" at bounding box center [817, 581] width 11 height 13
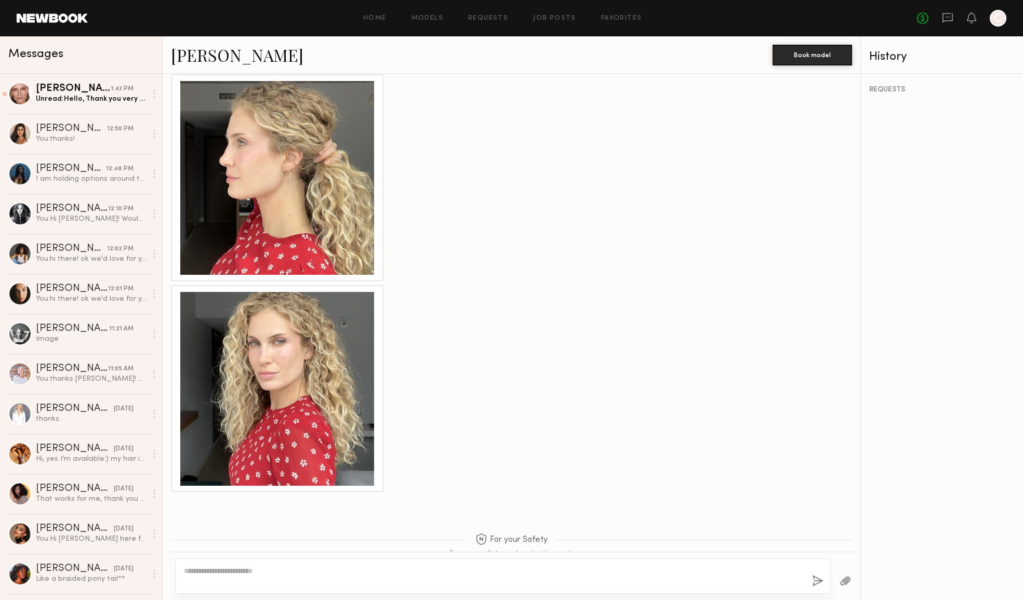
scroll to position [1207, 0]
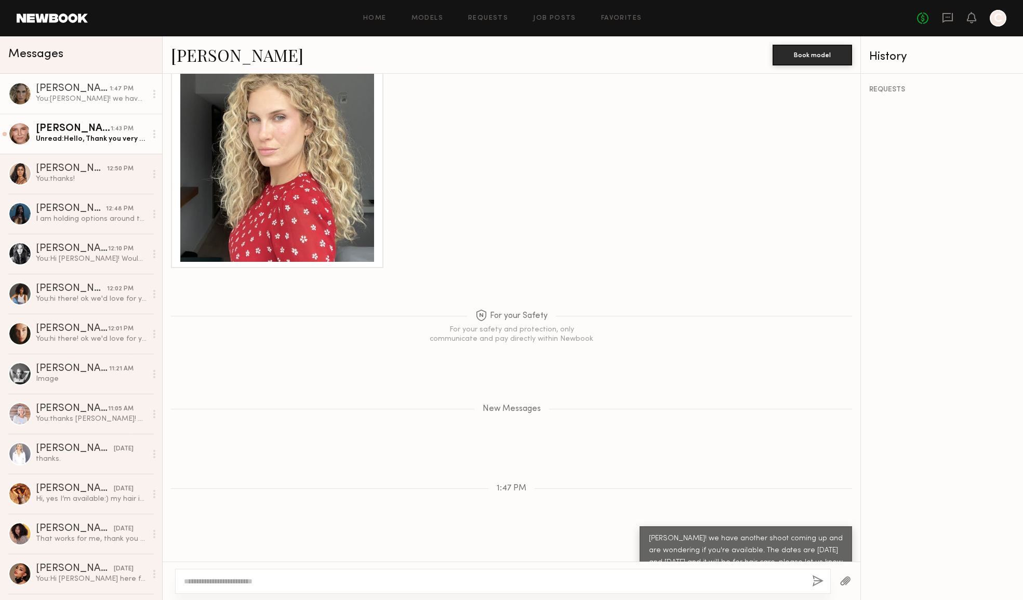
click at [116, 143] on div "Unread: Hello, Thank you very much for your message! I could possibly be availa…" at bounding box center [91, 139] width 111 height 10
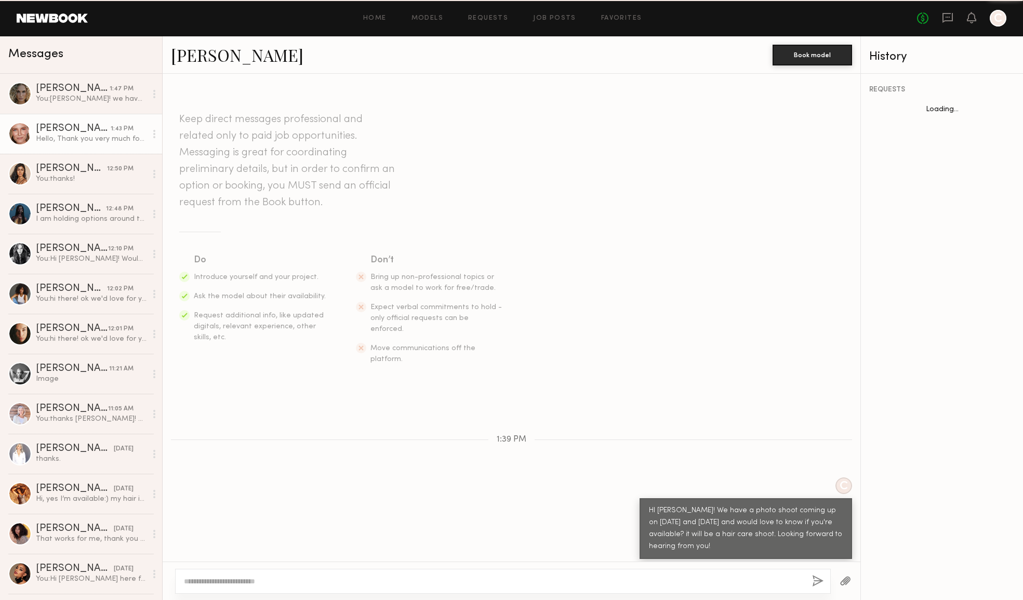
scroll to position [120, 0]
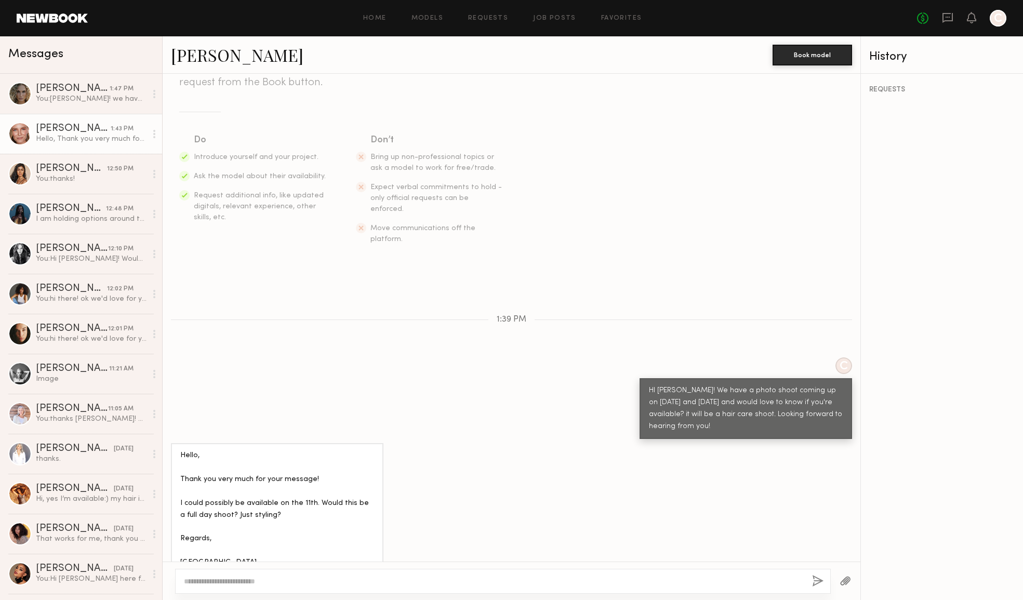
click at [228, 478] on div "Hello, Thank you very much for your message! I could possibly be available on t…" at bounding box center [277, 509] width 194 height 119
drag, startPoint x: 205, startPoint y: 468, endPoint x: 282, endPoint y: 543, distance: 107.6
click at [282, 547] on div "Hello, Thank you very much for your message! I could possibly be available on t…" at bounding box center [277, 509] width 212 height 132
click at [283, 523] on div "Hello, Thank you very much for your message! I could possibly be available on t…" at bounding box center [277, 509] width 194 height 119
click at [259, 579] on textarea at bounding box center [494, 581] width 620 height 10
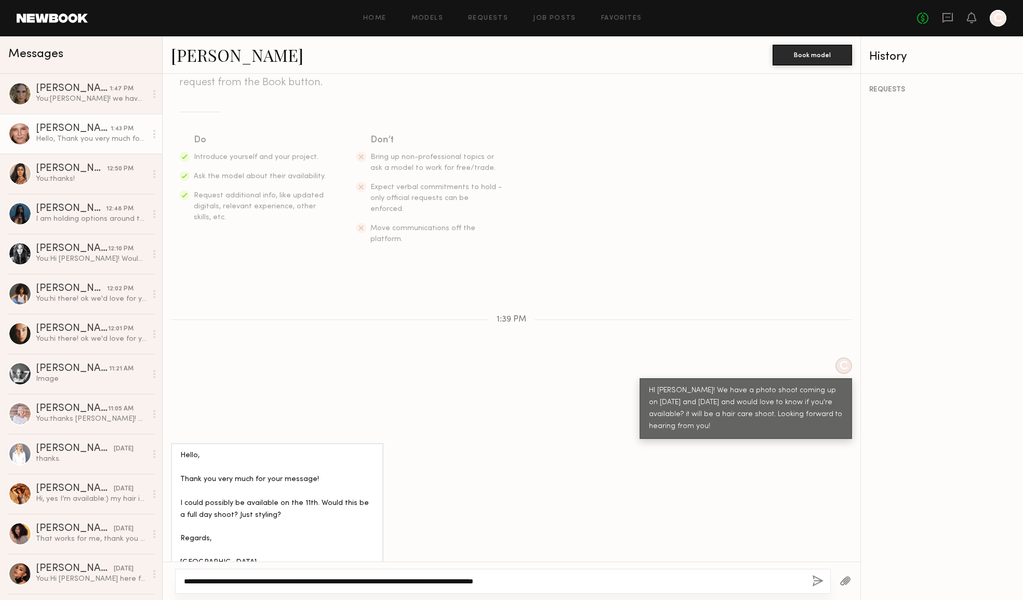
drag, startPoint x: 577, startPoint y: 576, endPoint x: 457, endPoint y: 576, distance: 119.5
click at [454, 576] on textarea "**********" at bounding box center [494, 581] width 620 height 10
click at [485, 575] on div "**********" at bounding box center [503, 581] width 656 height 25
click at [548, 582] on textarea "**********" at bounding box center [494, 581] width 620 height 10
drag, startPoint x: 570, startPoint y: 579, endPoint x: 351, endPoint y: 579, distance: 219.2
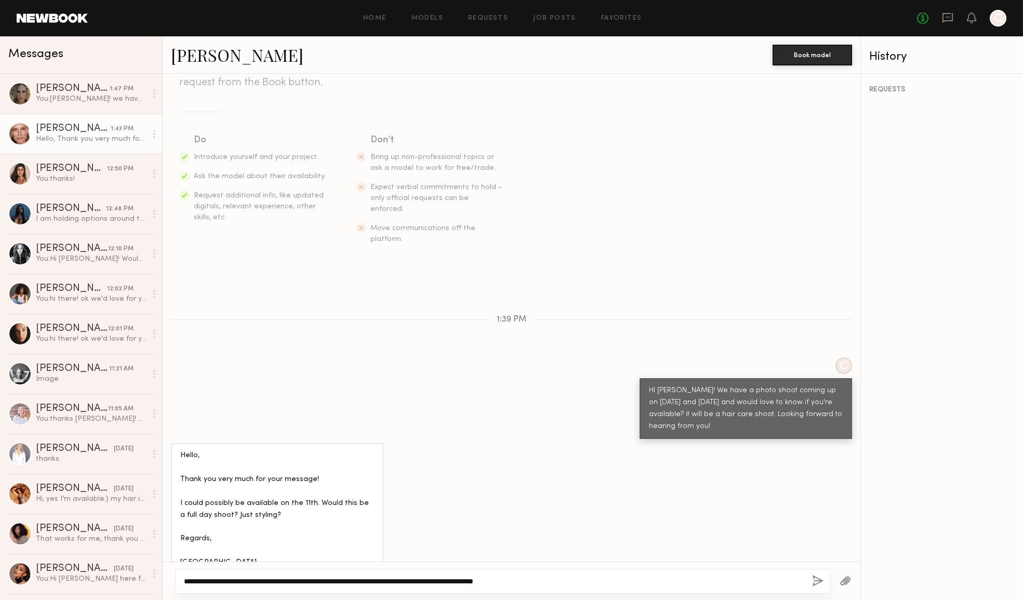
click at [351, 579] on textarea "**********" at bounding box center [494, 581] width 620 height 10
drag, startPoint x: 235, startPoint y: 581, endPoint x: 169, endPoint y: 581, distance: 66.5
click at [169, 581] on div "**********" at bounding box center [512, 581] width 698 height 38
click at [449, 581] on textarea "**********" at bounding box center [494, 581] width 620 height 10
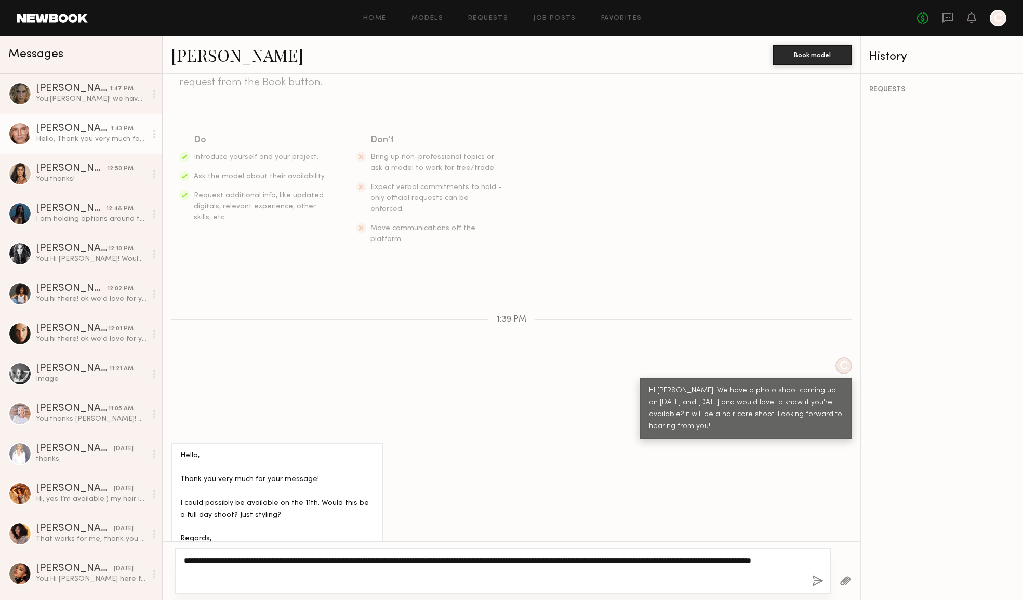
type textarea "**********"
click at [813, 581] on button "button" at bounding box center [817, 581] width 11 height 13
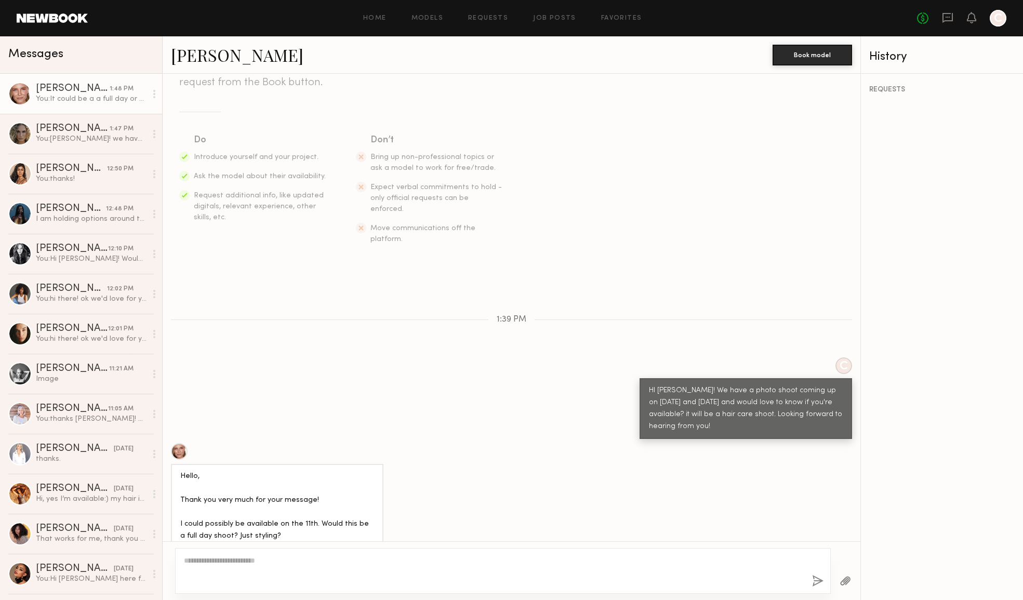
scroll to position [285, 0]
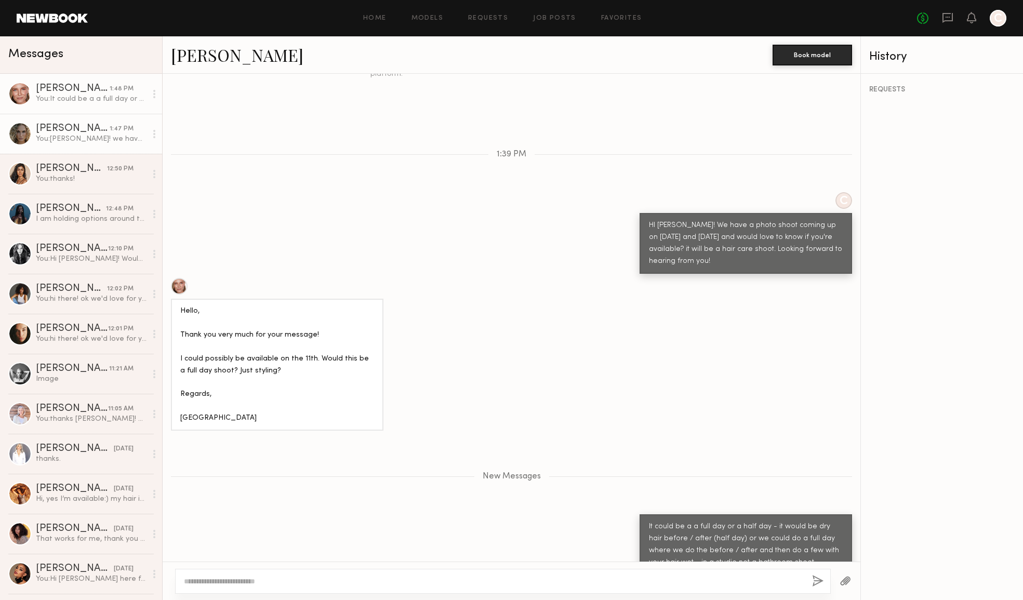
click at [110, 130] on div "1:47 PM" at bounding box center [122, 129] width 24 height 10
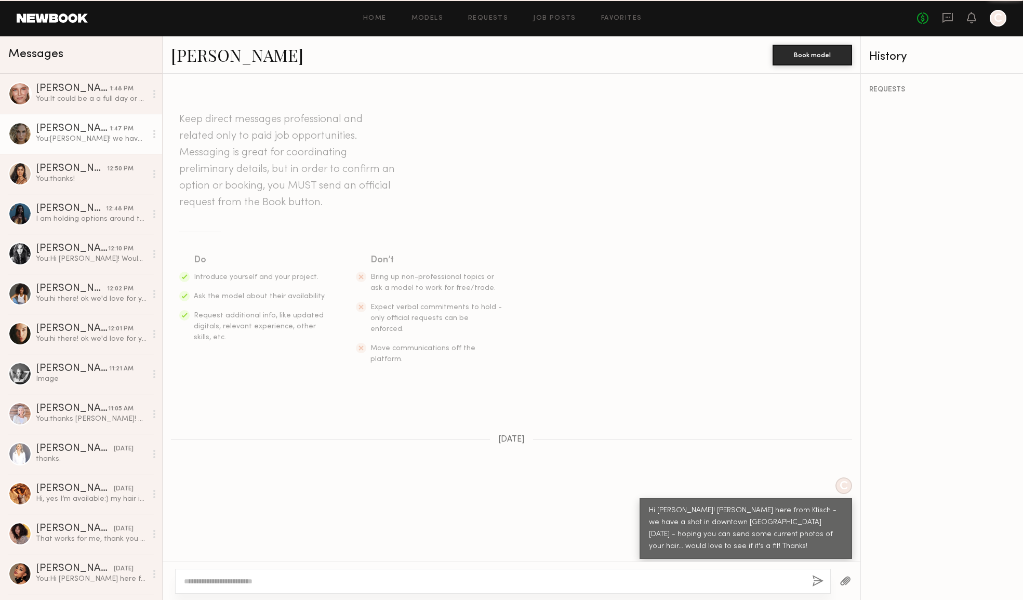
scroll to position [1127, 0]
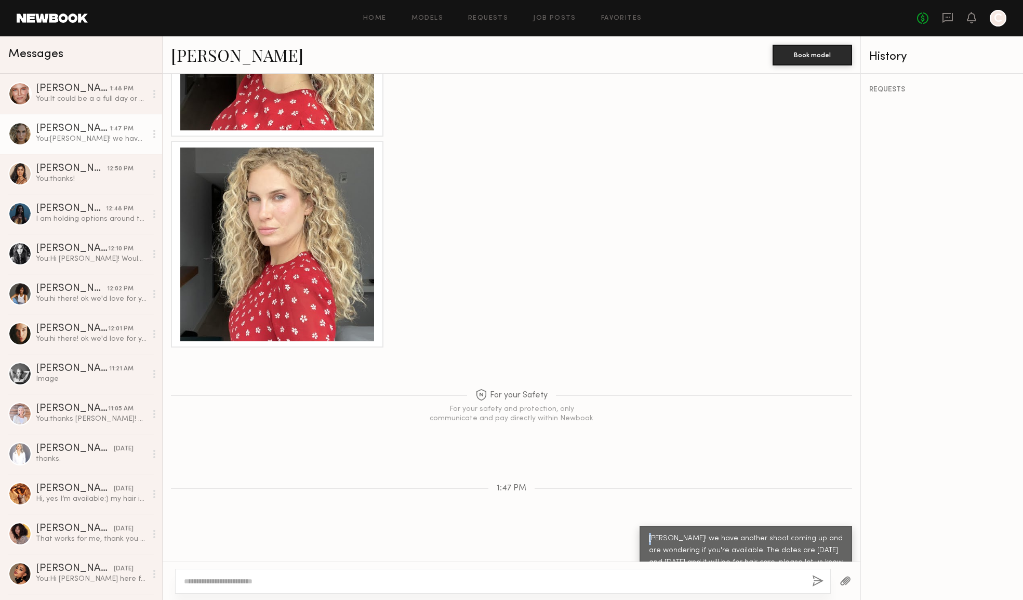
drag, startPoint x: 646, startPoint y: 505, endPoint x: 638, endPoint y: 505, distance: 7.8
click at [640, 526] on div "Bi Bailey! we have another shoot coming up and are wondering if you're availabl…" at bounding box center [746, 556] width 212 height 61
drag, startPoint x: 665, startPoint y: 508, endPoint x: 671, endPoint y: 511, distance: 6.8
click at [665, 533] on div "Bi Bailey! we have another shoot coming up and are wondering if you're availabl…" at bounding box center [746, 557] width 194 height 48
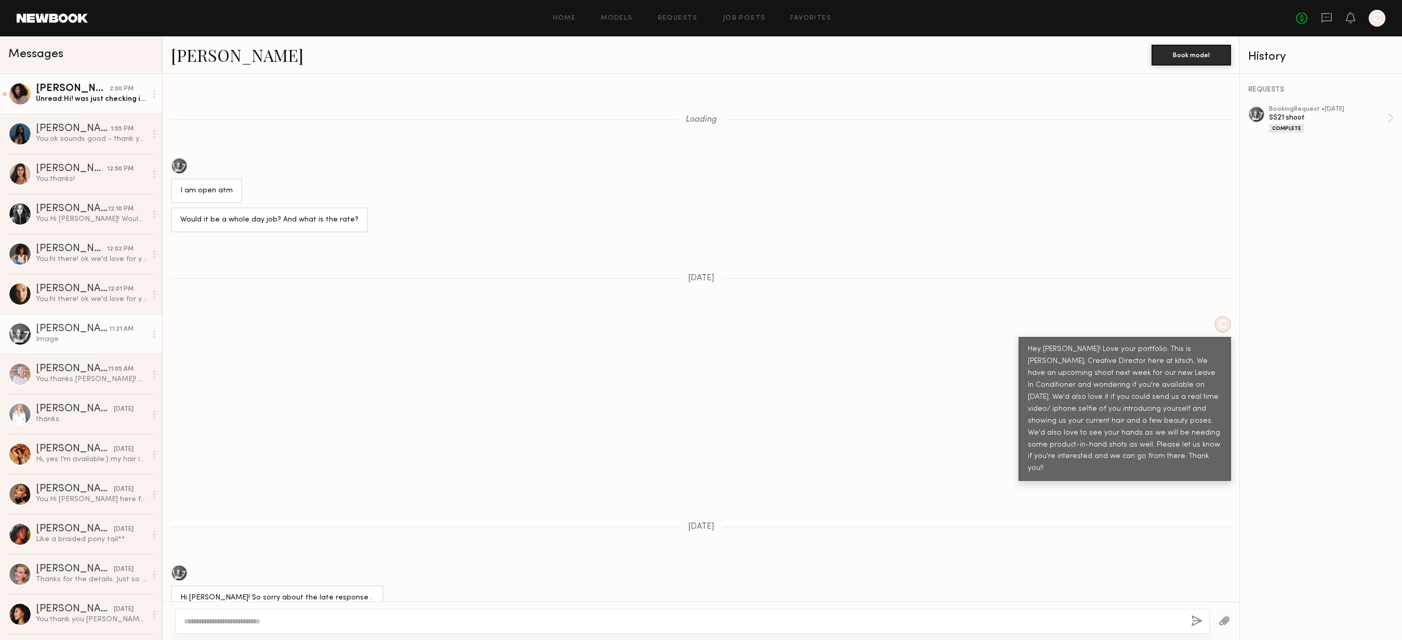
scroll to position [964, 0]
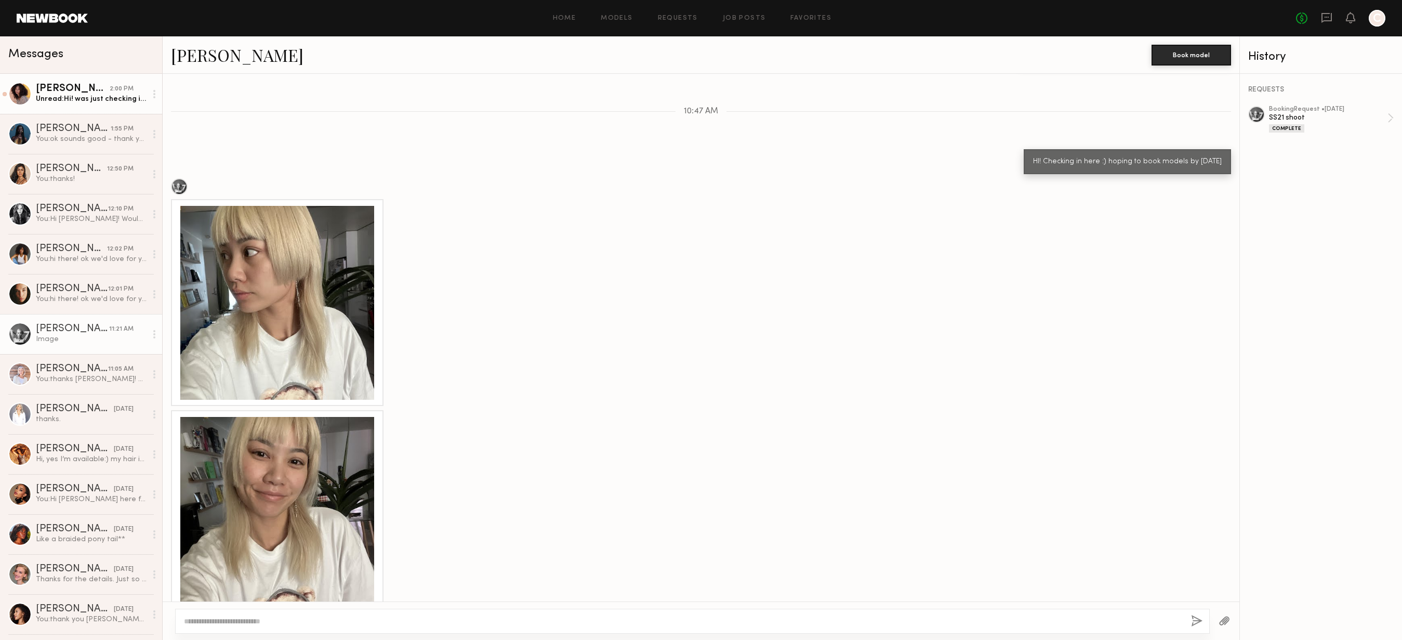
click at [88, 94] on div "Unread: Hi! was just checking in to see if yall are still shooting this week? a…" at bounding box center [91, 99] width 111 height 10
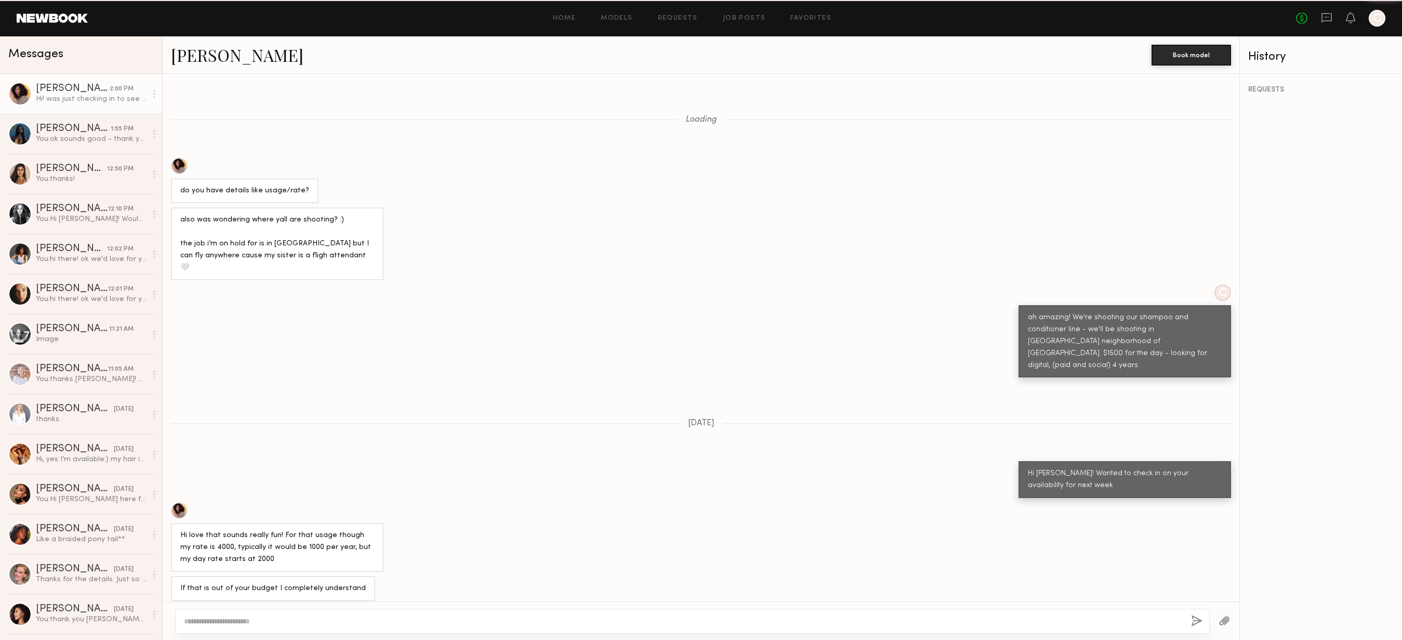
scroll to position [349, 0]
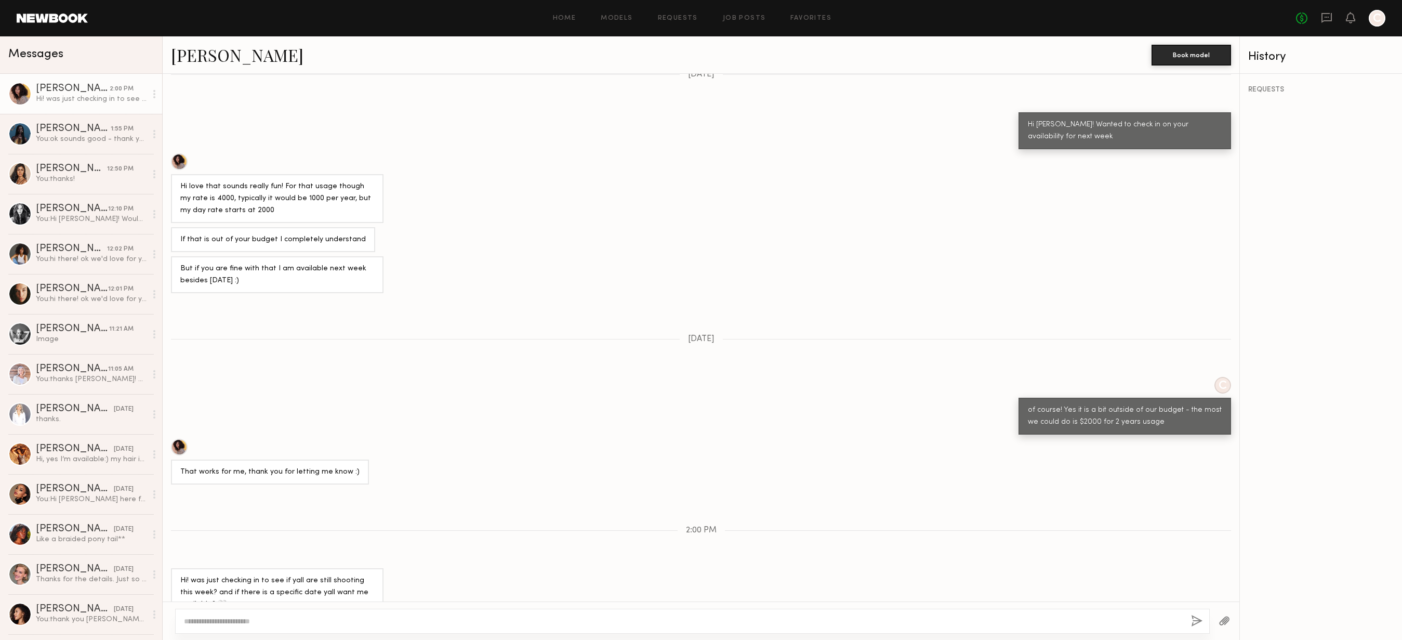
drag, startPoint x: 289, startPoint y: 557, endPoint x: 332, endPoint y: 575, distance: 46.8
click at [332, 575] on div "Hi! was just checking in to see if yall are still shooting this week? and if th…" at bounding box center [277, 593] width 194 height 36
drag, startPoint x: 309, startPoint y: 574, endPoint x: 272, endPoint y: 550, distance: 43.5
click at [272, 568] on div "Hi! was just checking in to see if yall are still shooting this week? and if th…" at bounding box center [277, 592] width 212 height 49
click at [363, 575] on div "Hi! was just checking in to see if yall are still shooting this week? and if th…" at bounding box center [277, 593] width 194 height 36
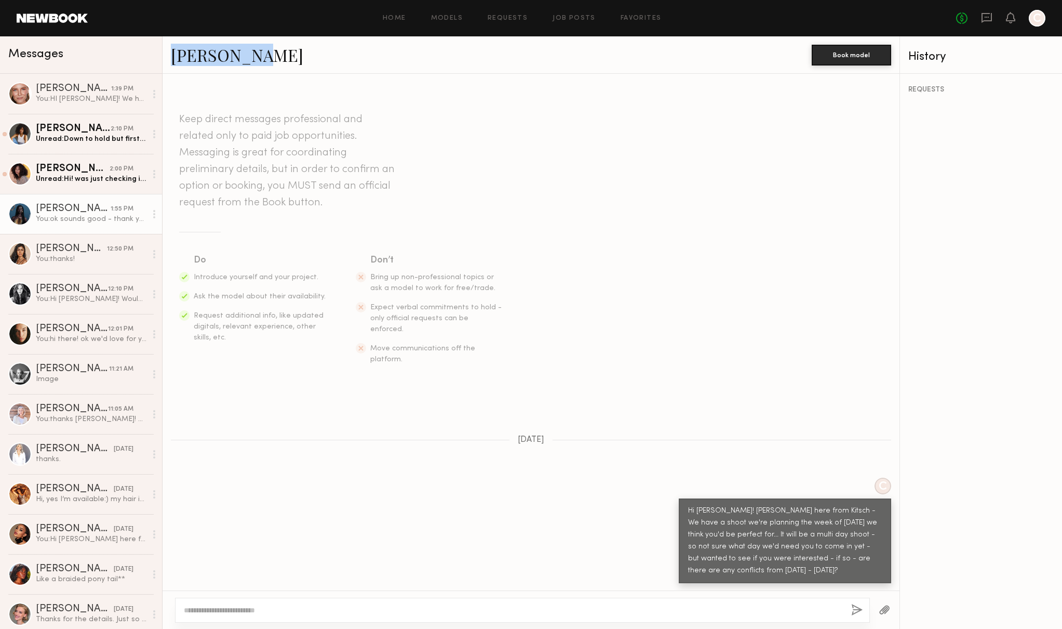
scroll to position [229, 0]
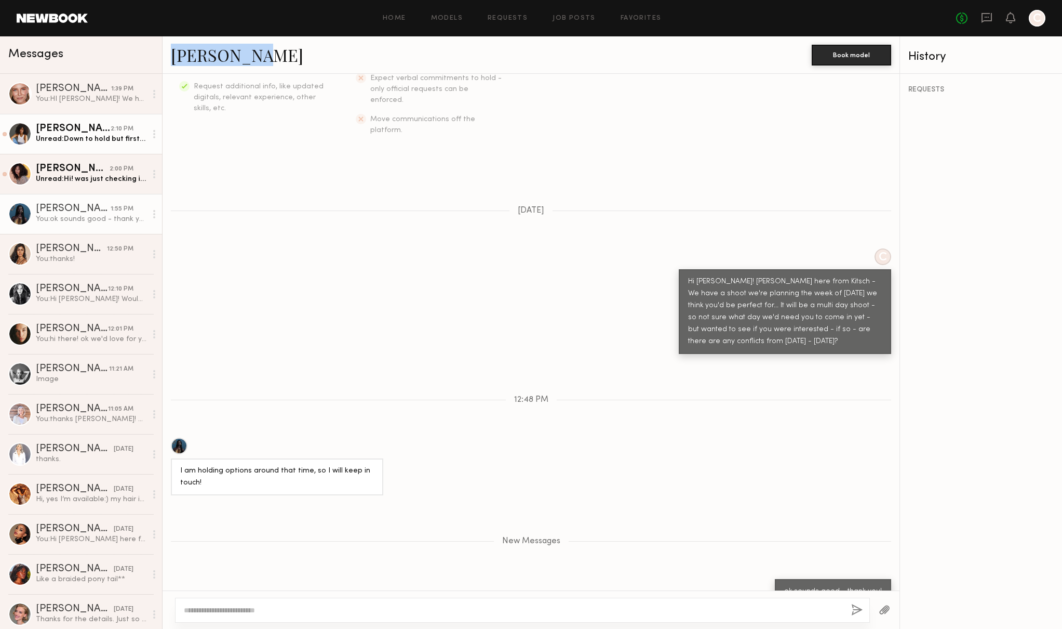
click at [76, 140] on div "Unread: Down to hold but first could I know more details about the shoot? Who’s…" at bounding box center [91, 139] width 111 height 10
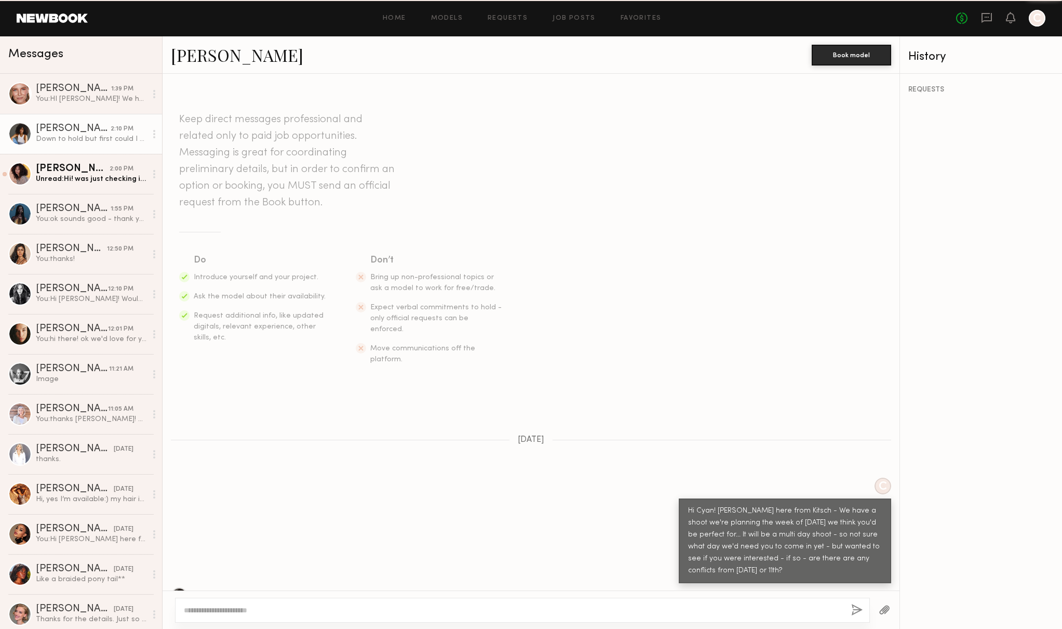
scroll to position [649, 0]
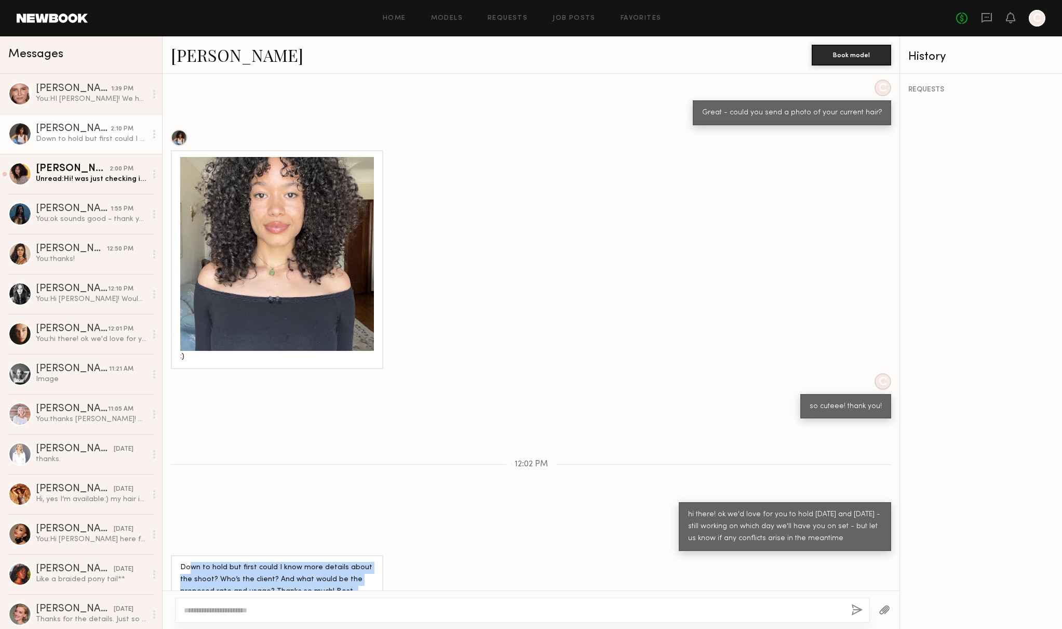
drag, startPoint x: 317, startPoint y: 572, endPoint x: 192, endPoint y: 547, distance: 128.3
click at [192, 562] on div "Down to hold but first could I know more details about the shoot? Who’s the cli…" at bounding box center [277, 580] width 194 height 36
click at [193, 562] on div "Down to hold but first could I know more details about the shoot? Who’s the cli…" at bounding box center [277, 580] width 194 height 36
click at [284, 608] on textarea at bounding box center [513, 610] width 659 height 10
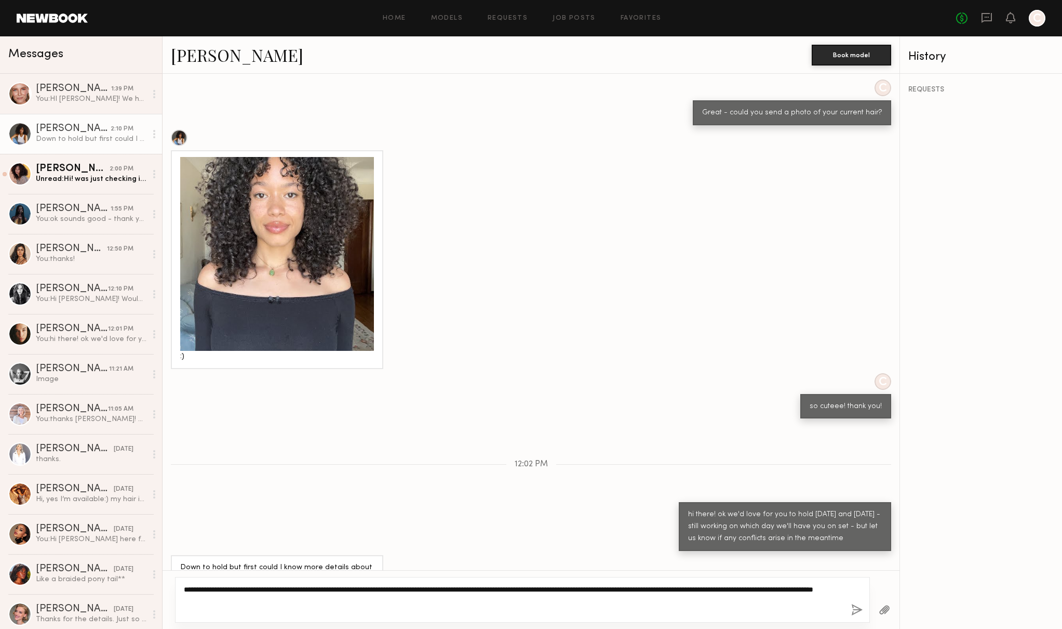
click at [541, 613] on textarea "**********" at bounding box center [513, 599] width 659 height 31
click at [515, 603] on textarea "**********" at bounding box center [513, 599] width 659 height 31
click at [348, 598] on textarea "**********" at bounding box center [513, 599] width 659 height 31
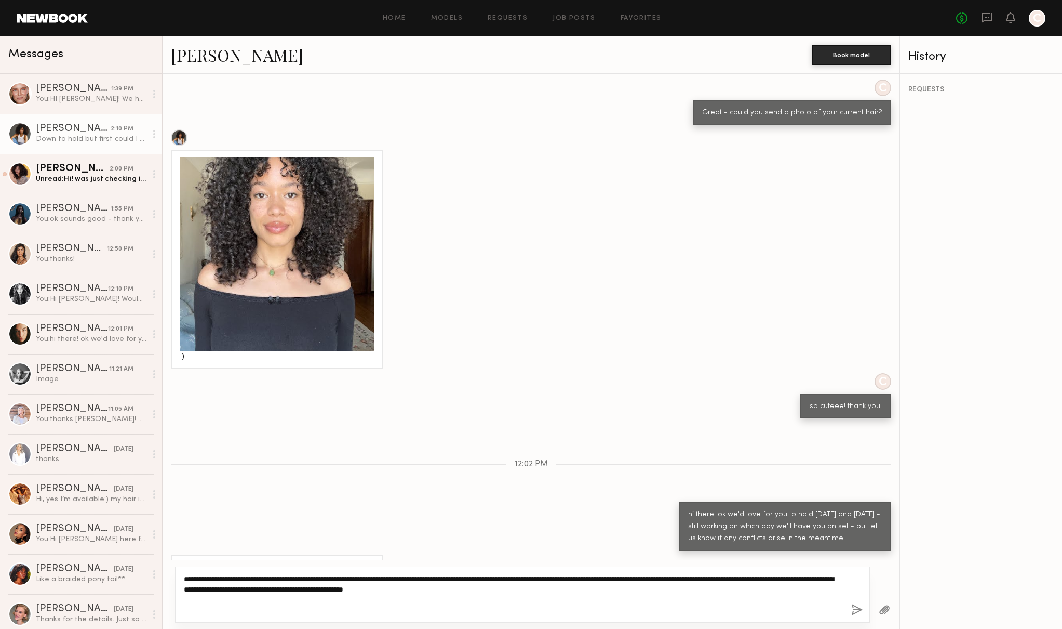
type textarea "**********"
click at [858, 609] on button "button" at bounding box center [856, 610] width 11 height 13
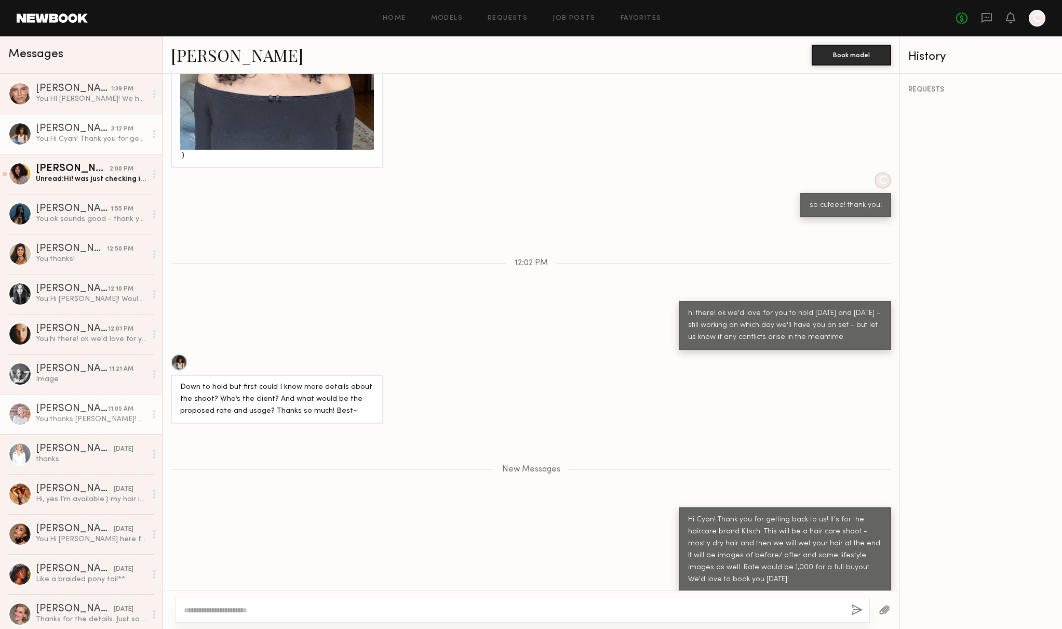
scroll to position [838, 0]
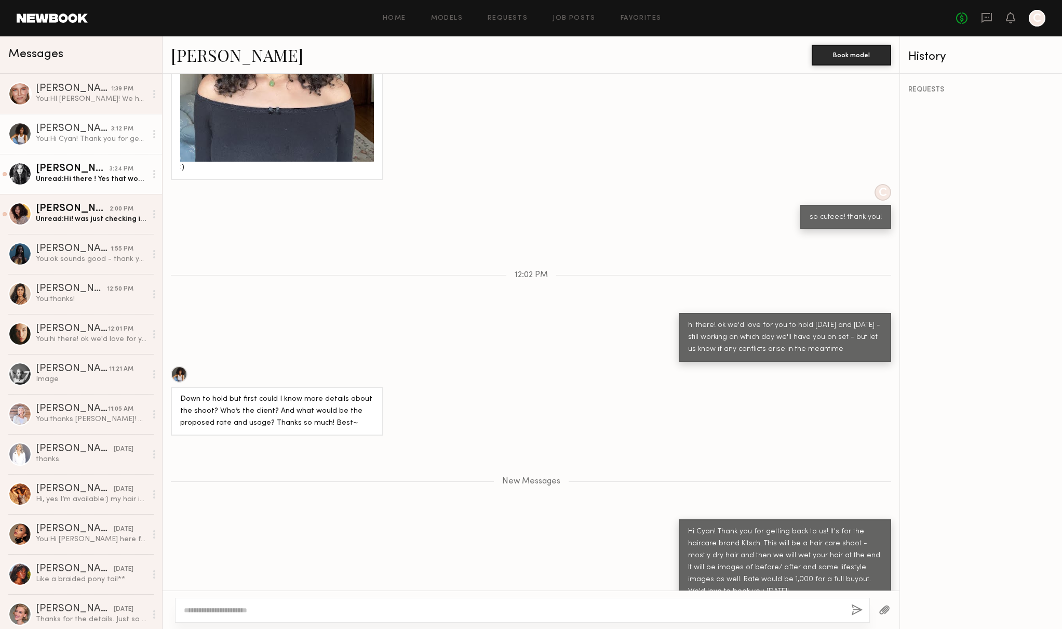
click at [96, 179] on div "Unread: Hi there ! Yes that works great. Thank you :)" at bounding box center [91, 179] width 111 height 10
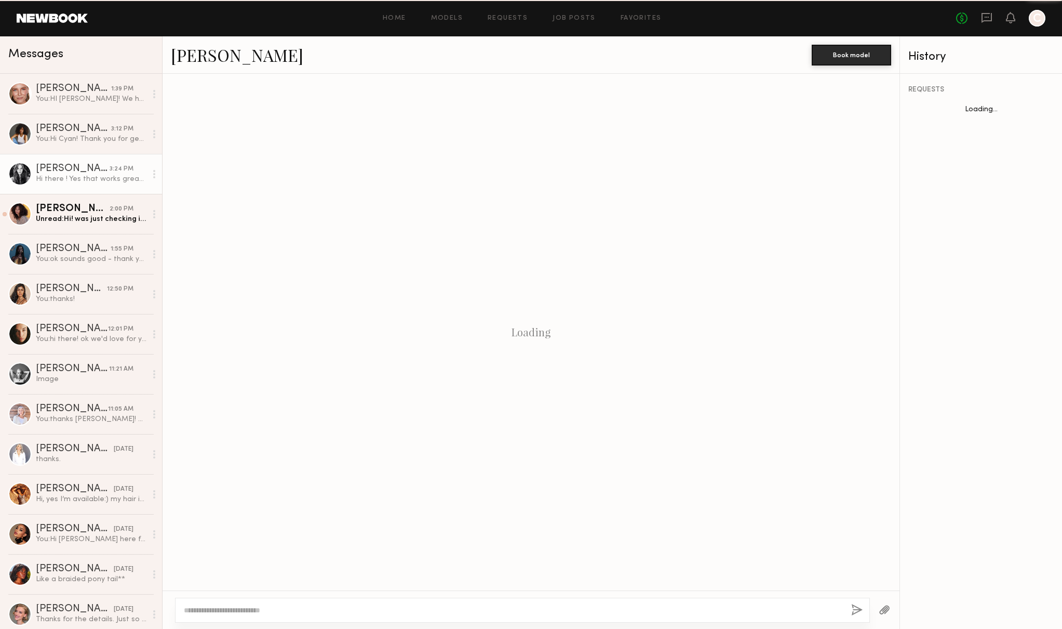
scroll to position [602, 0]
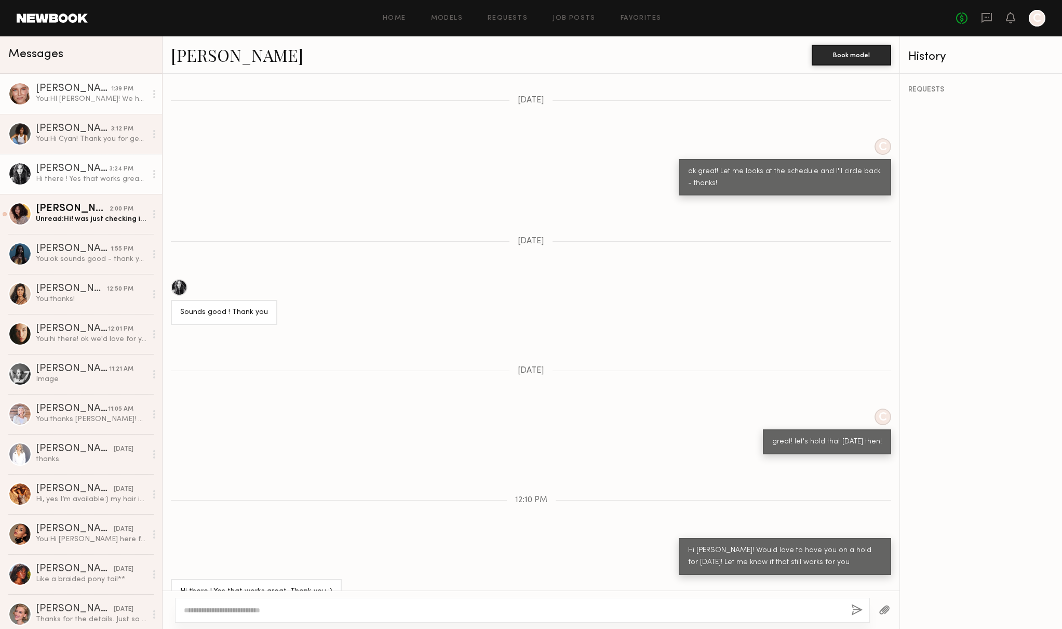
click at [72, 104] on link "Gordana S. 1:39 PM You: HI Gordana! We have a photo shoot coming up on Septembe…" at bounding box center [81, 94] width 162 height 40
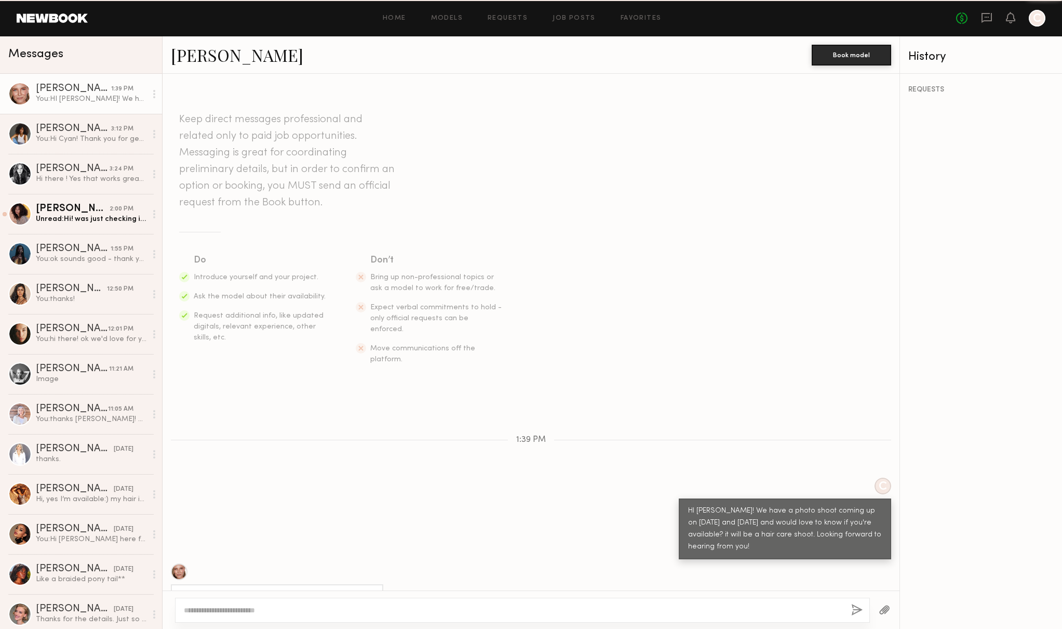
scroll to position [227, 0]
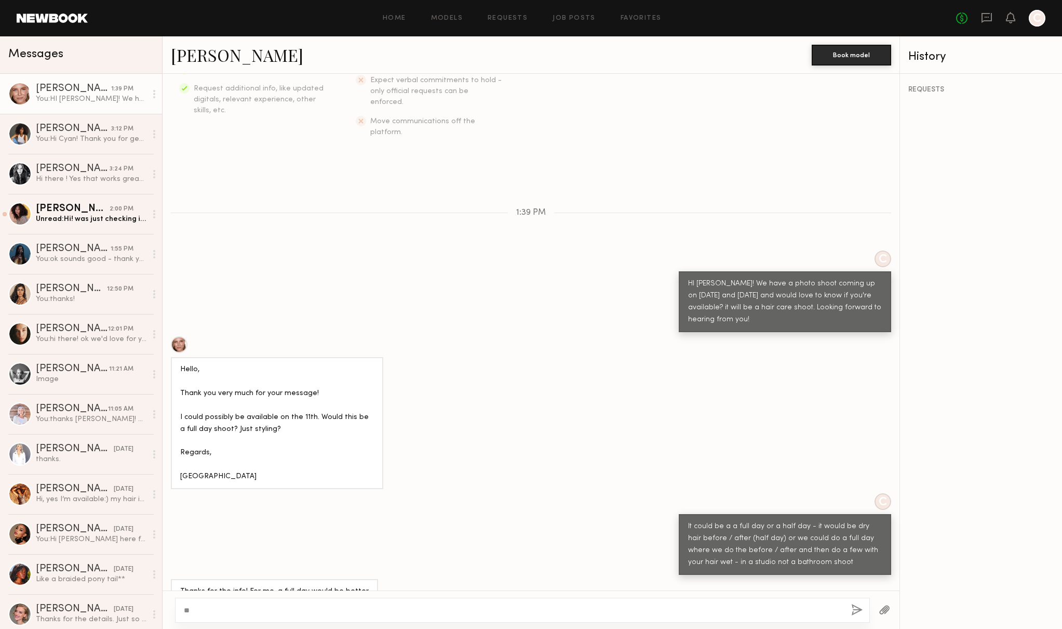
type textarea "**"
click at [412, 312] on div "Keep direct messages professional and related only to paid job opportunities. M…" at bounding box center [531, 332] width 737 height 516
